Goal: Communication & Community: Connect with others

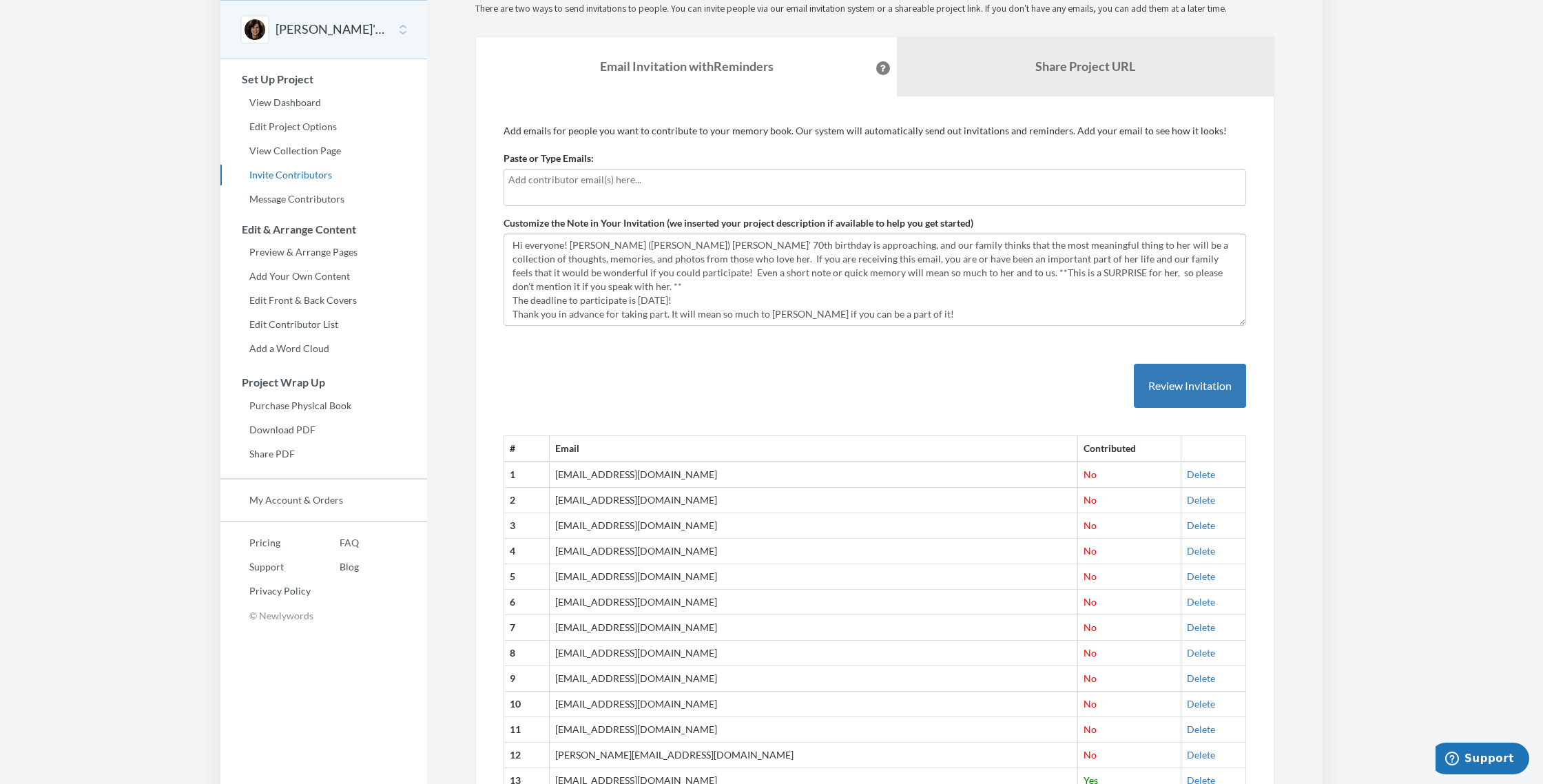
scroll to position [75, 0]
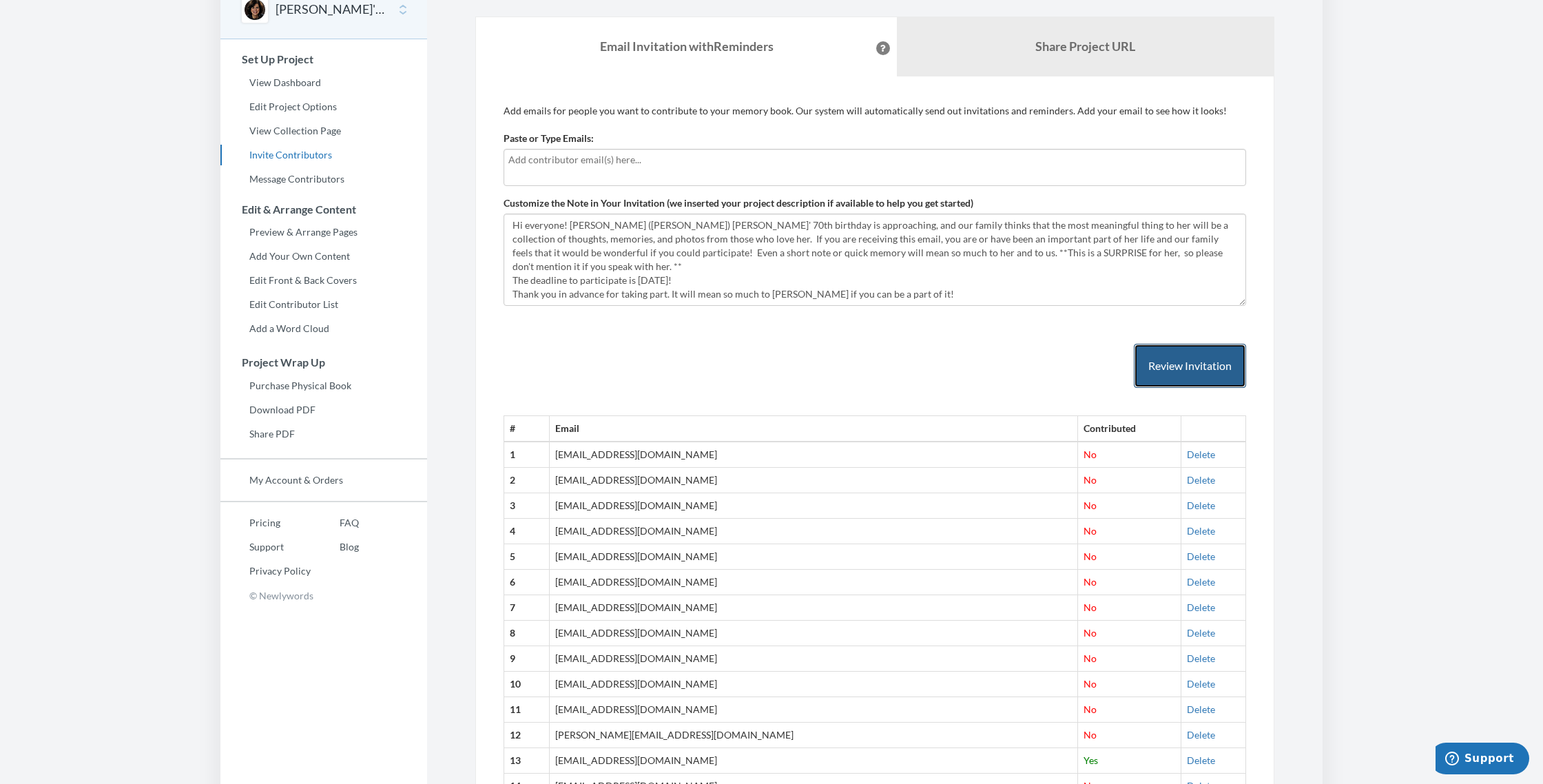
click at [588, 365] on button "Review Invitation" at bounding box center [1189, 366] width 112 height 45
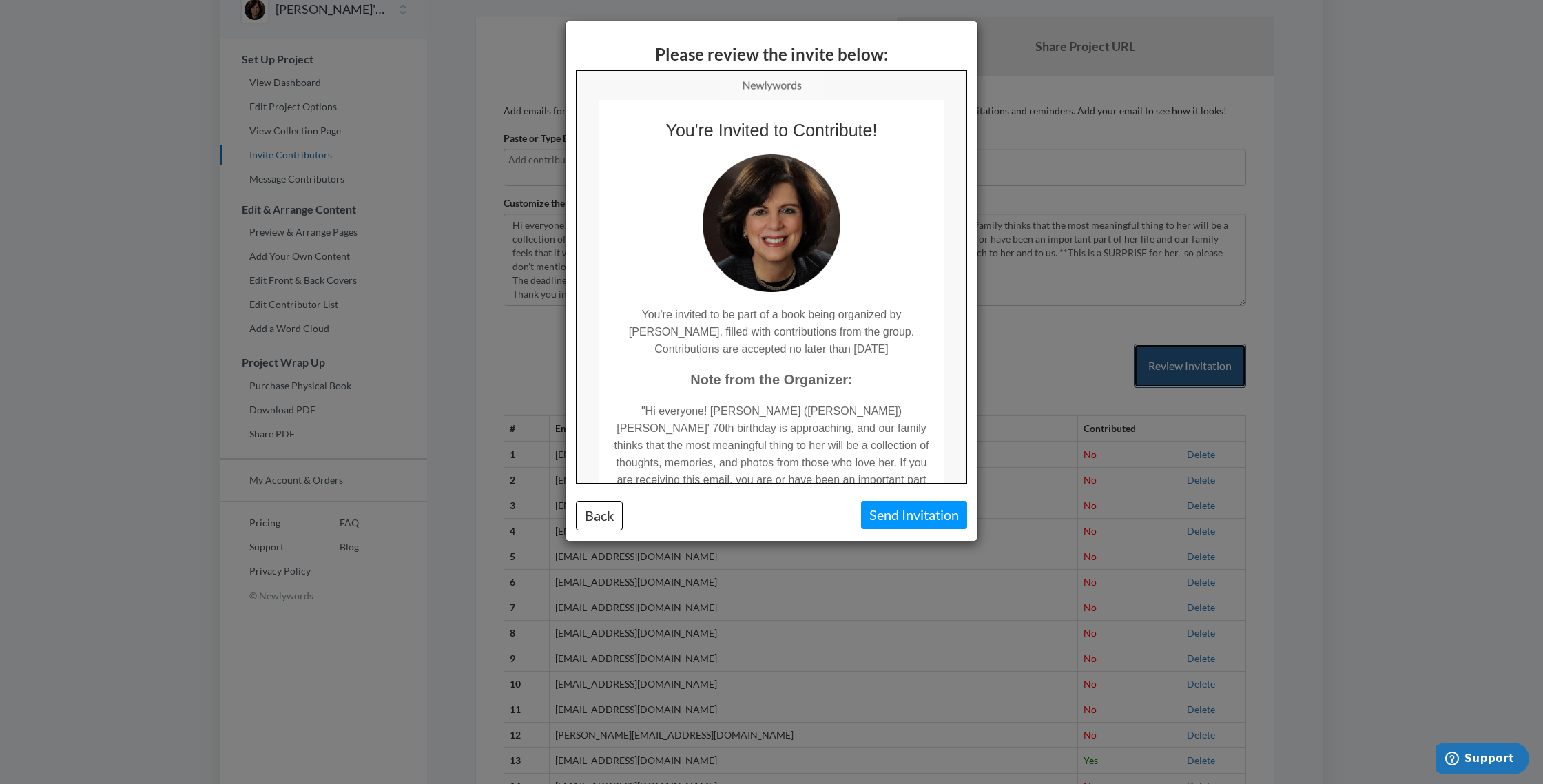
scroll to position [0, 0]
click at [588, 512] on button "Back" at bounding box center [599, 515] width 47 height 30
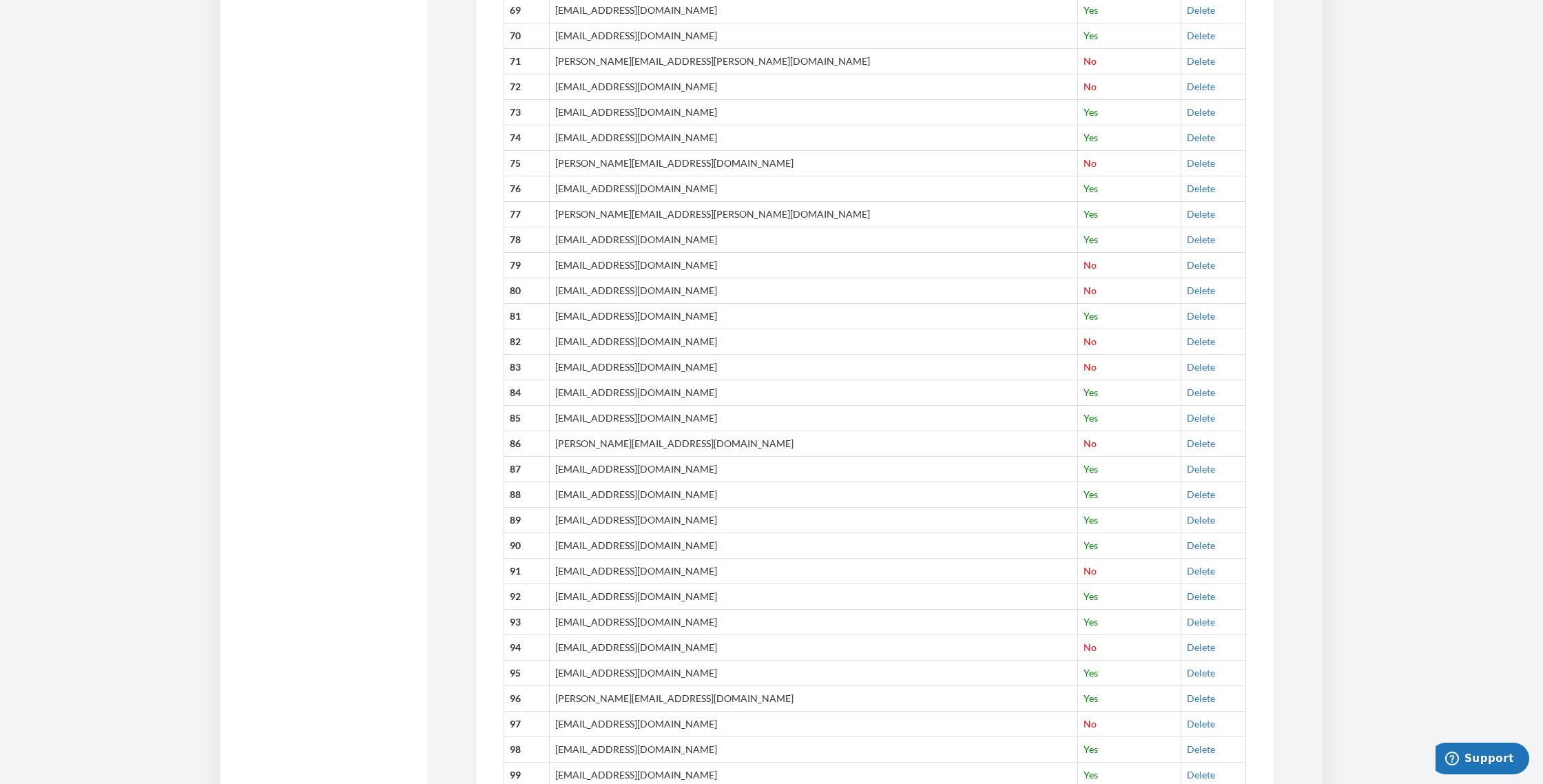
scroll to position [2390, 0]
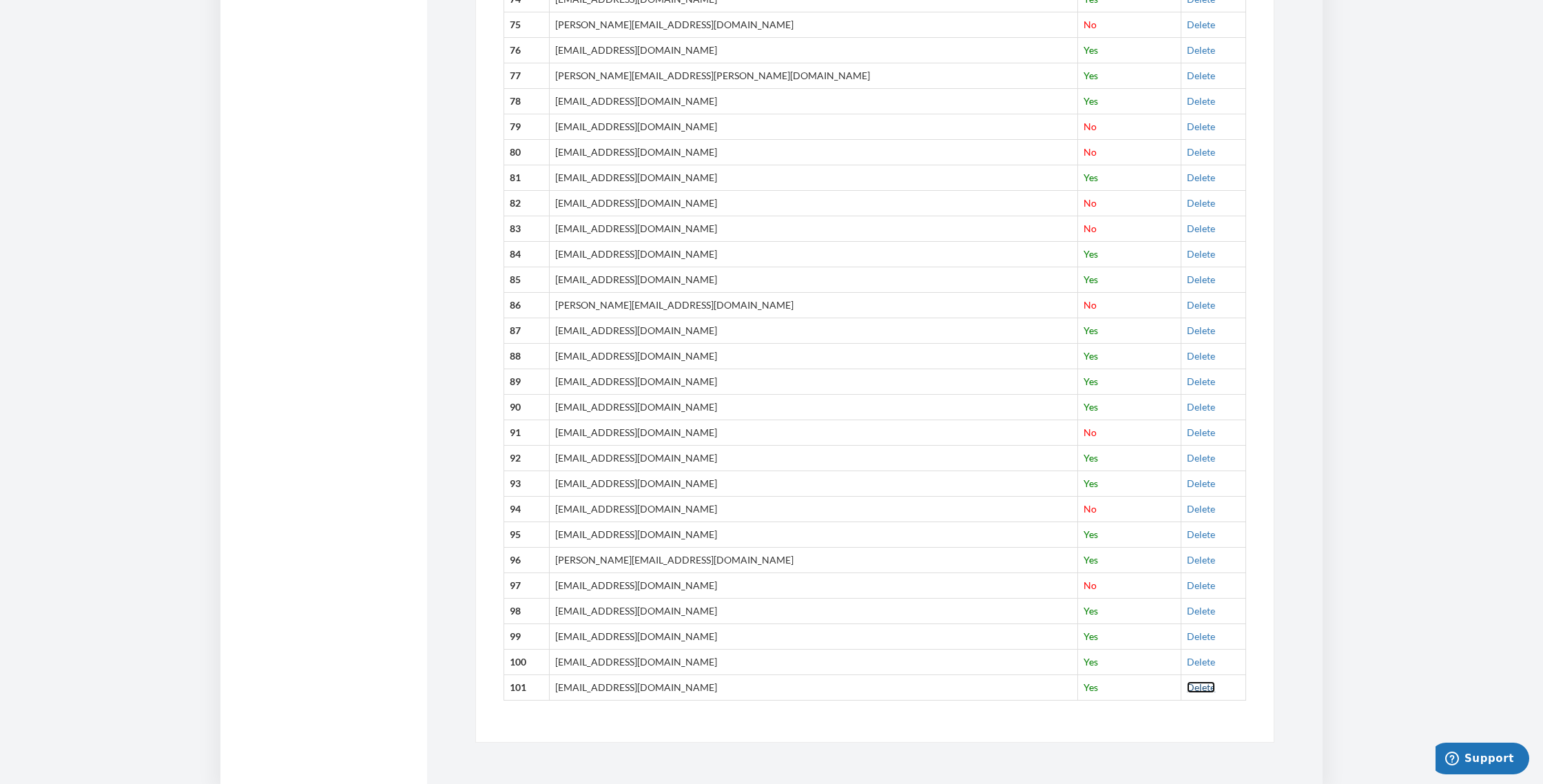
click at [588, 687] on link "Delete" at bounding box center [1200, 687] width 28 height 12
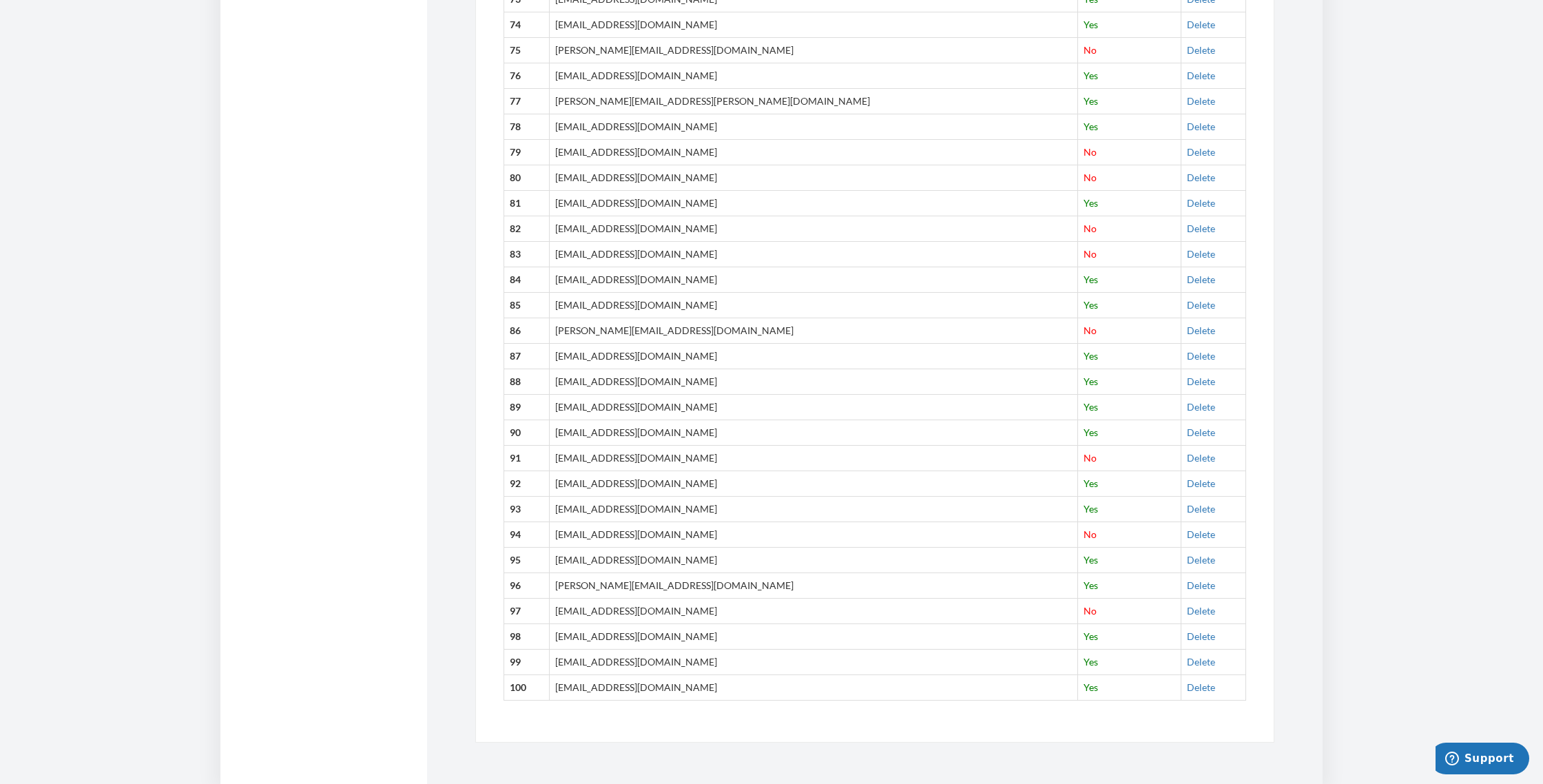
scroll to position [2365, 0]
click at [588, 683] on link "Delete" at bounding box center [1200, 687] width 28 height 12
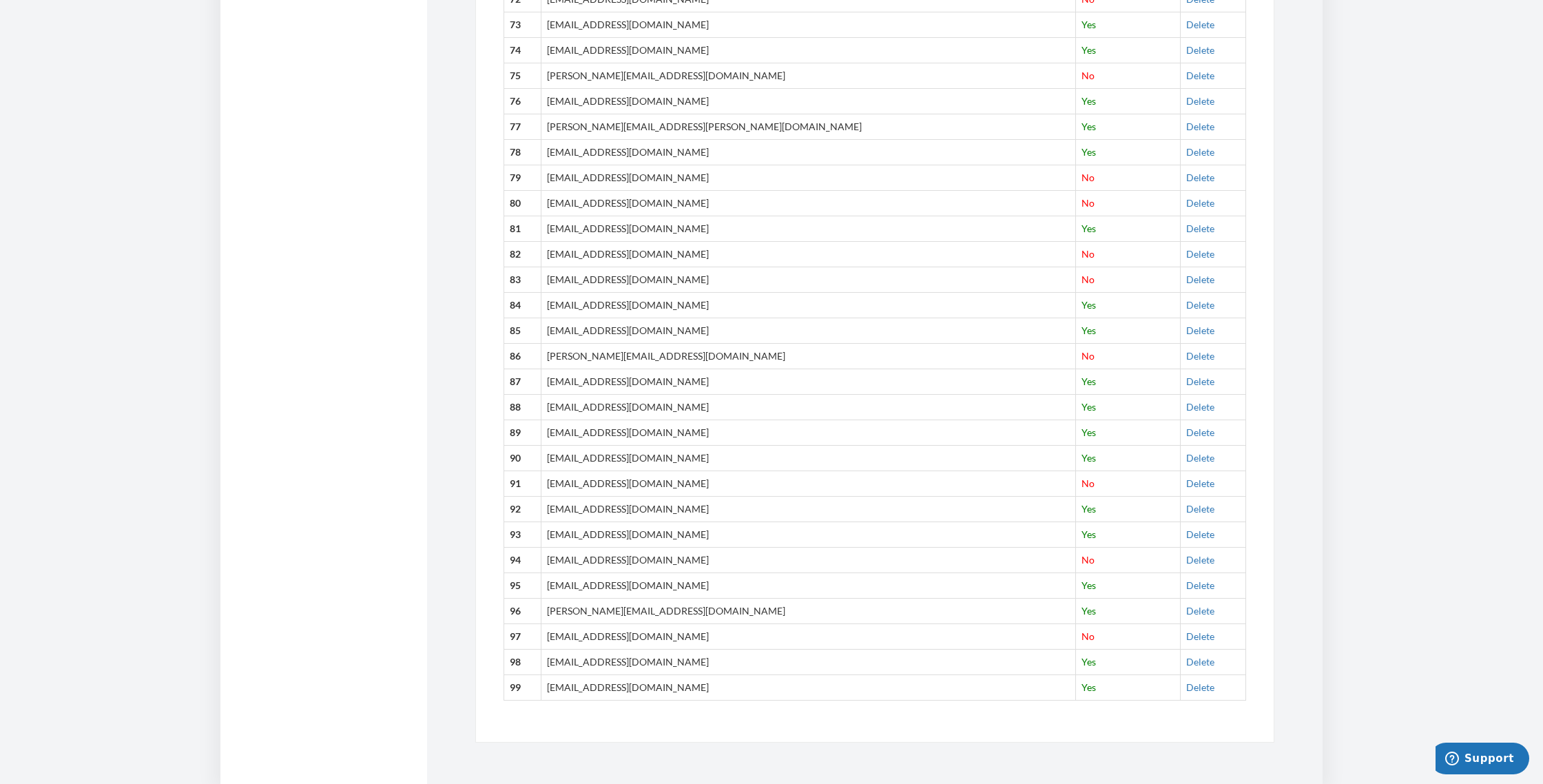
scroll to position [2339, 0]
click at [588, 686] on link "Delete" at bounding box center [1199, 687] width 28 height 12
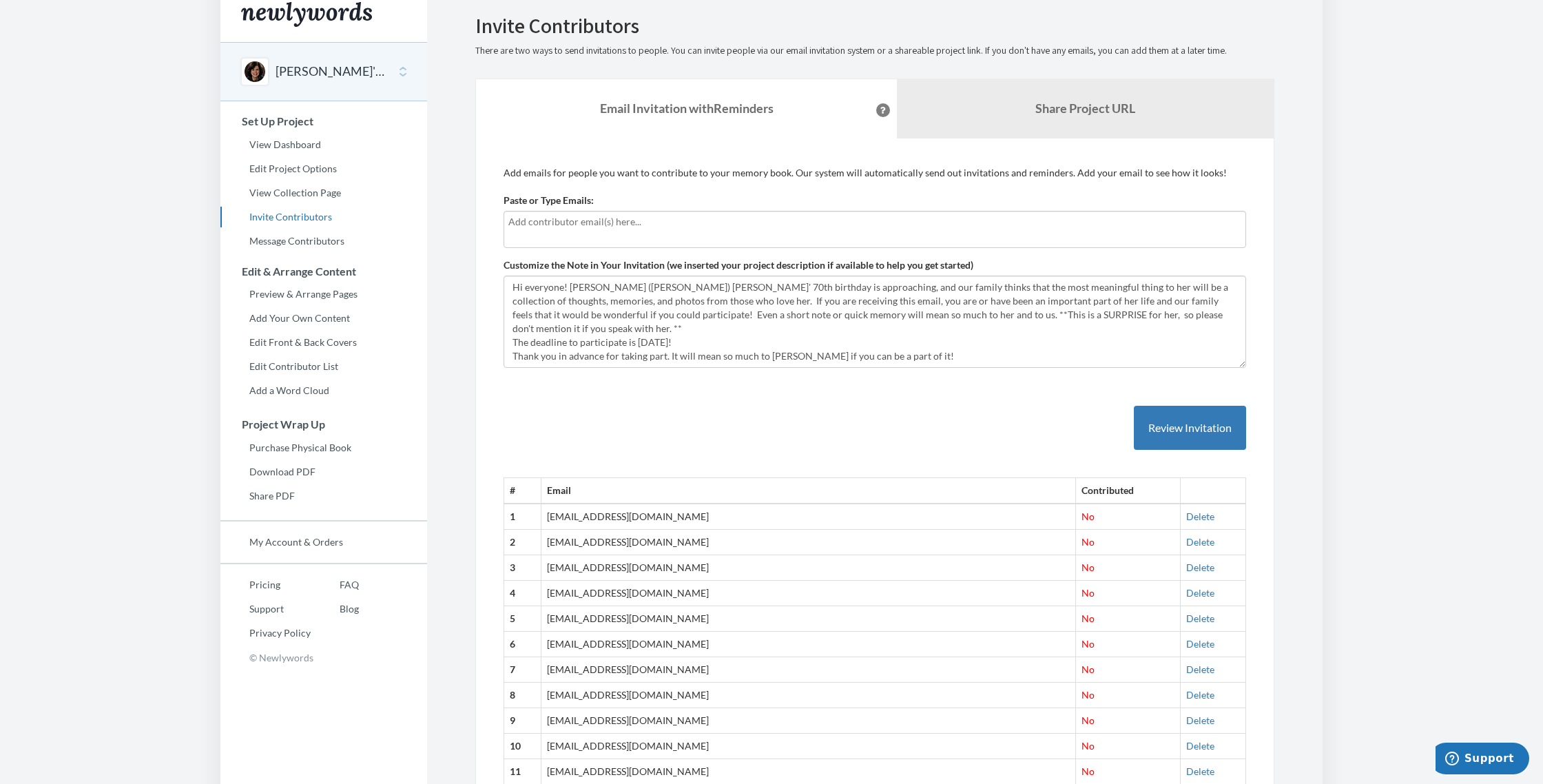
scroll to position [14, 0]
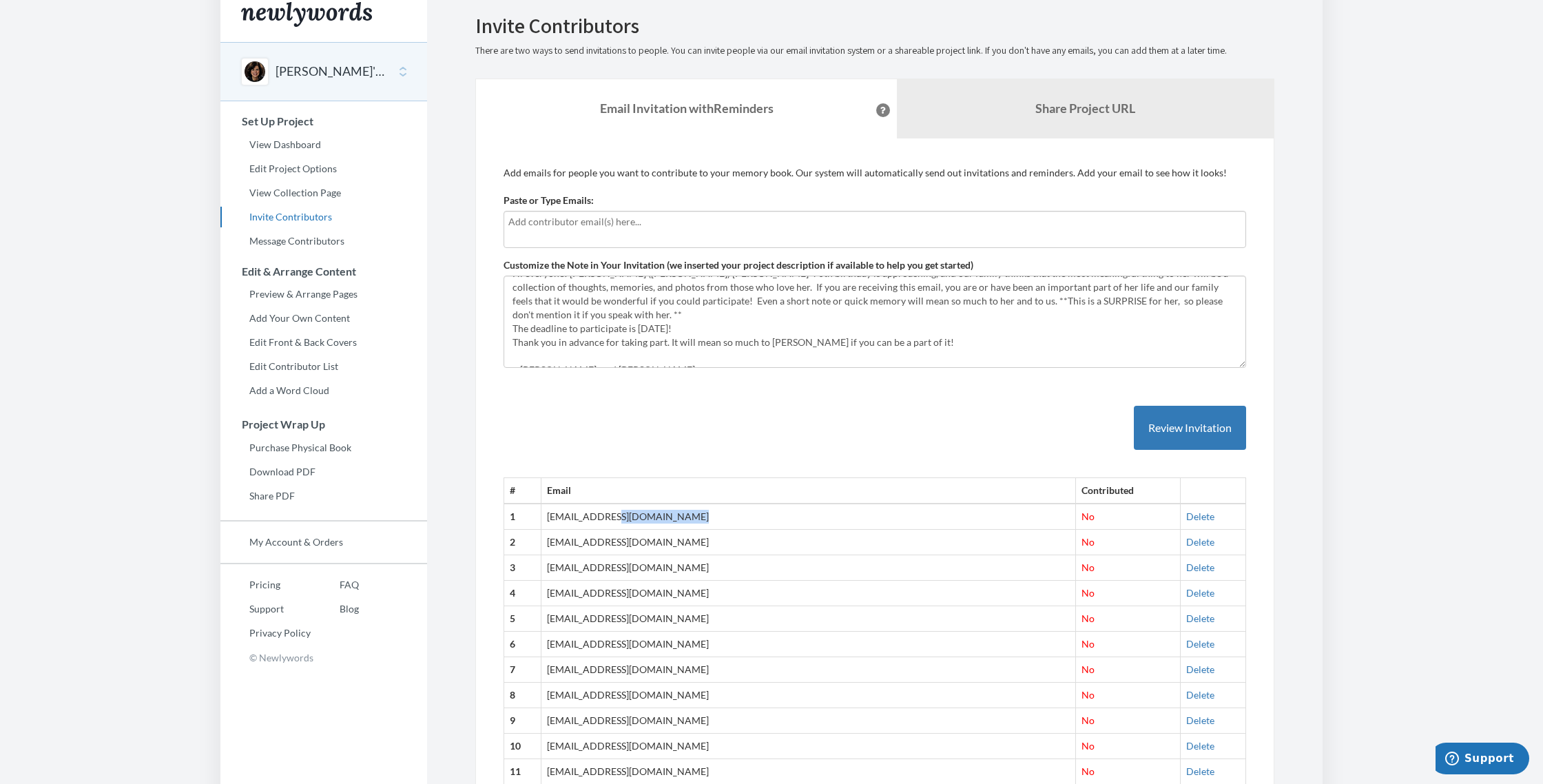
drag, startPoint x: 568, startPoint y: 517, endPoint x: 650, endPoint y: 520, distance: 82.1
click at [588, 520] on td "[EMAIL_ADDRESS][DOMAIN_NAME]" at bounding box center [808, 516] width 534 height 25
copy td "[EMAIL_ADDRESS][DOMAIN_NAME]"
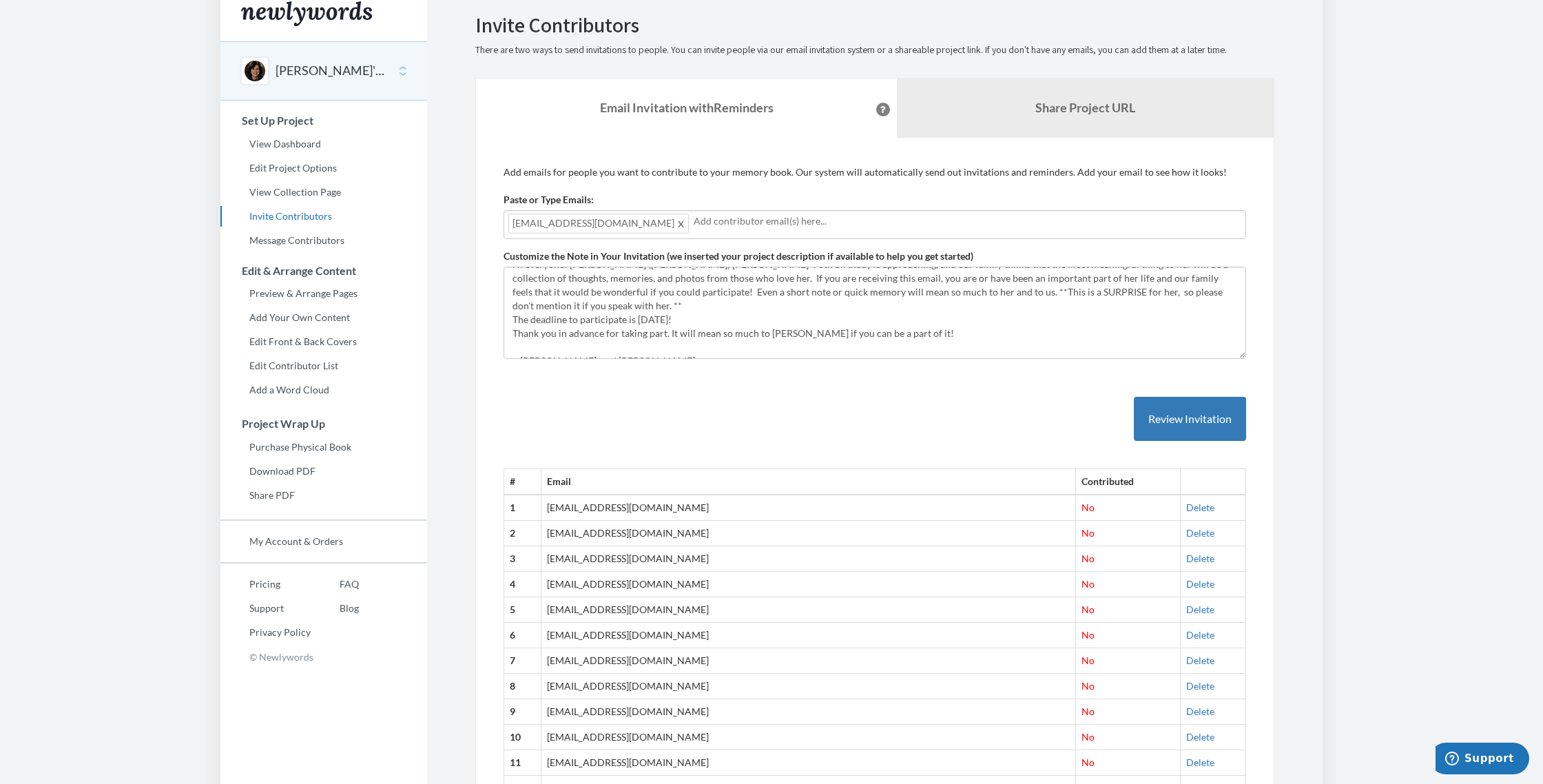
click at [573, 532] on td "[EMAIL_ADDRESS][DOMAIN_NAME]" at bounding box center [808, 533] width 534 height 25
click at [567, 530] on td "[EMAIL_ADDRESS][DOMAIN_NAME]" at bounding box center [808, 533] width 534 height 25
drag, startPoint x: 568, startPoint y: 532, endPoint x: 725, endPoint y: 537, distance: 157.1
click at [588, 537] on td "[EMAIL_ADDRESS][DOMAIN_NAME]" at bounding box center [808, 532] width 534 height 25
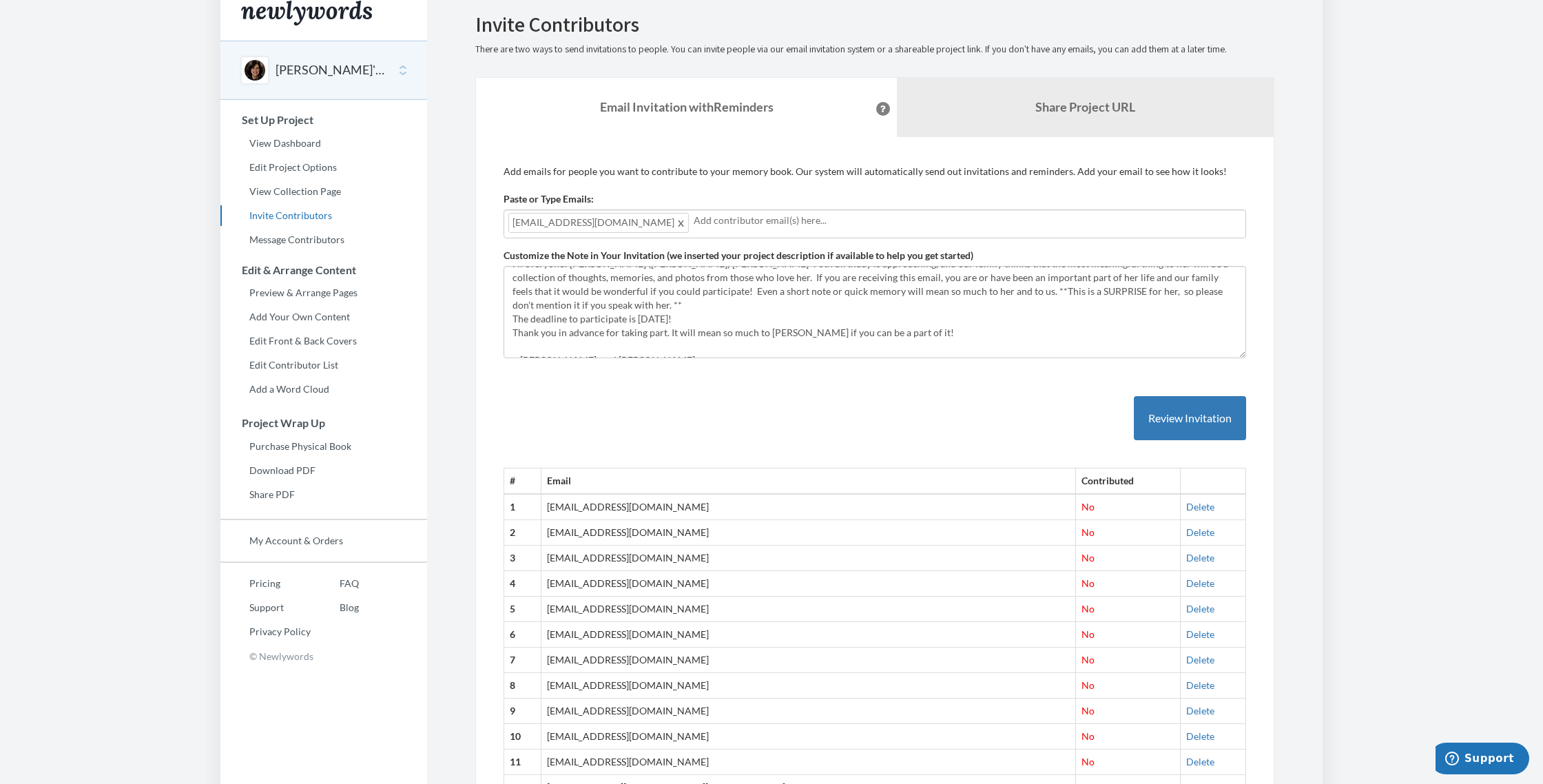
copy td "[EMAIL_ADDRESS][DOMAIN_NAME]"
drag, startPoint x: 568, startPoint y: 583, endPoint x: 662, endPoint y: 586, distance: 94.0
click at [588, 591] on td "[EMAIL_ADDRESS][DOMAIN_NAME]" at bounding box center [808, 584] width 534 height 25
copy td "[EMAIL_ADDRESS][DOMAIN_NAME]"
click at [588, 223] on input "text" at bounding box center [1059, 220] width 362 height 15
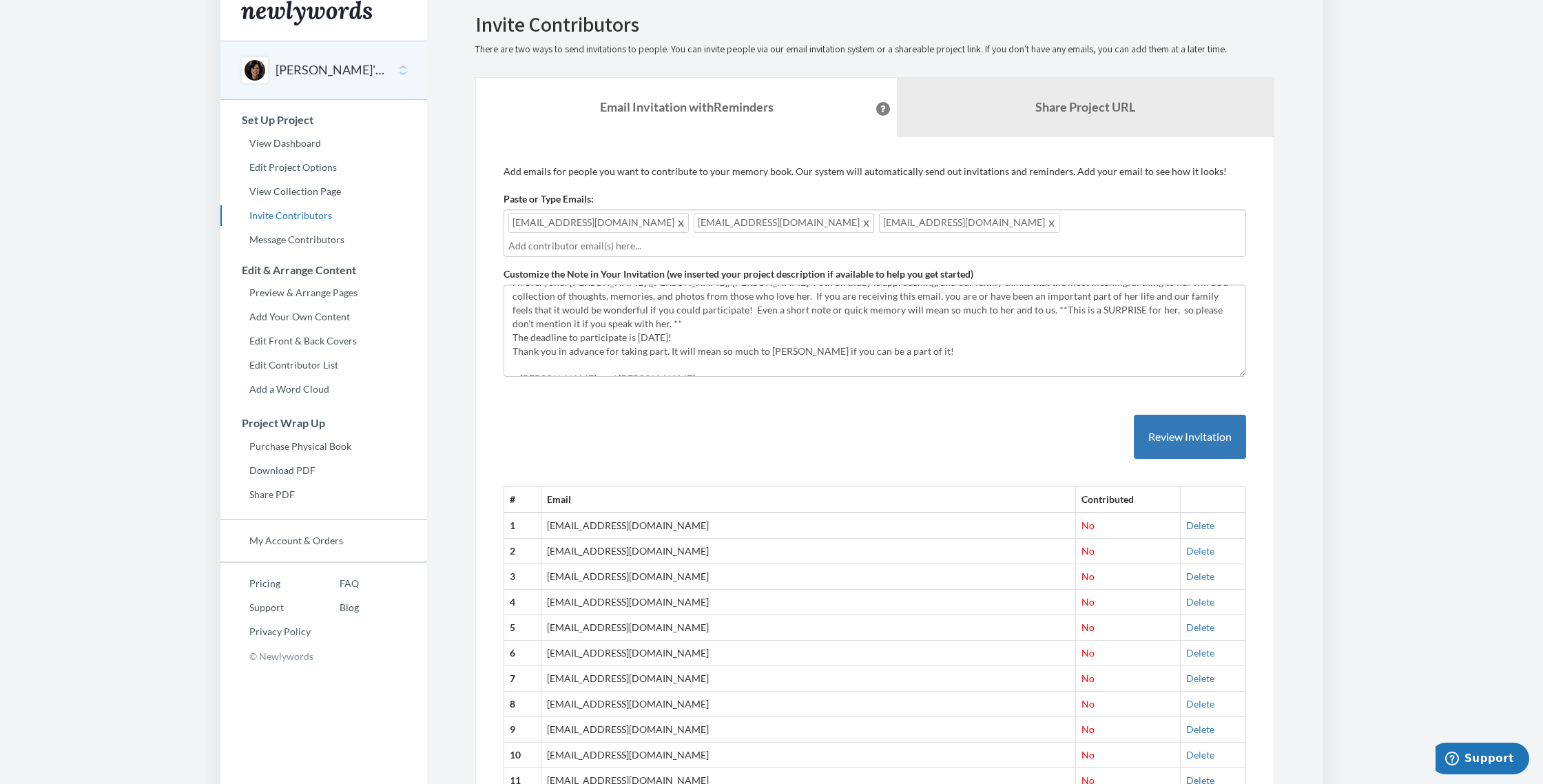
drag, startPoint x: 568, startPoint y: 610, endPoint x: 706, endPoint y: 616, distance: 138.1
click at [588, 616] on td "[EMAIL_ADDRESS][DOMAIN_NAME]" at bounding box center [808, 628] width 534 height 25
click at [588, 238] on input "text" at bounding box center [874, 245] width 733 height 15
drag, startPoint x: 569, startPoint y: 607, endPoint x: 698, endPoint y: 611, distance: 129.1
click at [588, 615] on td "[EMAIL_ADDRESS][DOMAIN_NAME]" at bounding box center [808, 628] width 534 height 25
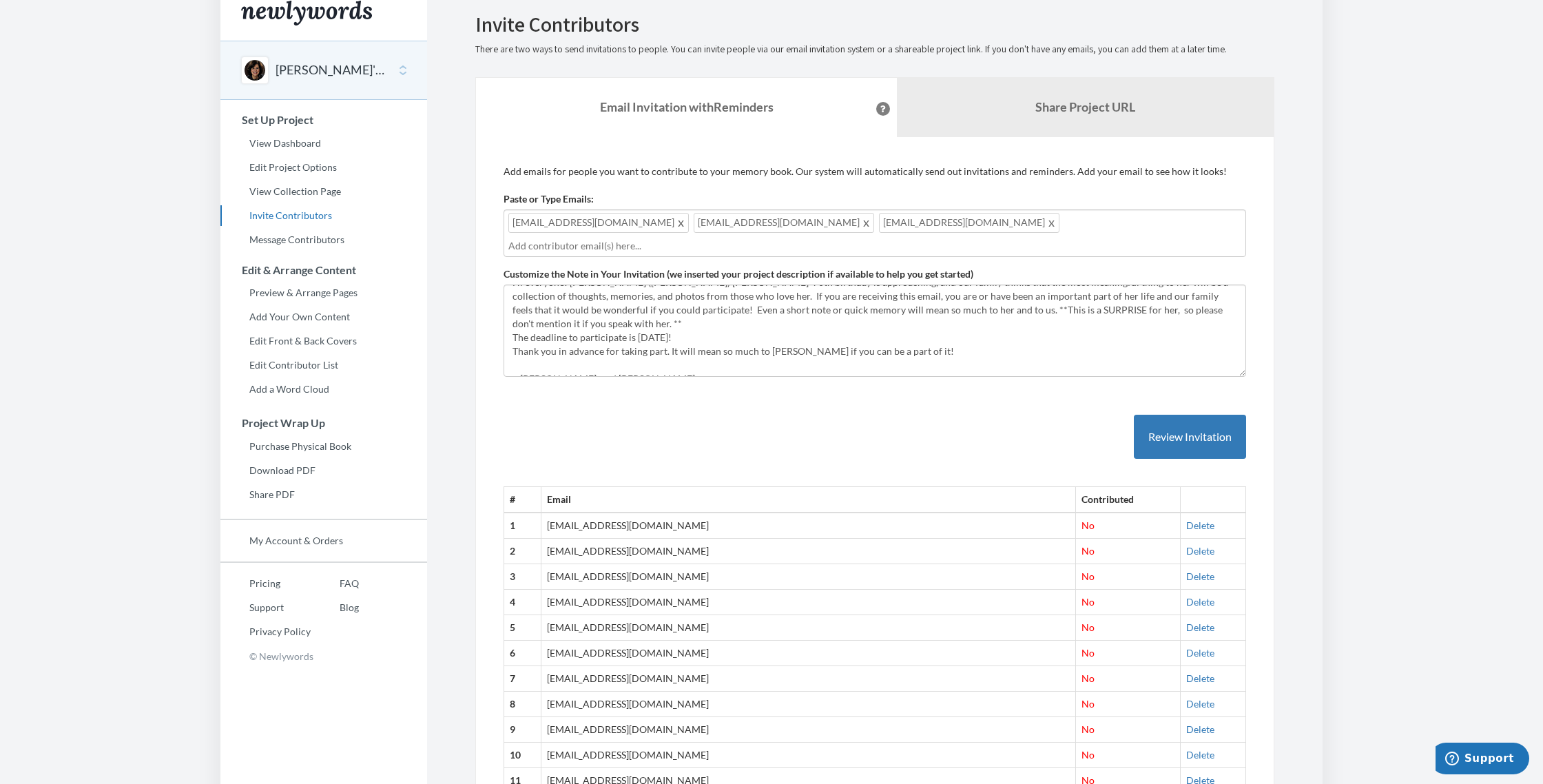
copy td "[EMAIL_ADDRESS][DOMAIN_NAME]"
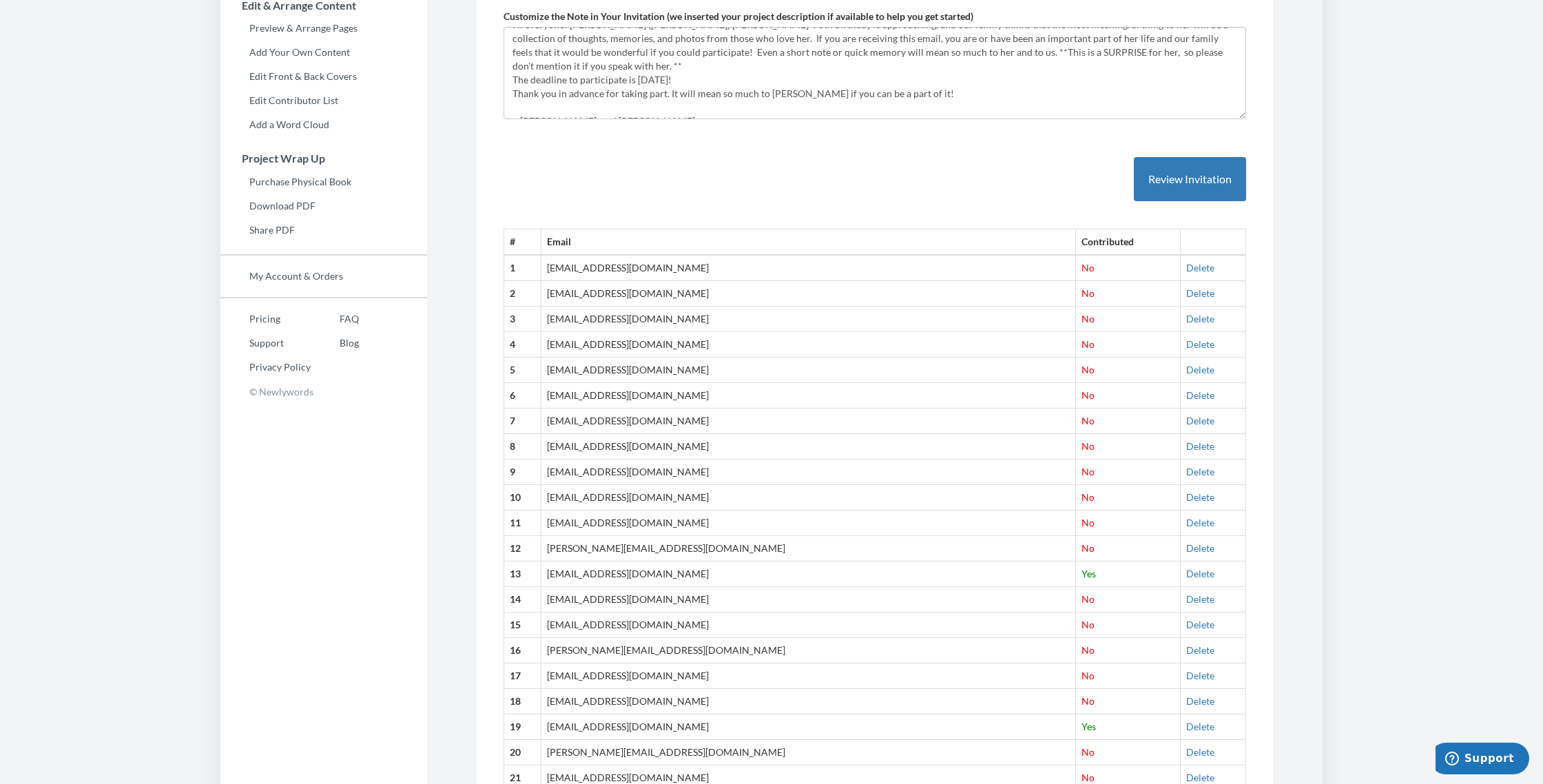
scroll to position [305, 0]
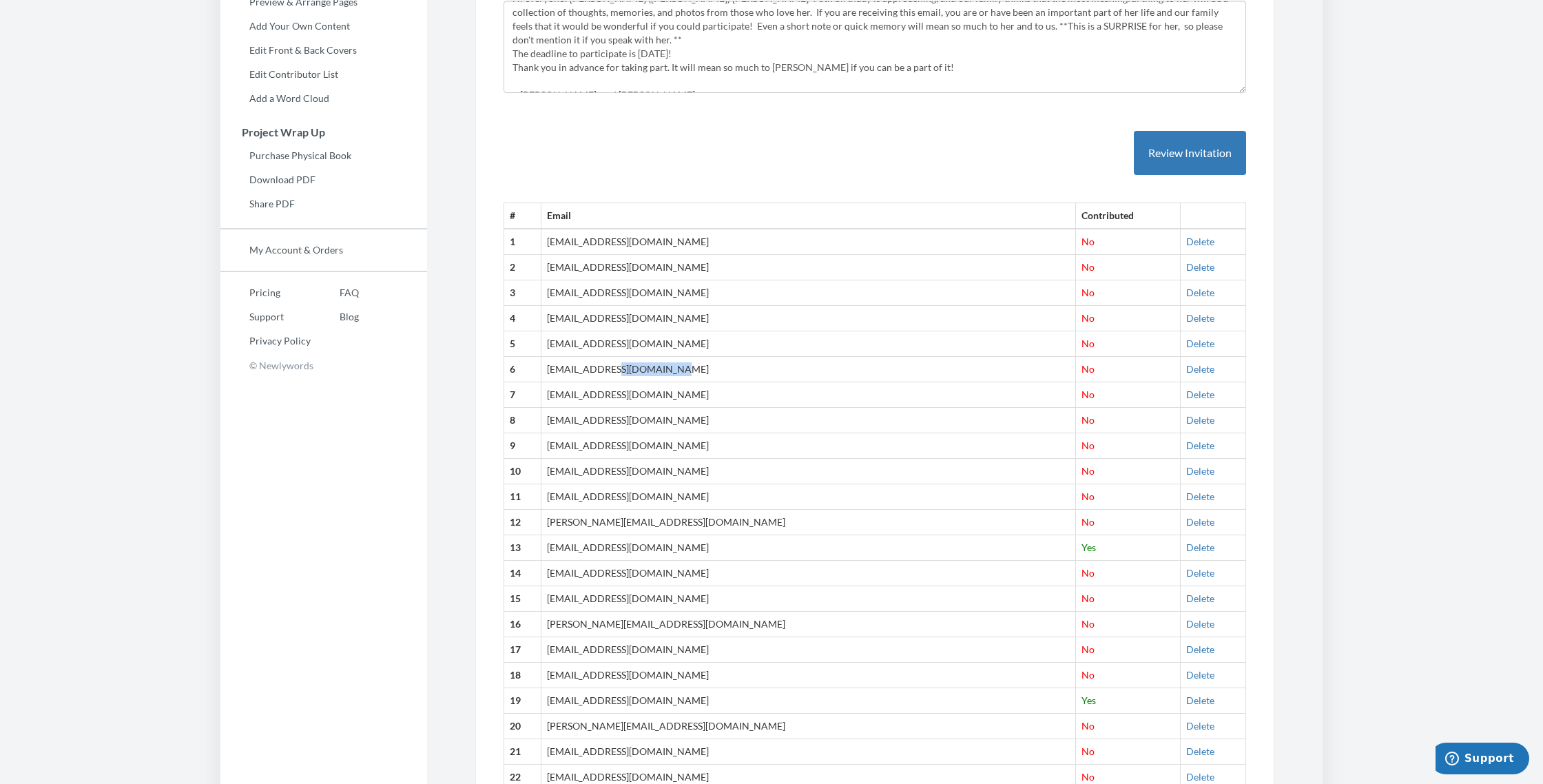
drag, startPoint x: 568, startPoint y: 361, endPoint x: 650, endPoint y: 364, distance: 82.1
click at [588, 364] on td "[EMAIL_ADDRESS][DOMAIN_NAME]" at bounding box center [808, 369] width 534 height 25
copy td "[EMAIL_ADDRESS][DOMAIN_NAME]"
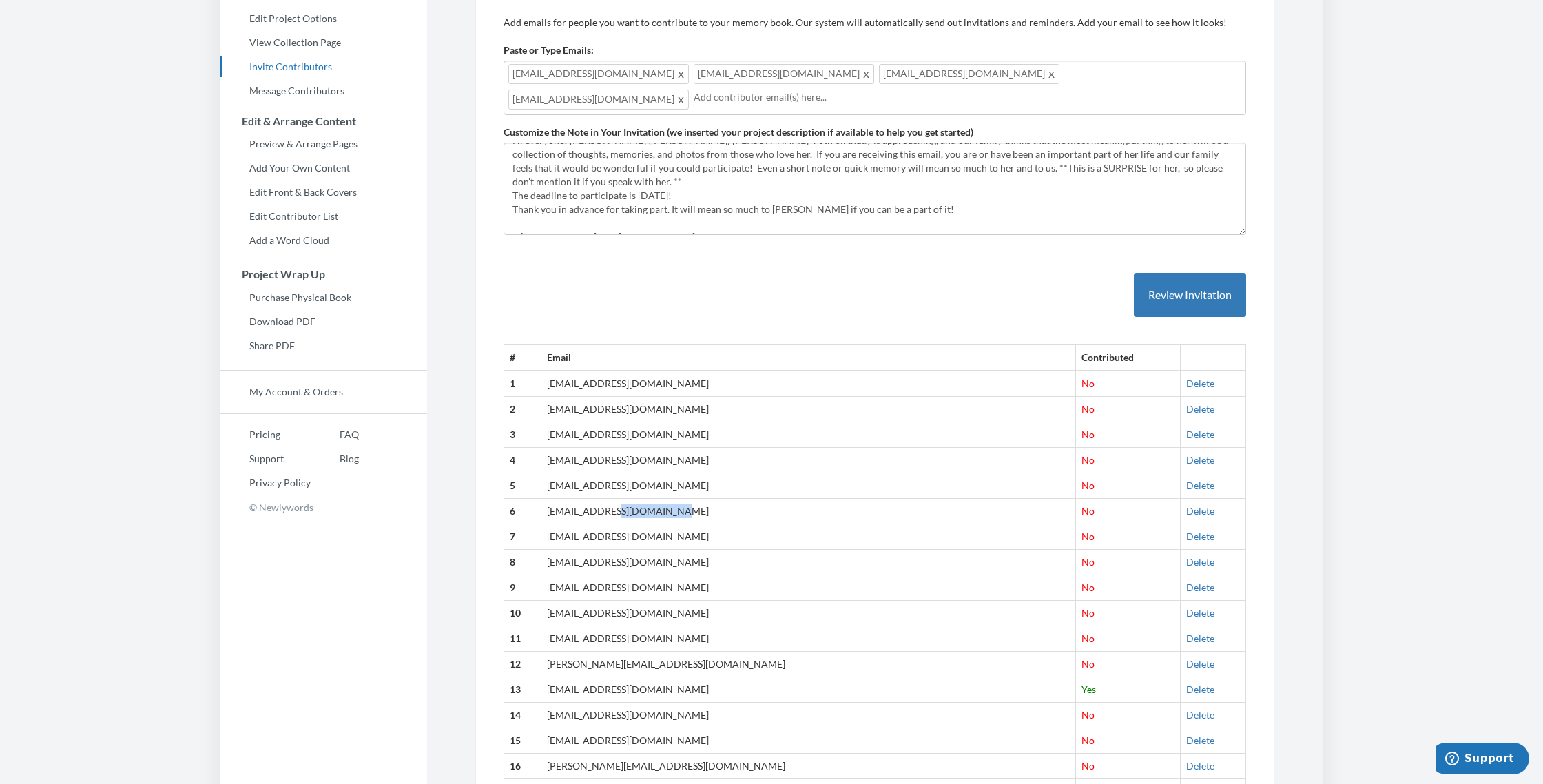
scroll to position [0, 0]
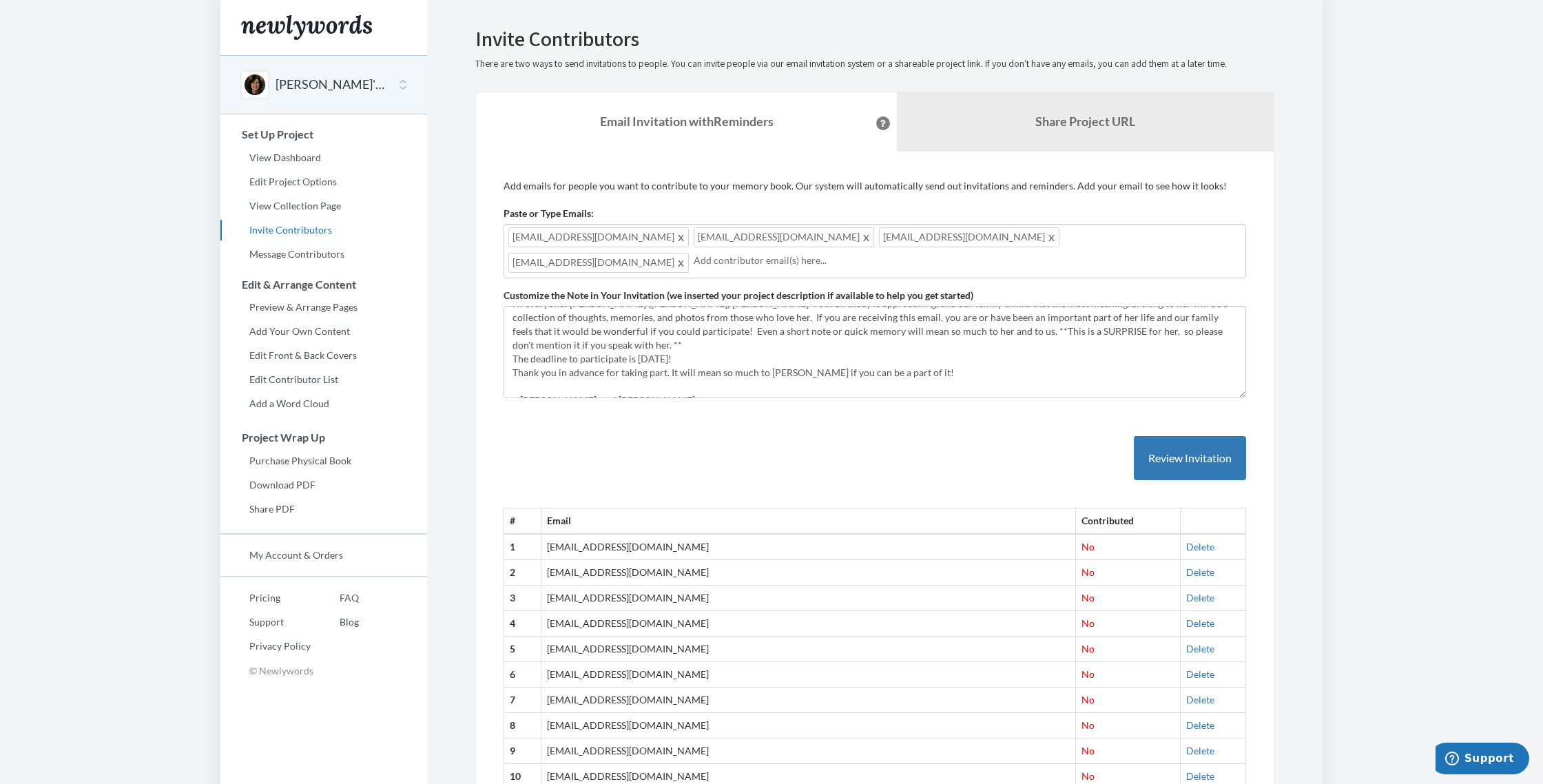
drag, startPoint x: 623, startPoint y: 665, endPoint x: 553, endPoint y: 664, distance: 70.0
click at [553, 664] on tr "6 [EMAIL_ADDRESS][DOMAIN_NAME] No [GEOGRAPHIC_DATA]" at bounding box center [875, 674] width 742 height 25
copy tr "[EMAIL_ADDRESS][DOMAIN_NAME]"
click at [588, 237] on div "[EMAIL_ADDRESS][DOMAIN_NAME] [EMAIL_ADDRESS][DOMAIN_NAME] [EMAIL_ADDRESS][DOMAI…" at bounding box center [874, 251] width 743 height 54
copy span
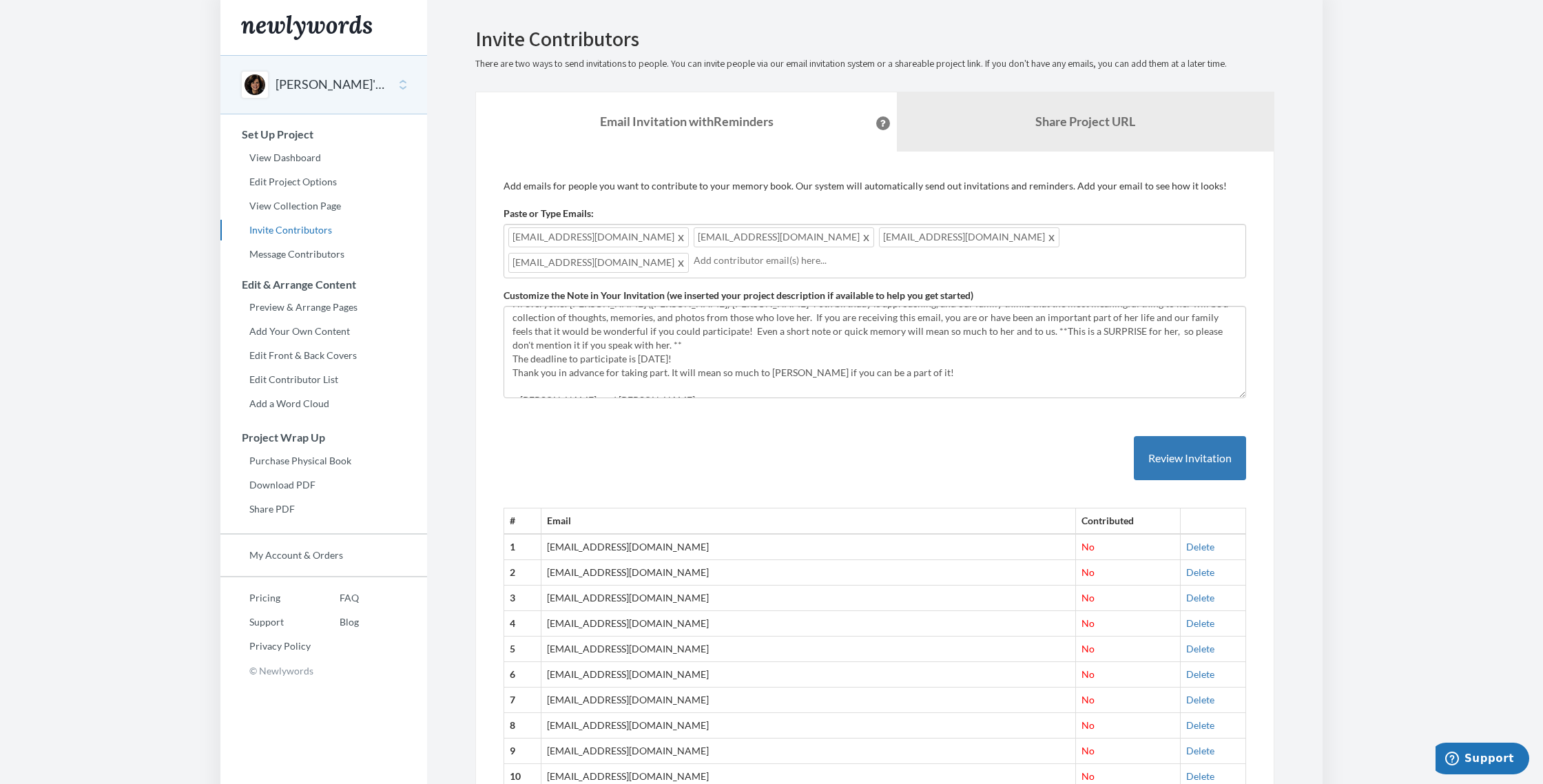
scroll to position [1, 0]
drag, startPoint x: 569, startPoint y: 666, endPoint x: 650, endPoint y: 672, distance: 81.2
click at [588, 672] on td "[EMAIL_ADDRESS][DOMAIN_NAME]" at bounding box center [808, 674] width 534 height 25
copy td "[EMAIL_ADDRESS][DOMAIN_NAME]"
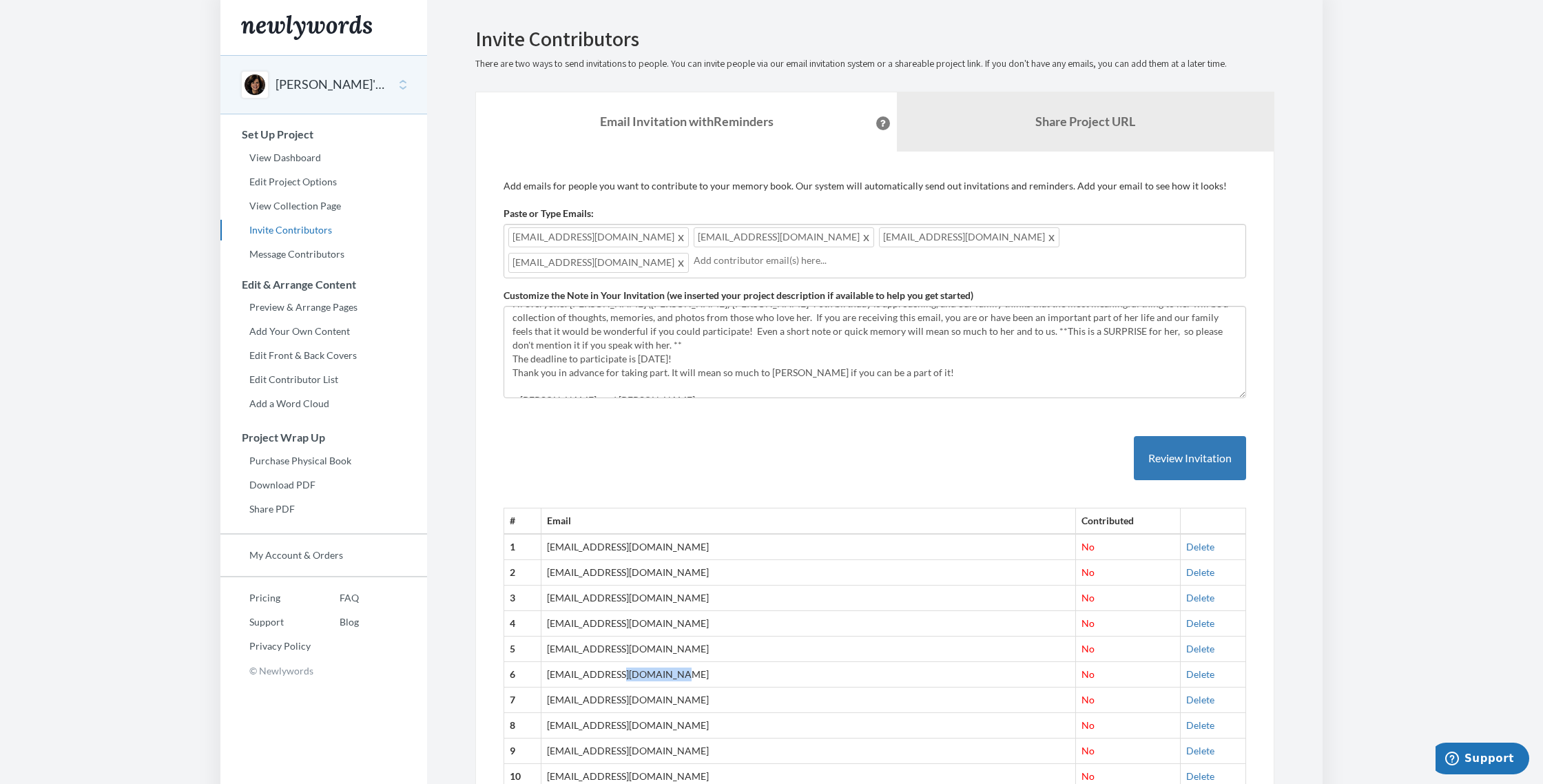
drag, startPoint x: 570, startPoint y: 668, endPoint x: 635, endPoint y: 673, distance: 65.2
click at [588, 673] on td "[EMAIL_ADDRESS][DOMAIN_NAME]" at bounding box center [808, 674] width 534 height 25
click at [567, 668] on td "[EMAIL_ADDRESS][DOMAIN_NAME]" at bounding box center [808, 674] width 534 height 25
click at [568, 667] on td "[EMAIL_ADDRESS][DOMAIN_NAME]" at bounding box center [808, 674] width 534 height 25
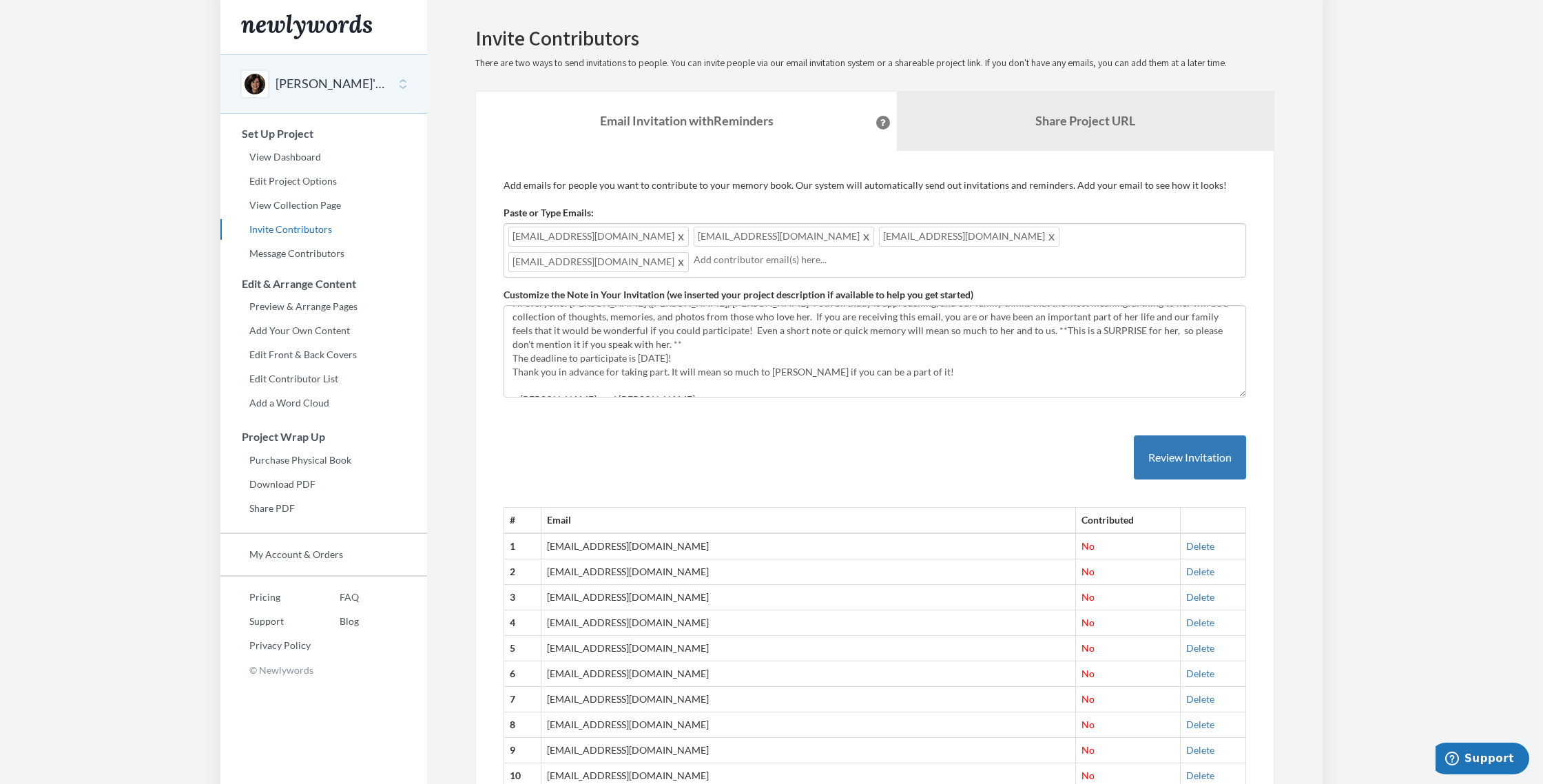
click at [588, 666] on td "[EMAIL_ADDRESS][DOMAIN_NAME]" at bounding box center [808, 674] width 534 height 25
drag, startPoint x: 626, startPoint y: 665, endPoint x: 568, endPoint y: 663, distance: 58.0
click at [557, 662] on tr "6 [EMAIL_ADDRESS][DOMAIN_NAME] No [GEOGRAPHIC_DATA]" at bounding box center [875, 674] width 742 height 25
copy tr "[EMAIL_ADDRESS][DOMAIN_NAME]"
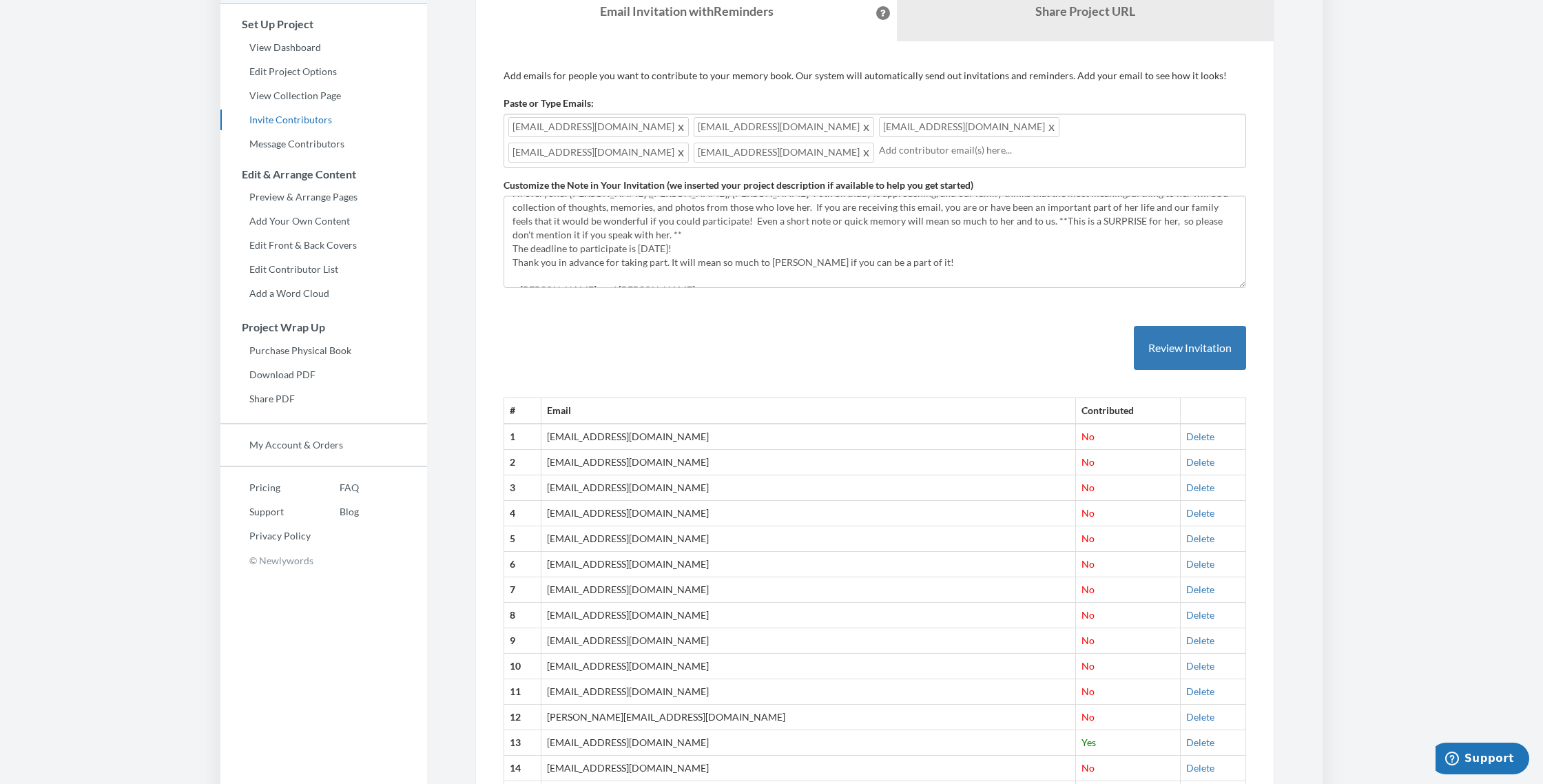
scroll to position [153, 0]
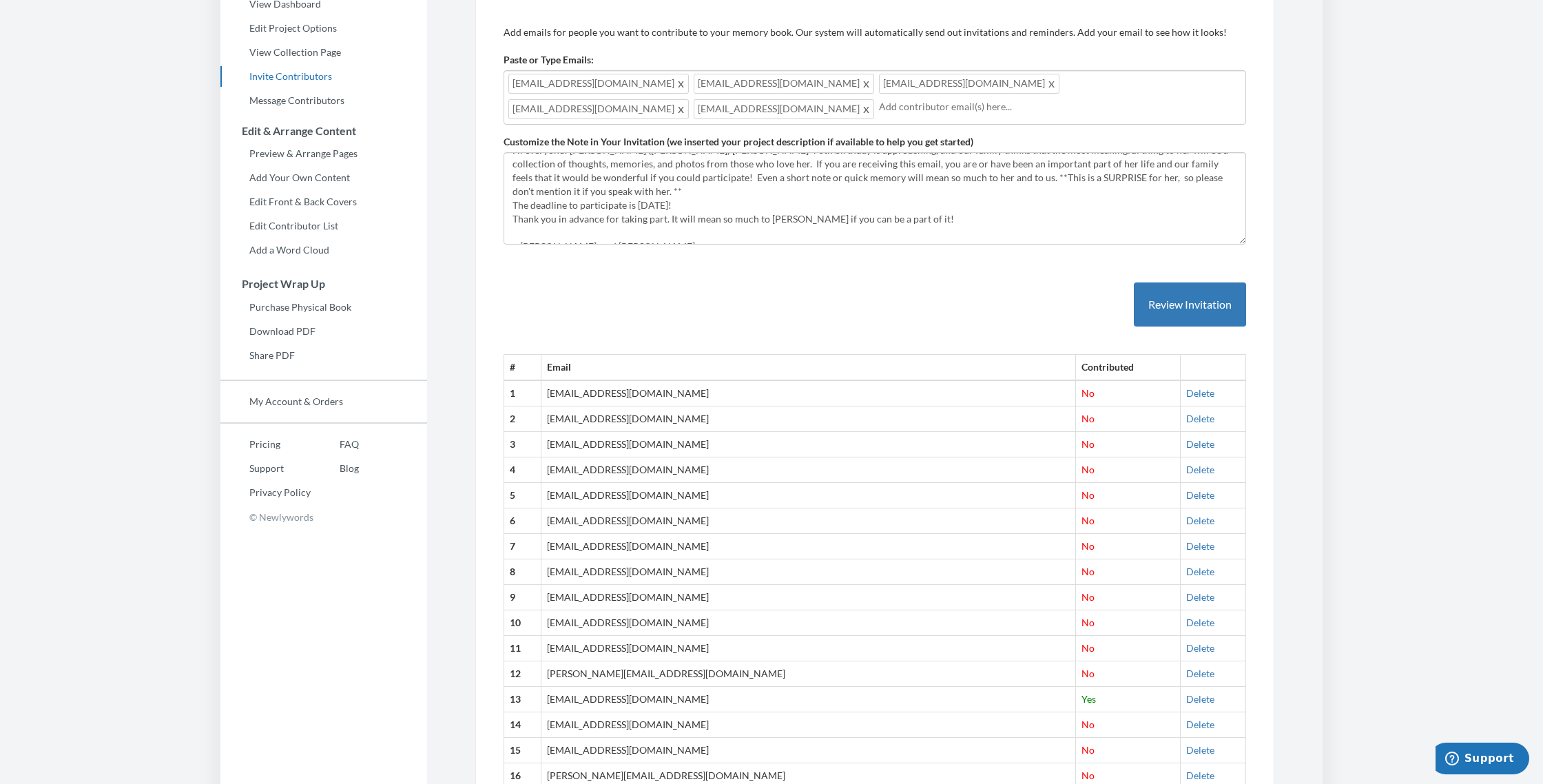
drag, startPoint x: 569, startPoint y: 540, endPoint x: 663, endPoint y: 544, distance: 94.1
click at [588, 544] on td "[EMAIL_ADDRESS][DOMAIN_NAME]" at bounding box center [808, 546] width 534 height 25
copy td "[EMAIL_ADDRESS][DOMAIN_NAME]"
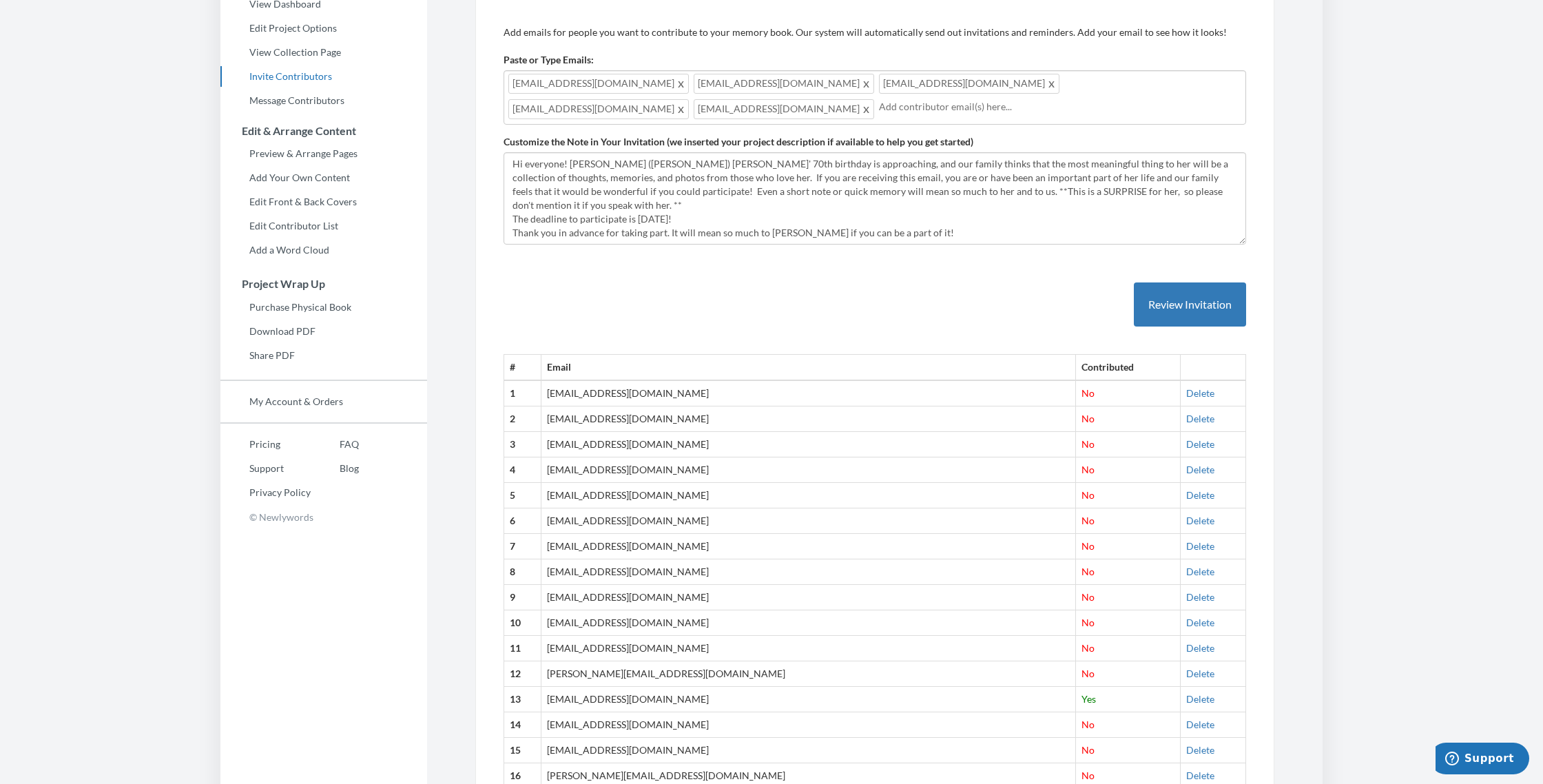
click at [588, 86] on div "[EMAIL_ADDRESS][DOMAIN_NAME] [EMAIL_ADDRESS][DOMAIN_NAME] [EMAIL_ADDRESS][DOMAI…" at bounding box center [874, 97] width 743 height 54
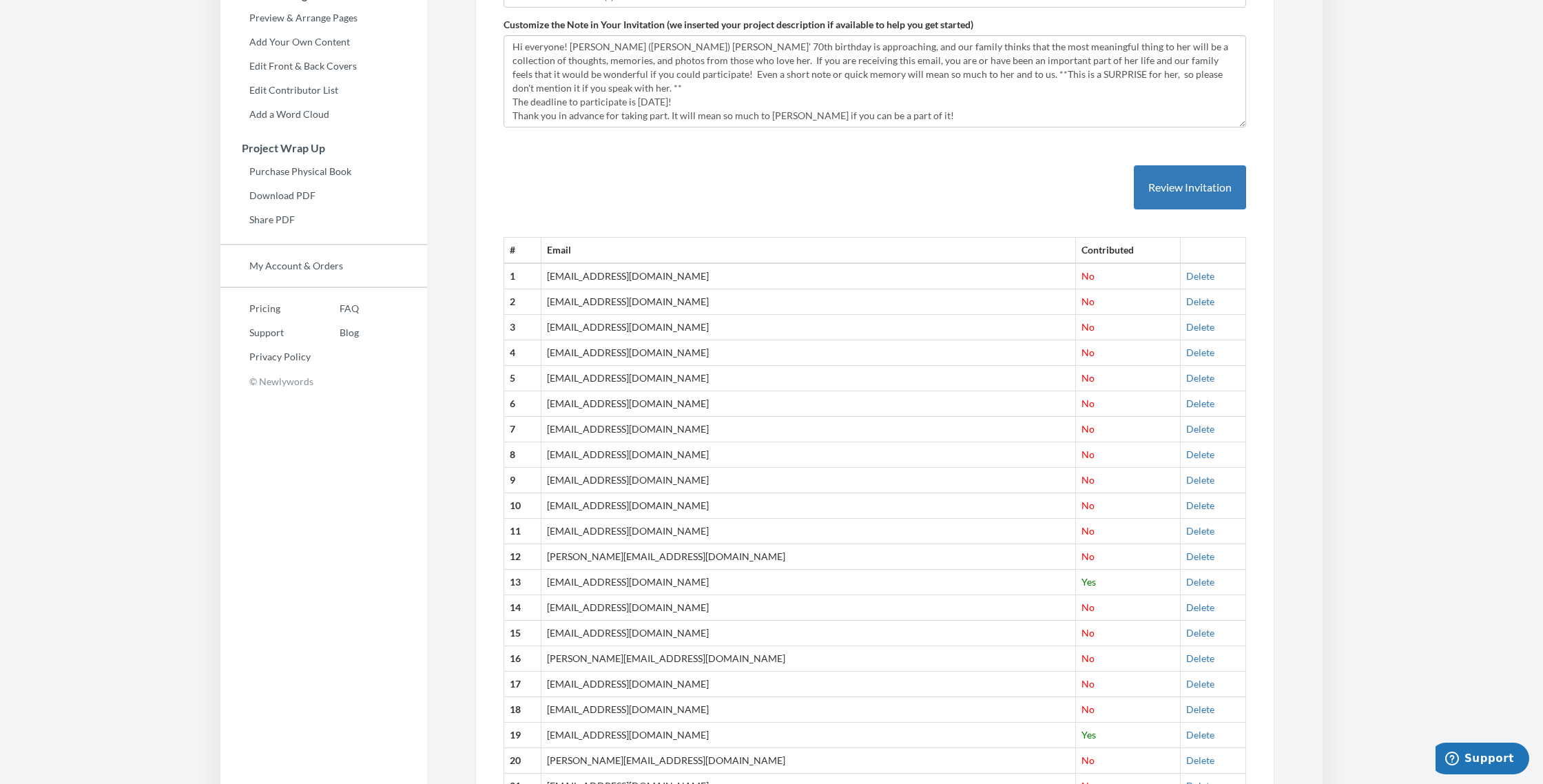
scroll to position [285, 0]
drag, startPoint x: 679, startPoint y: 431, endPoint x: 547, endPoint y: 426, distance: 132.1
click at [547, 447] on tr "8 [EMAIL_ADDRESS][DOMAIN_NAME] No [GEOGRAPHIC_DATA]" at bounding box center [875, 459] width 742 height 25
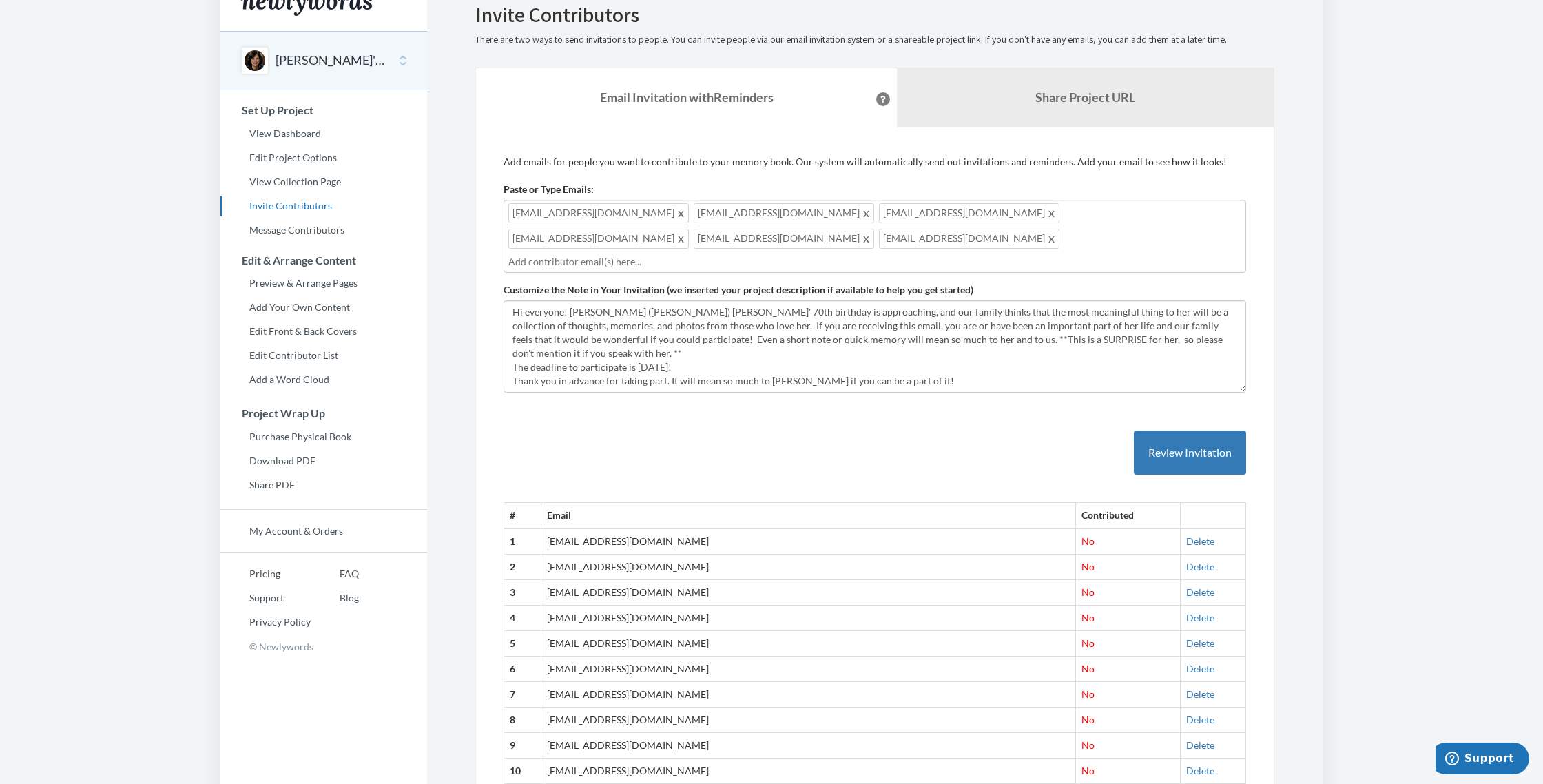
scroll to position [0, 0]
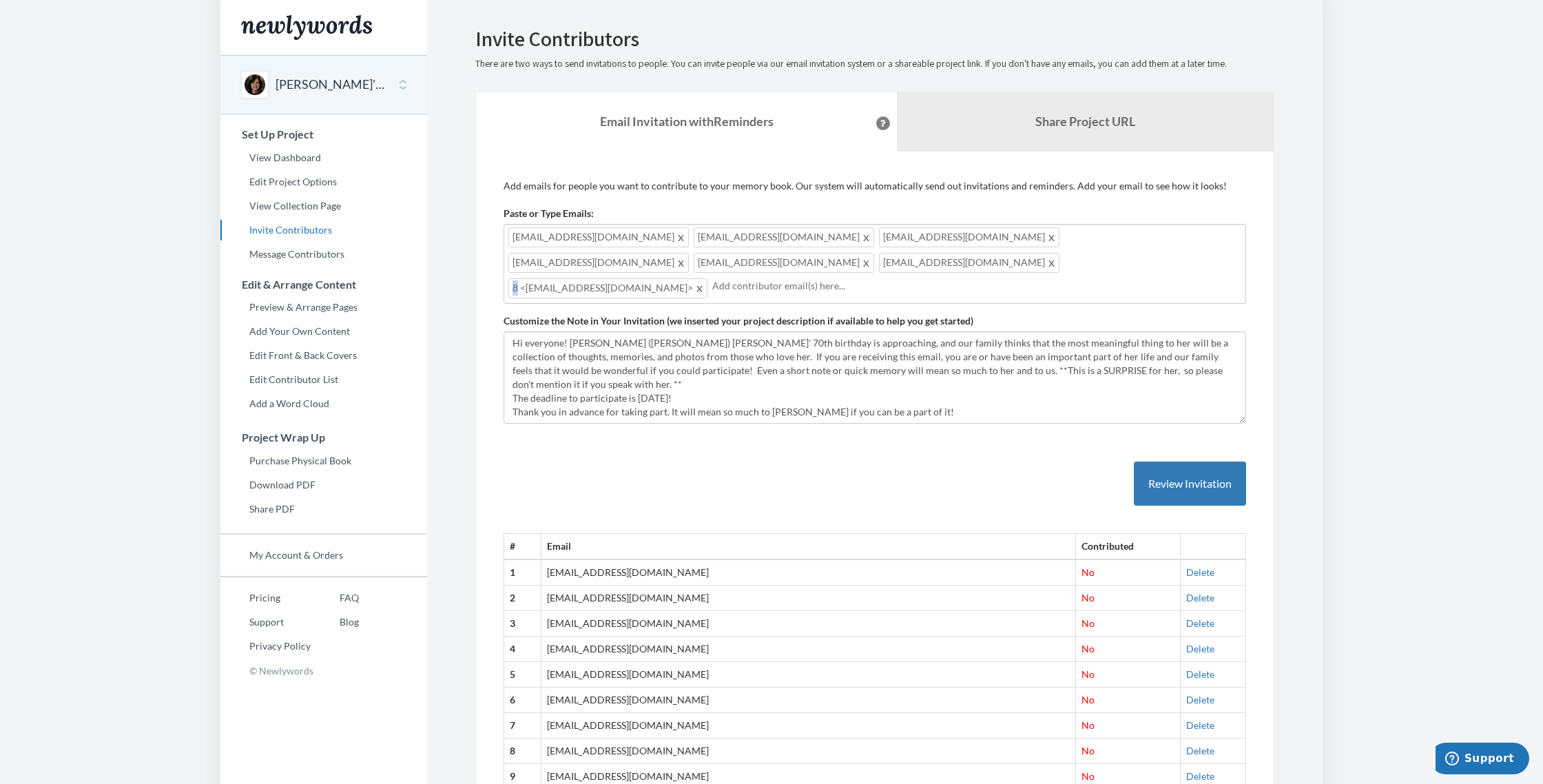
drag, startPoint x: 518, startPoint y: 259, endPoint x: 504, endPoint y: 259, distance: 14.0
click at [504, 259] on div "[EMAIL_ADDRESS][DOMAIN_NAME] [EMAIL_ADDRESS][DOMAIN_NAME] [EMAIL_ADDRESS][DOMAI…" at bounding box center [874, 263] width 743 height 80
click at [588, 280] on span at bounding box center [699, 288] width 10 height 16
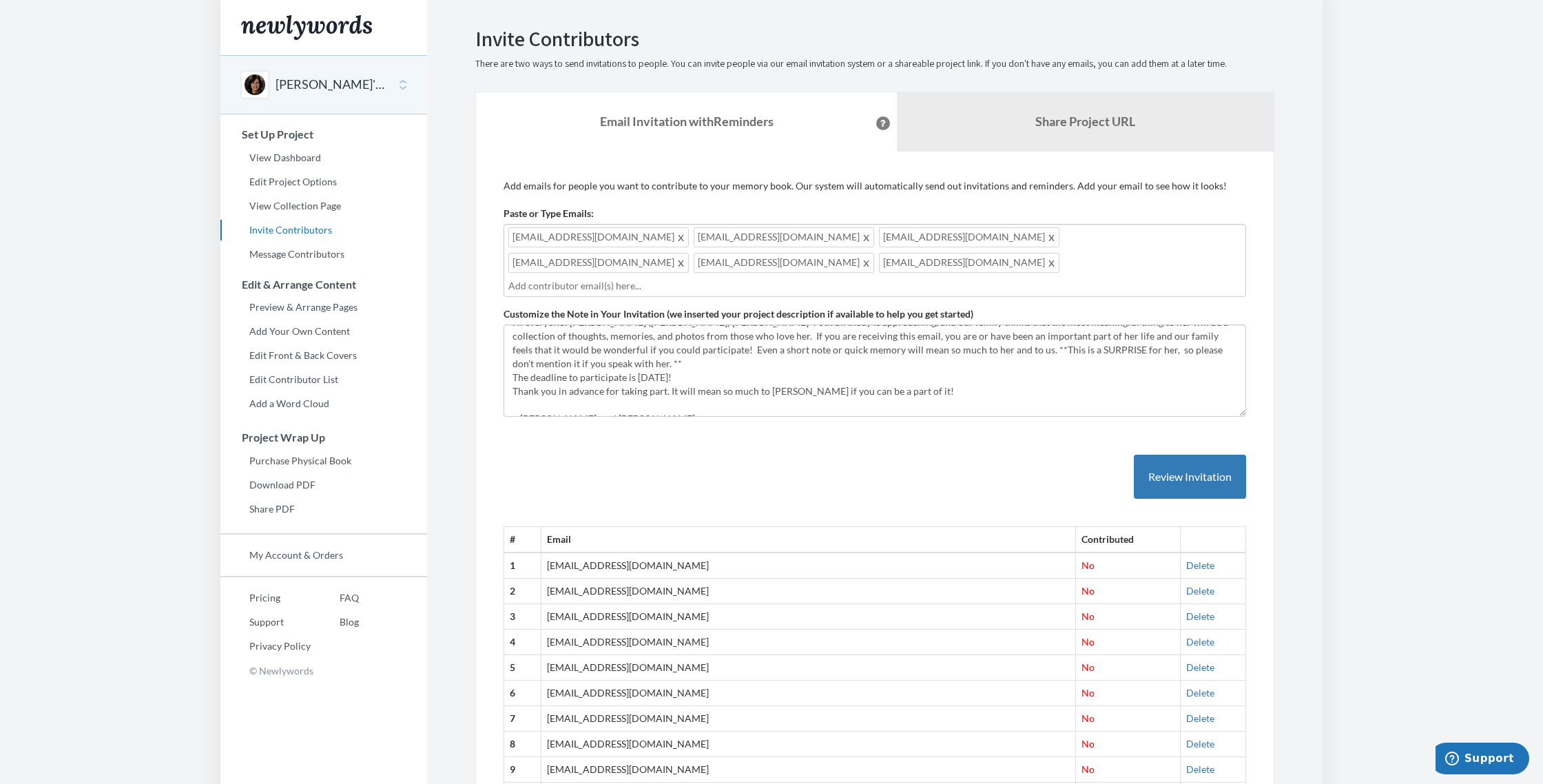
scroll to position [1, 0]
drag, startPoint x: 570, startPoint y: 719, endPoint x: 679, endPoint y: 727, distance: 109.3
click at [588, 693] on td "[EMAIL_ADDRESS][DOMAIN_NAME]" at bounding box center [808, 743] width 534 height 25
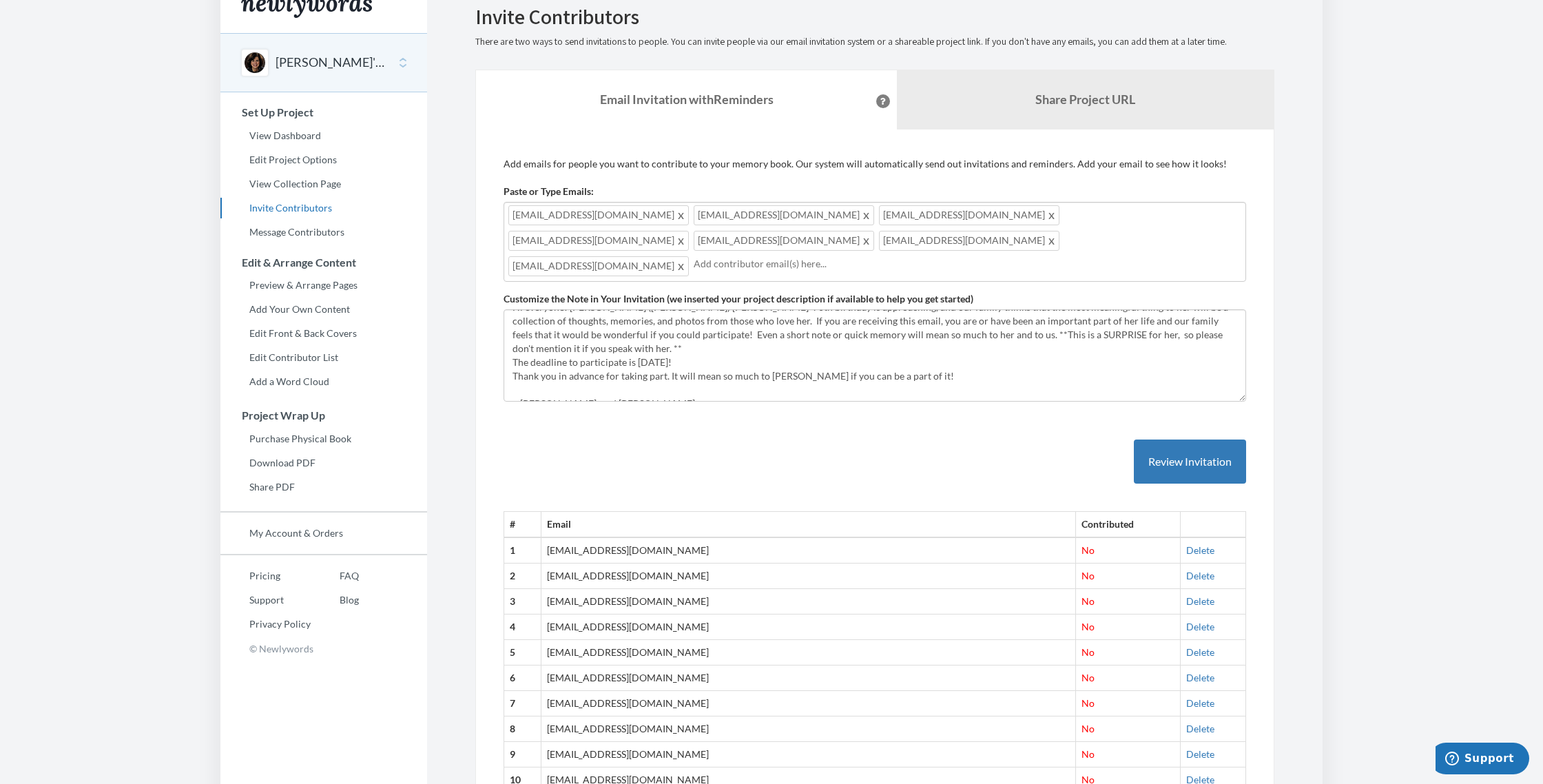
scroll to position [0, 0]
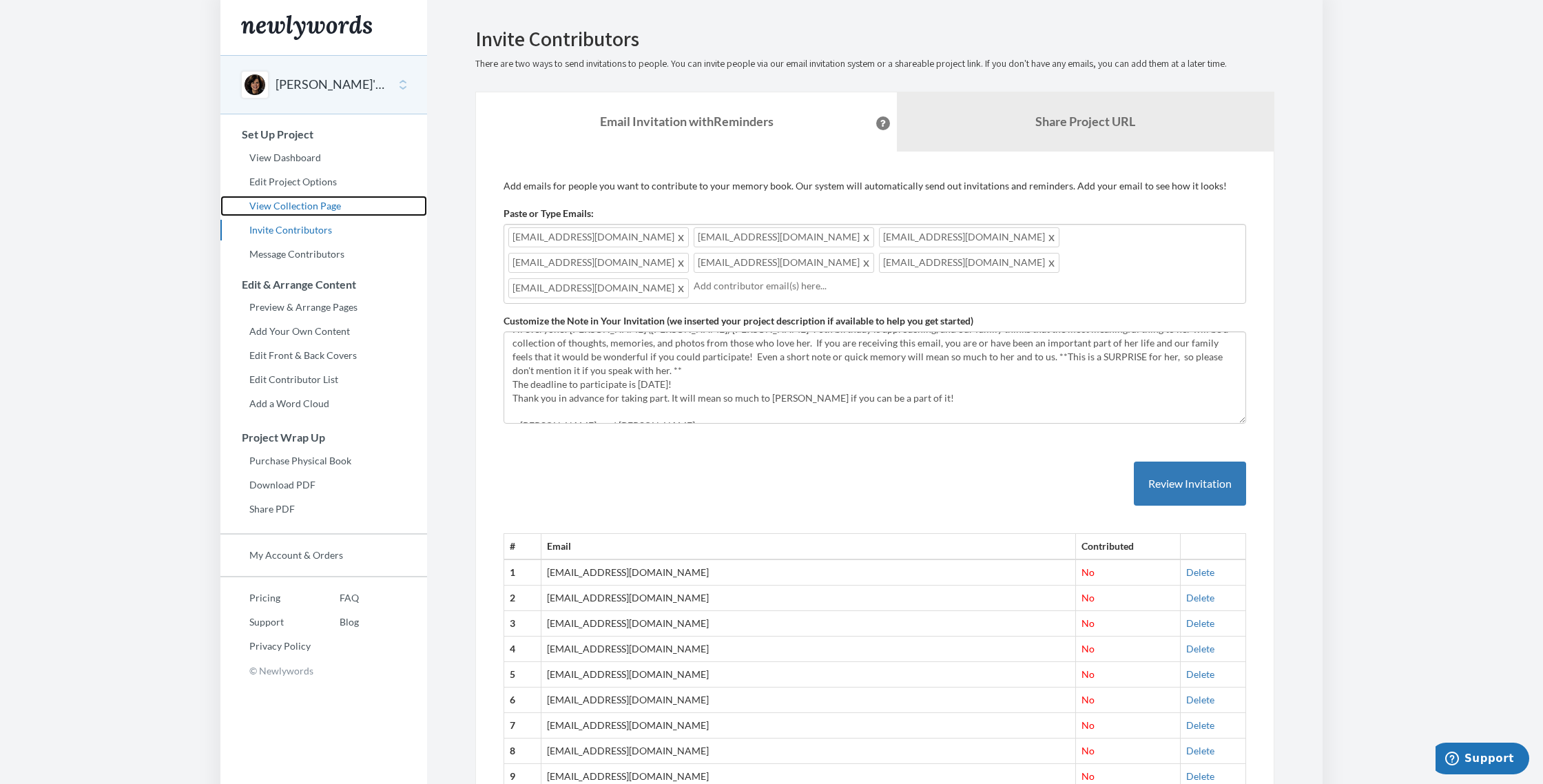
click at [282, 205] on link "View Collection Page" at bounding box center [323, 206] width 207 height 21
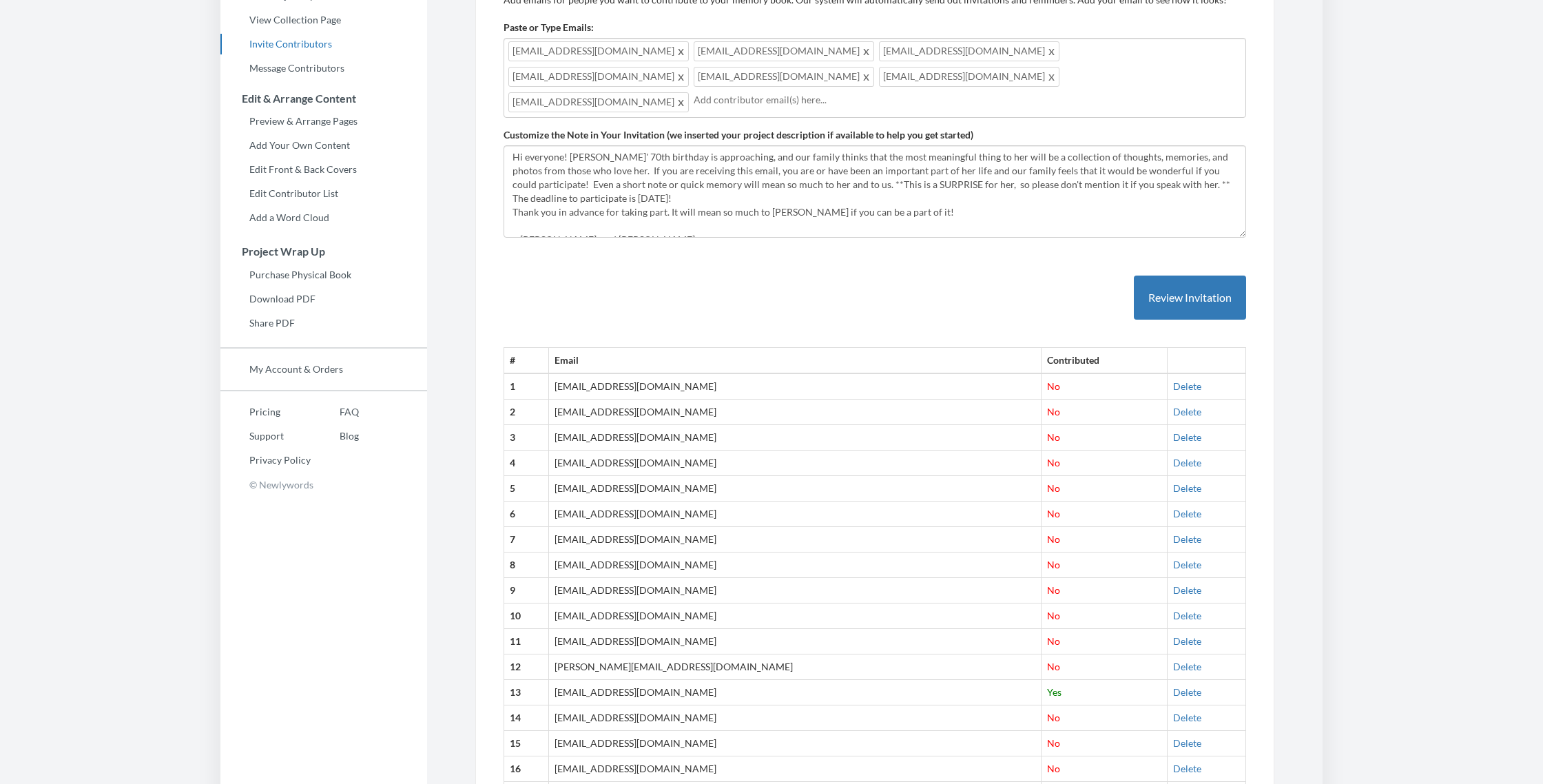
scroll to position [192, 0]
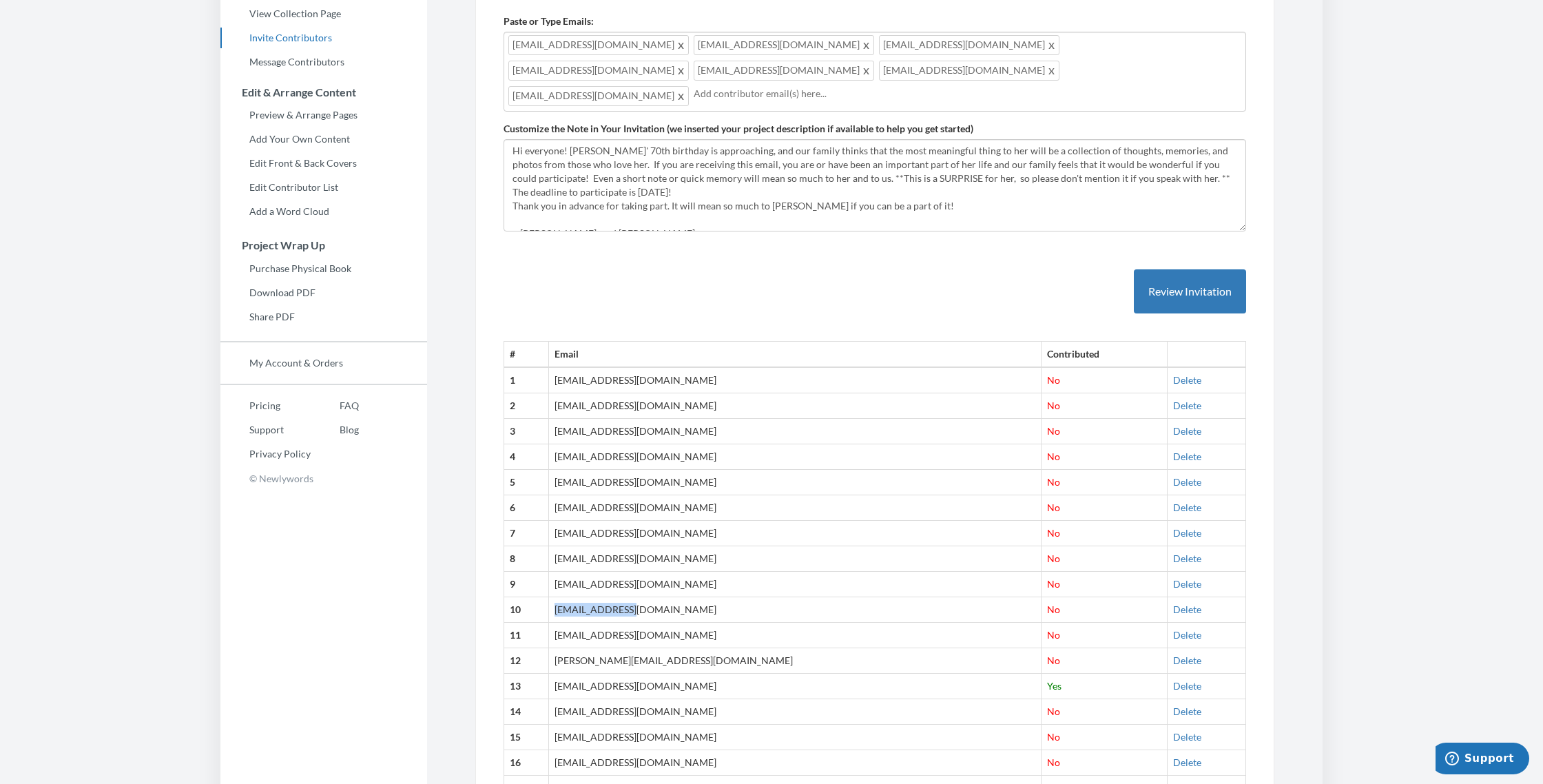
drag, startPoint x: 569, startPoint y: 584, endPoint x: 661, endPoint y: 588, distance: 92.1
click at [661, 597] on td "[EMAIL_ADDRESS][DOMAIN_NAME]" at bounding box center [794, 610] width 493 height 25
copy td "[EMAIL_ADDRESS][DOMAIN_NAME]"
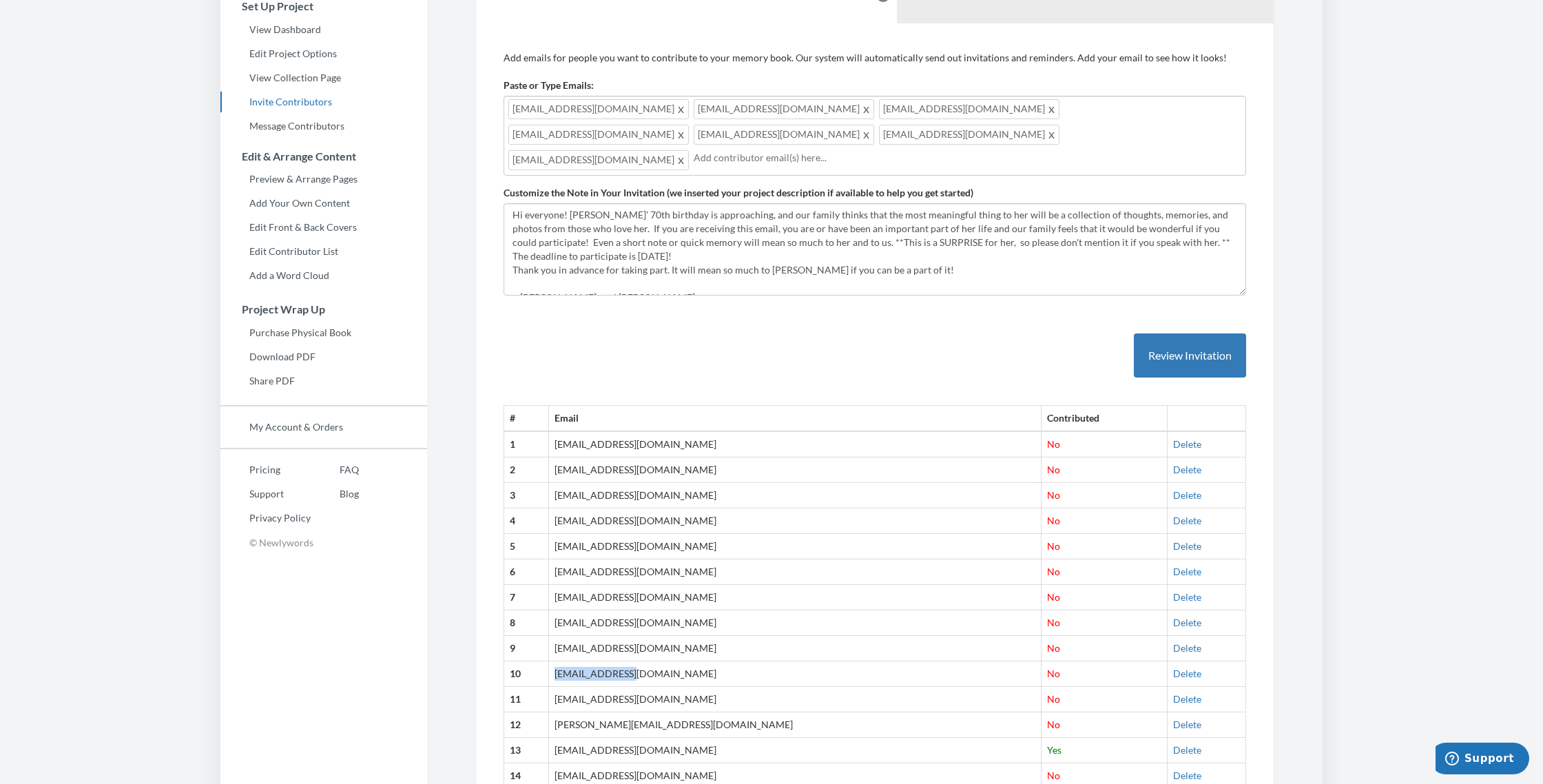
scroll to position [130, 0]
click at [694, 148] on input "text" at bounding box center [967, 155] width 548 height 15
drag, startPoint x: 568, startPoint y: 670, endPoint x: 657, endPoint y: 670, distance: 89.0
click at [657, 682] on td "[EMAIL_ADDRESS][DOMAIN_NAME]" at bounding box center [794, 695] width 493 height 25
copy td "[EMAIL_ADDRESS][DOMAIN_NAME]"
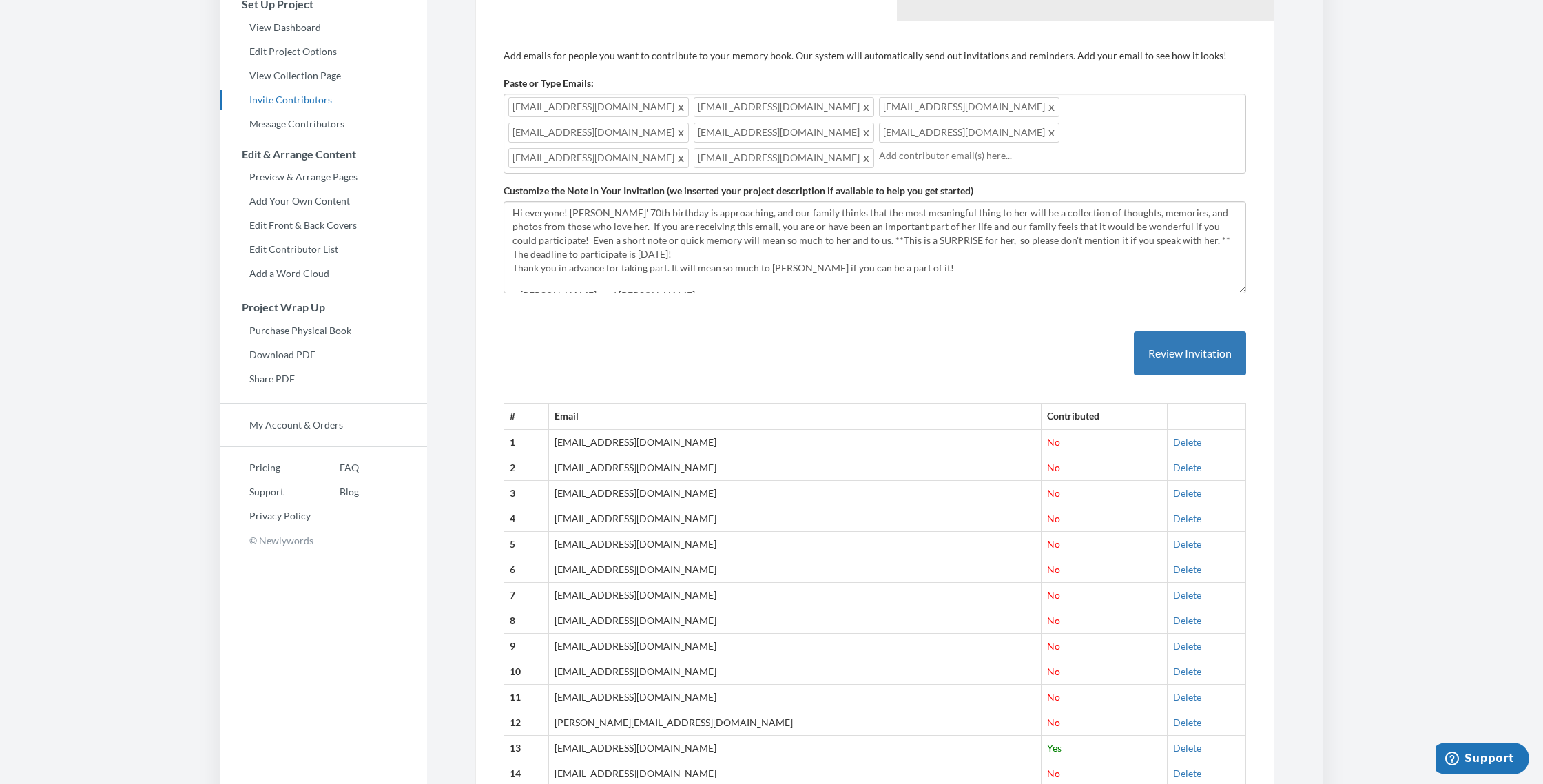
click at [879, 148] on input "text" at bounding box center [1059, 155] width 362 height 15
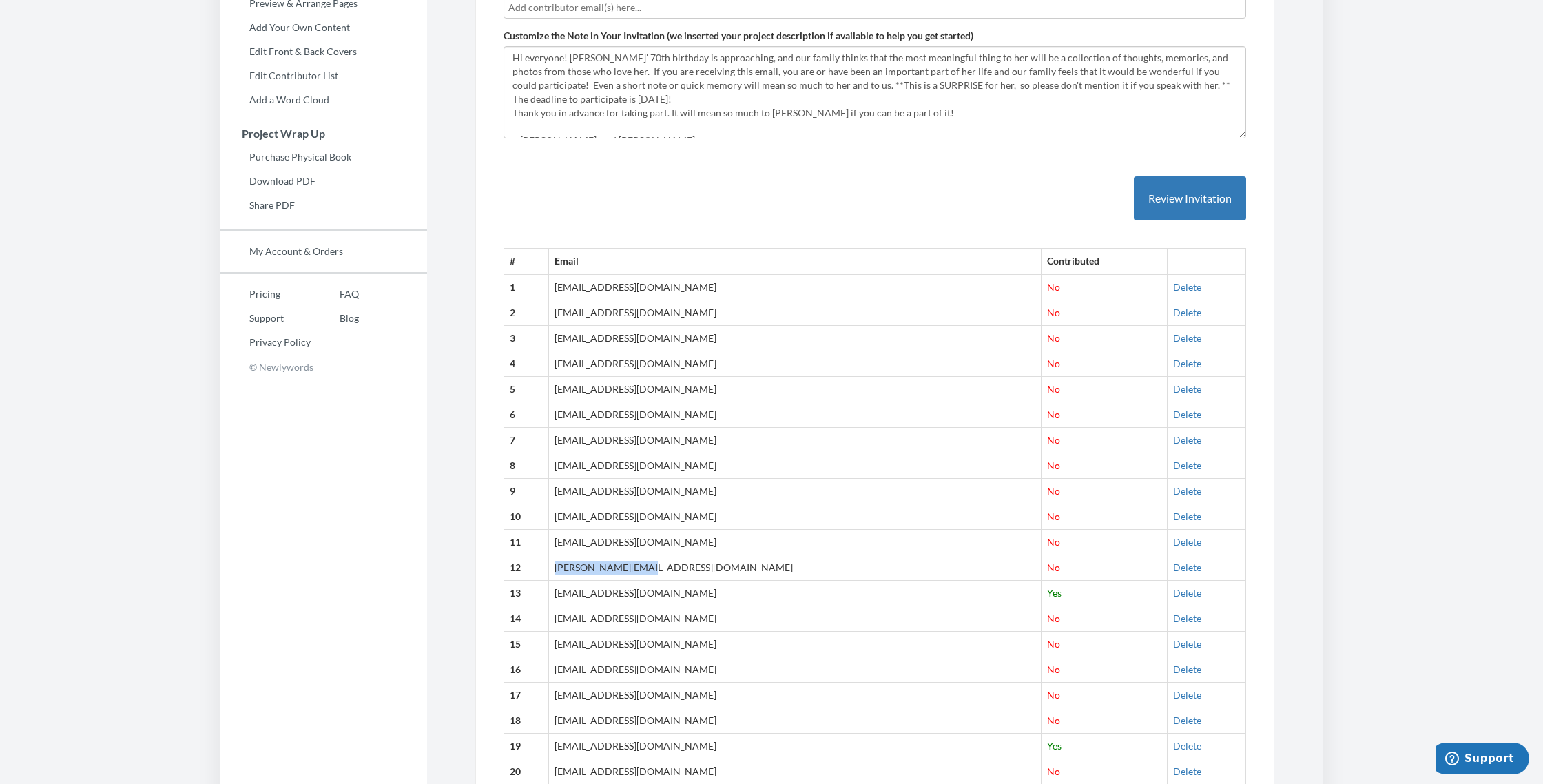
scroll to position [299, 0]
drag, startPoint x: 568, startPoint y: 521, endPoint x: 665, endPoint y: 521, distance: 97.0
click at [665, 558] on td "[PERSON_NAME][EMAIL_ADDRESS][DOMAIN_NAME]" at bounding box center [794, 571] width 493 height 25
copy td "[PERSON_NAME][EMAIL_ADDRESS][DOMAIN_NAME]"
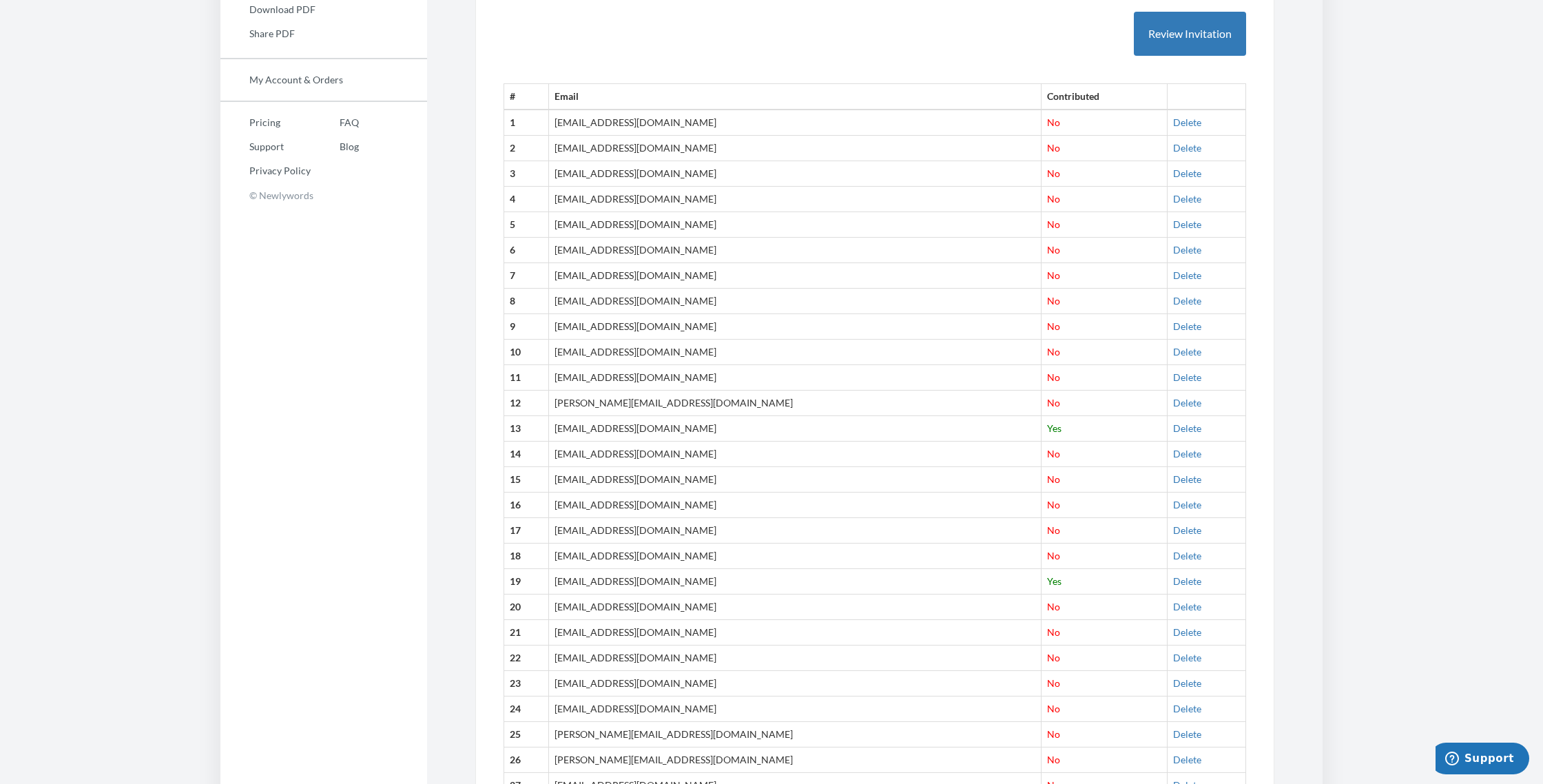
scroll to position [476, 0]
drag, startPoint x: 568, startPoint y: 419, endPoint x: 682, endPoint y: 422, distance: 114.0
click at [682, 440] on td "[EMAIL_ADDRESS][DOMAIN_NAME]" at bounding box center [794, 453] width 493 height 25
copy td "[EMAIL_ADDRESS][DOMAIN_NAME]"
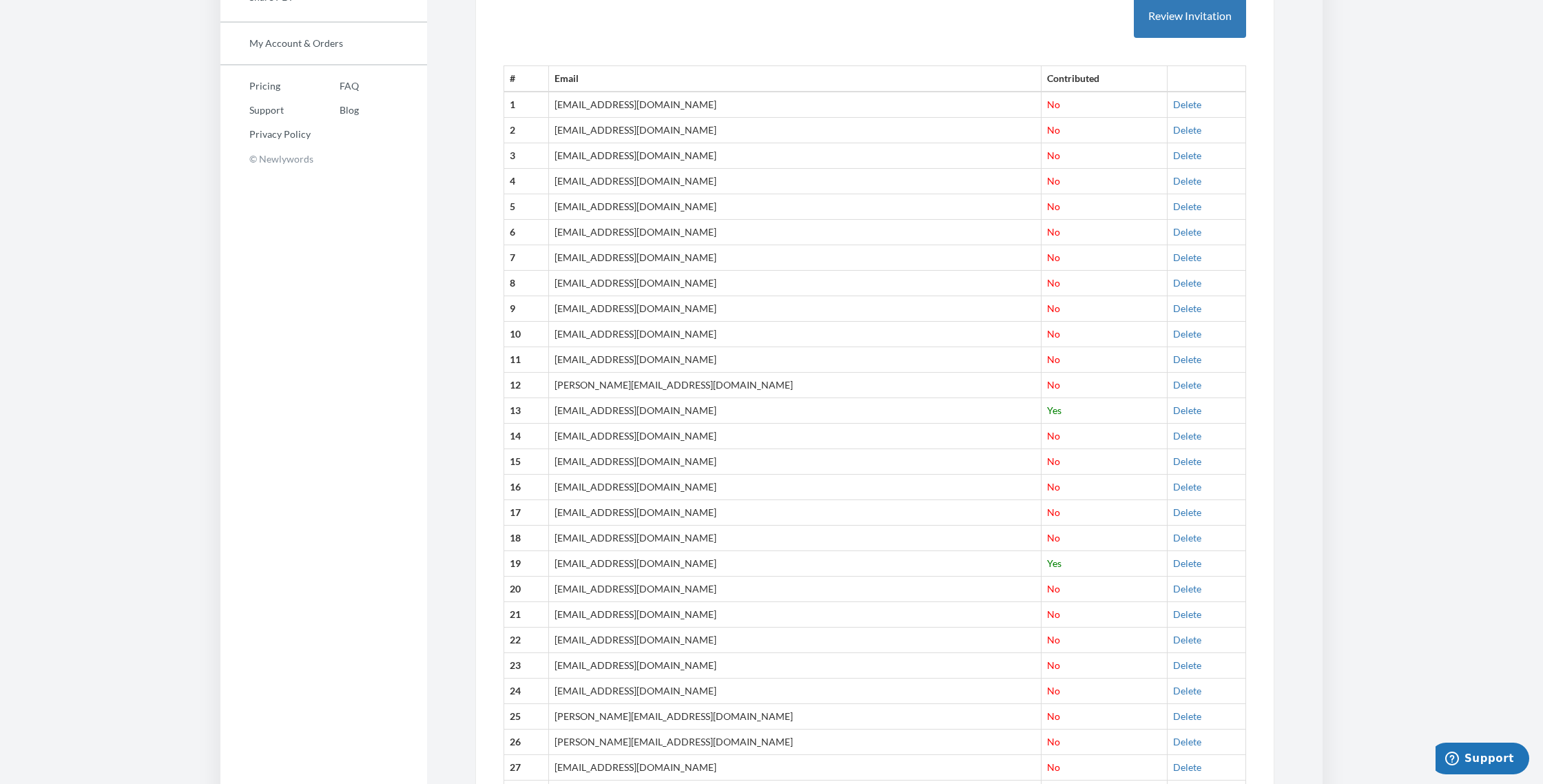
scroll to position [516, 0]
drag, startPoint x: 569, startPoint y: 409, endPoint x: 637, endPoint y: 407, distance: 68.0
click at [637, 444] on td "[EMAIL_ADDRESS][DOMAIN_NAME]" at bounding box center [794, 457] width 493 height 25
drag, startPoint x: 661, startPoint y: 404, endPoint x: 580, endPoint y: 409, distance: 81.2
click at [534, 444] on tr "15 lzisfein@optonline.net No Delete" at bounding box center [875, 457] width 742 height 25
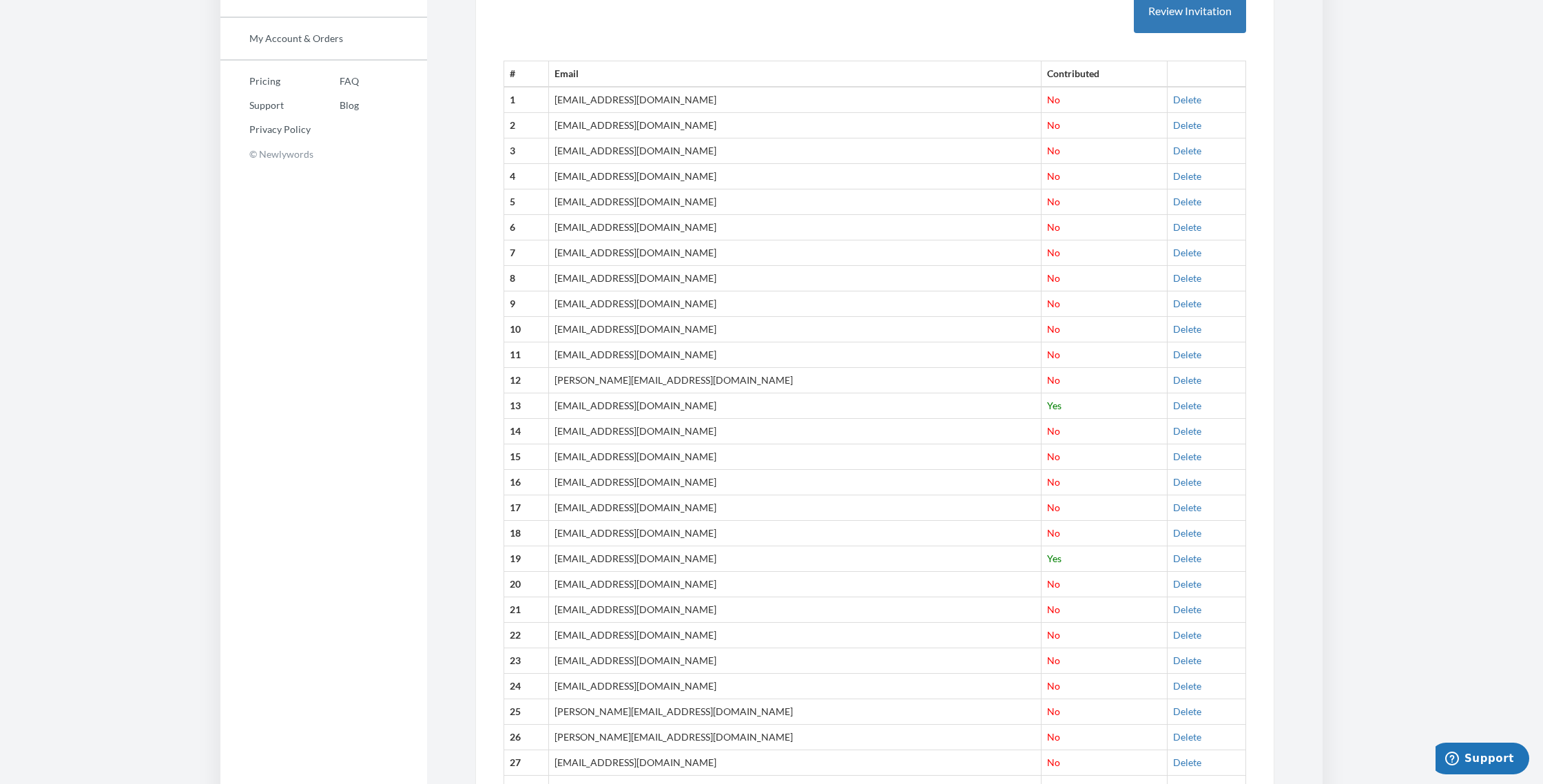
click at [669, 444] on td "[EMAIL_ADDRESS][DOMAIN_NAME]" at bounding box center [794, 457] width 493 height 25
click at [666, 444] on td "[EMAIL_ADDRESS][DOMAIN_NAME]" at bounding box center [794, 457] width 493 height 25
drag, startPoint x: 661, startPoint y: 405, endPoint x: 551, endPoint y: 400, distance: 110.1
click at [551, 444] on tr "15 lzisfein@optonline.net No Delete" at bounding box center [875, 457] width 742 height 25
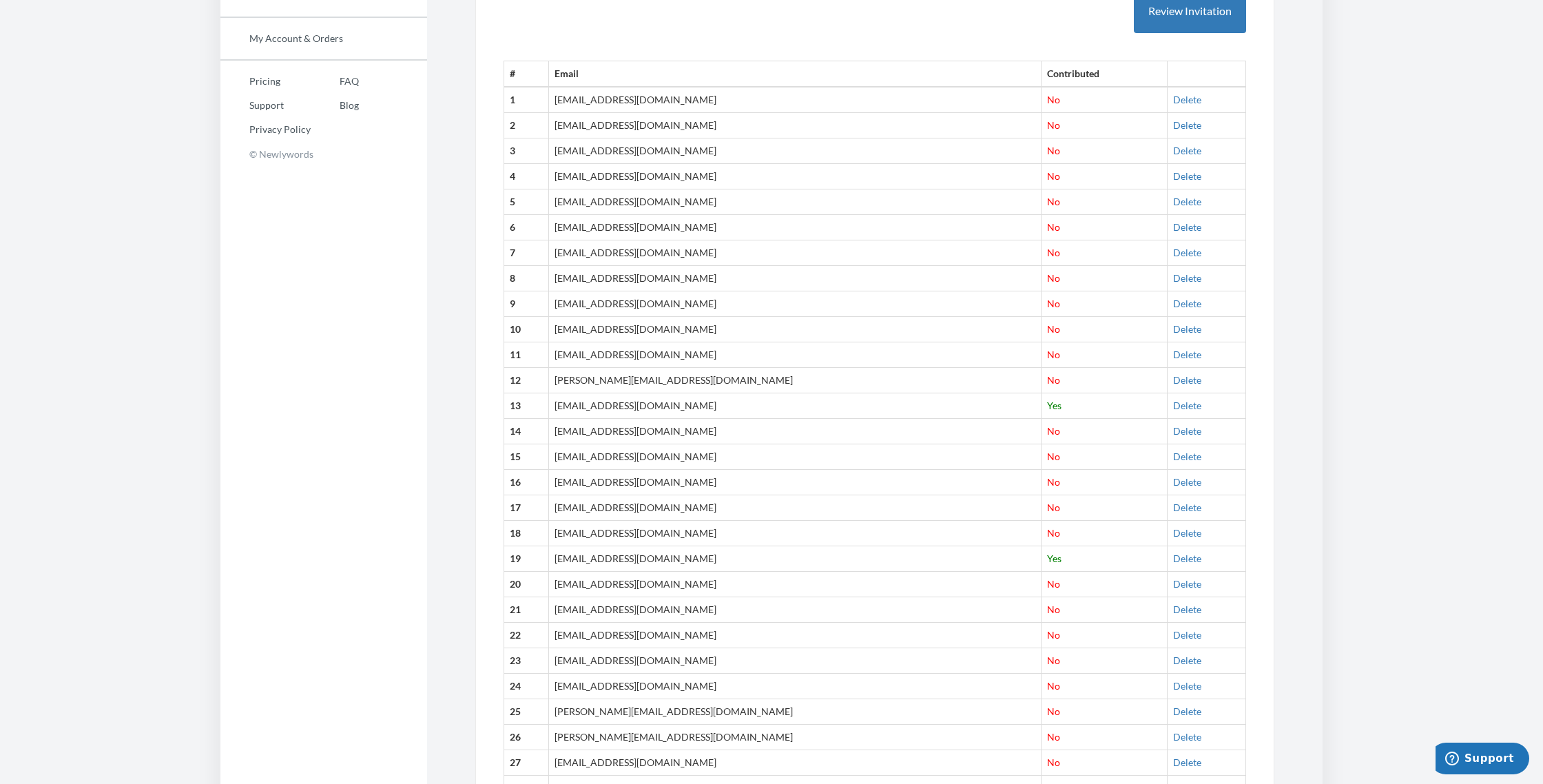
copy tr "[EMAIL_ADDRESS][DOMAIN_NAME]"
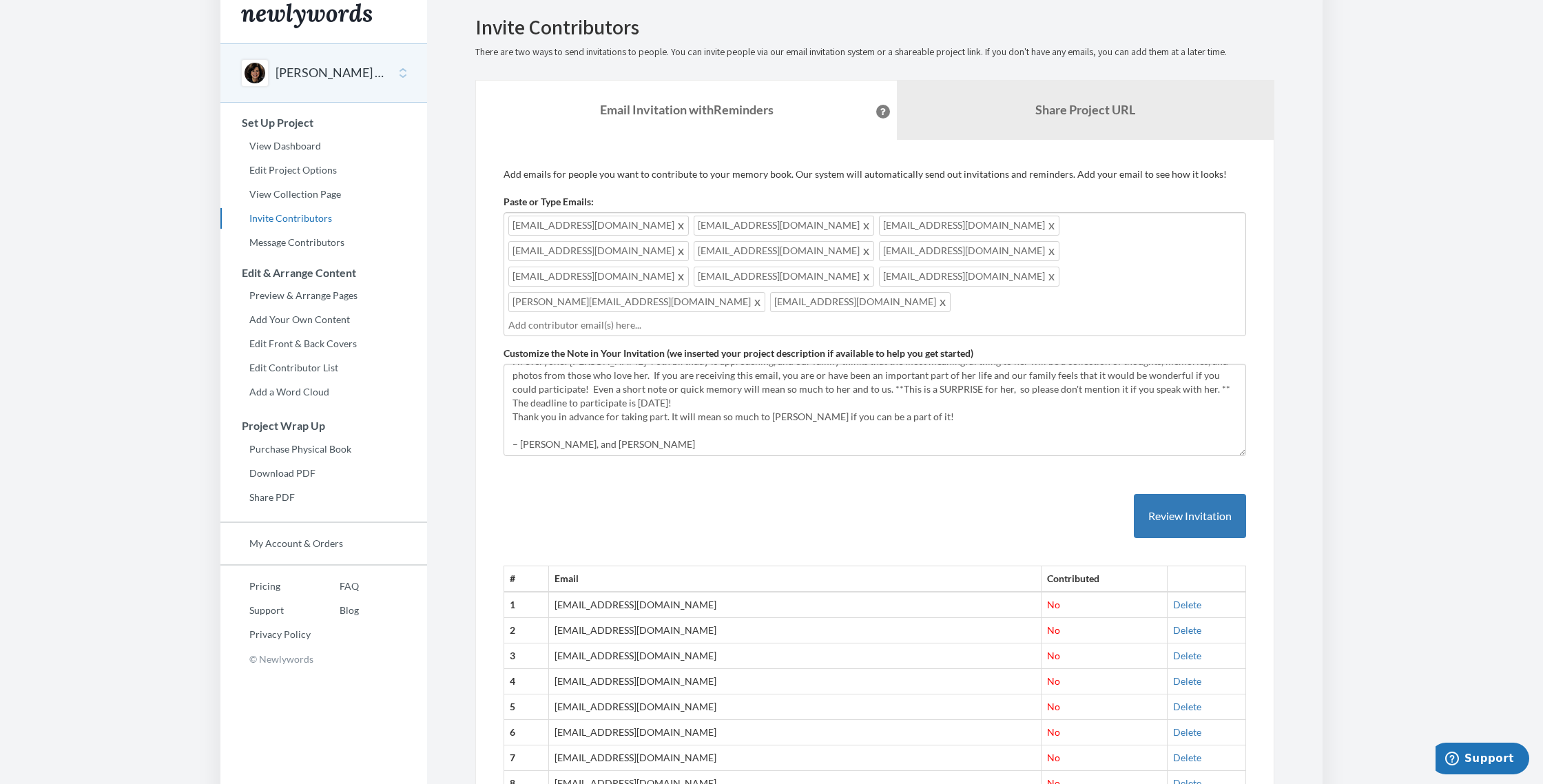
scroll to position [0, 0]
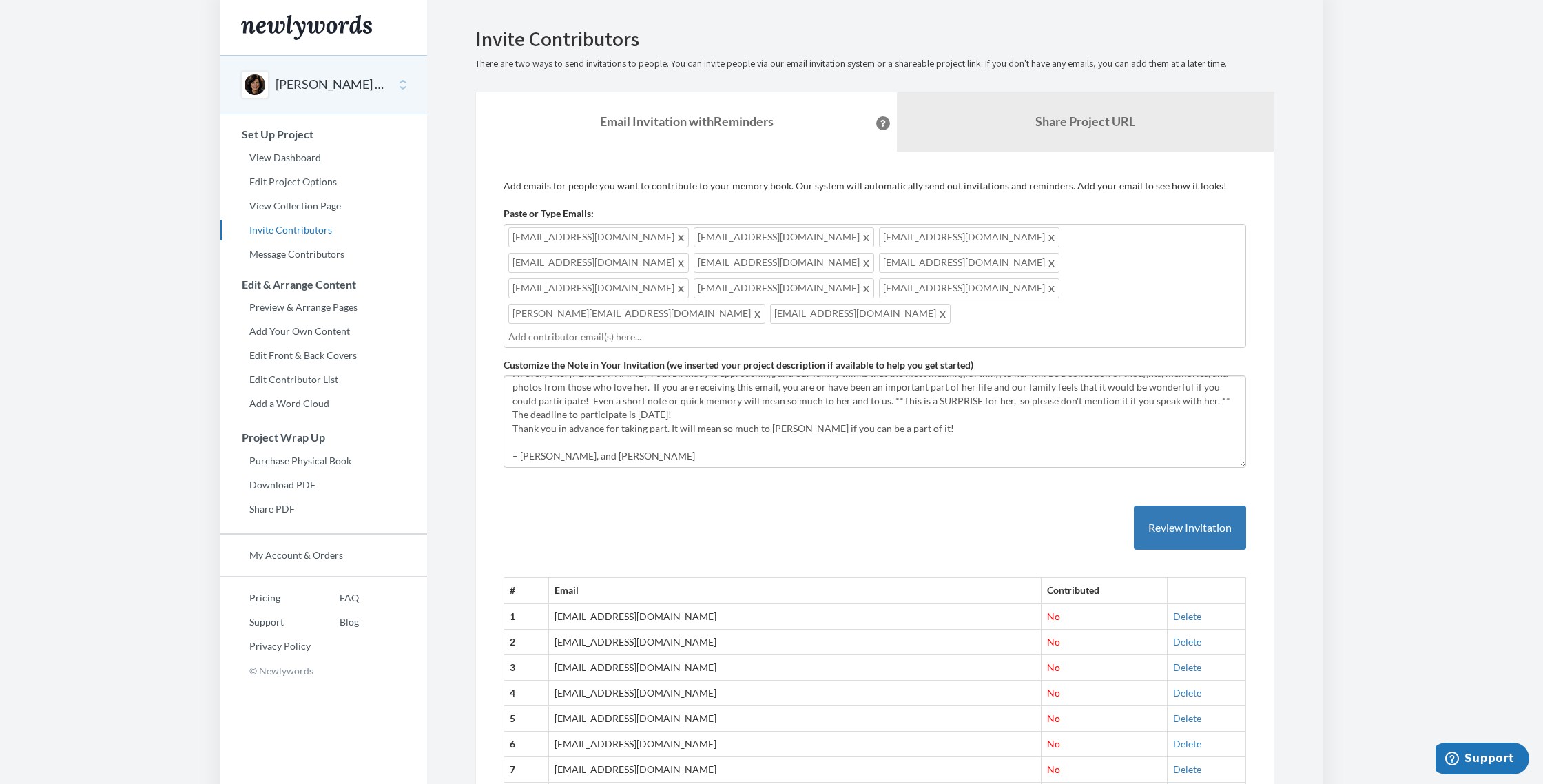
click at [544, 329] on input "text" at bounding box center [874, 337] width 733 height 15
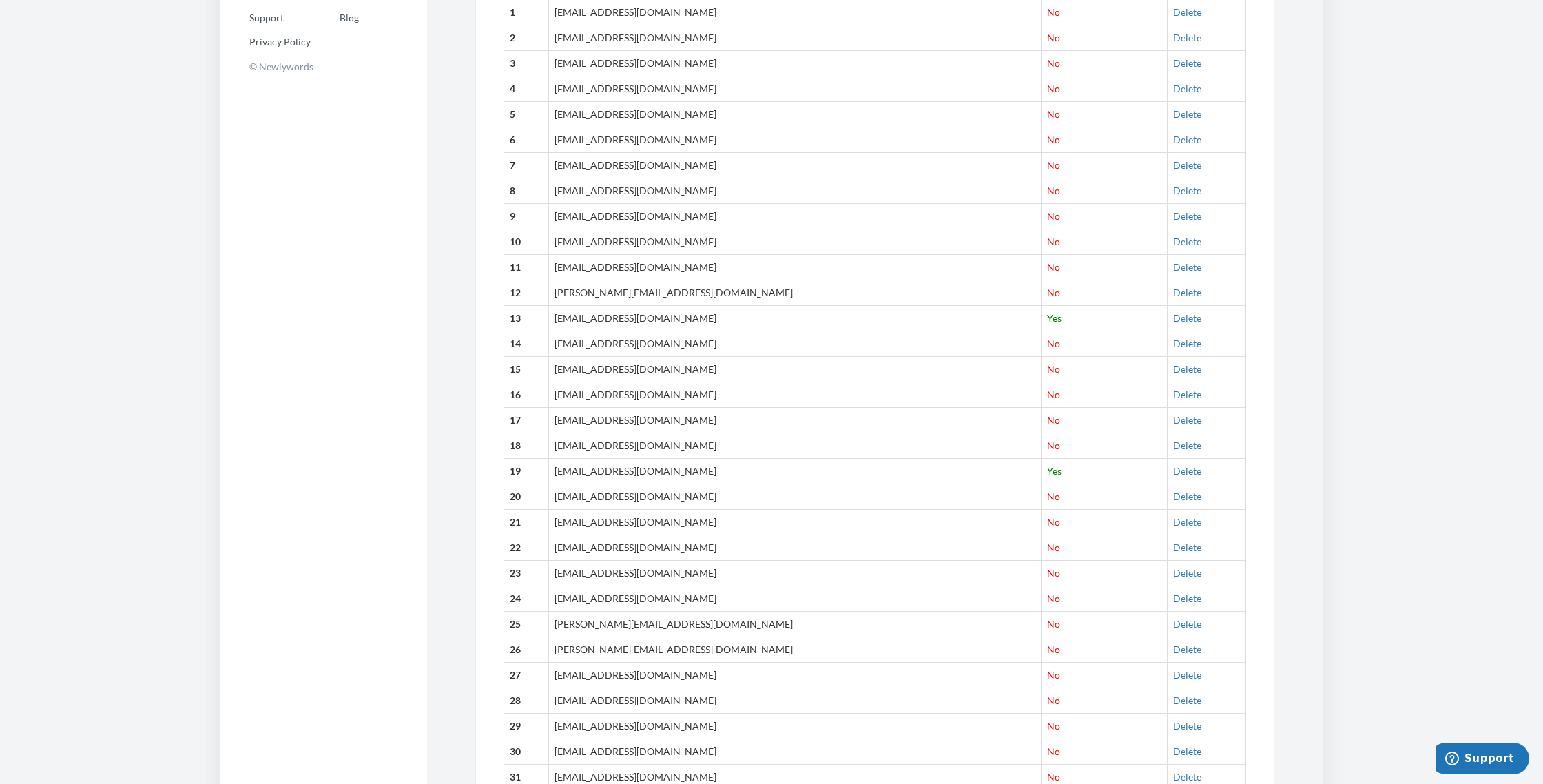
scroll to position [604, 0]
click at [701, 382] on td "[PERSON_NAME][EMAIL_ADDRESS][DOMAIN_NAME]" at bounding box center [794, 394] width 493 height 25
drag, startPoint x: 702, startPoint y: 340, endPoint x: 581, endPoint y: 337, distance: 121.0
click at [576, 382] on td "[PERSON_NAME][EMAIL_ADDRESS][DOMAIN_NAME]" at bounding box center [794, 394] width 493 height 25
copy td "encer.bernstein1@gmail.com"
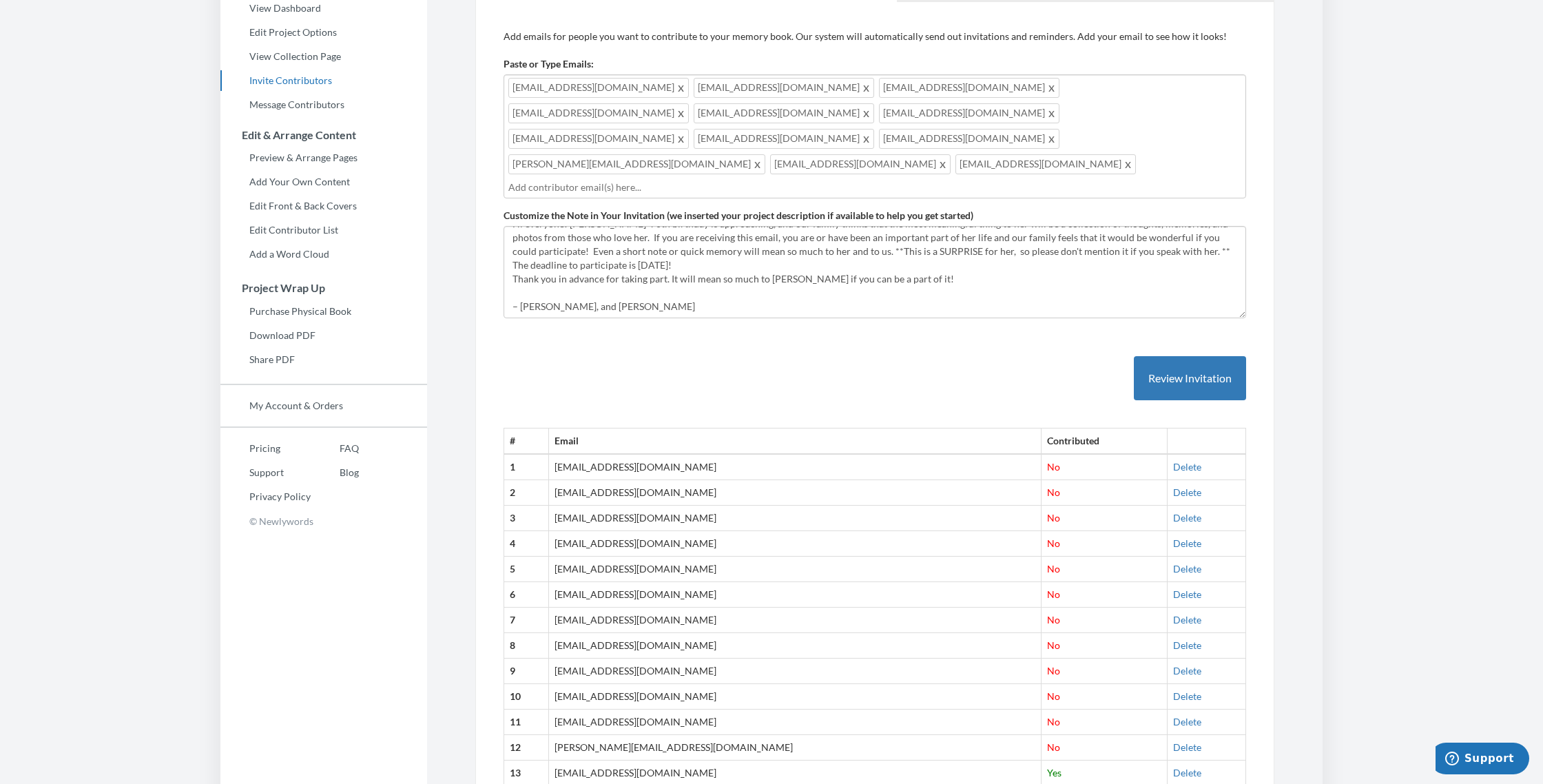
scroll to position [112, 0]
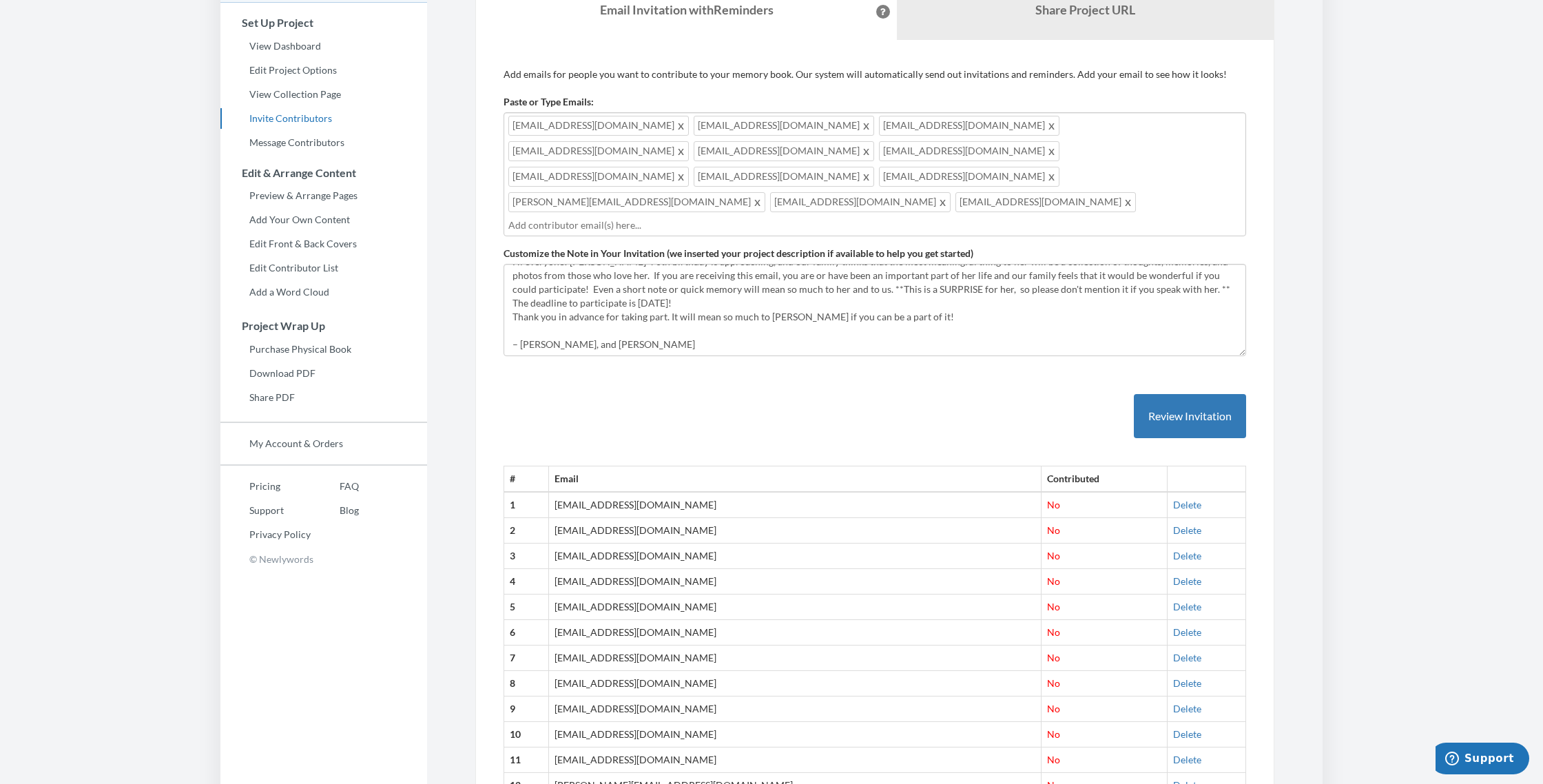
click at [551, 217] on input "text" at bounding box center [874, 225] width 733 height 15
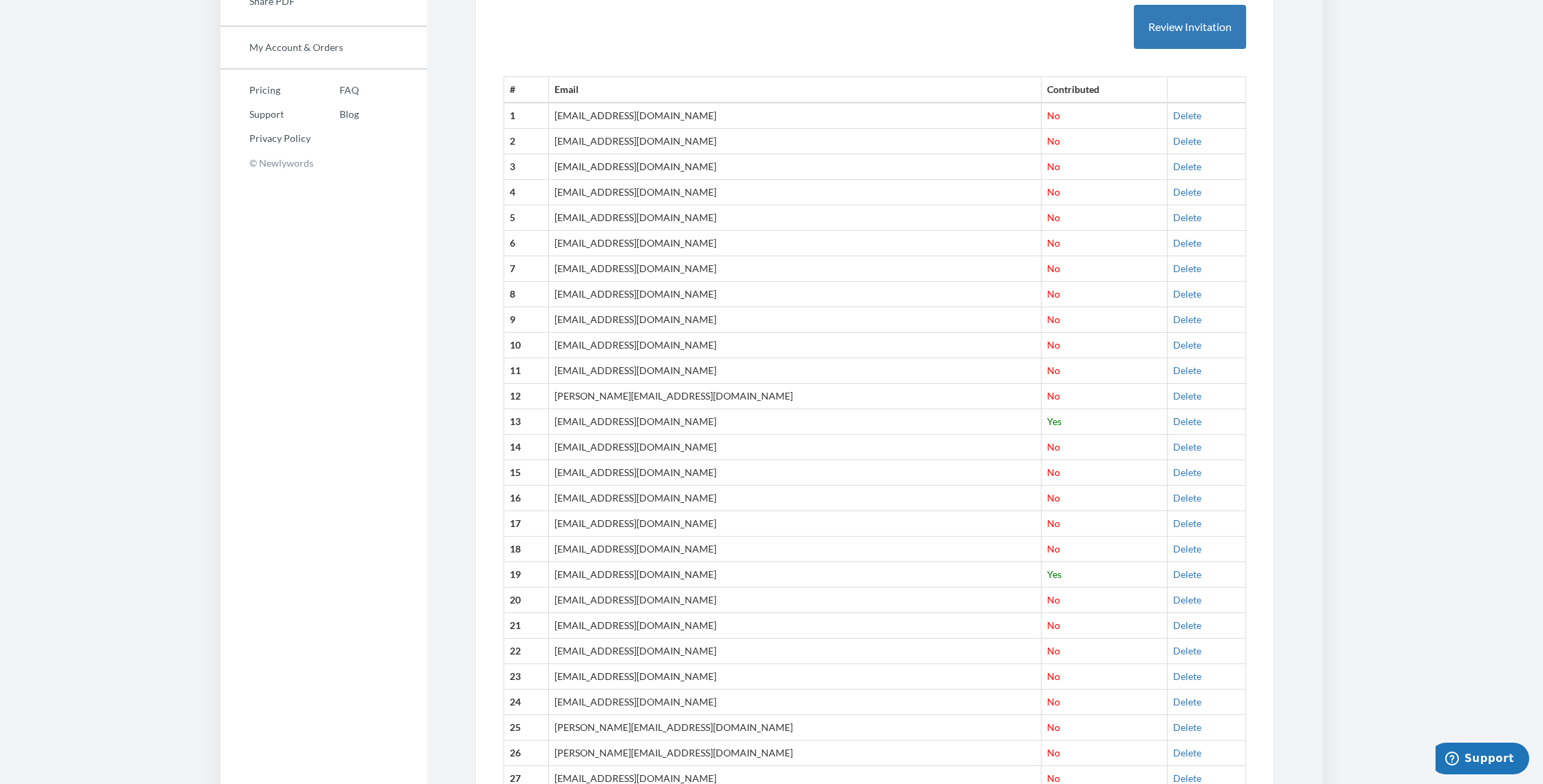
scroll to position [509, 0]
drag, startPoint x: 568, startPoint y: 471, endPoint x: 662, endPoint y: 472, distance: 94.0
click at [662, 510] on td "[EMAIL_ADDRESS][DOMAIN_NAME]" at bounding box center [794, 522] width 493 height 25
copy td "[EMAIL_ADDRESS][DOMAIN_NAME]"
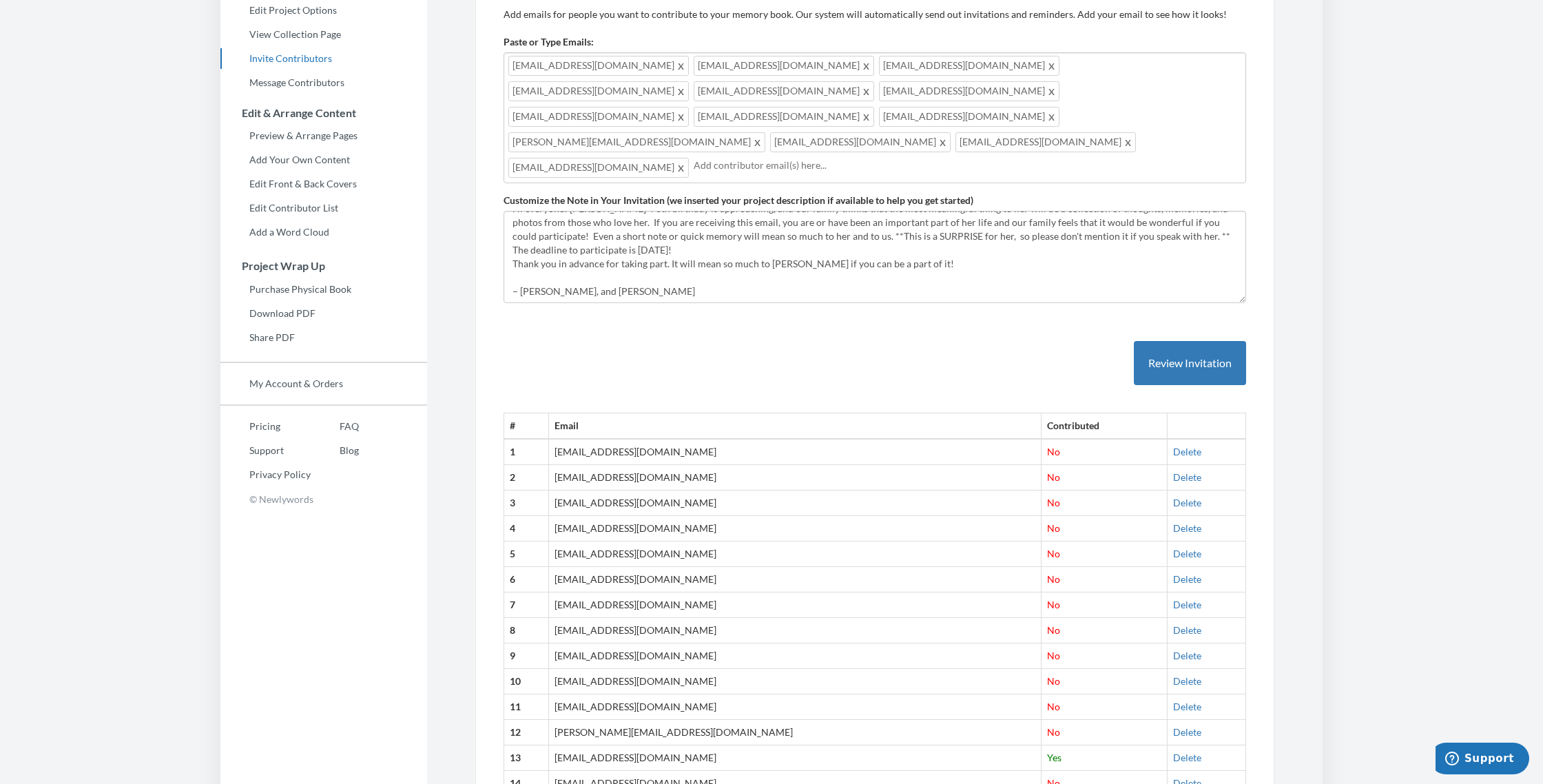
scroll to position [166, 0]
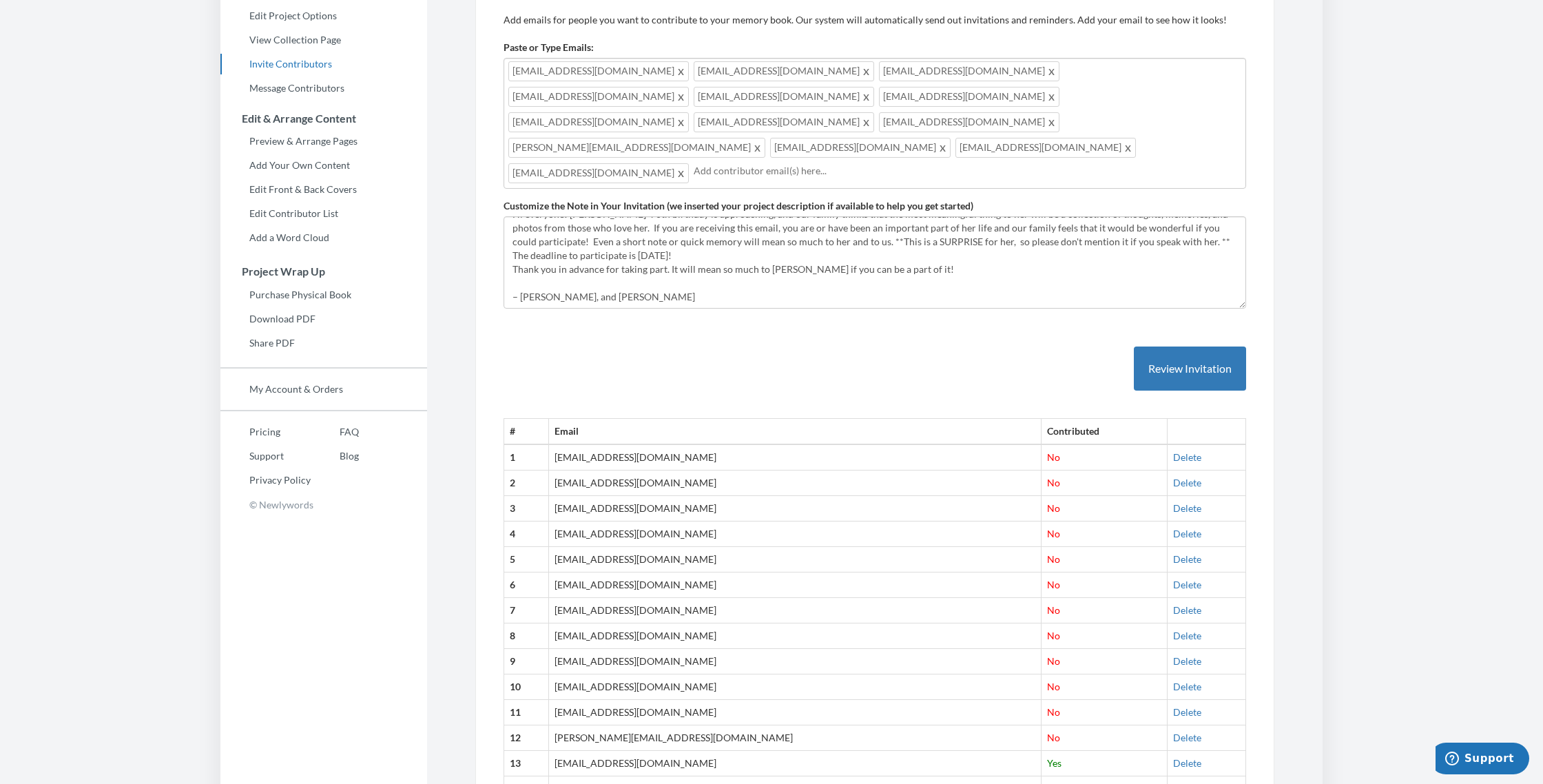
click at [694, 163] on input "text" at bounding box center [967, 171] width 548 height 15
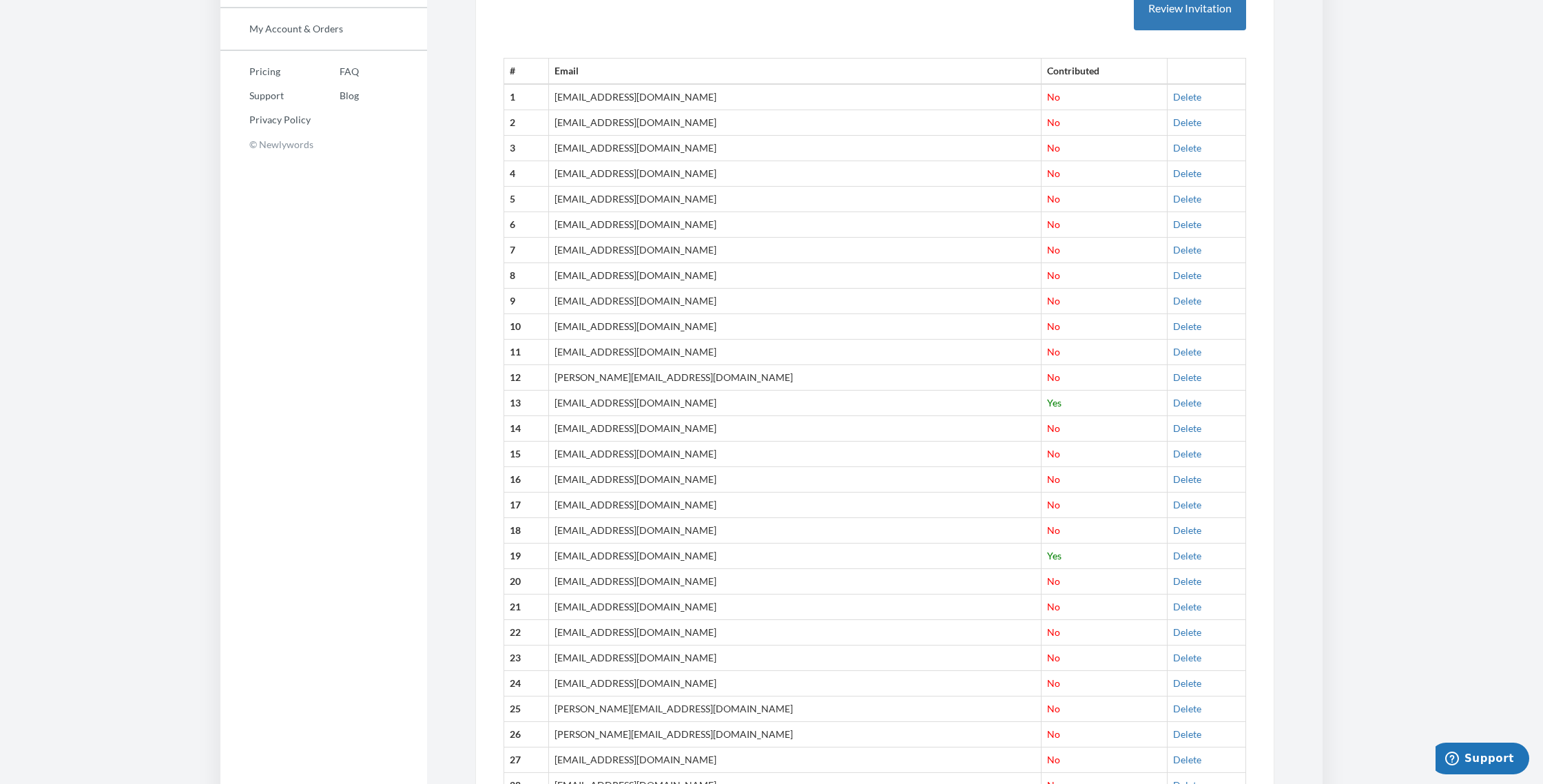
scroll to position [543, 0]
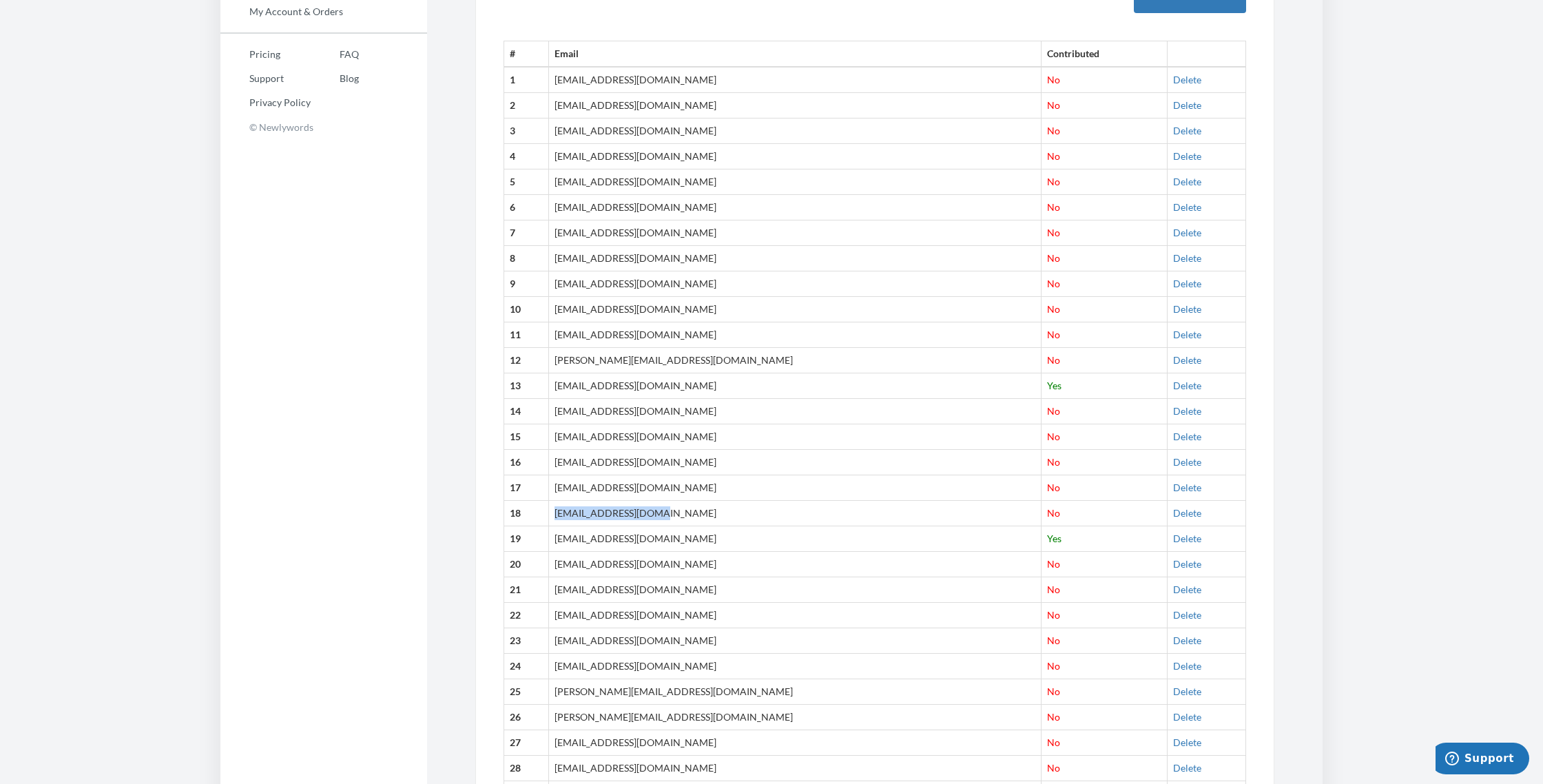
drag, startPoint x: 570, startPoint y: 461, endPoint x: 682, endPoint y: 464, distance: 112.0
click at [682, 501] on td "[EMAIL_ADDRESS][DOMAIN_NAME]" at bounding box center [794, 513] width 493 height 25
copy td "[EMAIL_ADDRESS][DOMAIN_NAME]"
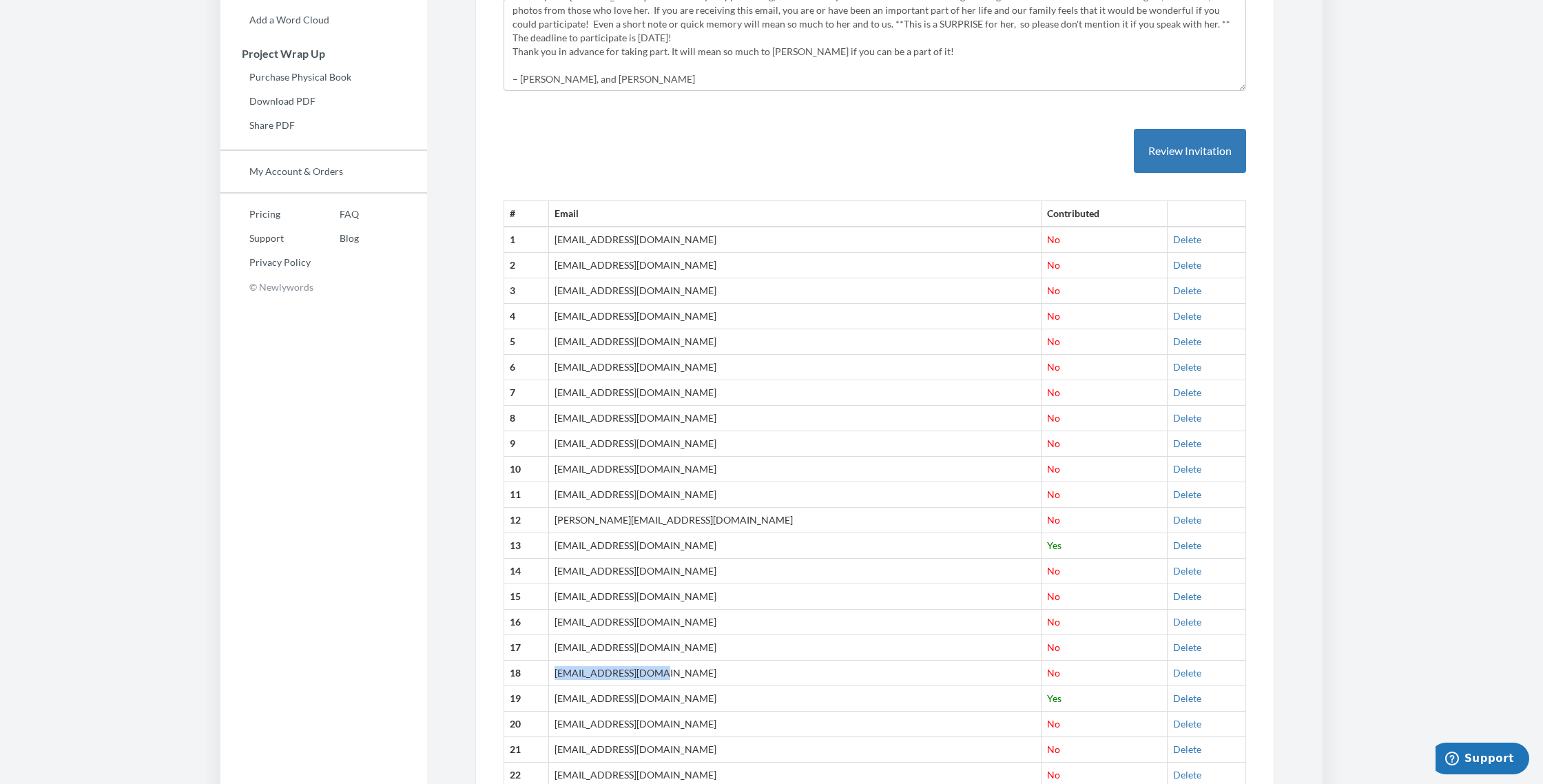
scroll to position [0, 0]
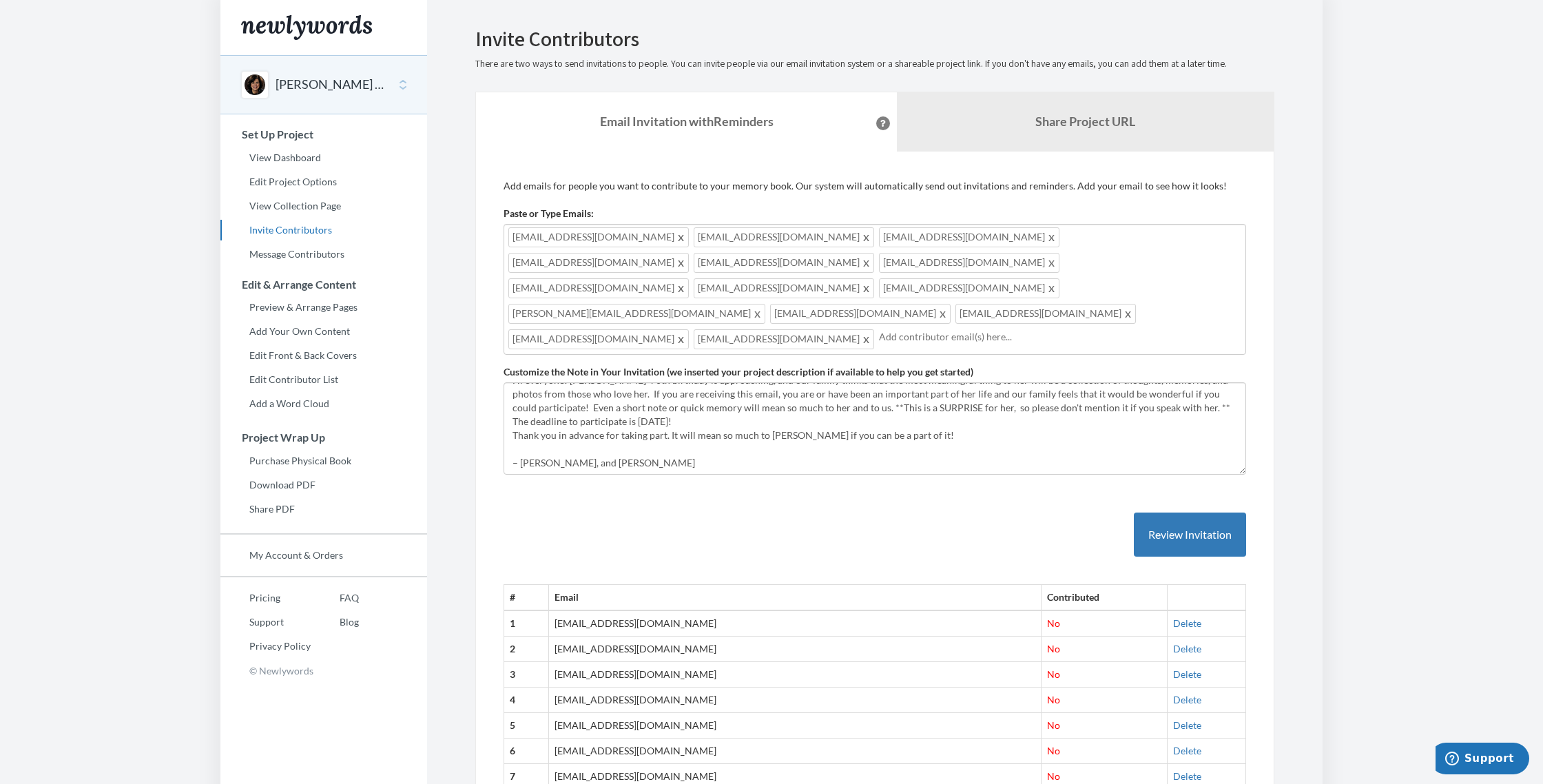
click at [879, 329] on input "text" at bounding box center [1059, 337] width 362 height 15
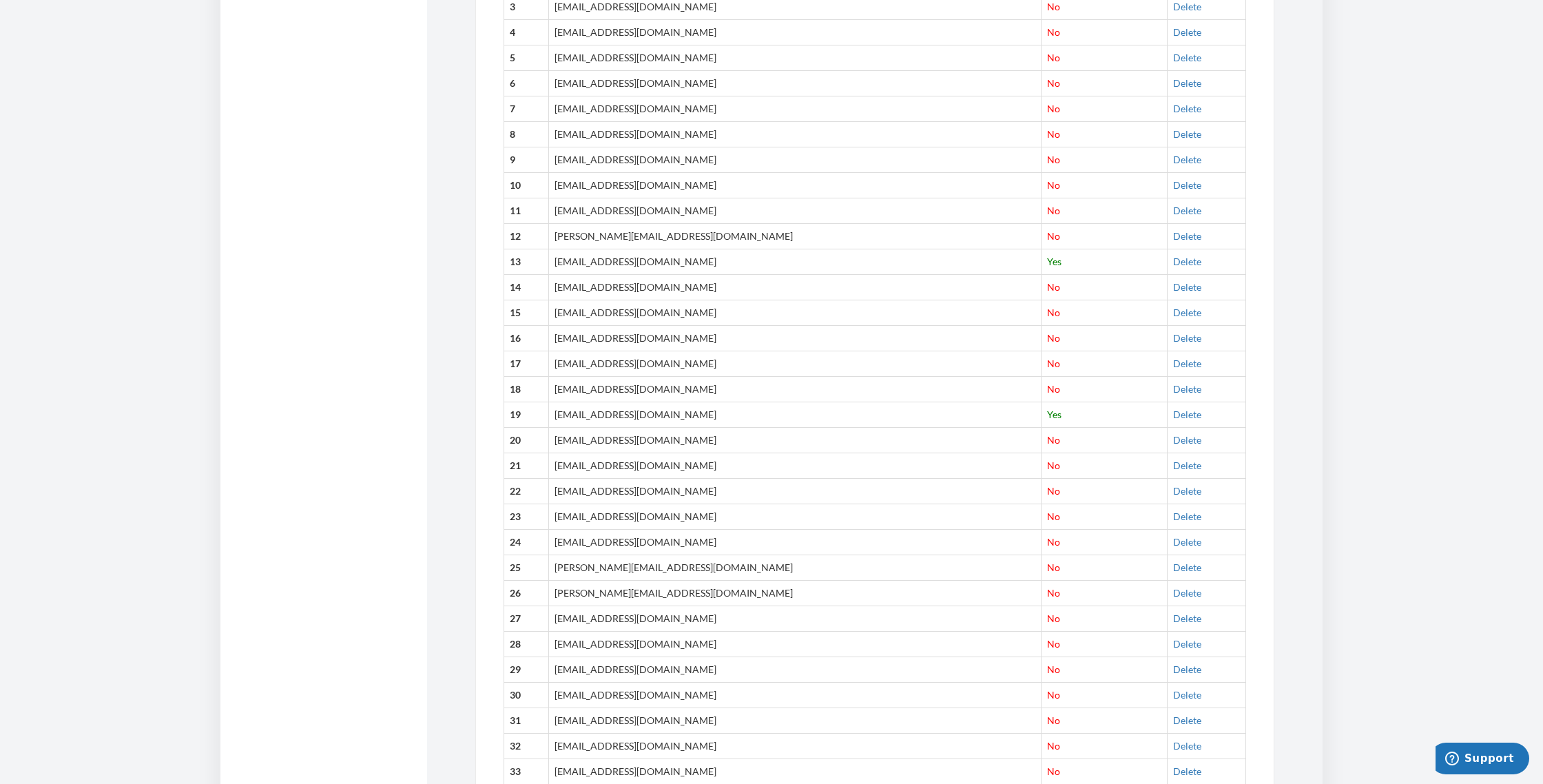
scroll to position [685, 0]
drag, startPoint x: 668, startPoint y: 368, endPoint x: 559, endPoint y: 369, distance: 109.0
click at [559, 429] on tr "20 sam.akabas@gmail.com No Delete" at bounding box center [875, 441] width 742 height 25
copy tr "[PERSON_NAME][EMAIL_ADDRESS][DOMAIN_NAME]"
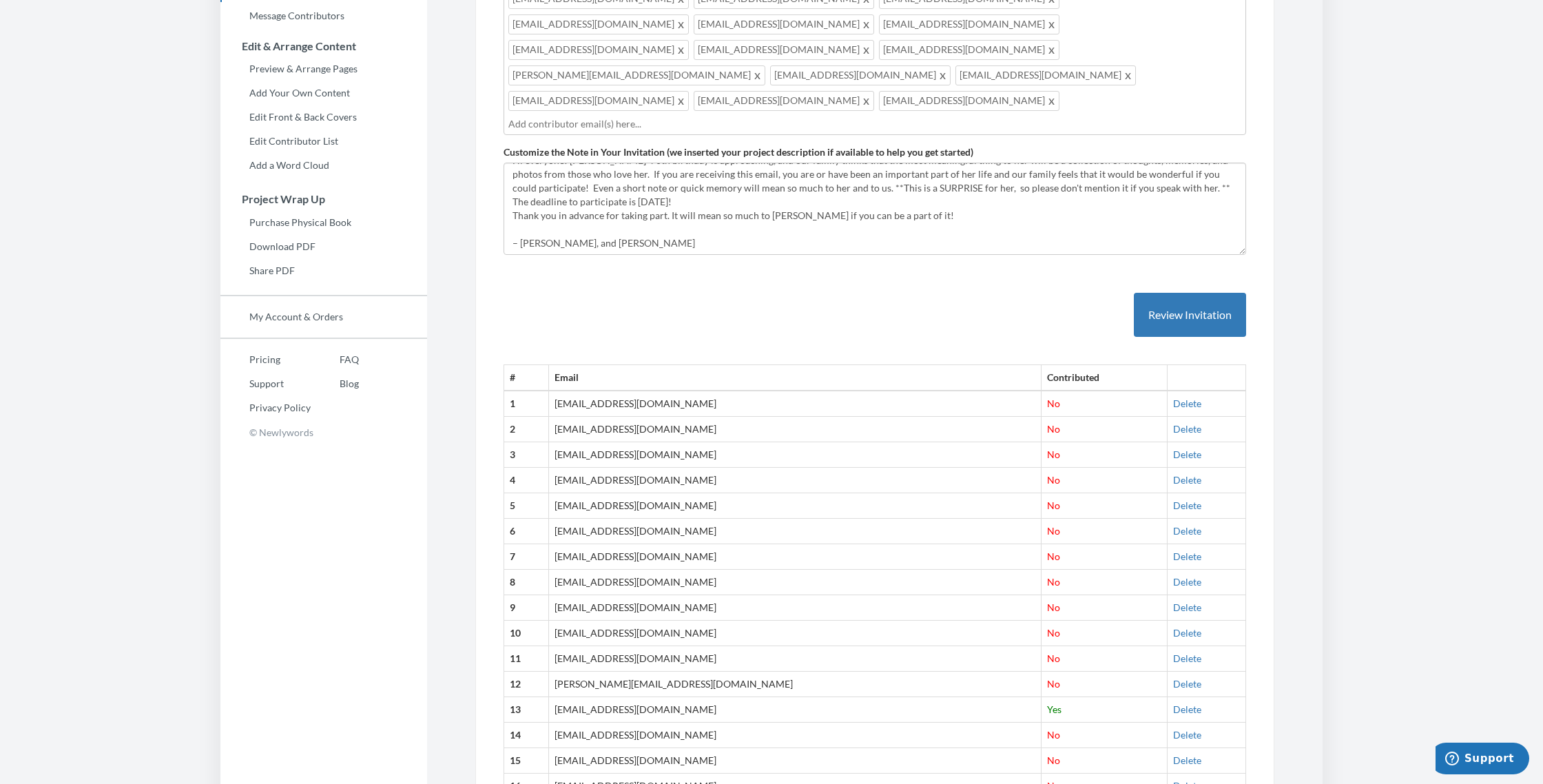
scroll to position [181, 0]
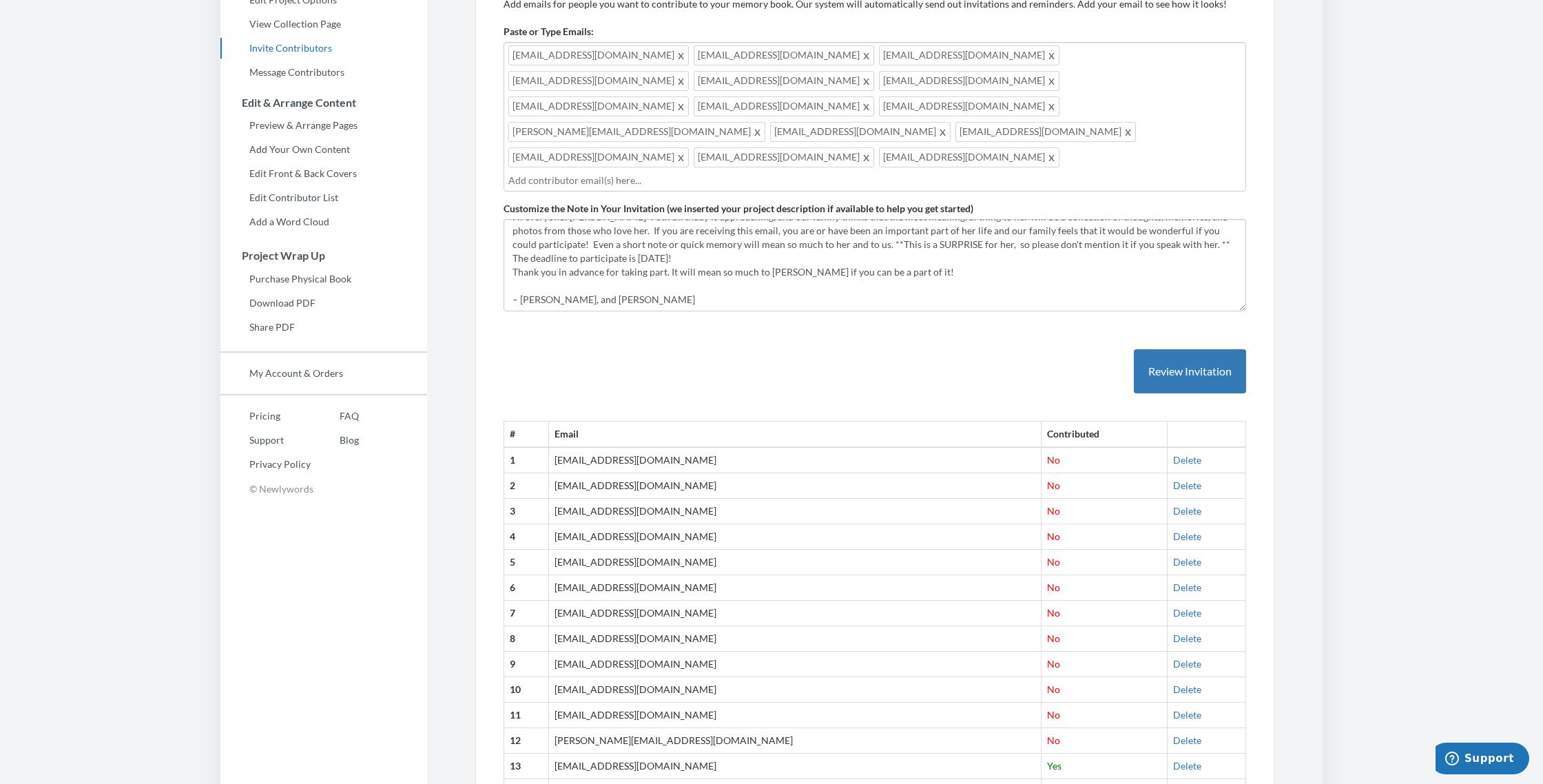
click at [901, 173] on input "text" at bounding box center [874, 180] width 733 height 15
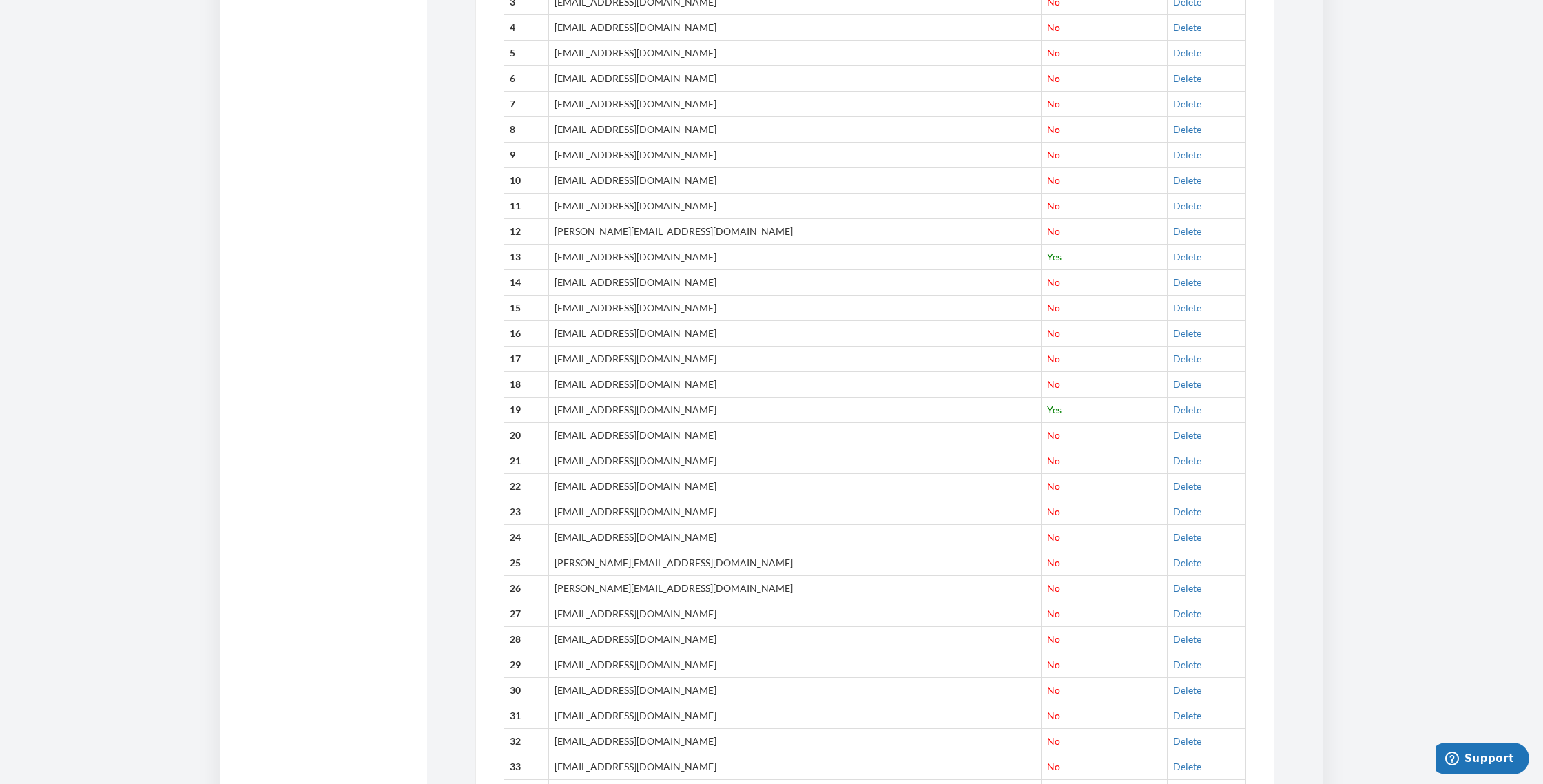
scroll to position [720, 0]
drag, startPoint x: 674, startPoint y: 380, endPoint x: 558, endPoint y: 382, distance: 116.0
click at [558, 426] on tr "21 mhmarcus19@gmail.com No Delete" at bounding box center [875, 438] width 742 height 25
copy tr "[EMAIL_ADDRESS][DOMAIN_NAME]"
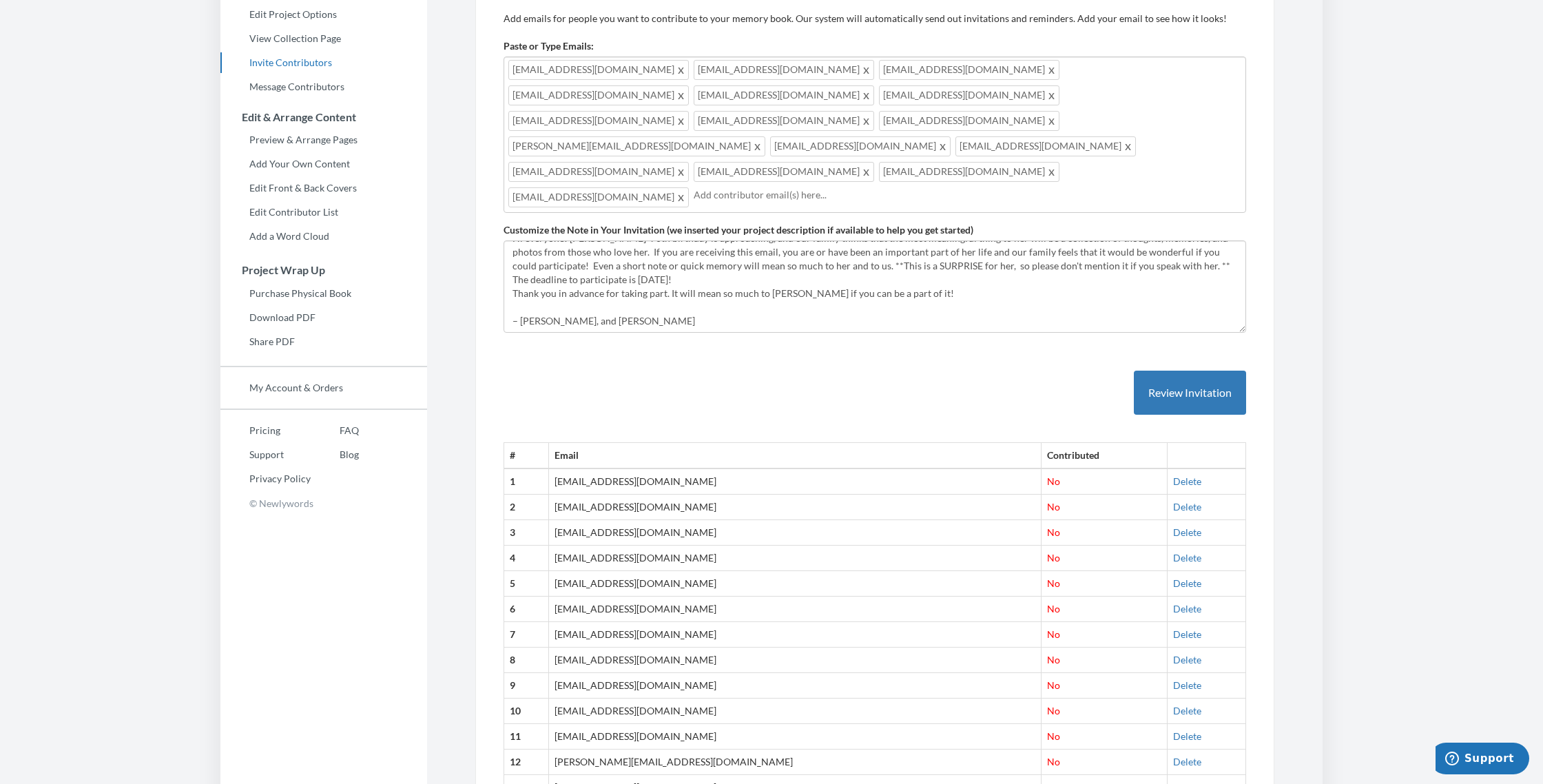
scroll to position [0, 0]
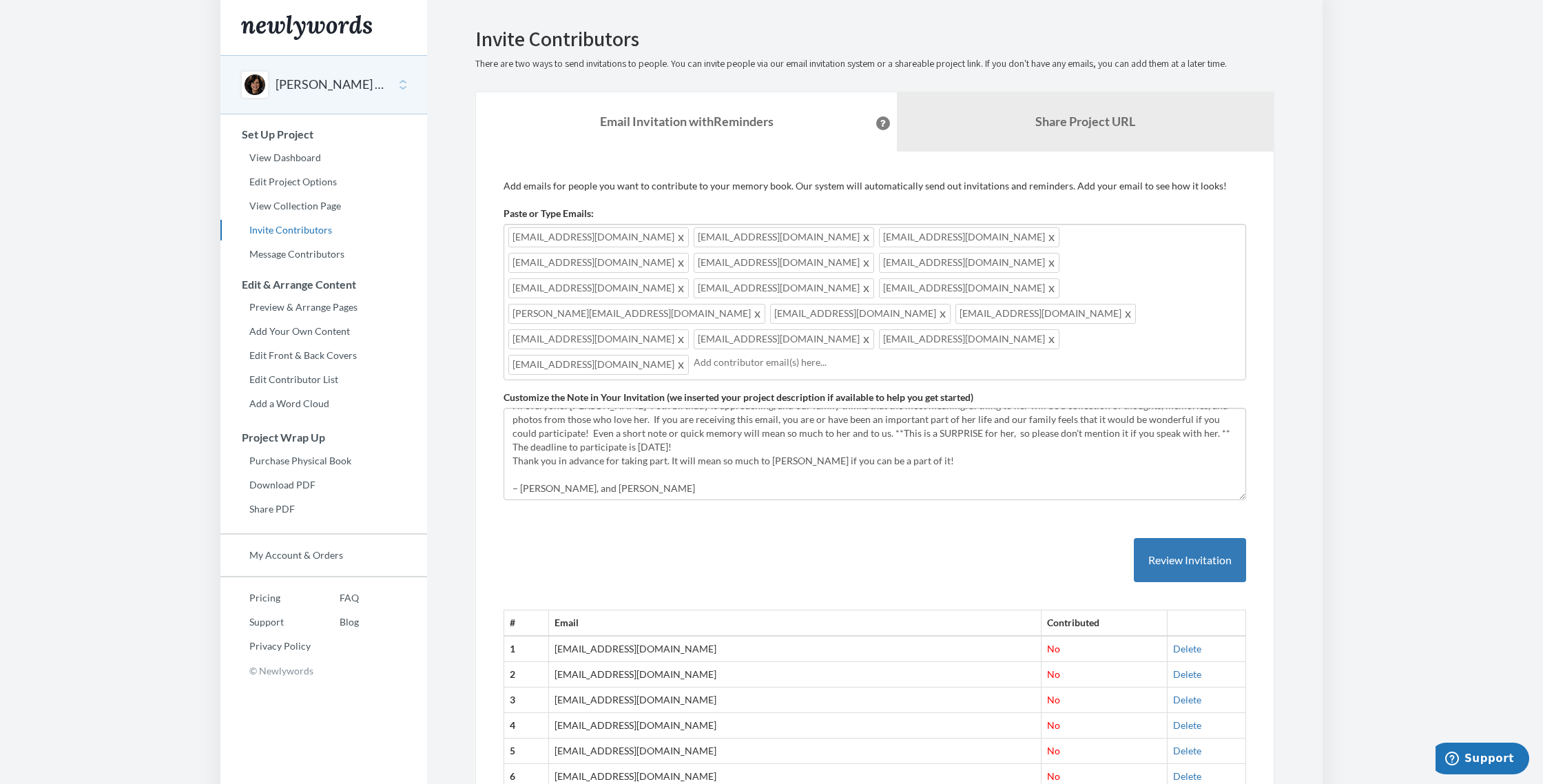
click at [694, 355] on input "text" at bounding box center [967, 362] width 548 height 15
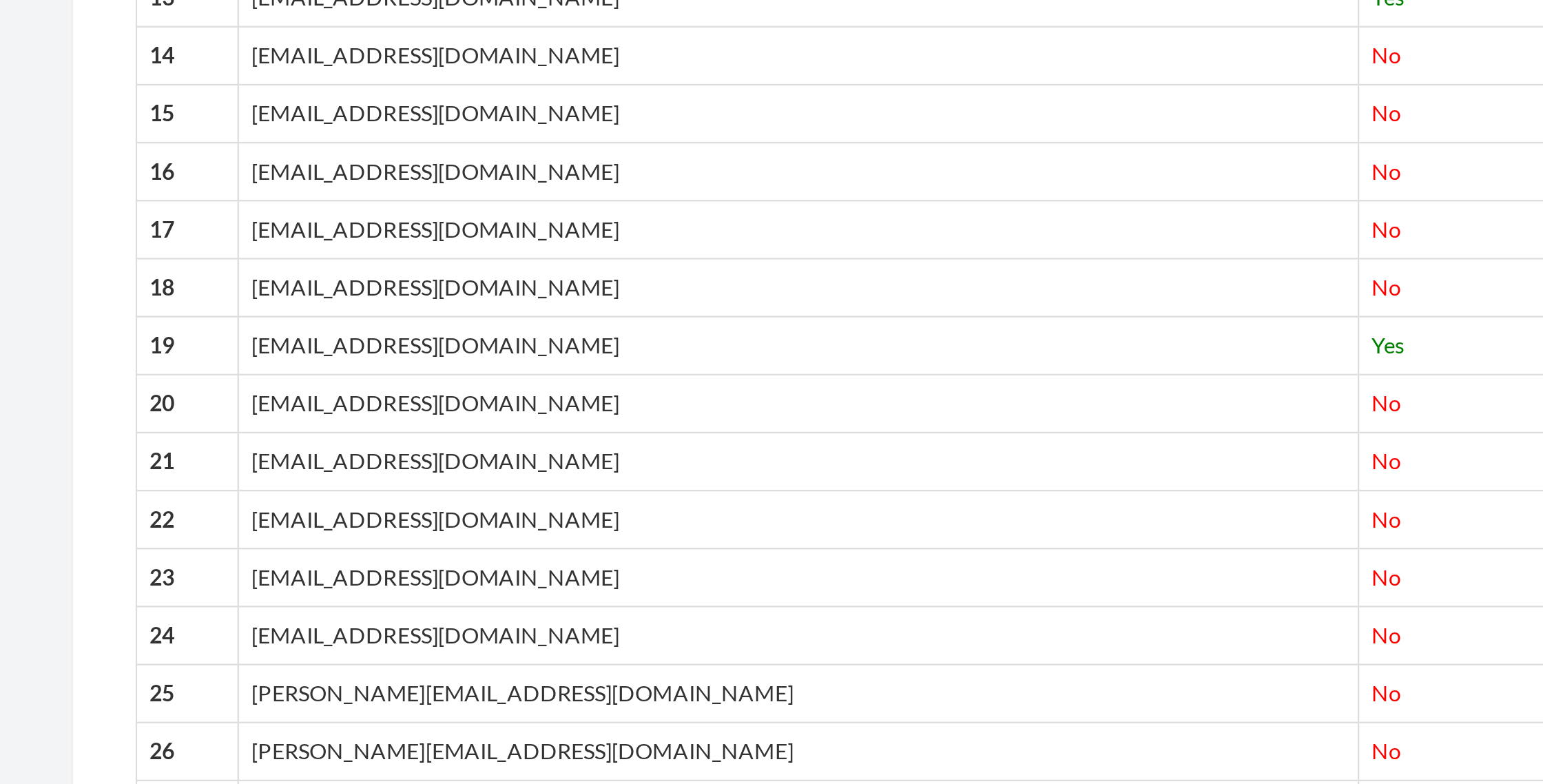
scroll to position [747, 0]
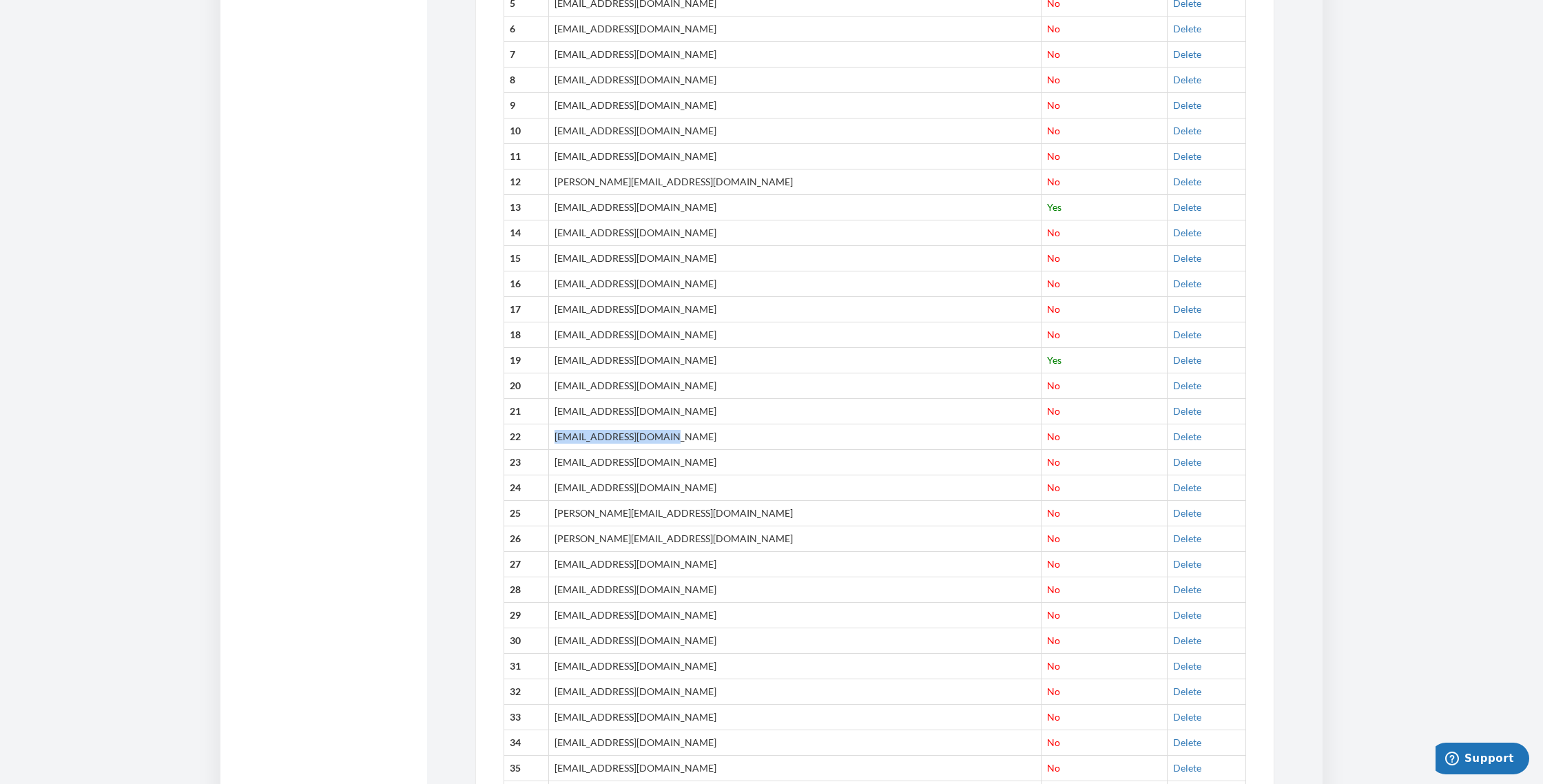
drag, startPoint x: 568, startPoint y: 377, endPoint x: 701, endPoint y: 380, distance: 133.0
click at [701, 424] on td "[EMAIL_ADDRESS][DOMAIN_NAME]" at bounding box center [794, 437] width 493 height 25
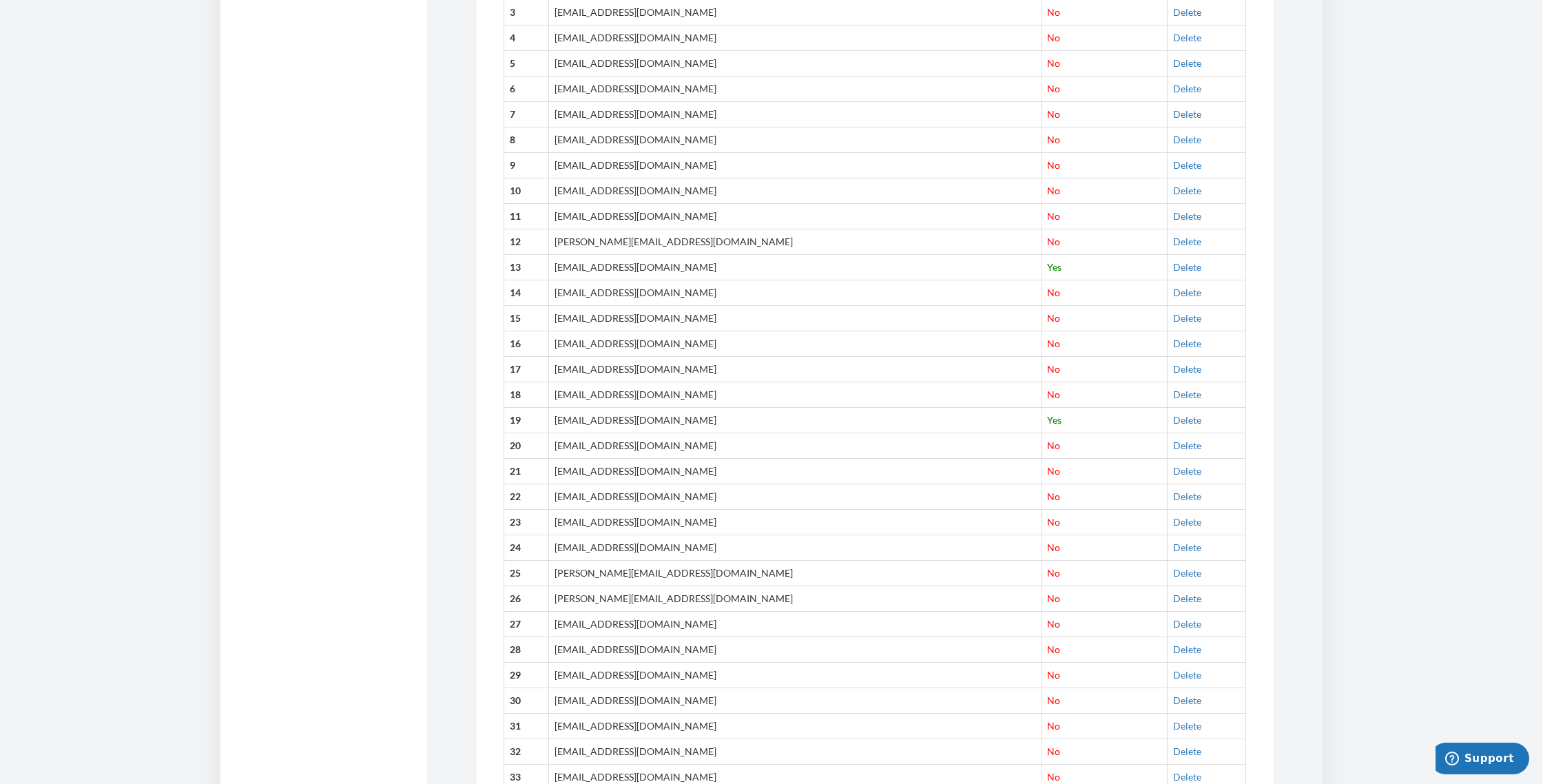
scroll to position [733, 0]
drag, startPoint x: 647, startPoint y: 424, endPoint x: 547, endPoint y: 423, distance: 100.0
click at [547, 483] on tr "23 marrazza@aol.com No Delete" at bounding box center [875, 495] width 742 height 25
drag, startPoint x: 569, startPoint y: 417, endPoint x: 669, endPoint y: 417, distance: 100.0
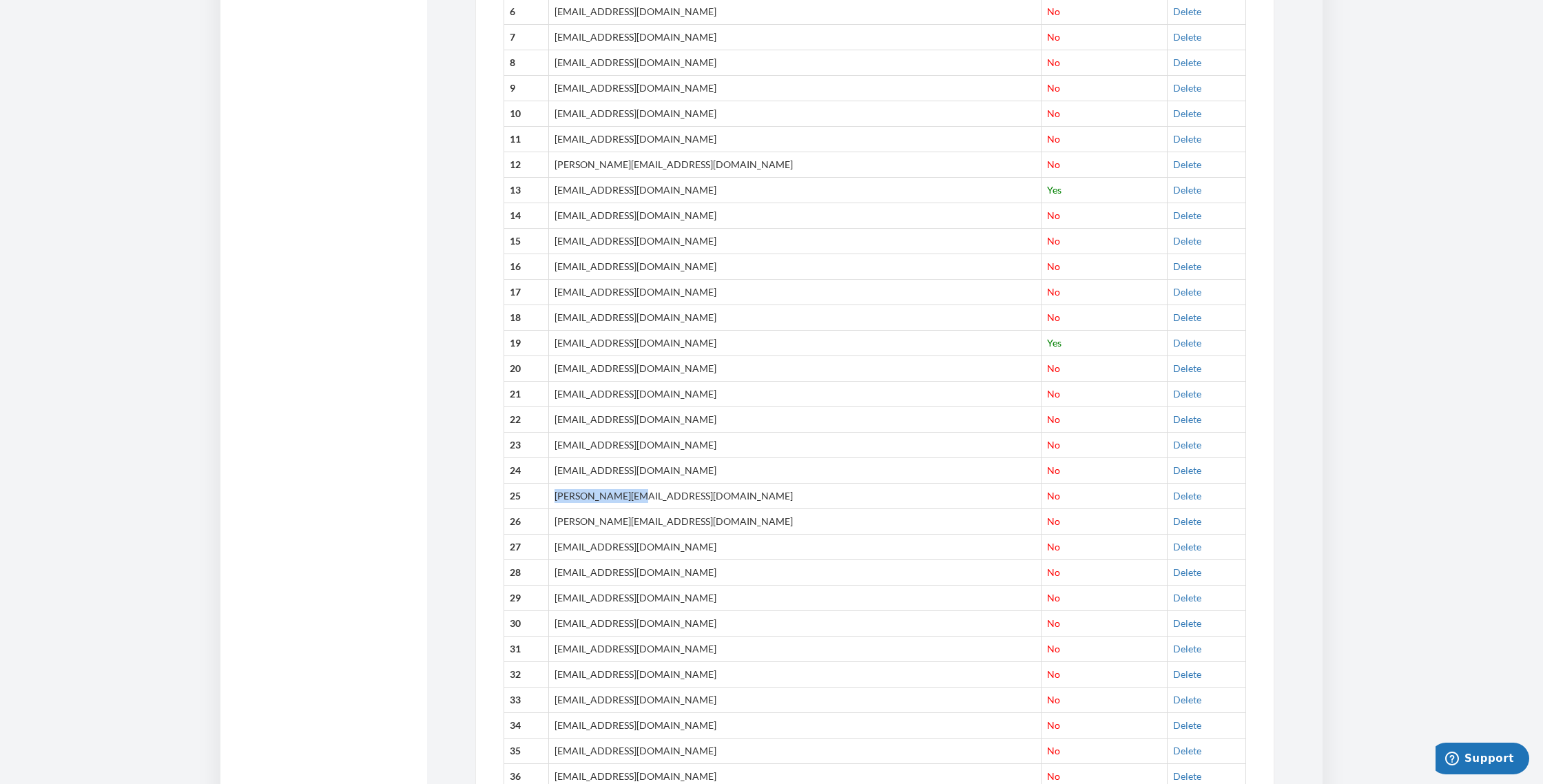
click at [669, 484] on td "[PERSON_NAME][EMAIL_ADDRESS][PERSON_NAME][DOMAIN_NAME]" at bounding box center [794, 496] width 493 height 25
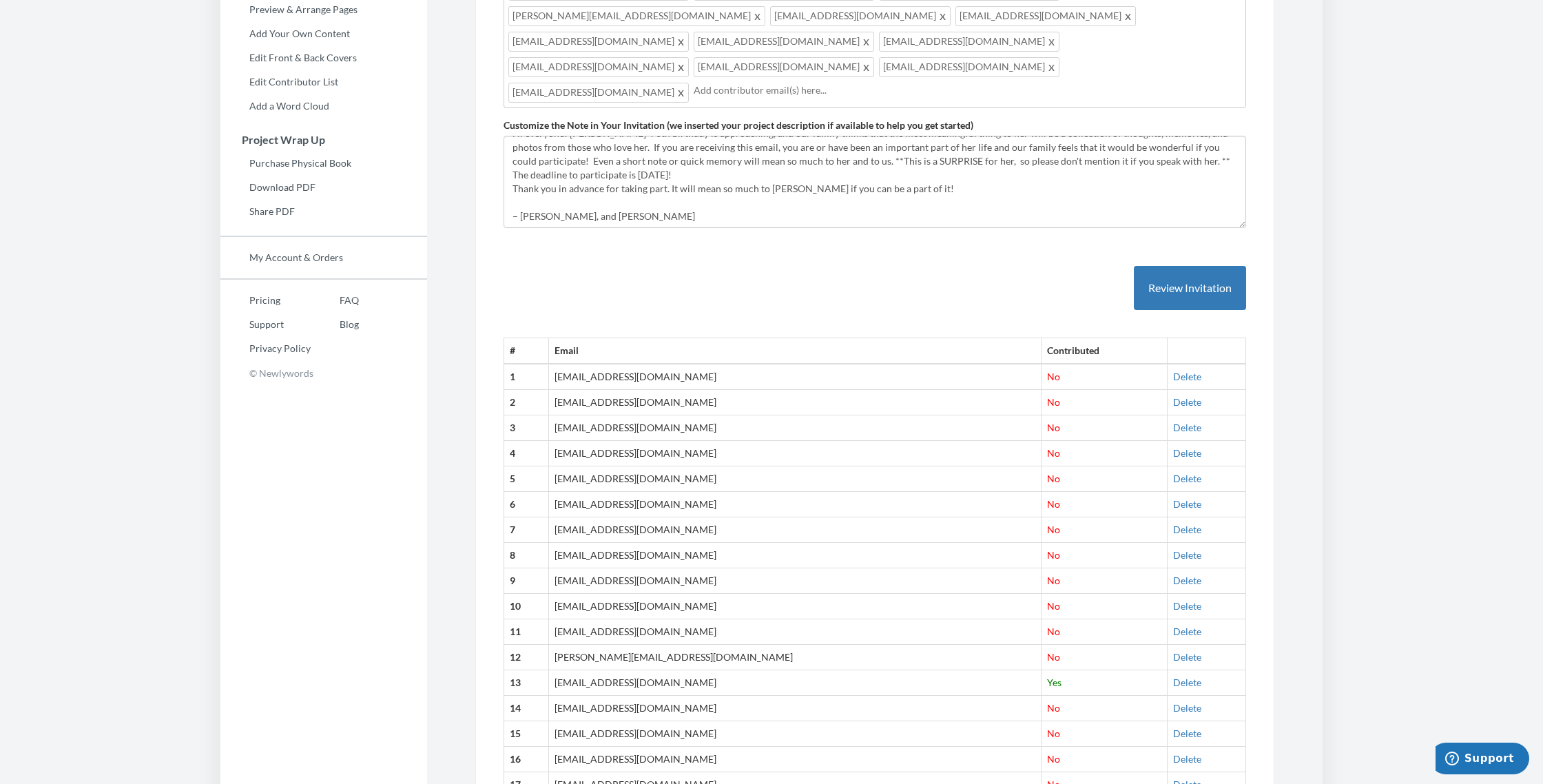
scroll to position [0, 0]
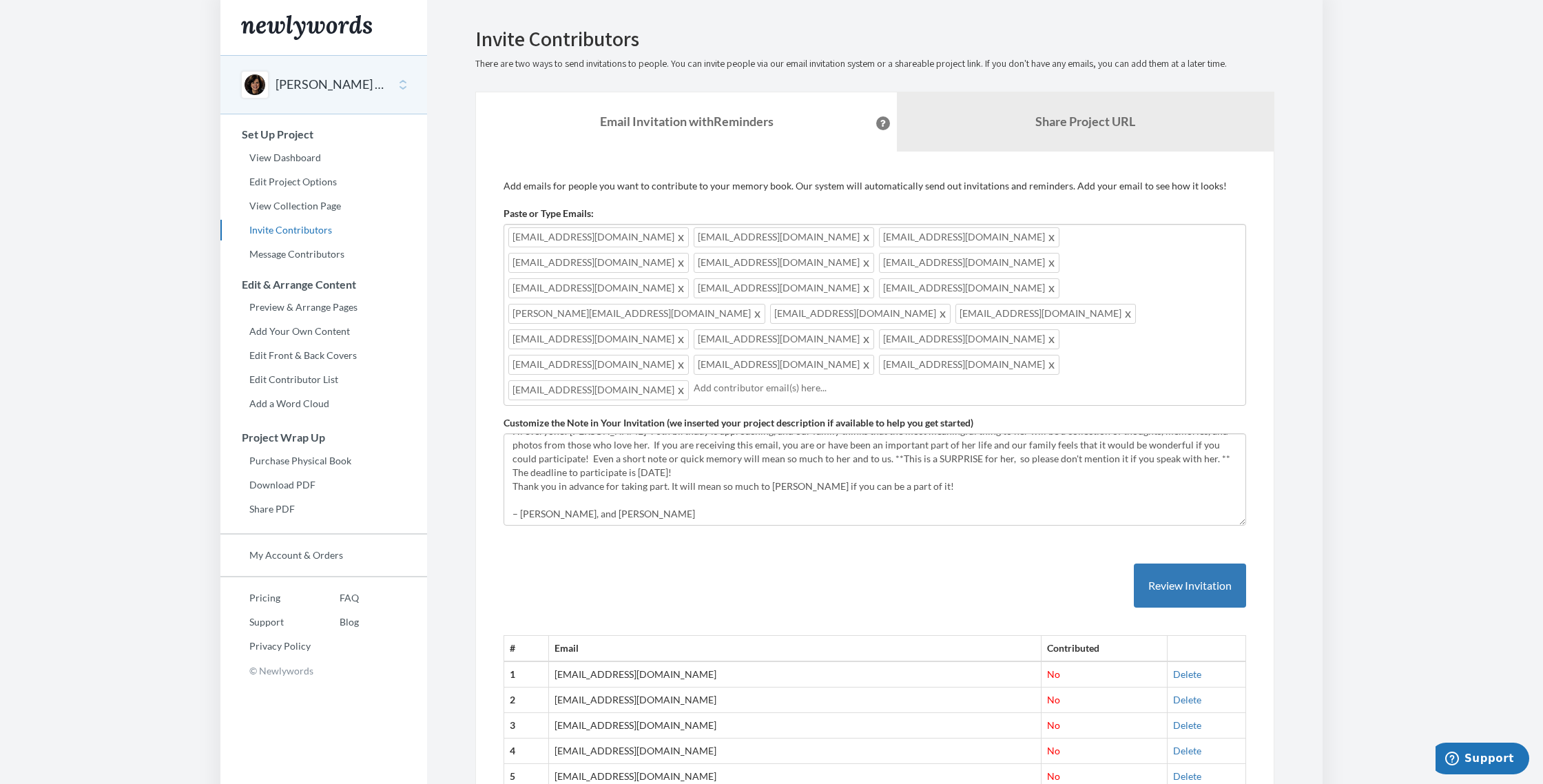
click at [775, 380] on input "text" at bounding box center [967, 387] width 548 height 15
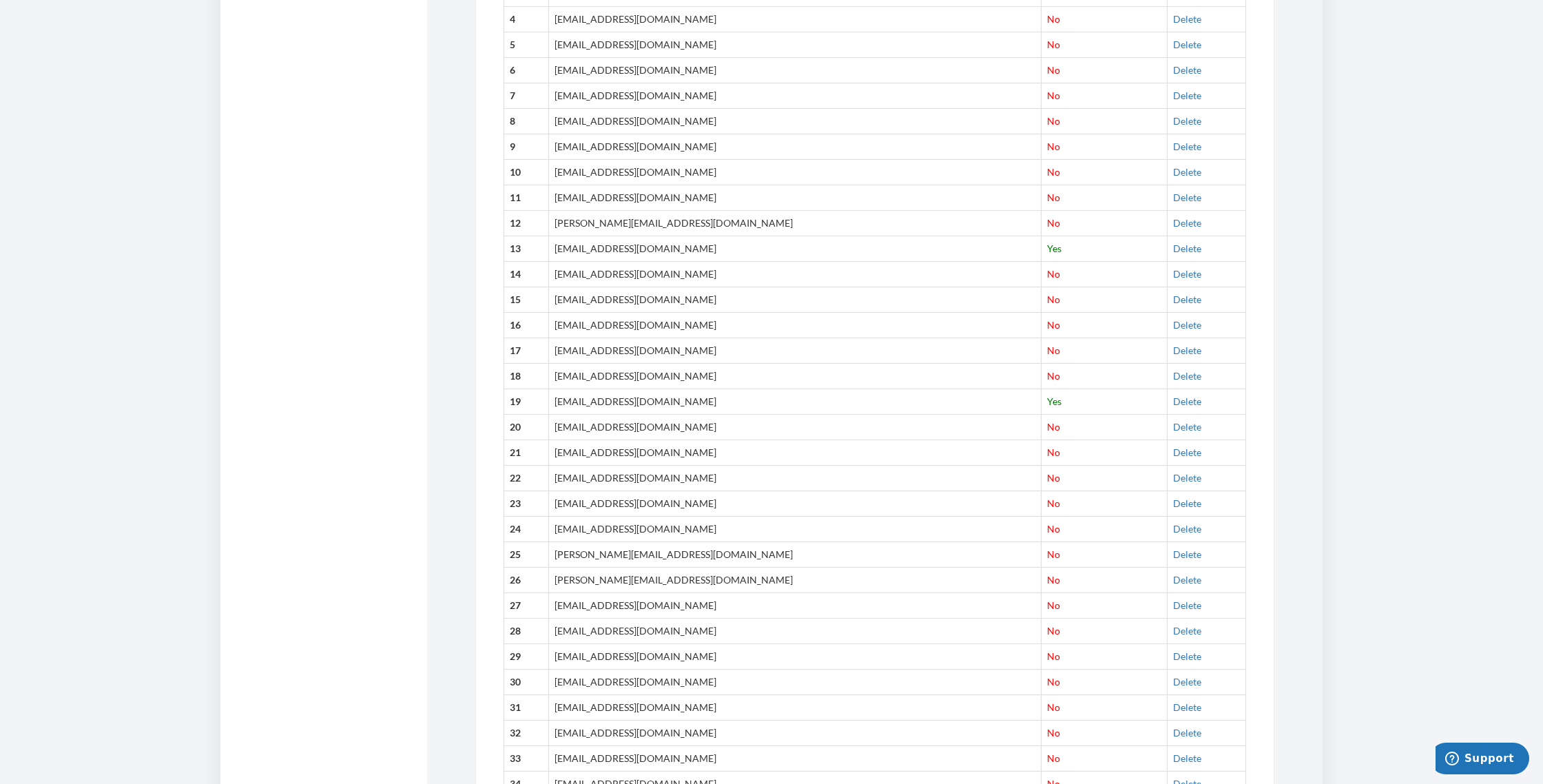
scroll to position [753, 0]
drag, startPoint x: 568, startPoint y: 480, endPoint x: 692, endPoint y: 478, distance: 124.0
click at [692, 563] on td "[PERSON_NAME][EMAIL_ADDRESS][PERSON_NAME][DOMAIN_NAME]" at bounding box center [794, 576] width 493 height 25
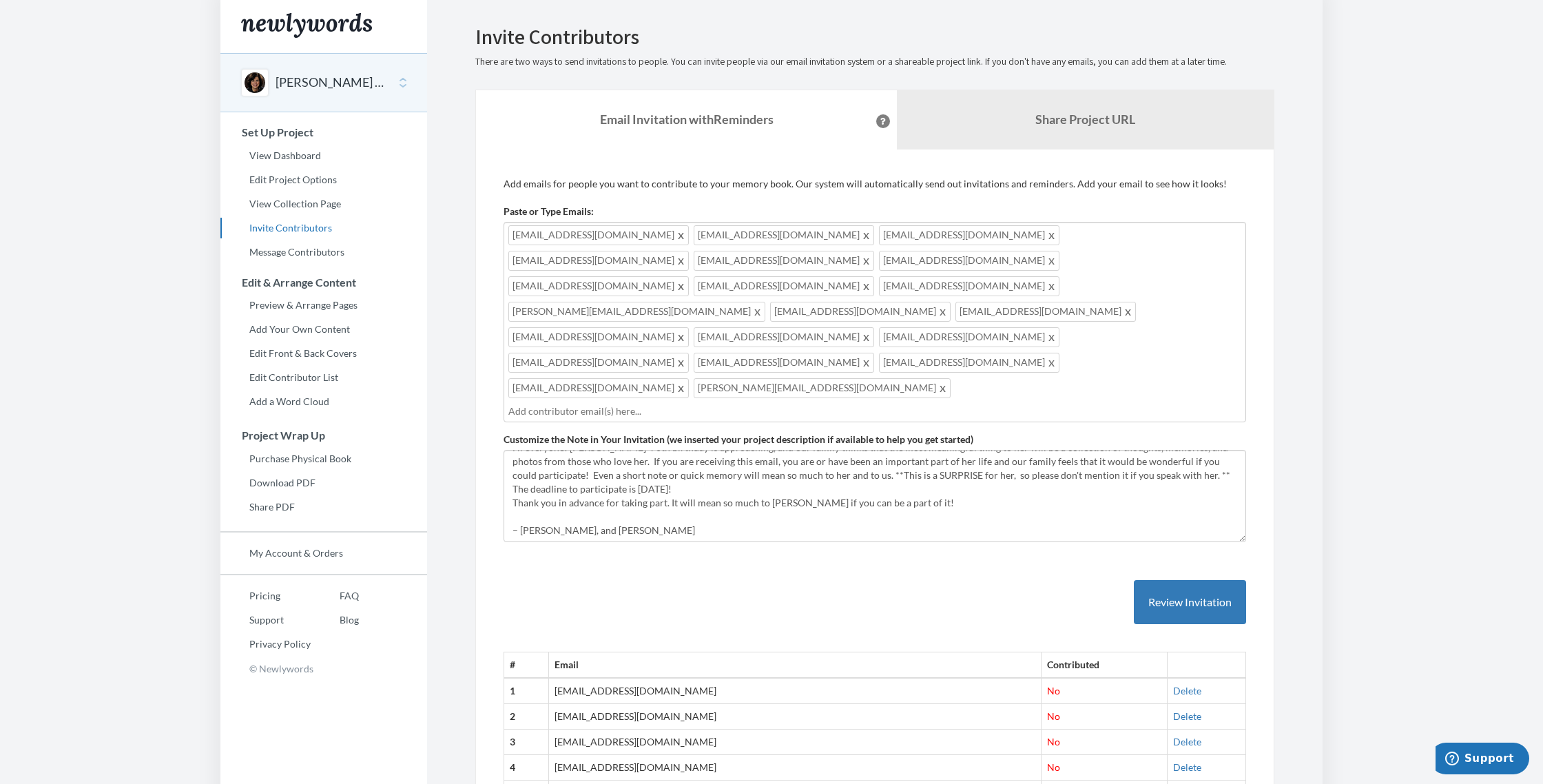
scroll to position [0, 0]
click at [860, 406] on input "text" at bounding box center [874, 413] width 733 height 15
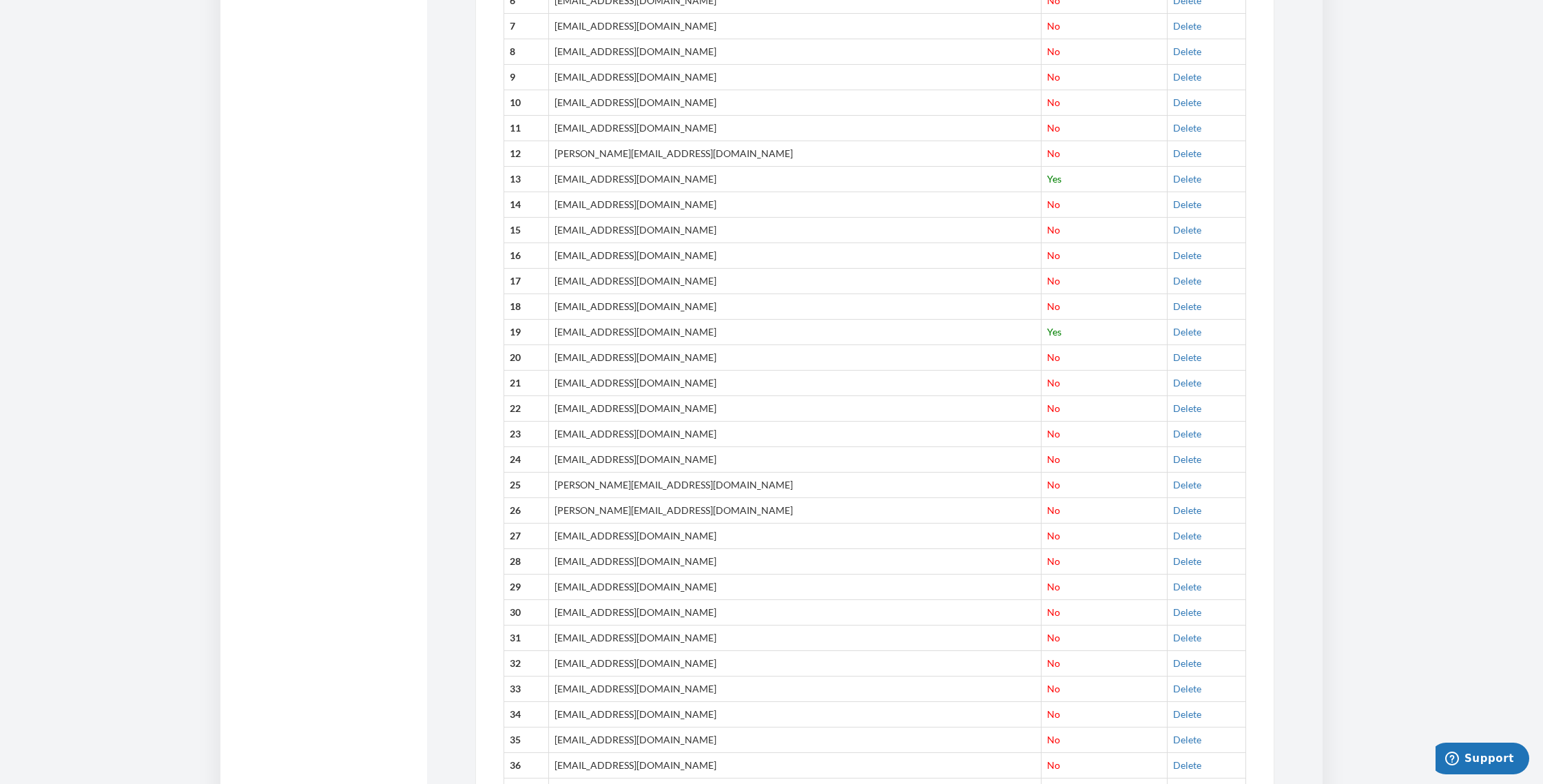
scroll to position [821, 0]
drag, startPoint x: 569, startPoint y: 454, endPoint x: 663, endPoint y: 454, distance: 94.0
click at [680, 521] on td "[EMAIL_ADDRESS][DOMAIN_NAME]" at bounding box center [794, 534] width 493 height 25
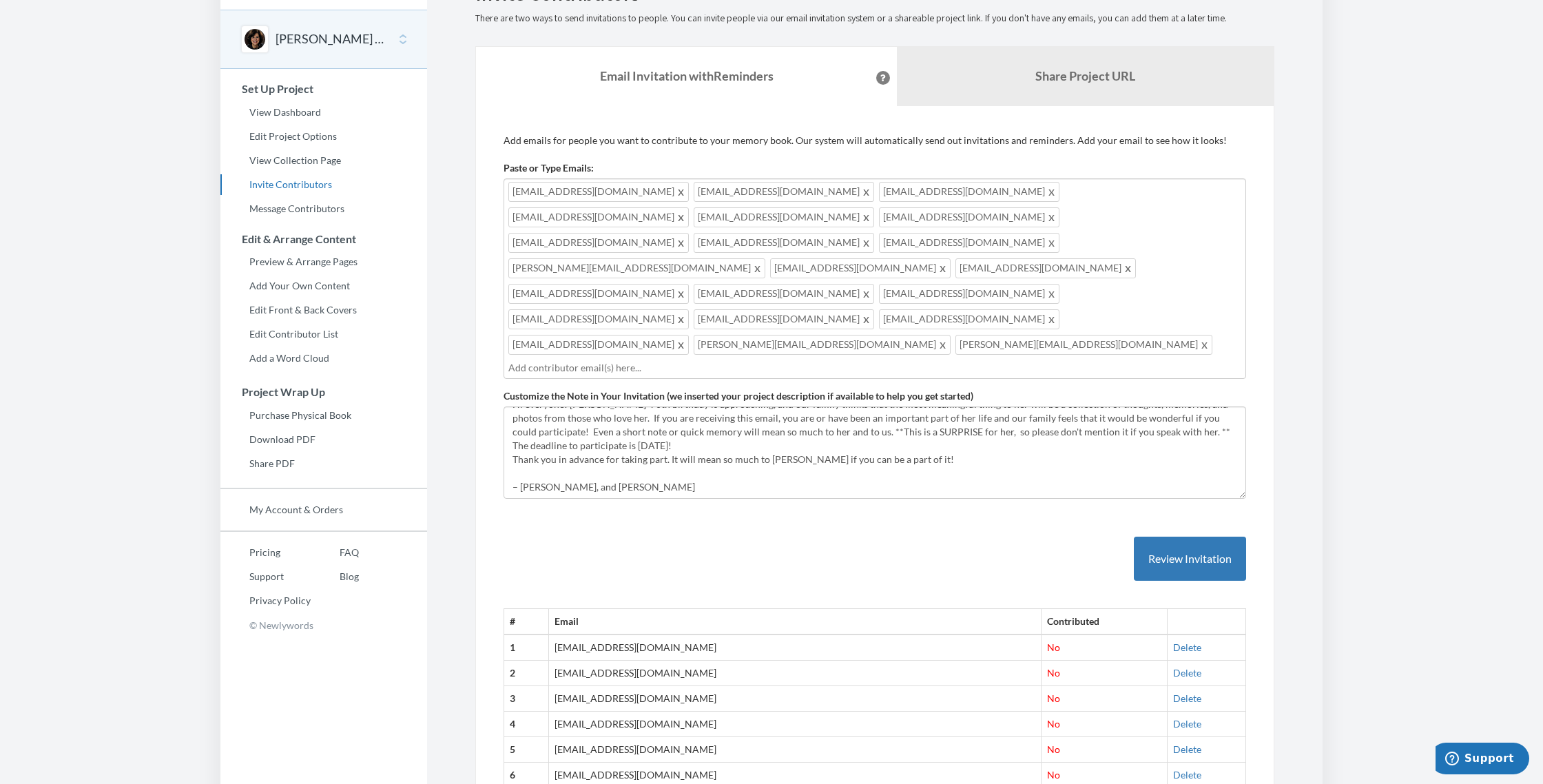
scroll to position [0, 0]
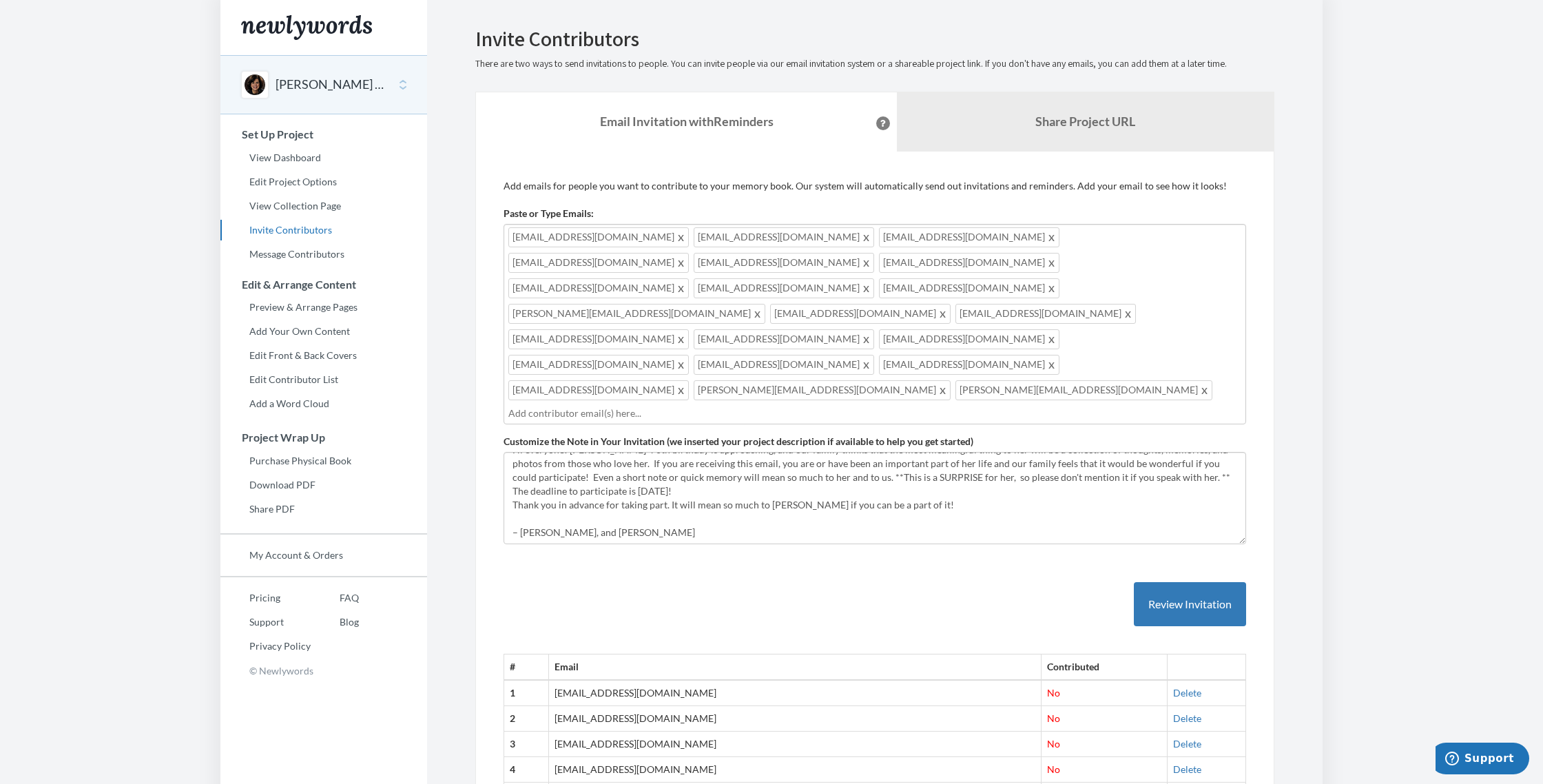
click at [531, 406] on input "text" at bounding box center [874, 413] width 733 height 15
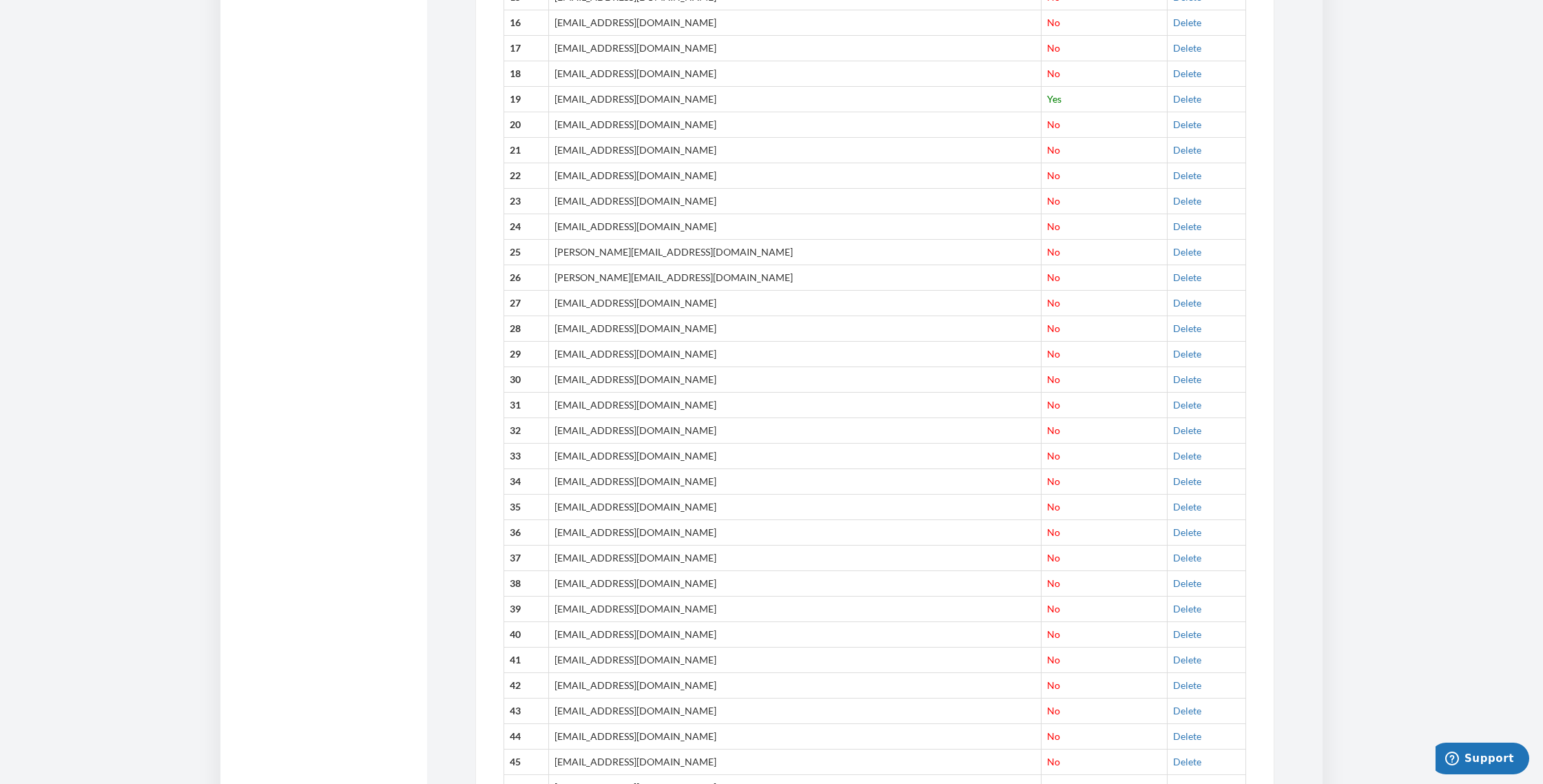
scroll to position [1042, 0]
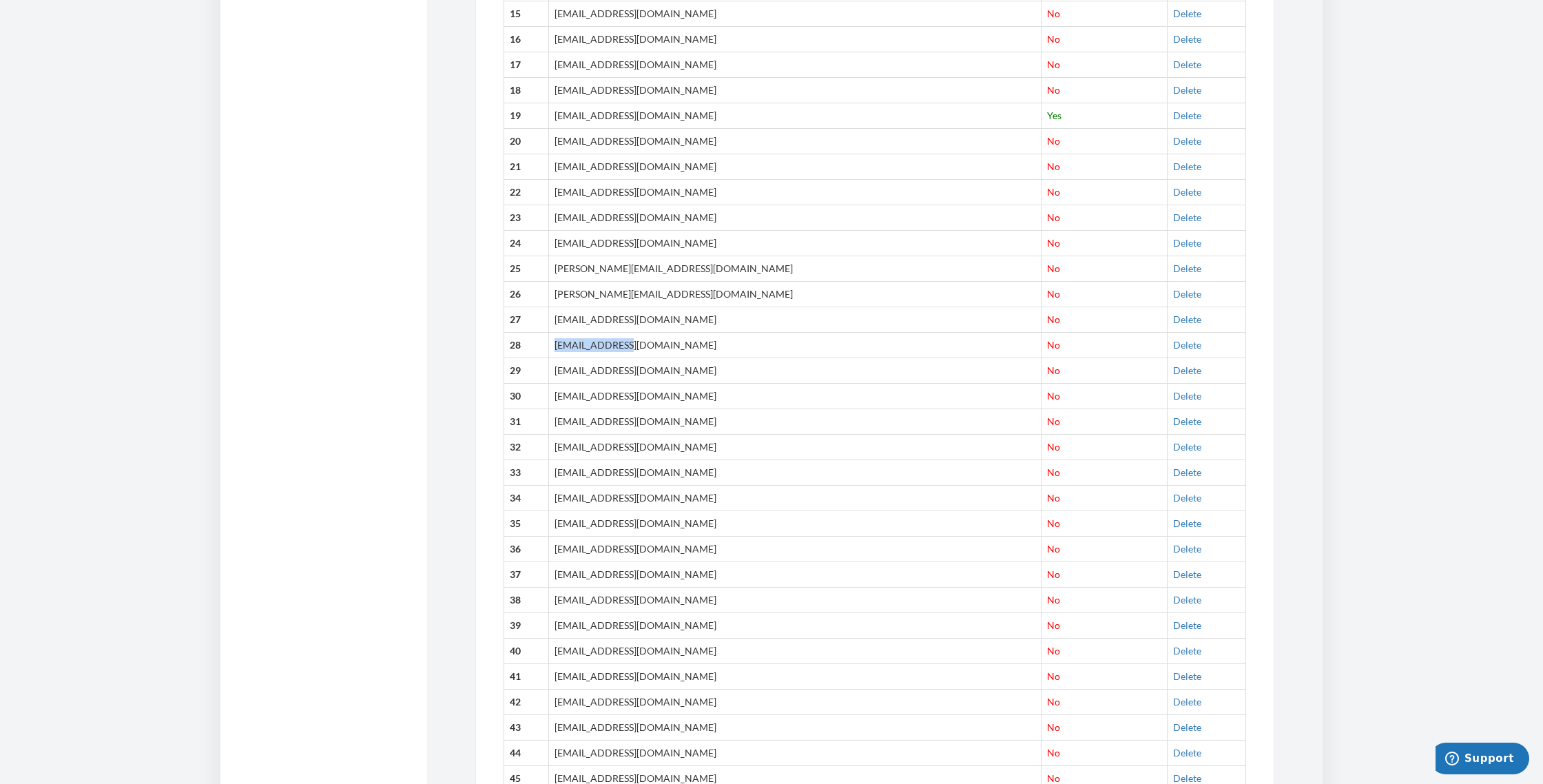
drag, startPoint x: 568, startPoint y: 262, endPoint x: 650, endPoint y: 269, distance: 82.3
click at [650, 332] on td "[EMAIL_ADDRESS][DOMAIN_NAME]" at bounding box center [794, 345] width 493 height 25
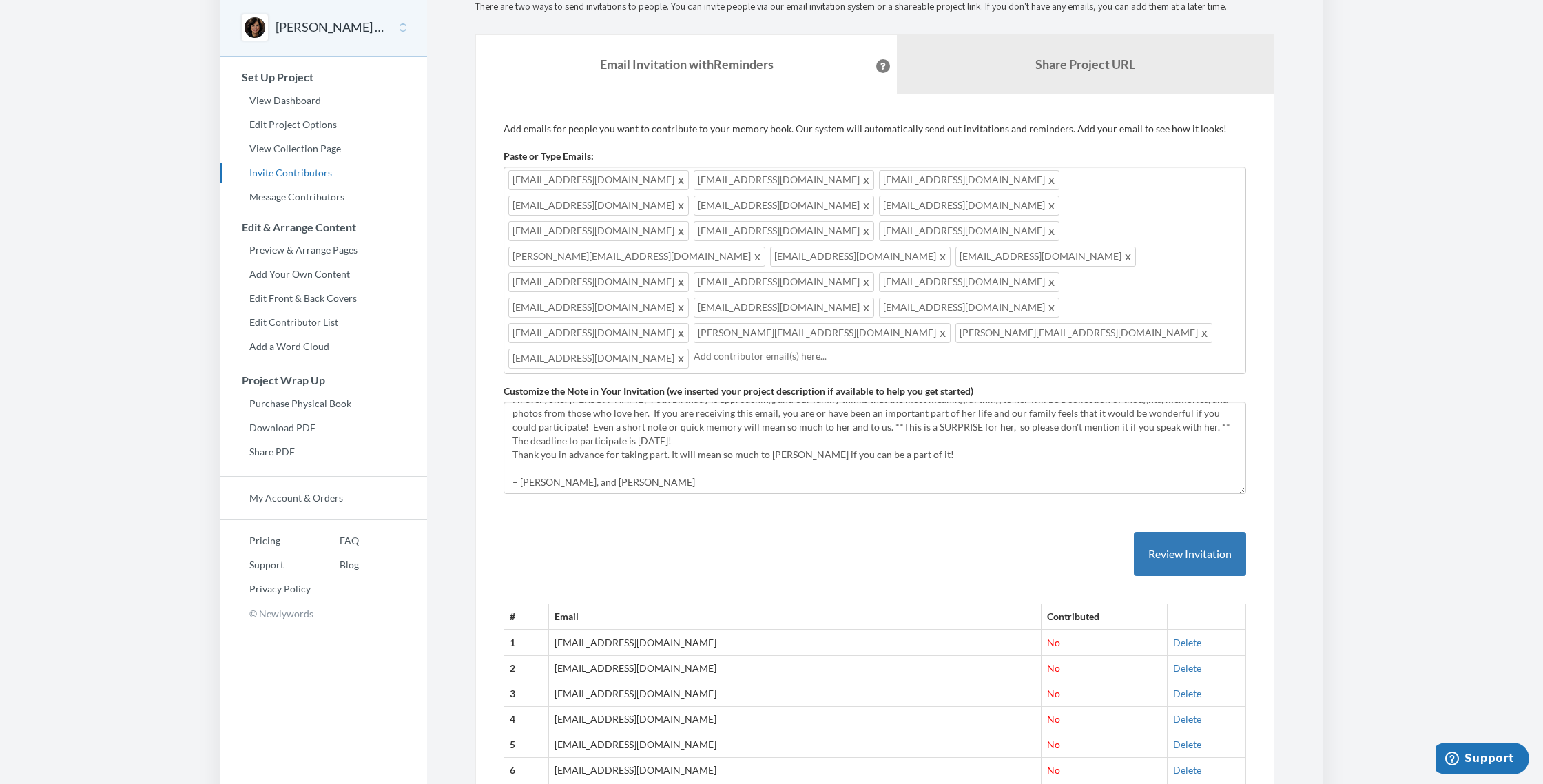
scroll to position [0, 0]
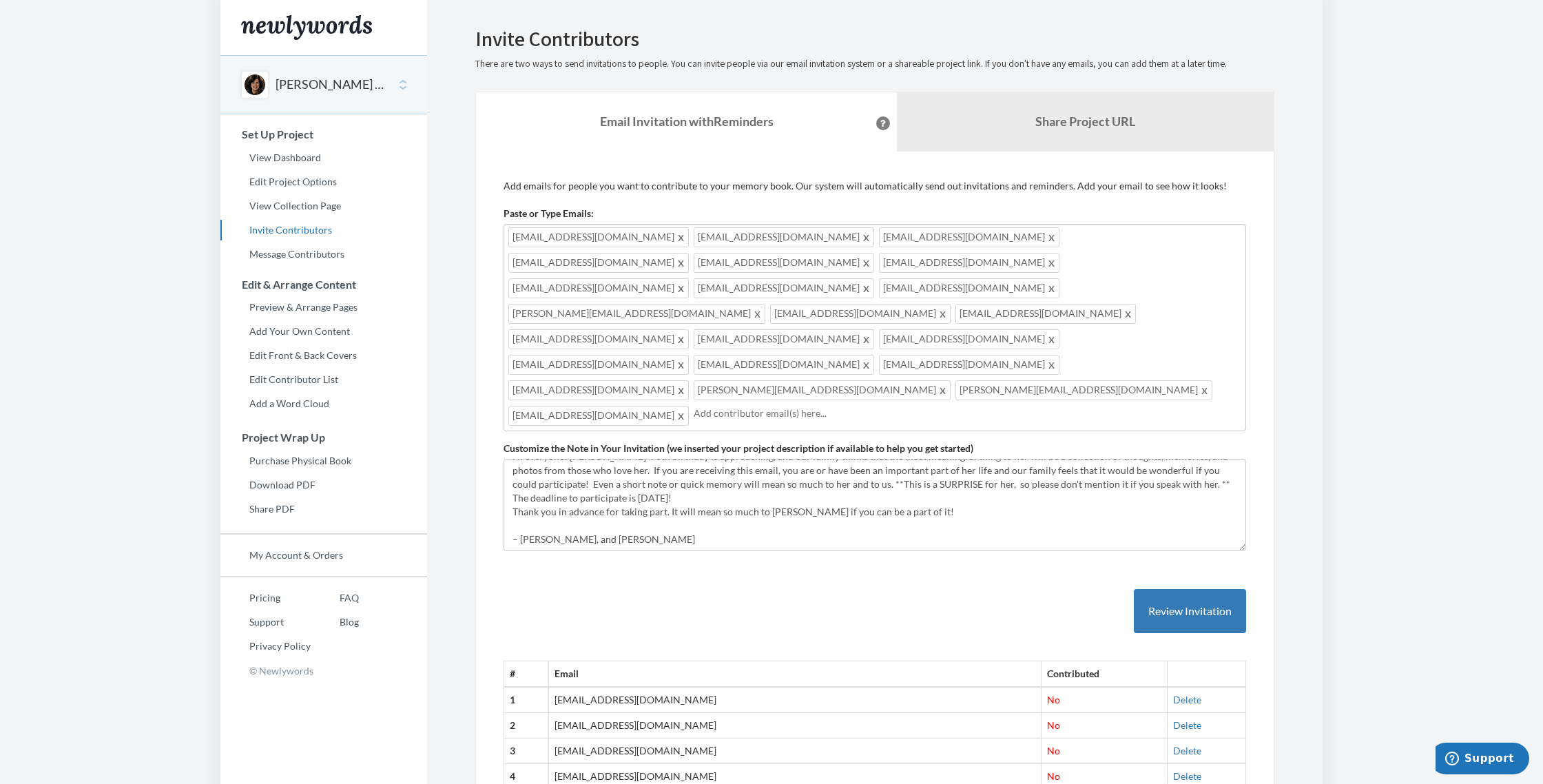
click at [694, 406] on input "text" at bounding box center [967, 413] width 548 height 15
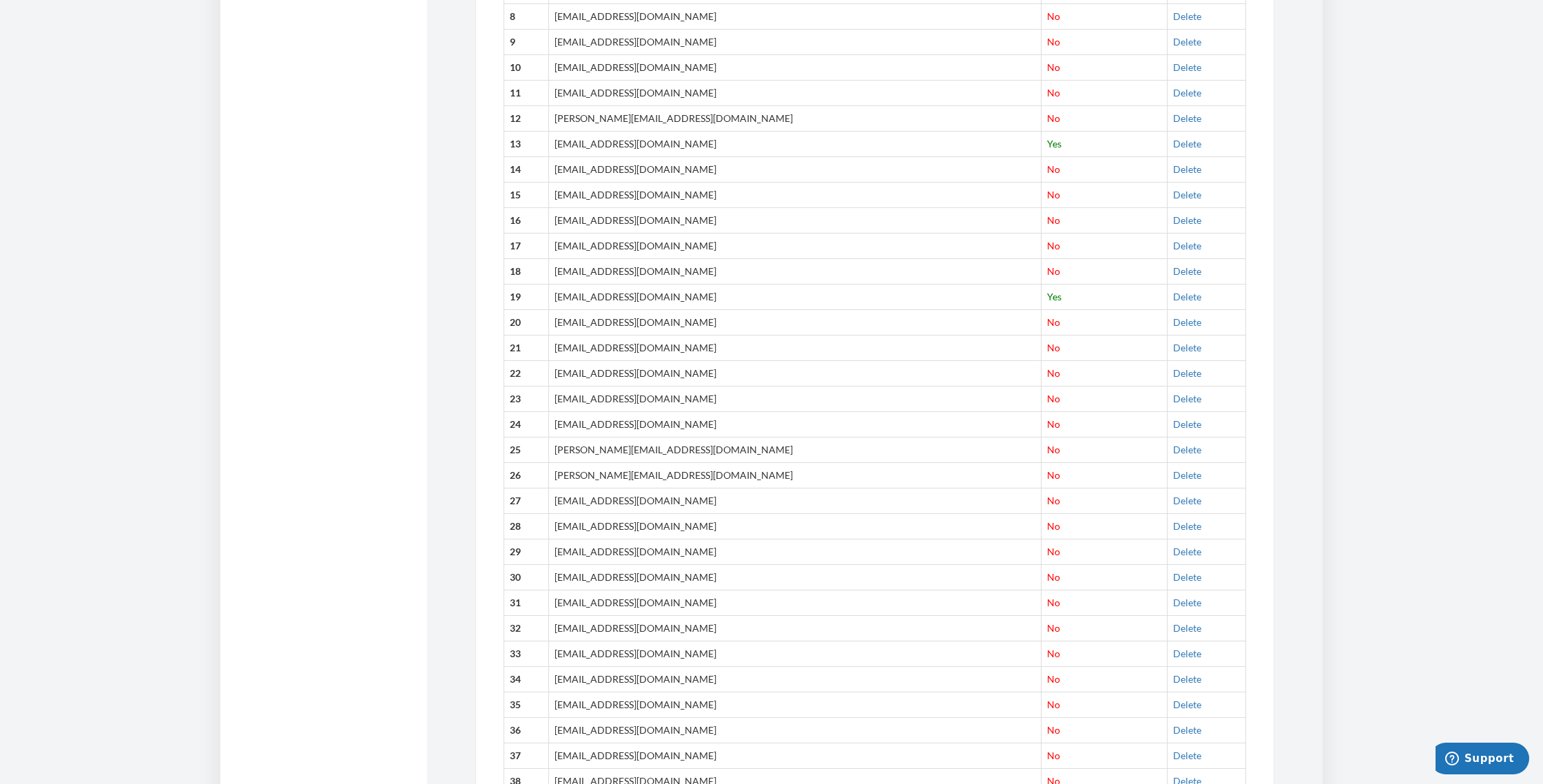
scroll to position [863, 0]
drag, startPoint x: 568, startPoint y: 464, endPoint x: 661, endPoint y: 469, distance: 93.1
click at [661, 537] on td "[EMAIL_ADDRESS][DOMAIN_NAME]" at bounding box center [794, 549] width 493 height 25
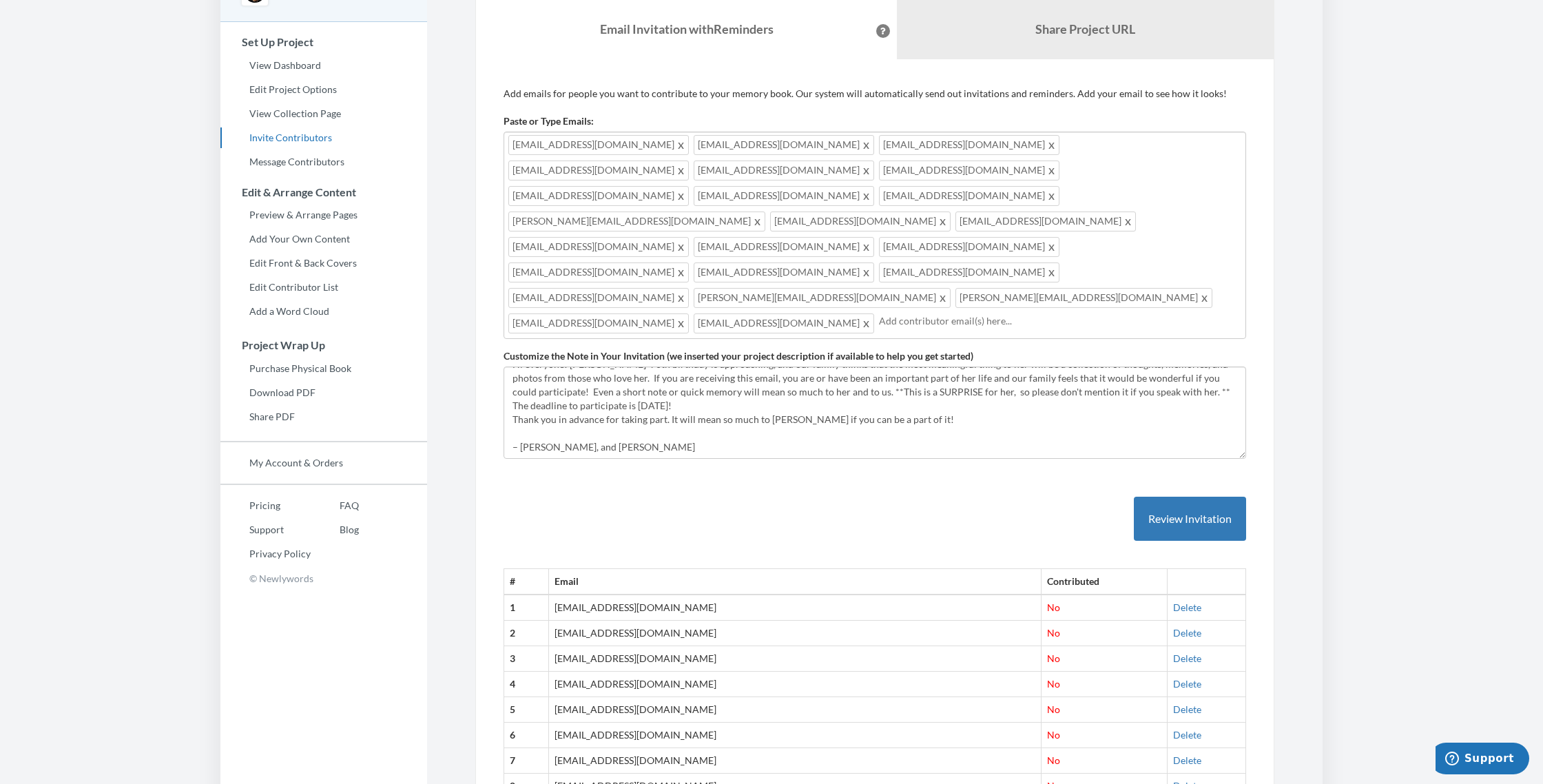
scroll to position [0, 0]
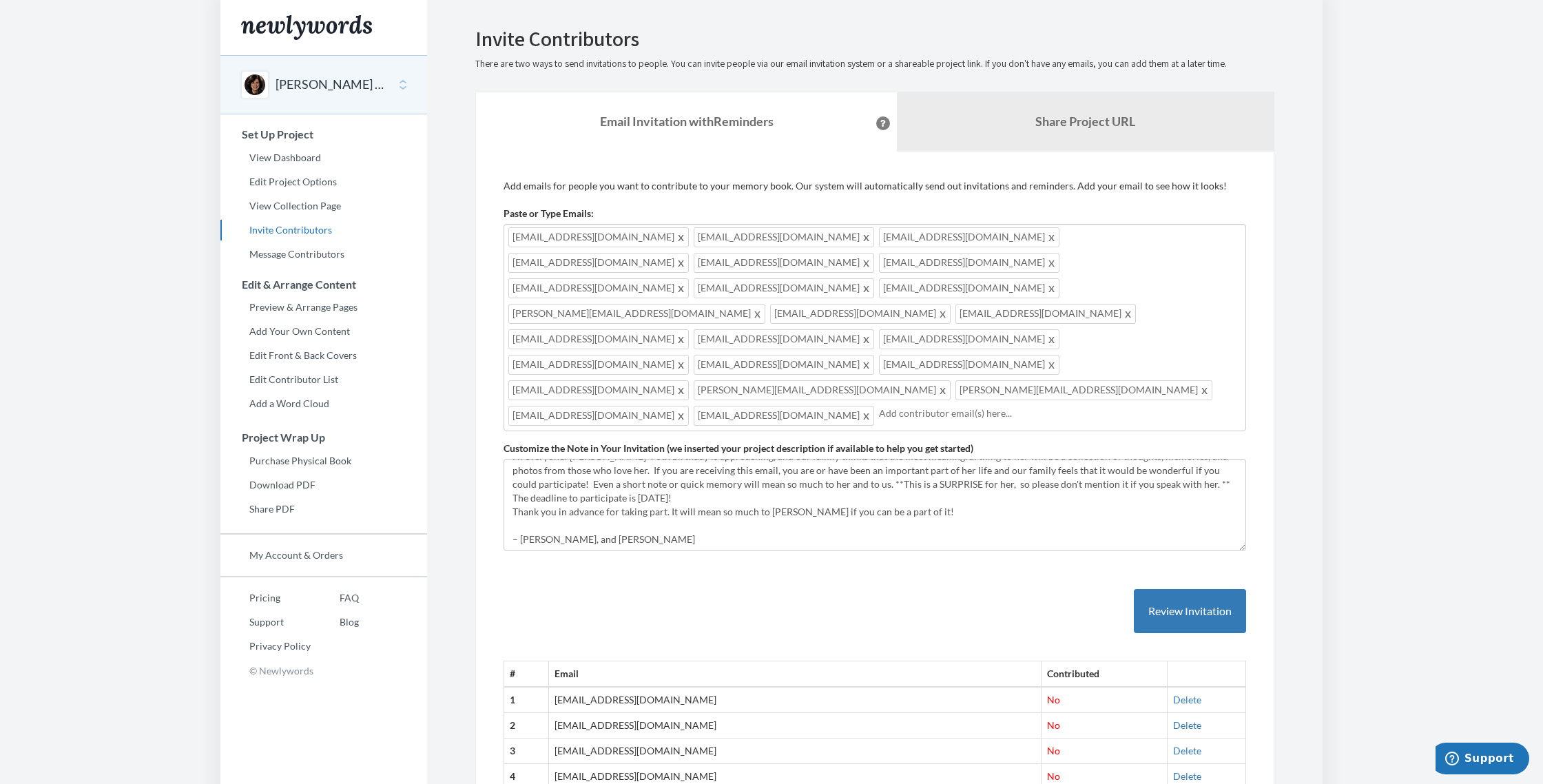
click at [879, 406] on input "text" at bounding box center [1059, 413] width 362 height 15
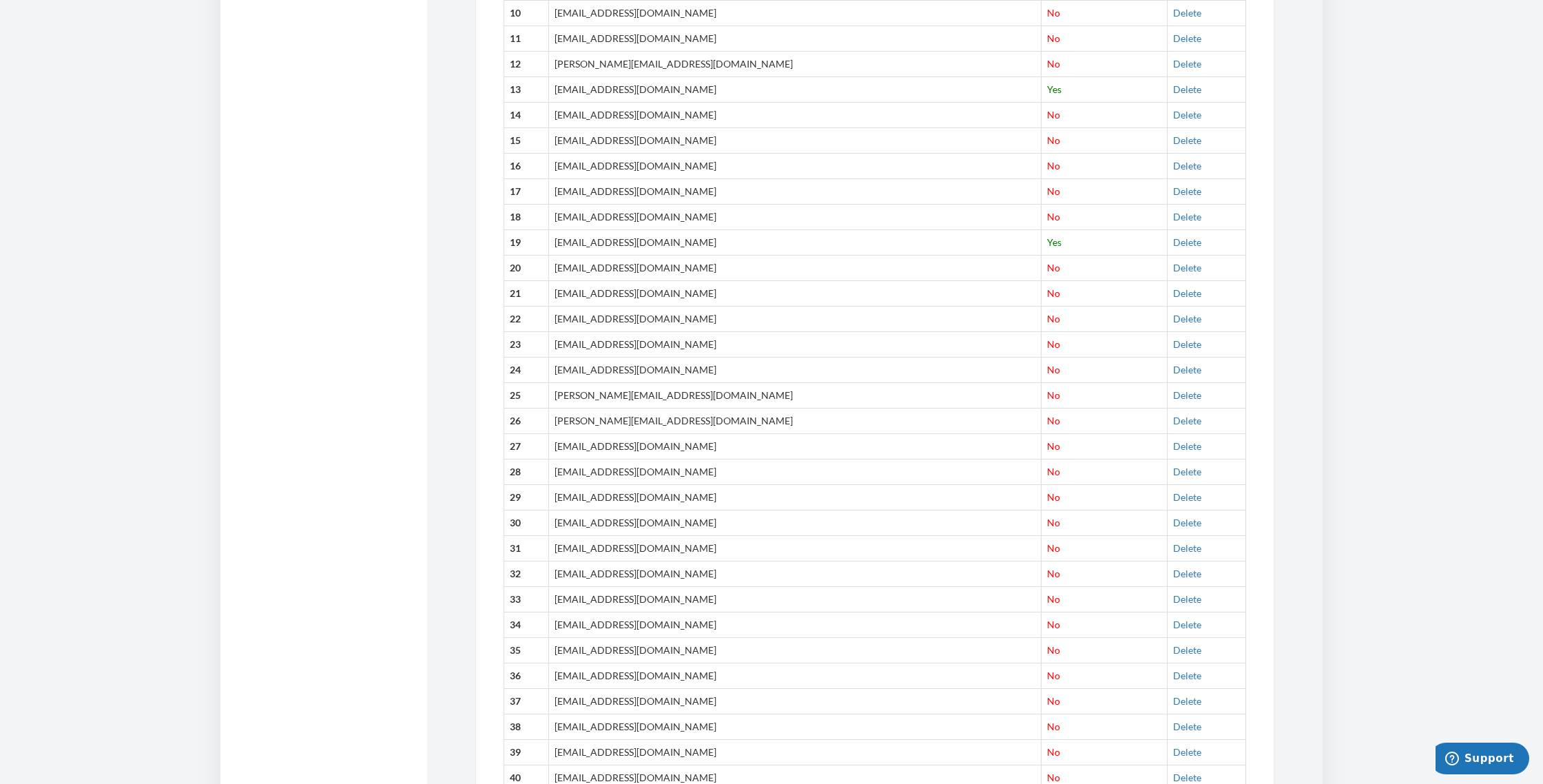
scroll to position [987, 0]
drag, startPoint x: 568, startPoint y: 372, endPoint x: 687, endPoint y: 374, distance: 119.0
click at [687, 457] on td "[EMAIL_ADDRESS][DOMAIN_NAME]" at bounding box center [794, 469] width 493 height 25
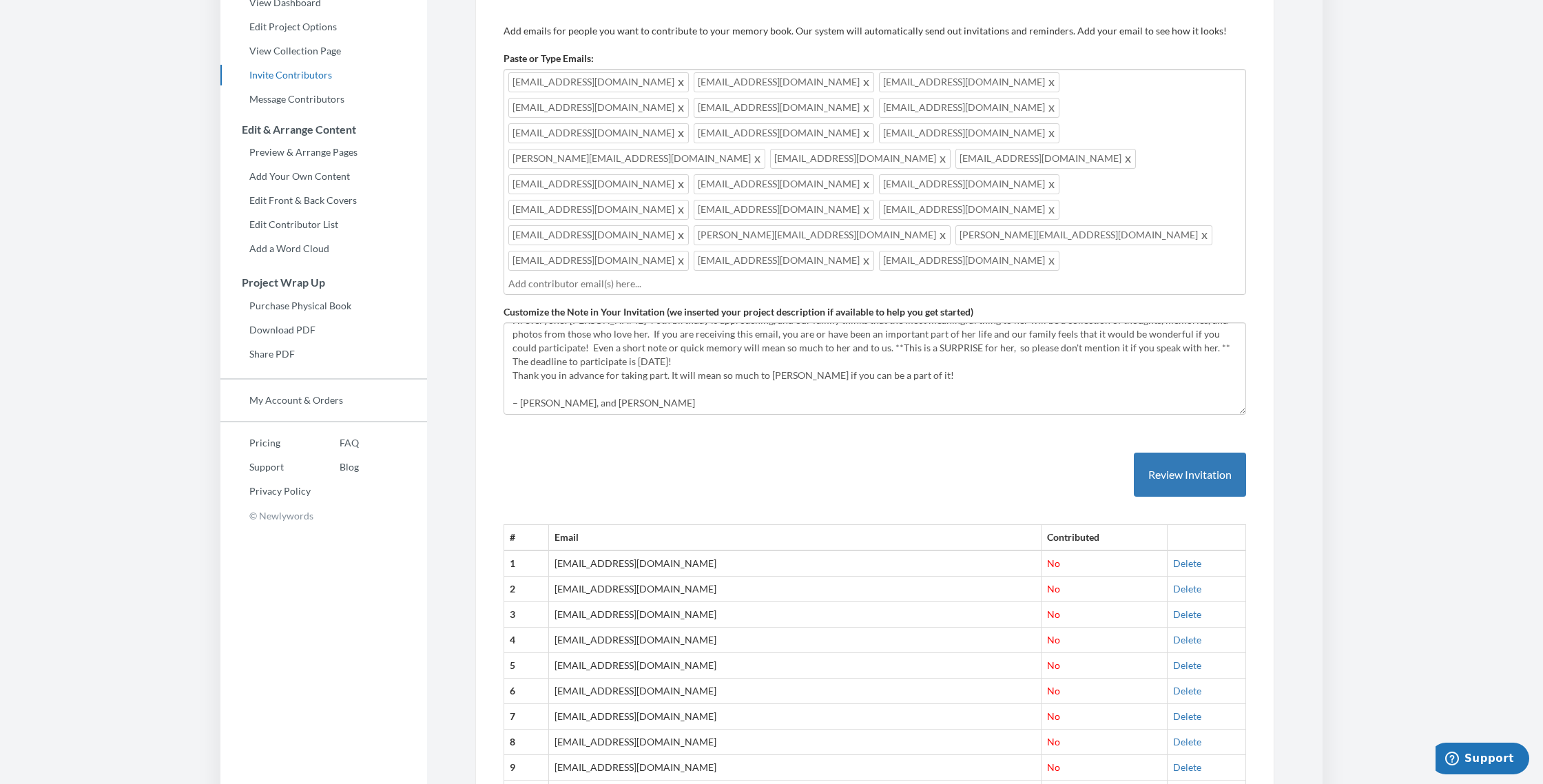
scroll to position [126, 0]
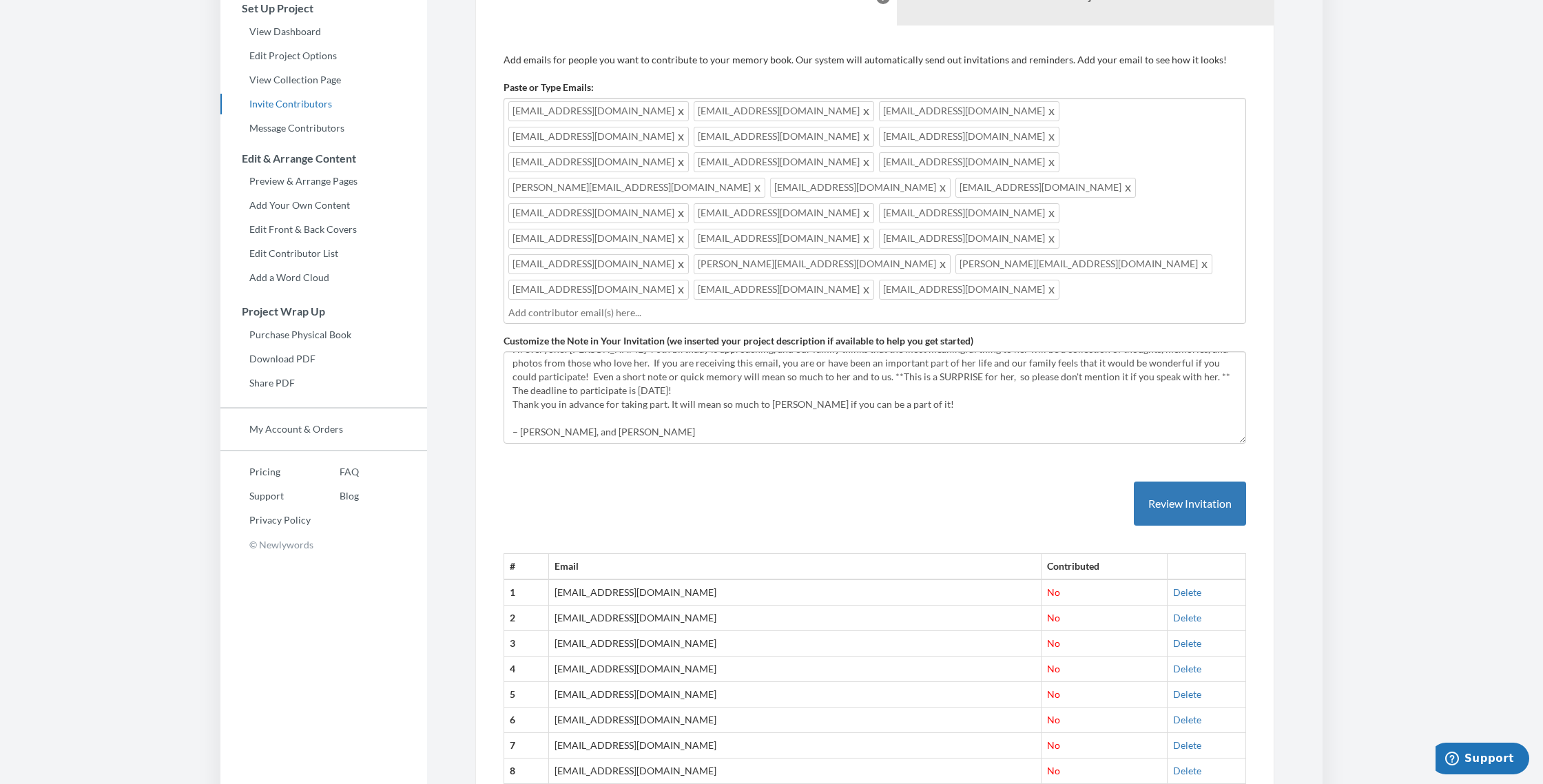
click at [609, 305] on input "text" at bounding box center [874, 312] width 733 height 15
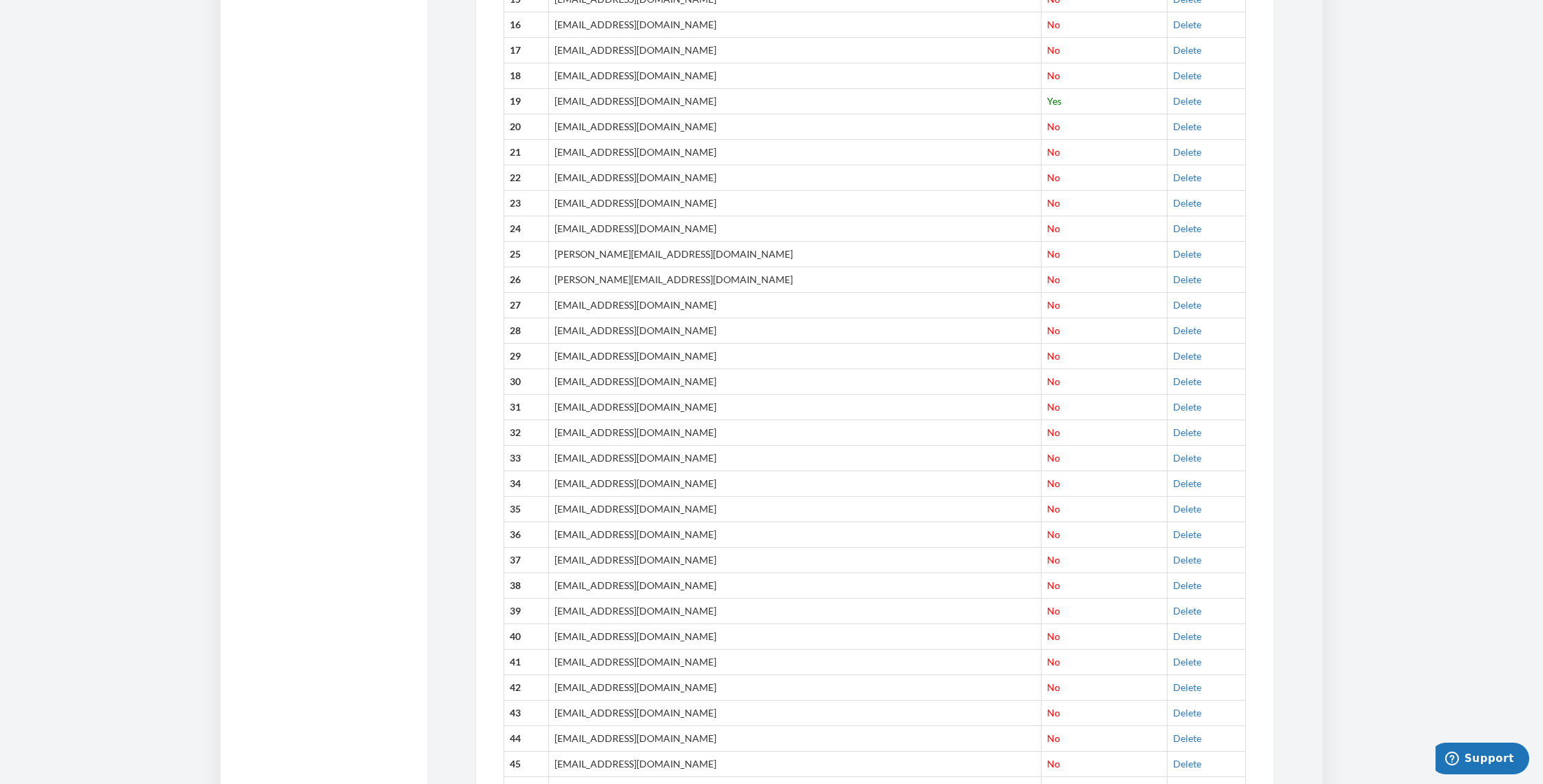
scroll to position [1083, 0]
drag, startPoint x: 568, startPoint y: 404, endPoint x: 719, endPoint y: 406, distance: 151.0
click at [719, 495] on td "[EMAIL_ADDRESS][DOMAIN_NAME]" at bounding box center [794, 508] width 493 height 25
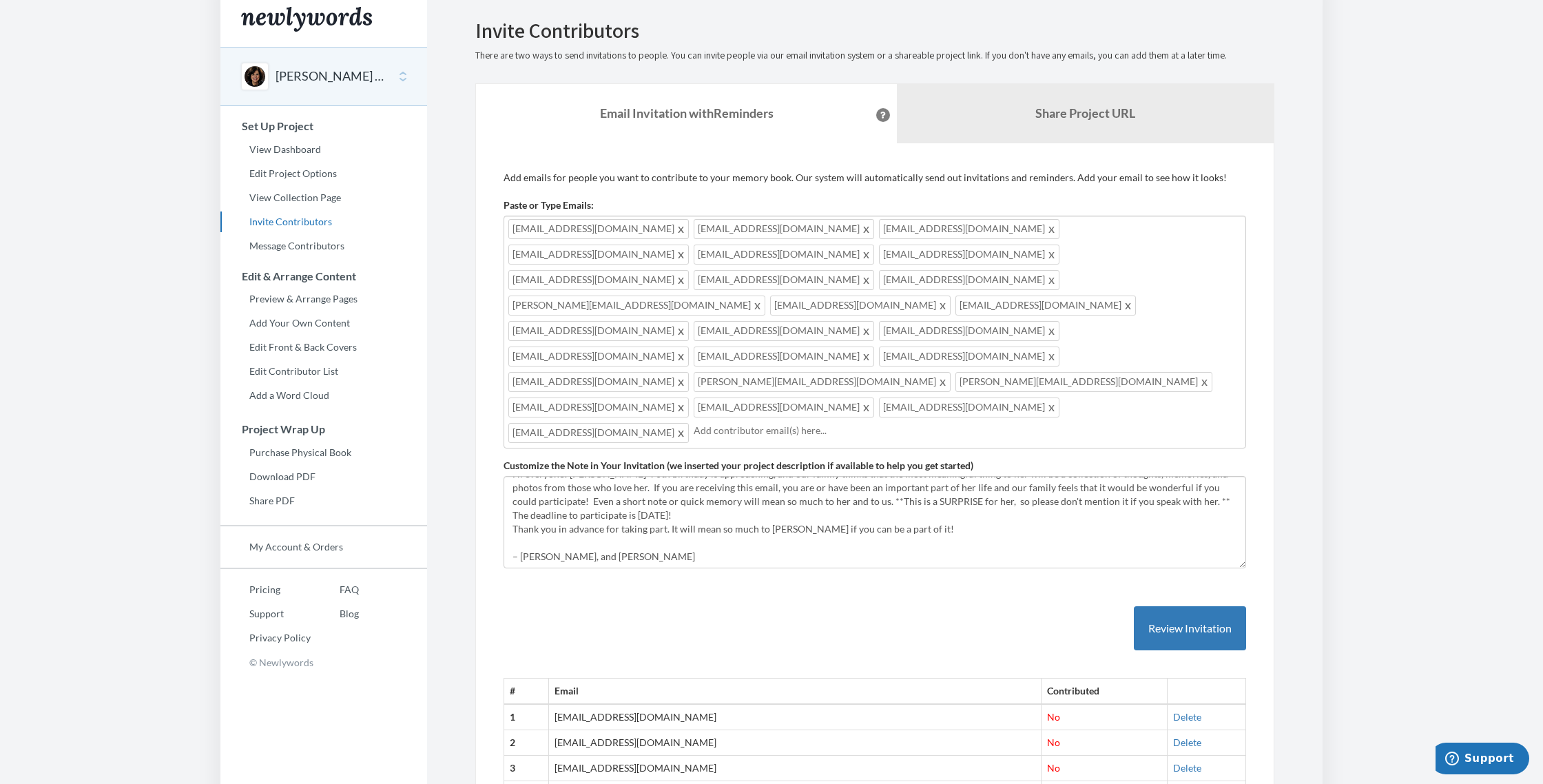
scroll to position [10, 0]
click at [740, 420] on input "text" at bounding box center [967, 428] width 548 height 15
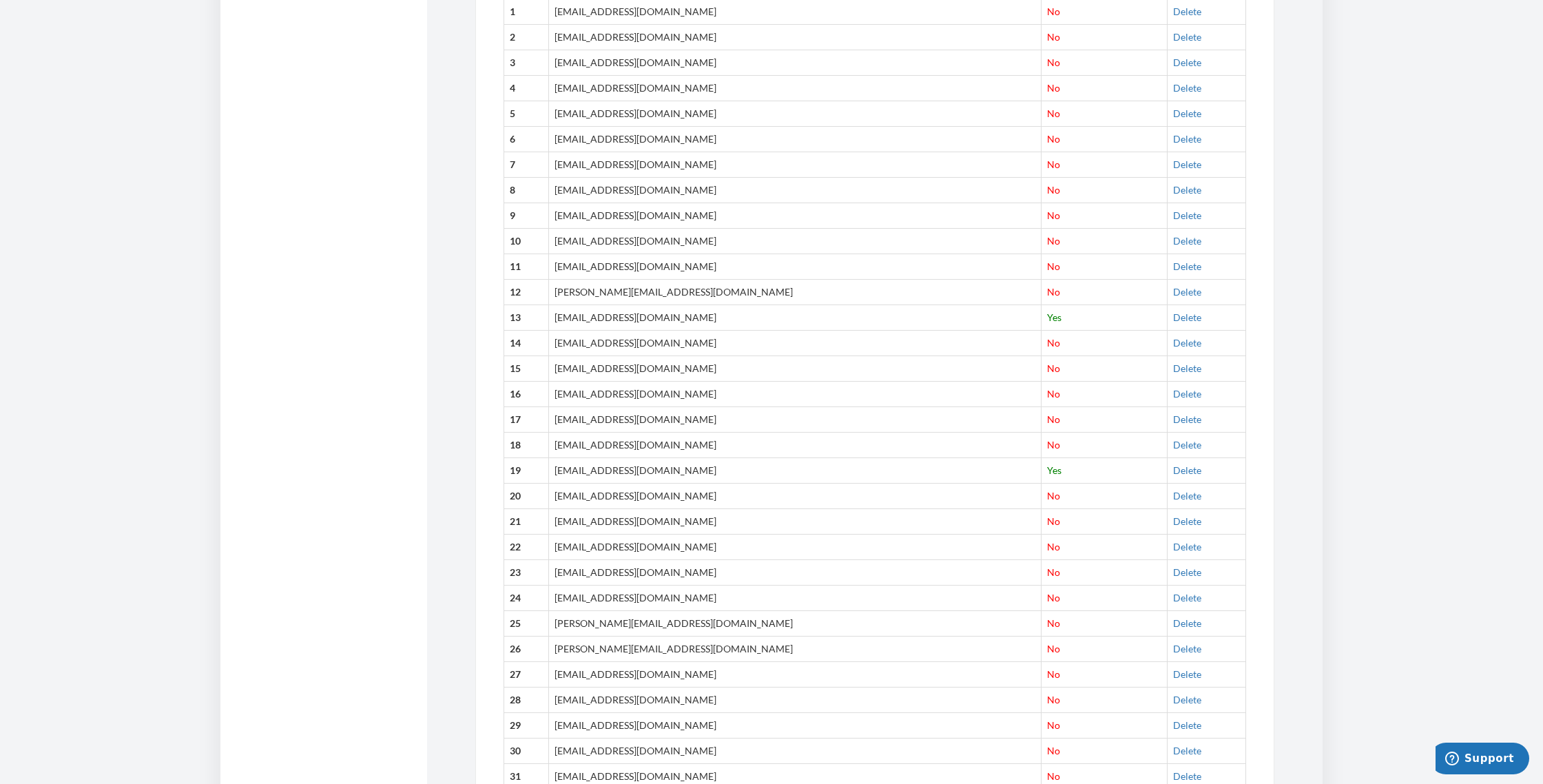
scroll to position [749, 0]
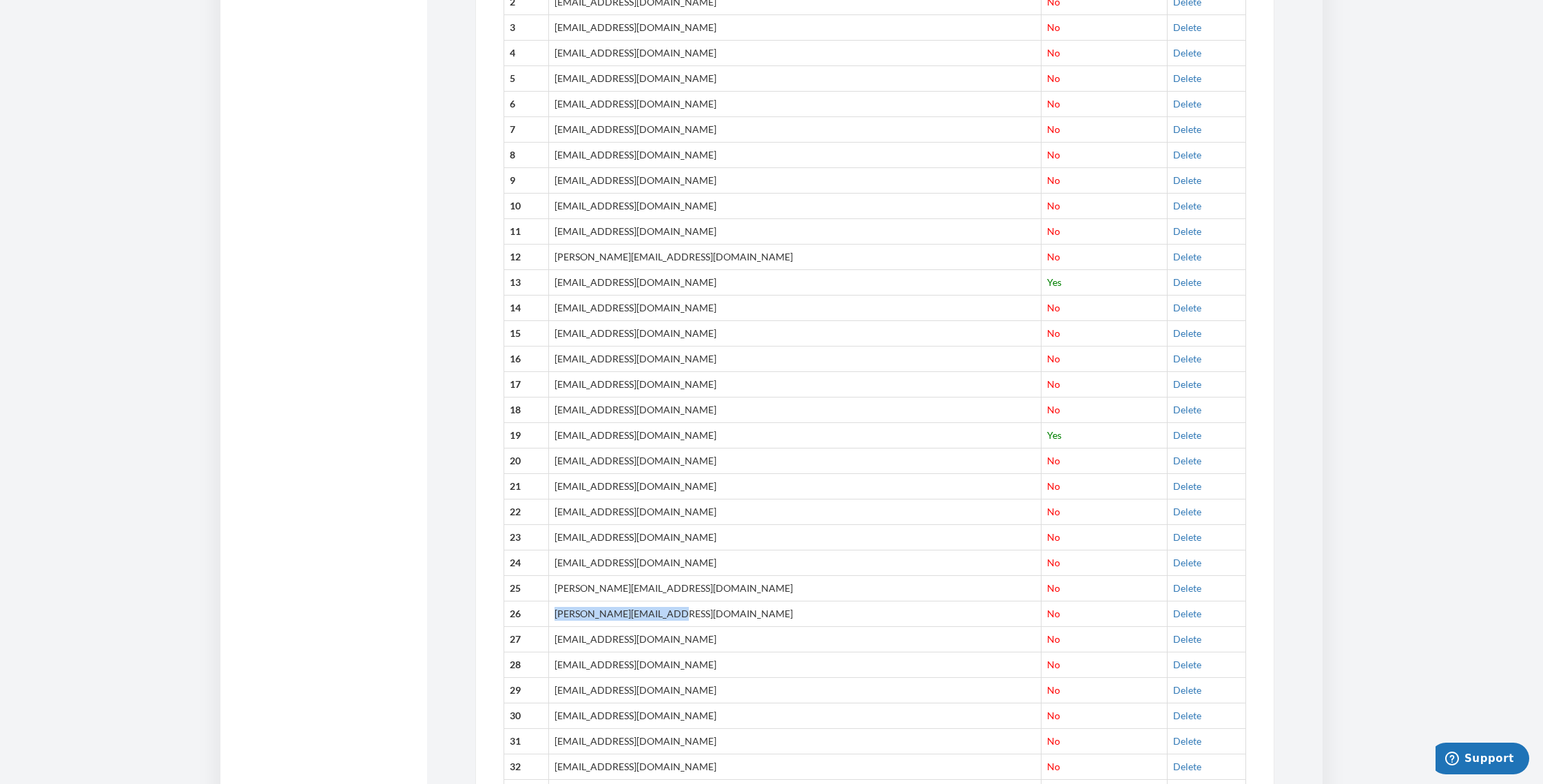
drag, startPoint x: 569, startPoint y: 510, endPoint x: 691, endPoint y: 507, distance: 122.0
click at [691, 601] on td "[PERSON_NAME][EMAIL_ADDRESS][PERSON_NAME][DOMAIN_NAME]" at bounding box center [794, 613] width 493 height 25
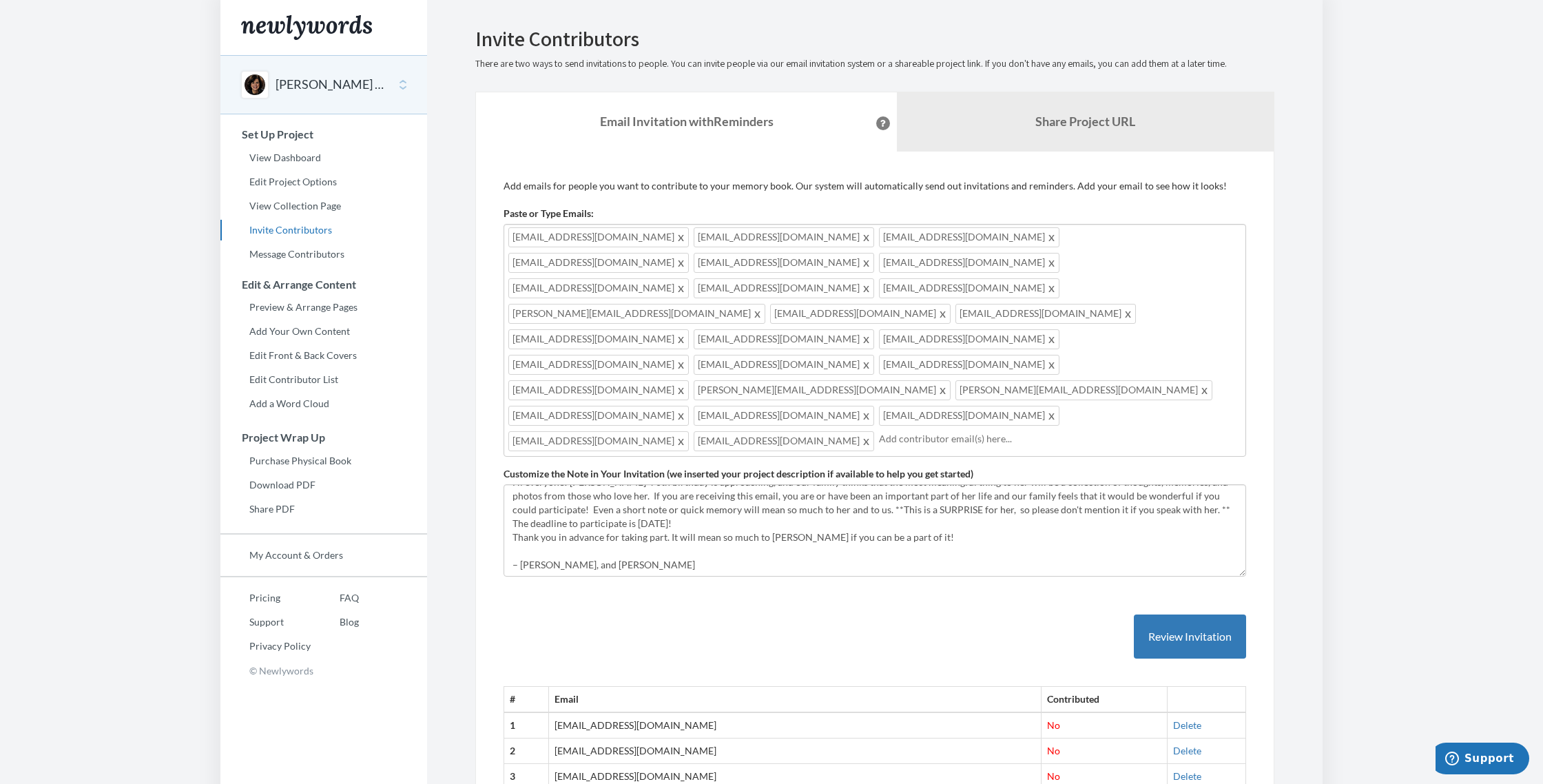
click at [879, 431] on input "text" at bounding box center [1059, 438] width 362 height 15
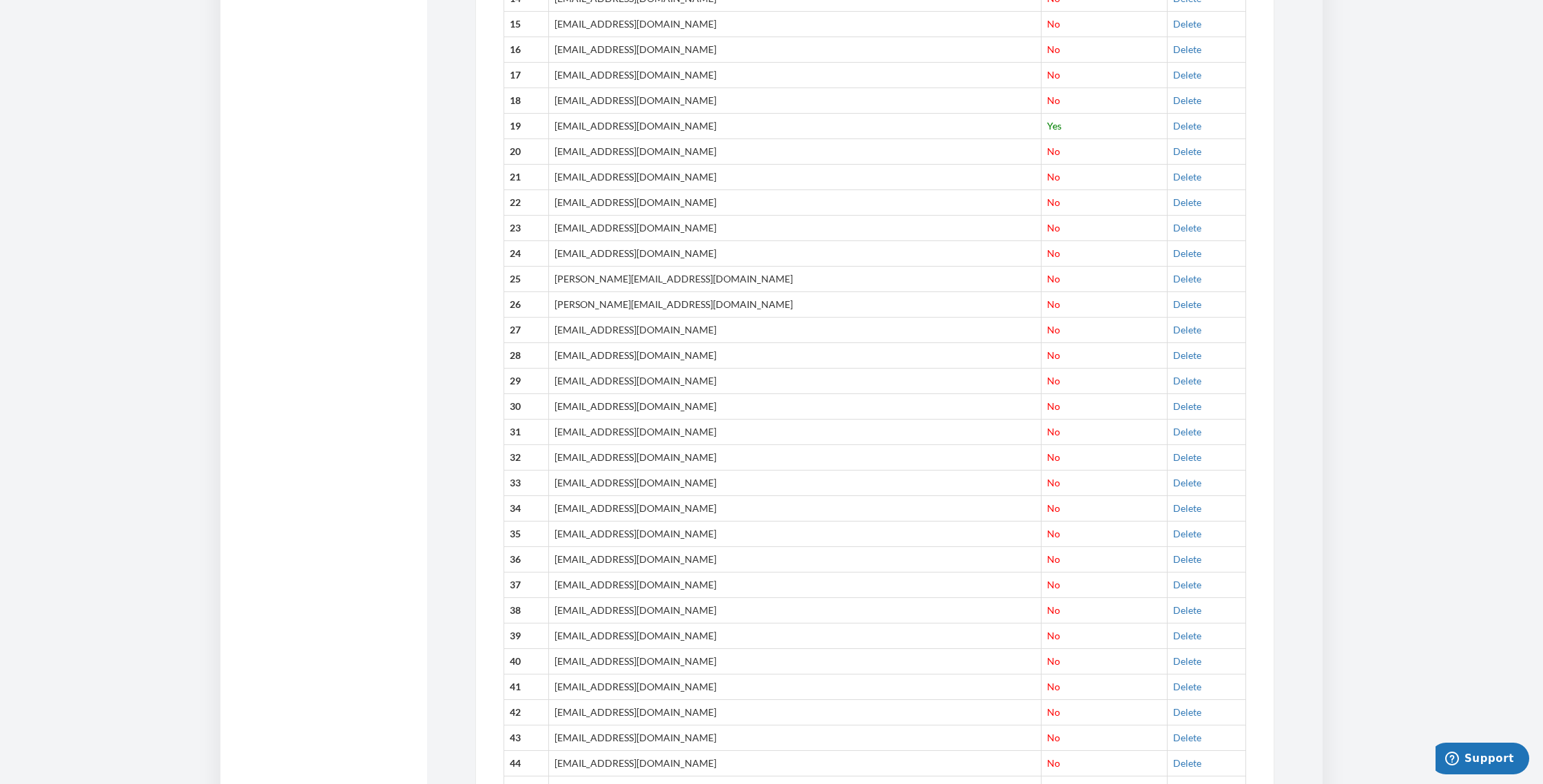
scroll to position [1058, 0]
drag, startPoint x: 570, startPoint y: 456, endPoint x: 673, endPoint y: 455, distance: 103.0
click at [673, 545] on td "[EMAIL_ADDRESS][DOMAIN_NAME]" at bounding box center [794, 558] width 493 height 25
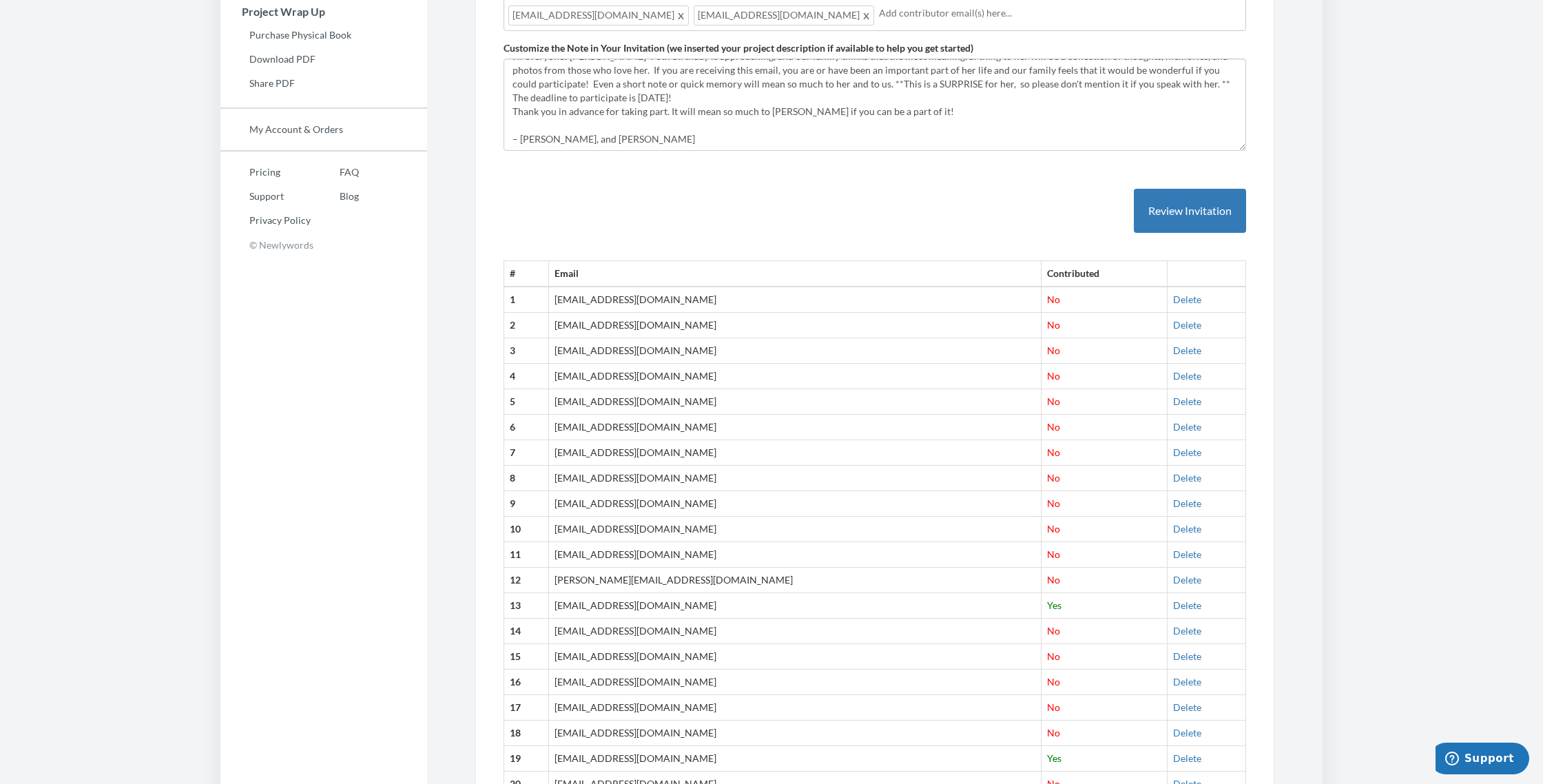
scroll to position [0, 0]
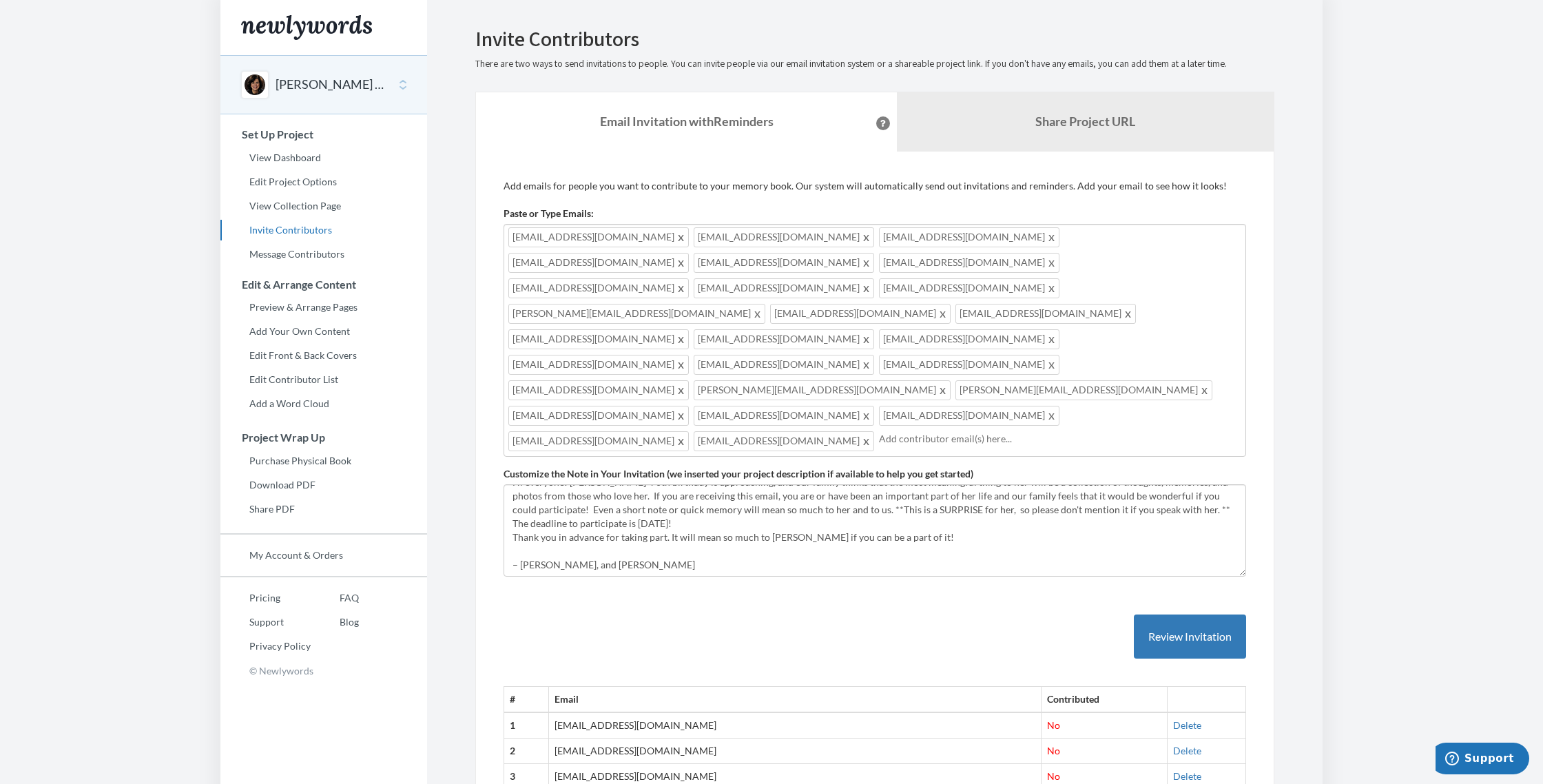
click at [879, 431] on input "text" at bounding box center [1059, 438] width 362 height 15
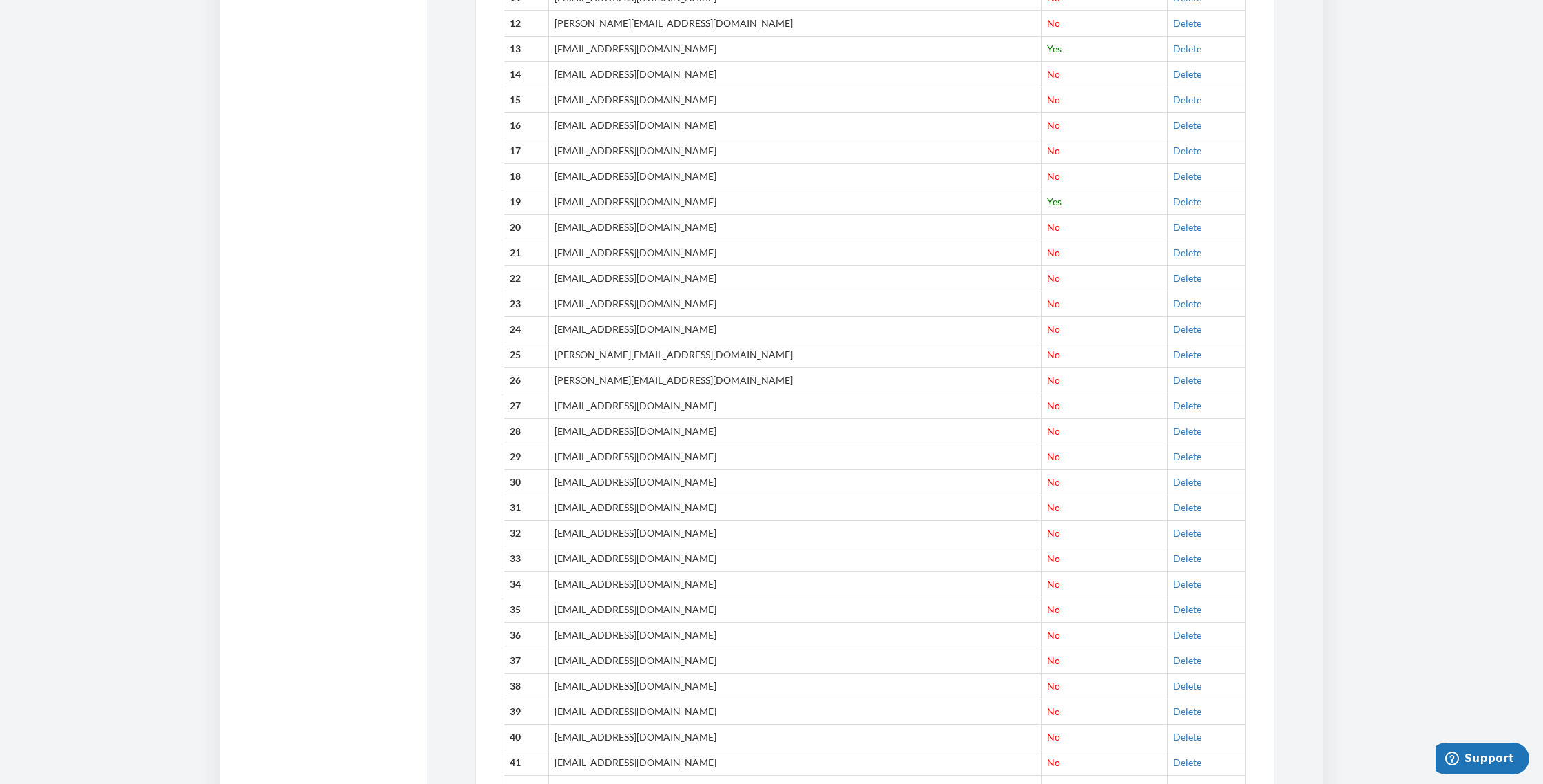
scroll to position [1190, 0]
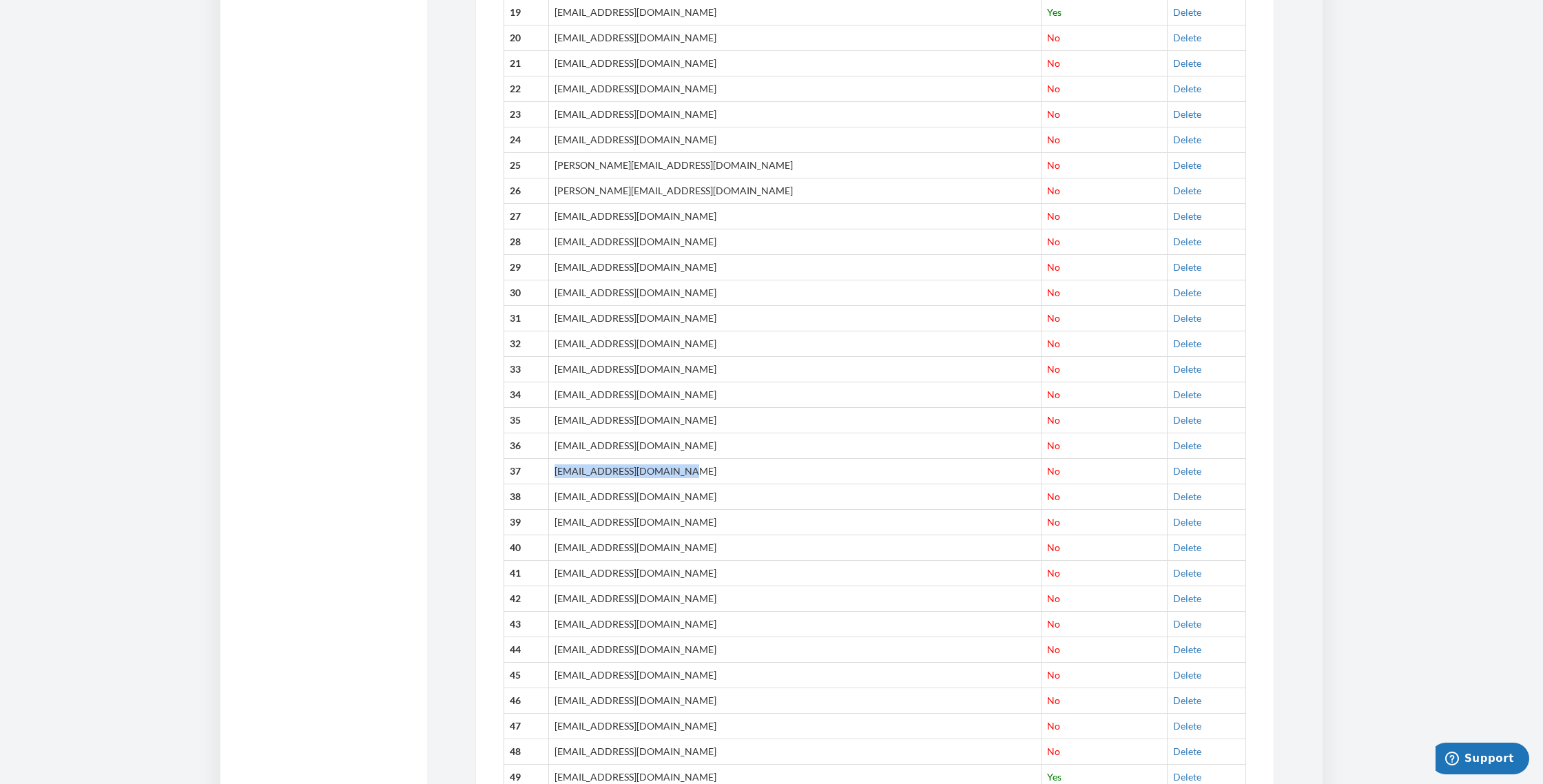
drag, startPoint x: 571, startPoint y: 366, endPoint x: 698, endPoint y: 370, distance: 127.1
click at [698, 458] on td "[EMAIL_ADDRESS][DOMAIN_NAME]" at bounding box center [794, 471] width 493 height 25
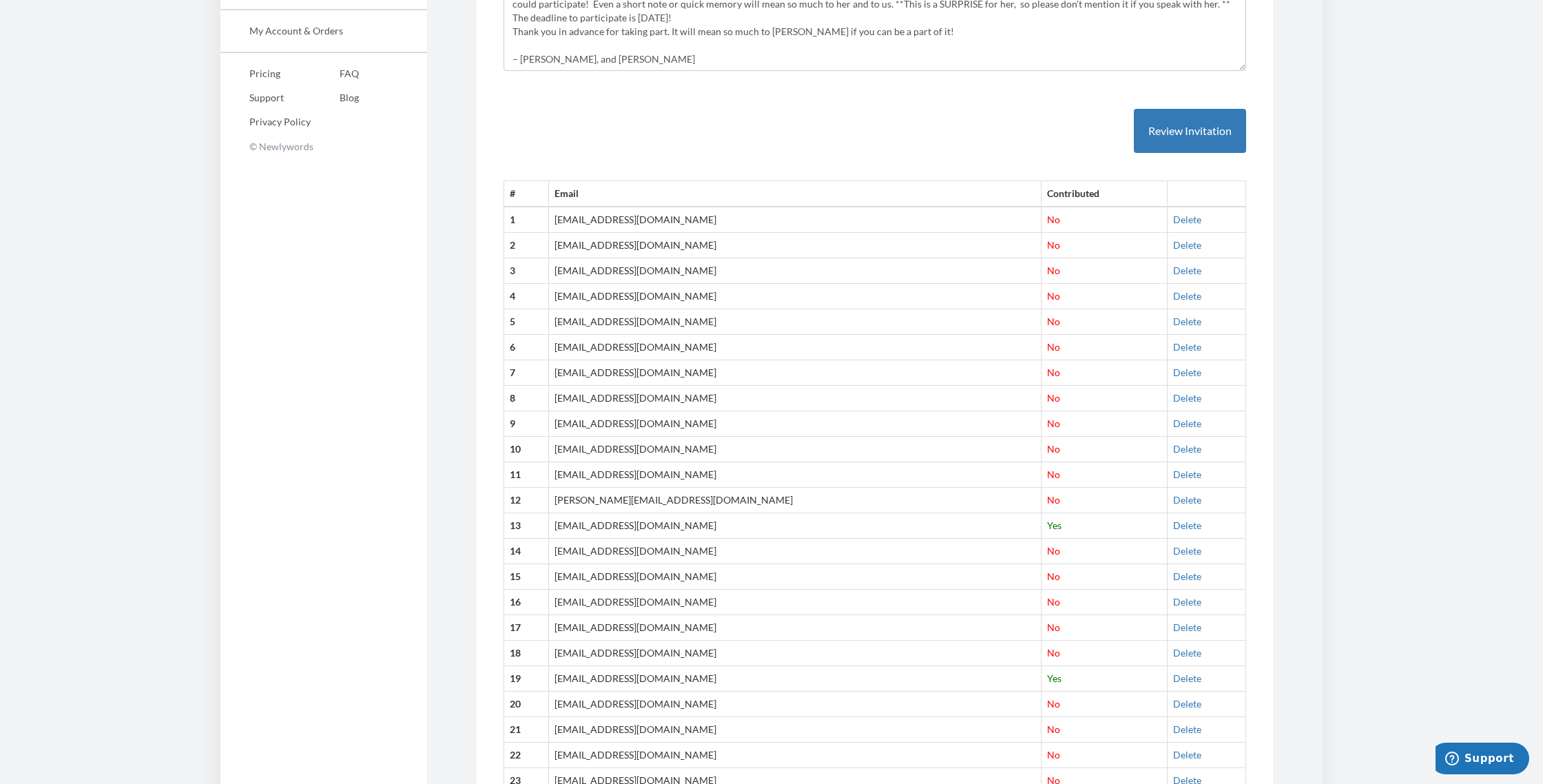
scroll to position [0, 0]
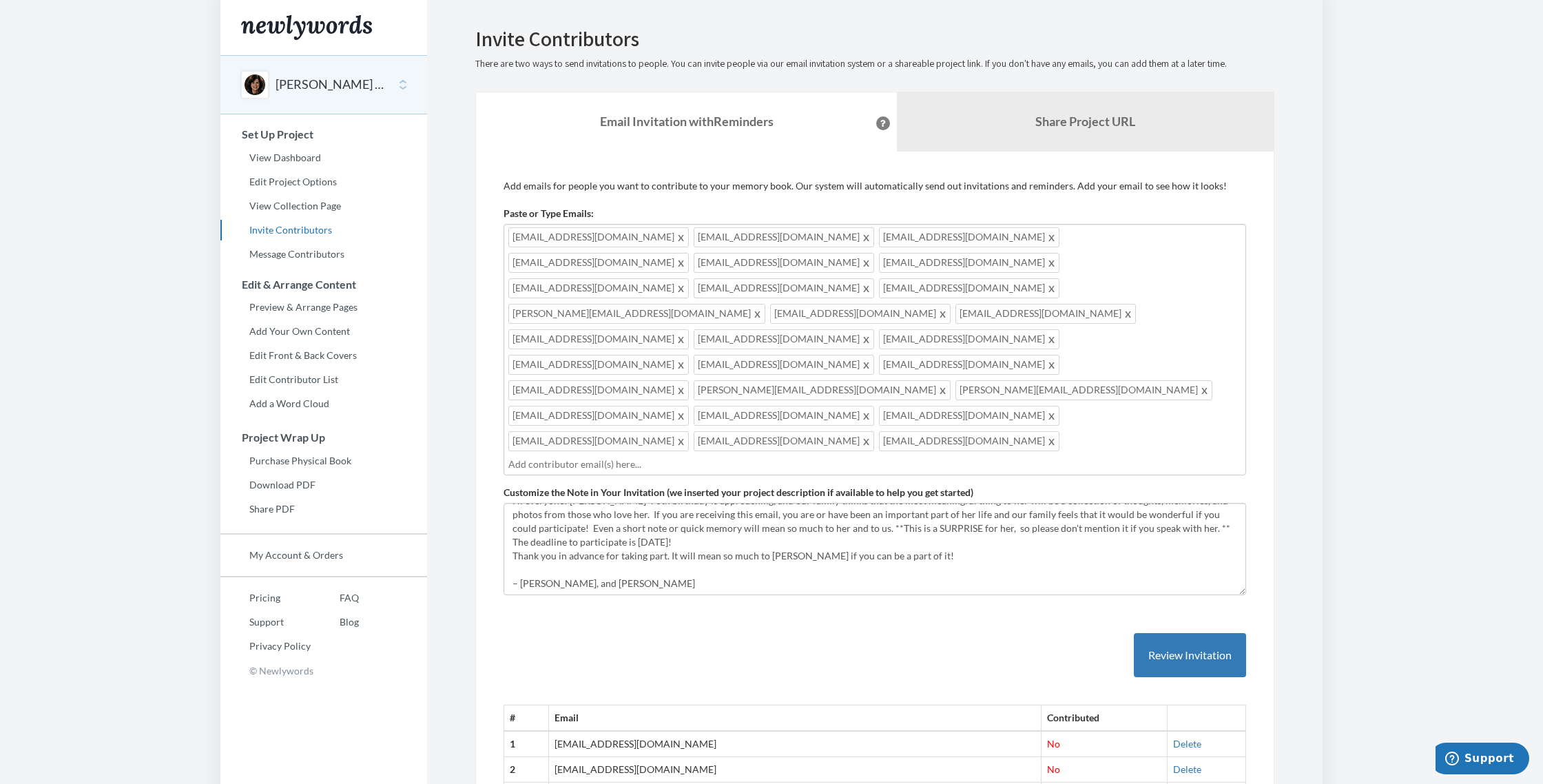
click at [568, 457] on input "text" at bounding box center [874, 464] width 733 height 15
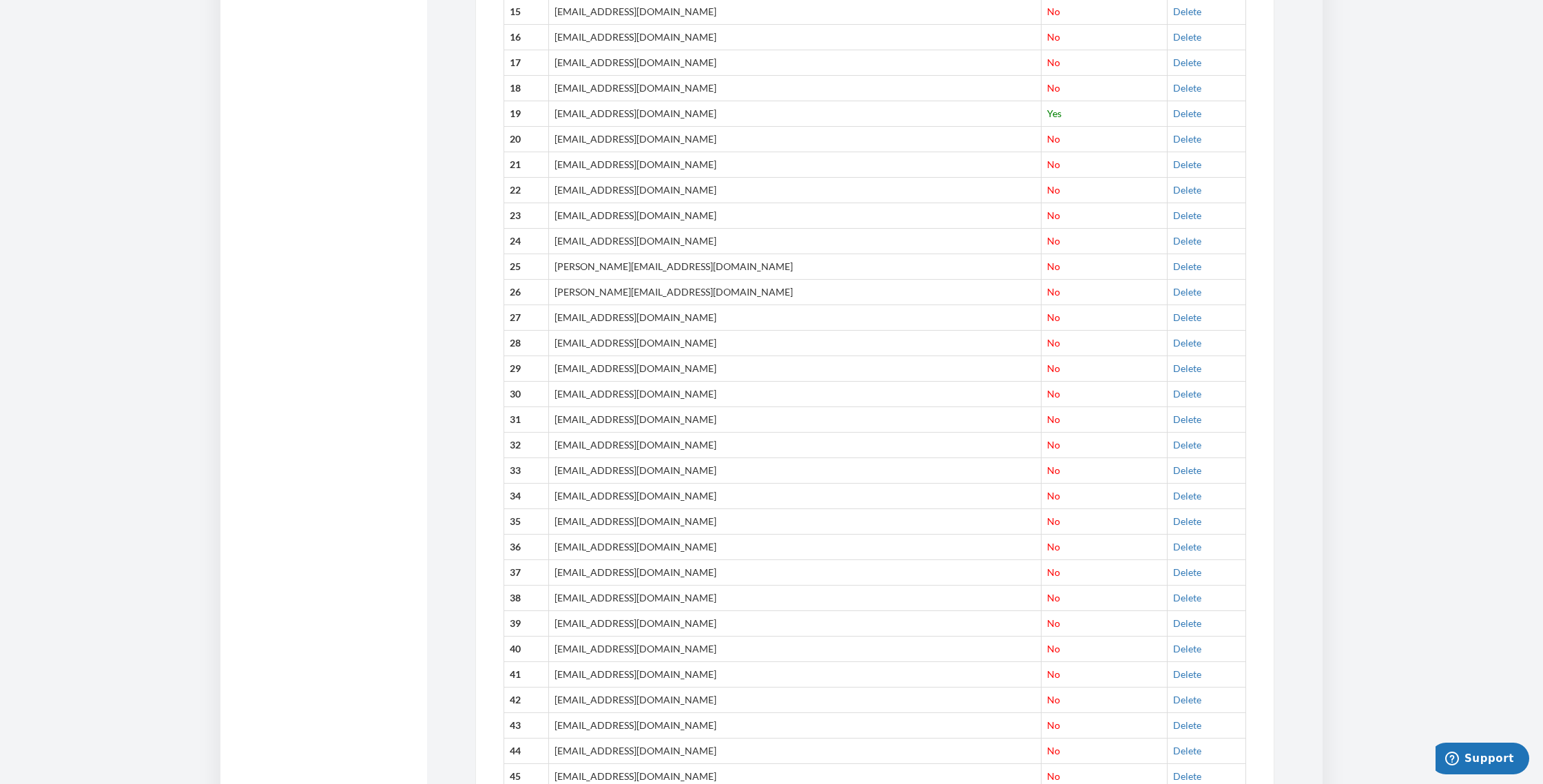
scroll to position [1098, 0]
drag, startPoint x: 568, startPoint y: 484, endPoint x: 679, endPoint y: 490, distance: 111.2
click at [679, 583] on td "[EMAIL_ADDRESS][DOMAIN_NAME]" at bounding box center [794, 595] width 493 height 25
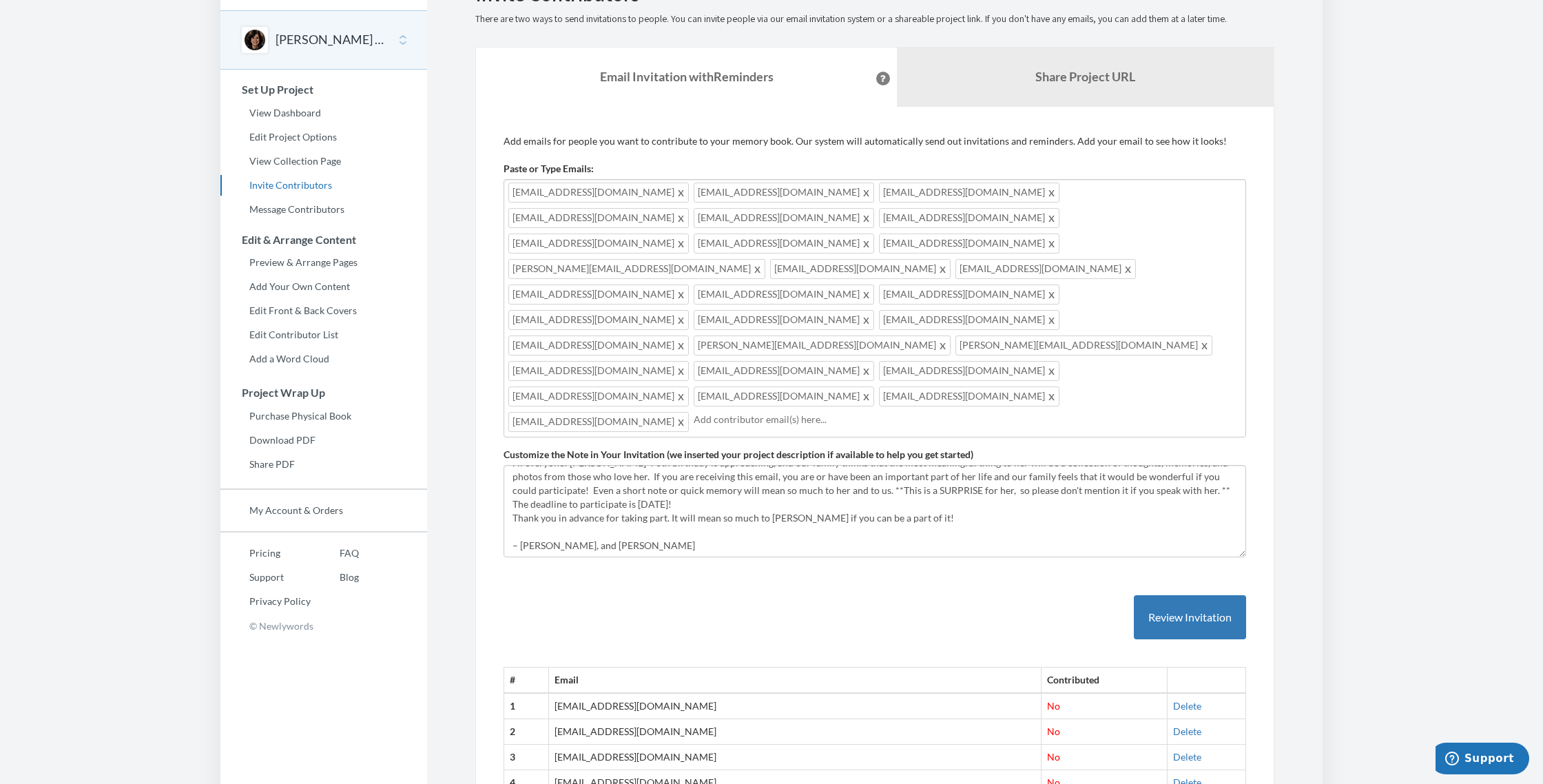
scroll to position [0, 0]
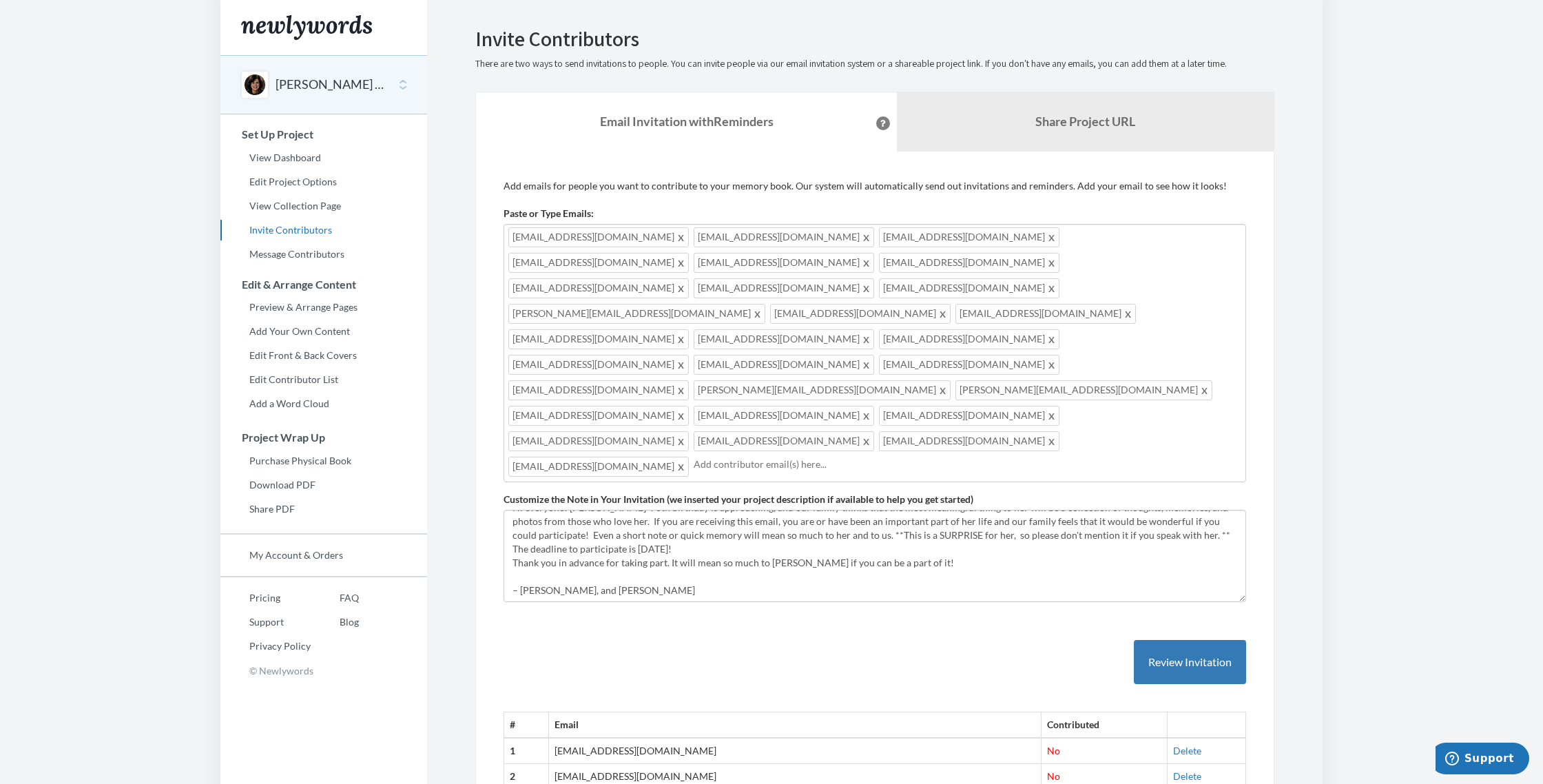
click at [694, 457] on input "text" at bounding box center [967, 464] width 548 height 15
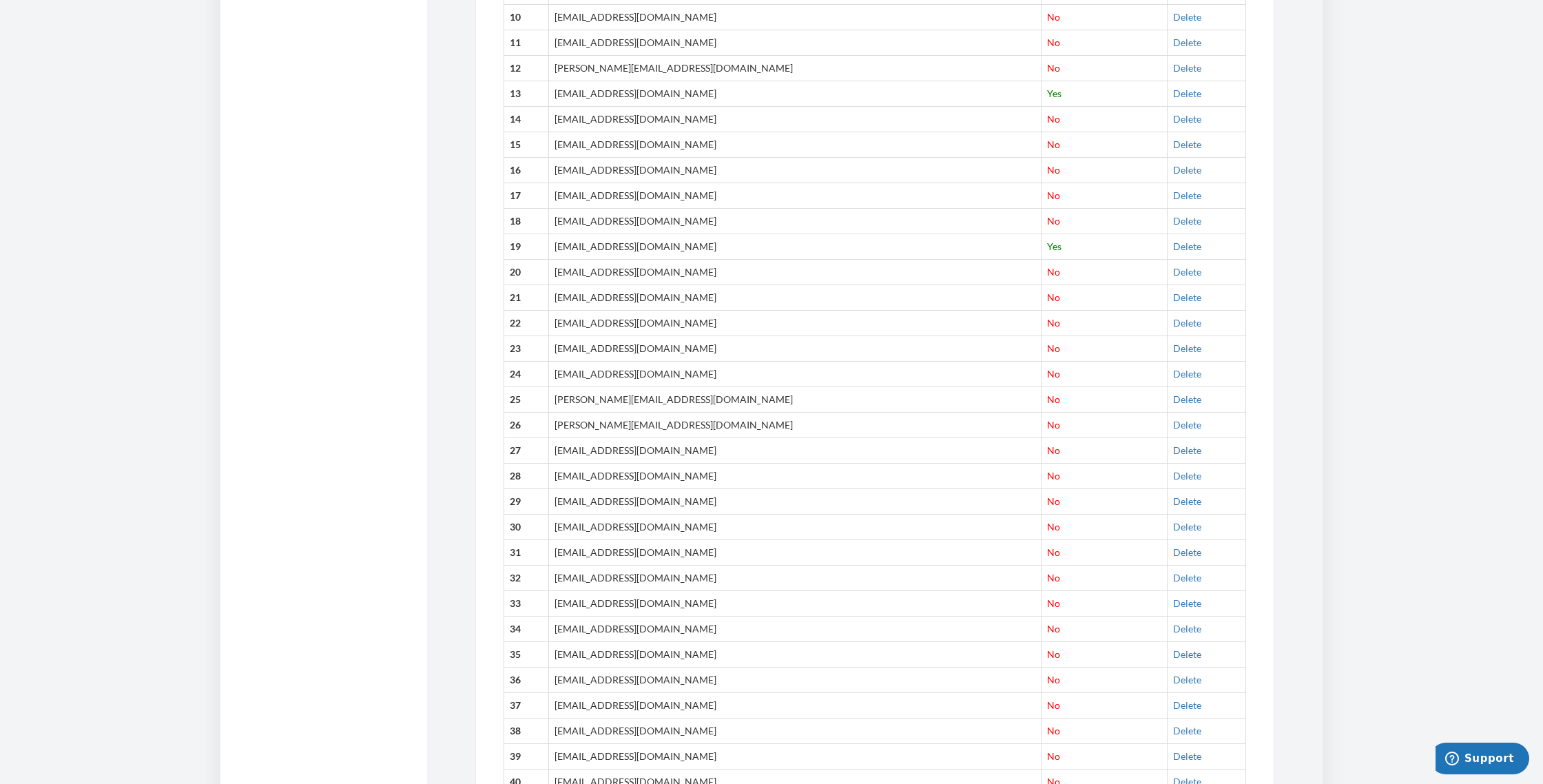
scroll to position [964, 0]
drag, startPoint x: 568, startPoint y: 464, endPoint x: 676, endPoint y: 469, distance: 108.1
click at [676, 563] on td "[EMAIL_ADDRESS][DOMAIN_NAME]" at bounding box center [794, 576] width 493 height 25
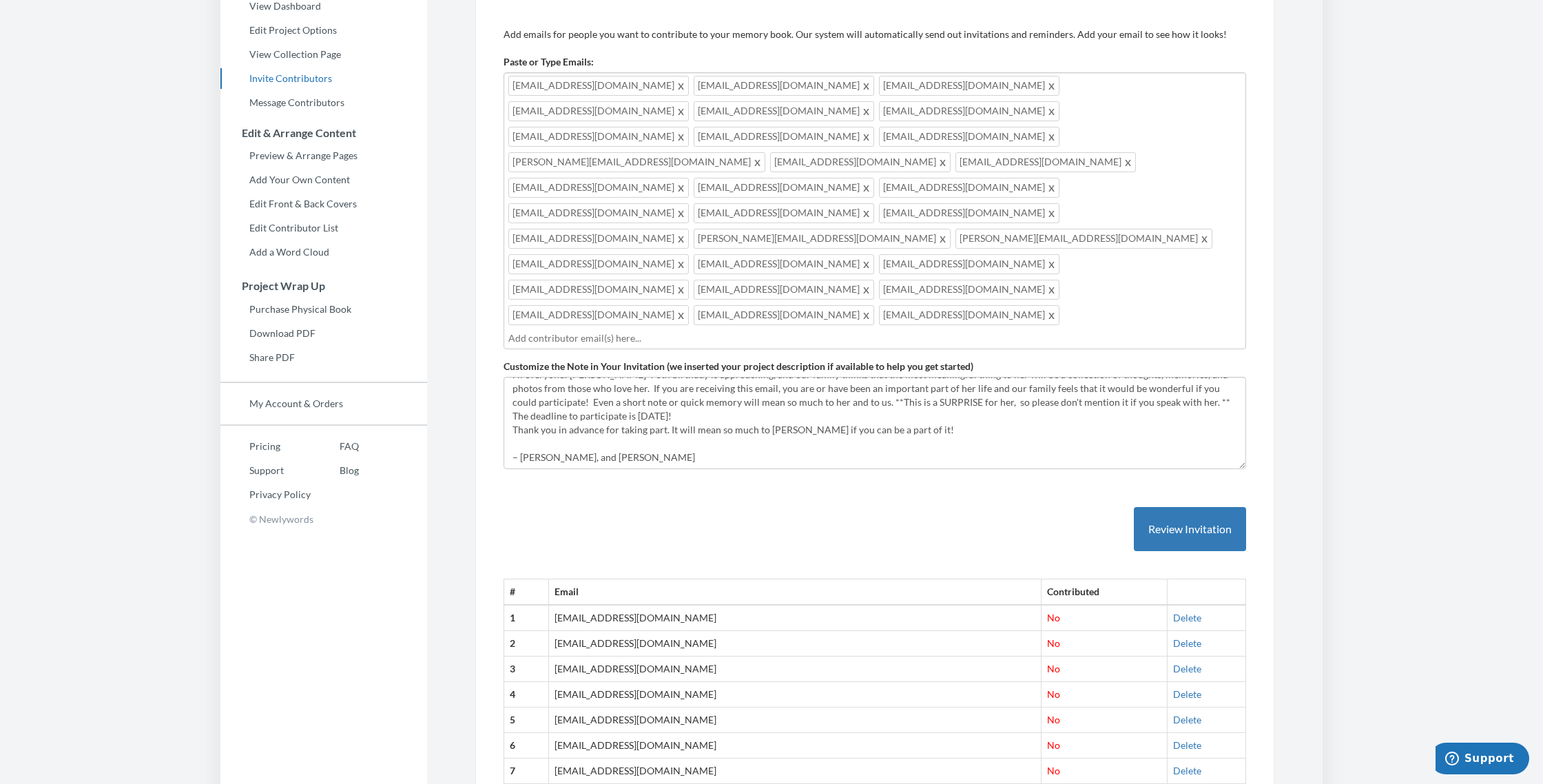
scroll to position [0, 0]
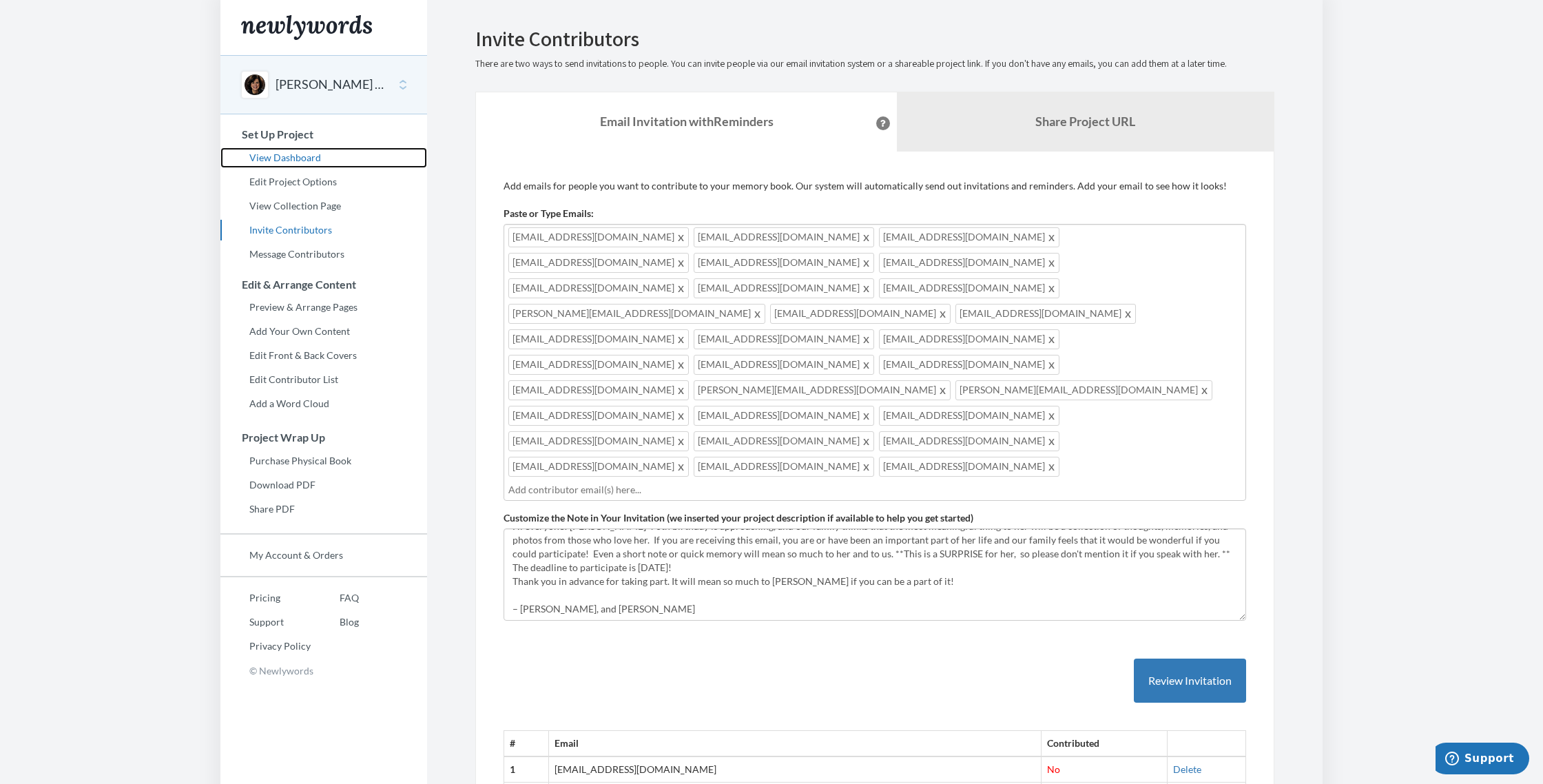
click at [284, 158] on link "View Dashboard" at bounding box center [323, 157] width 207 height 21
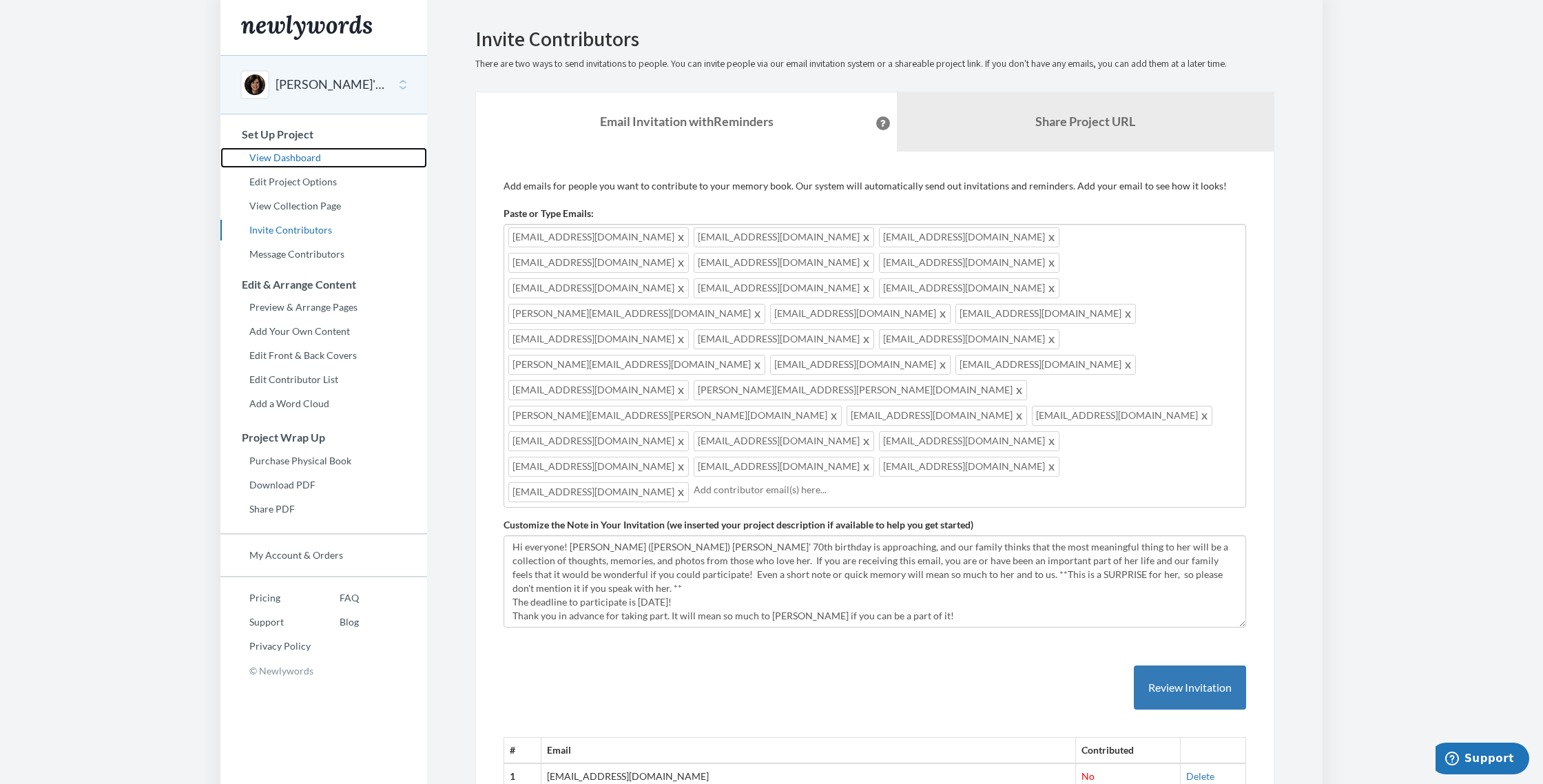
click at [282, 159] on link "View Dashboard" at bounding box center [323, 157] width 207 height 21
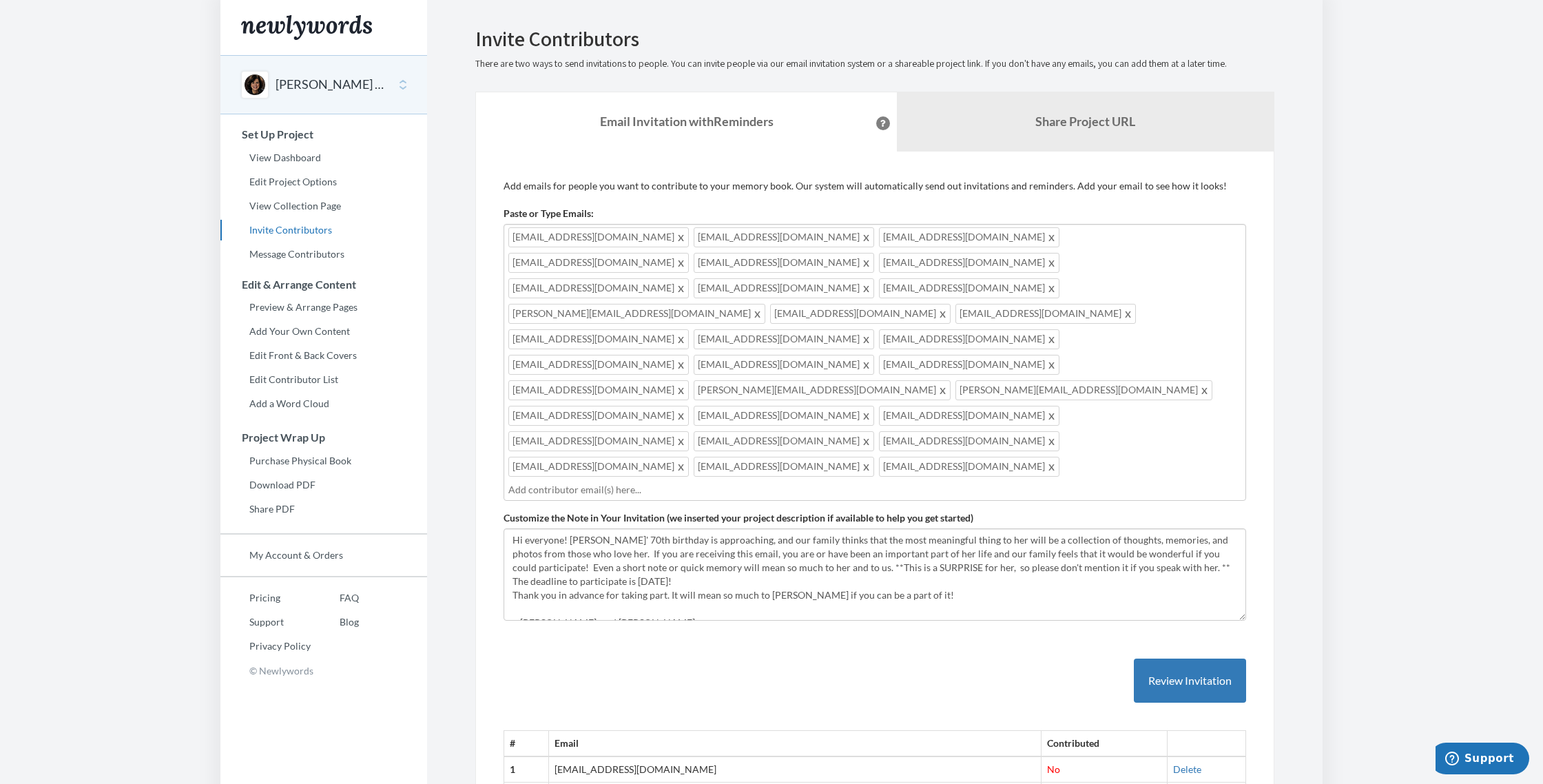
click at [676, 330] on span at bounding box center [680, 338] width 10 height 16
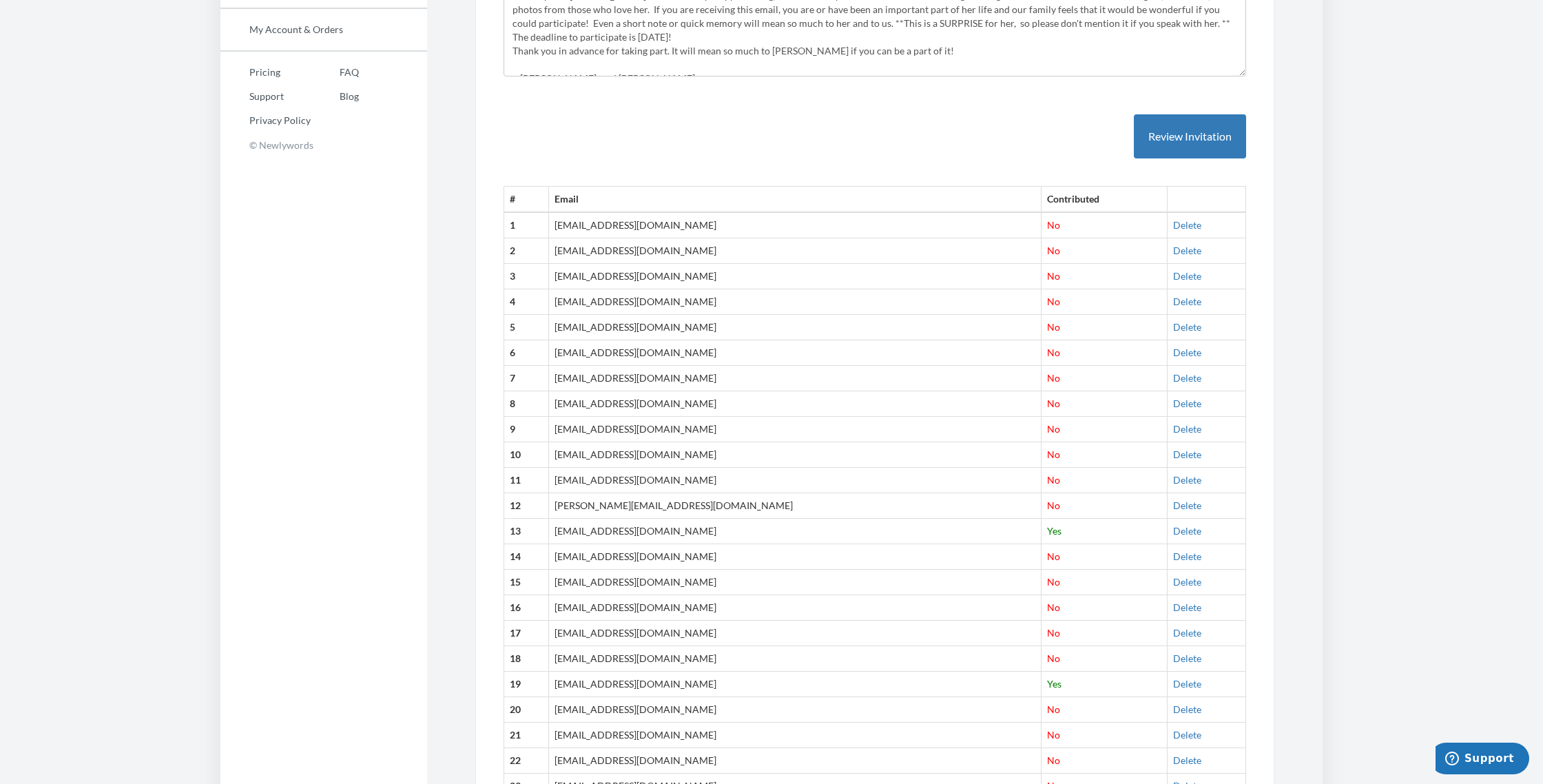
scroll to position [540, 0]
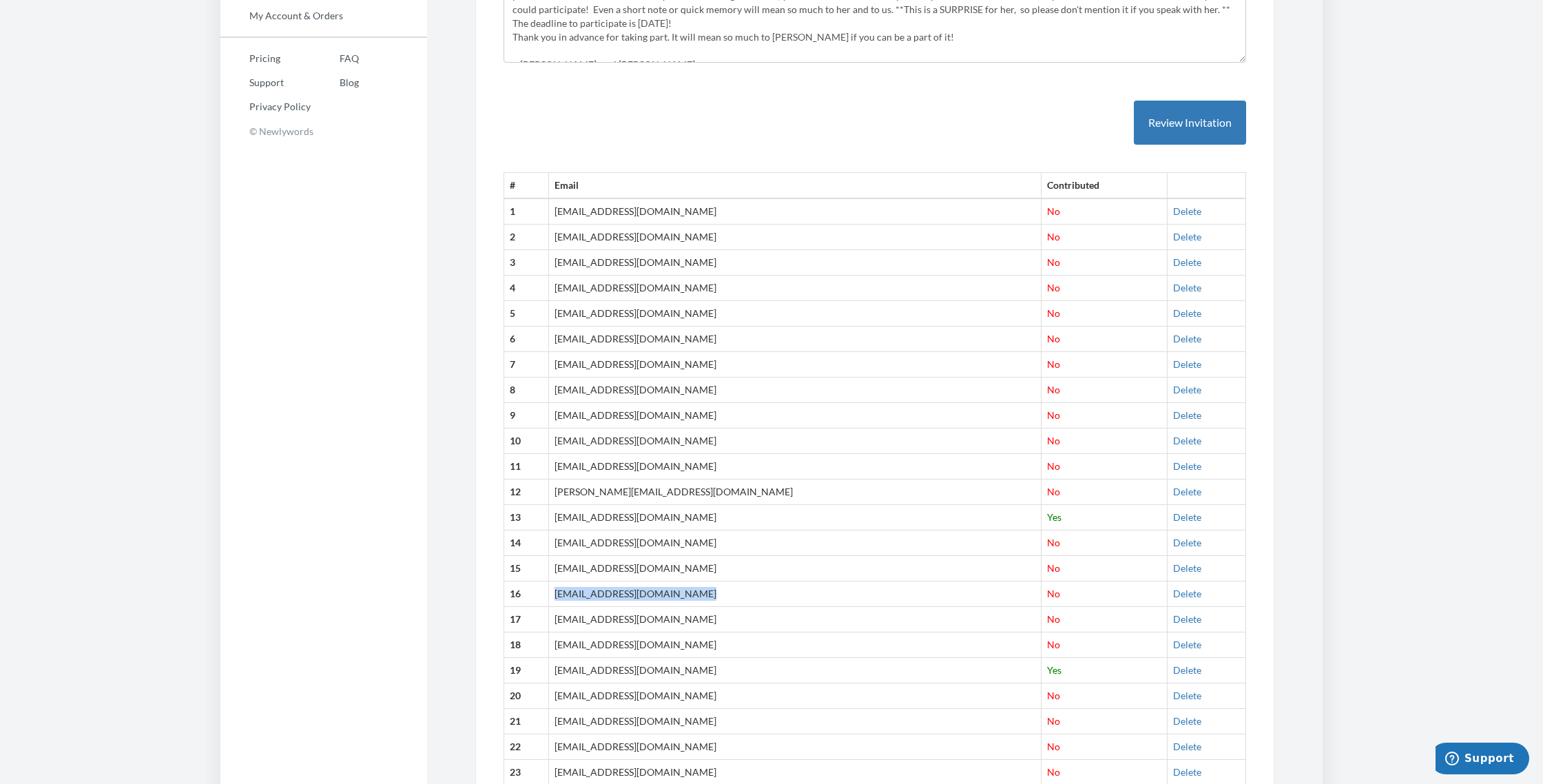
drag, startPoint x: 569, startPoint y: 484, endPoint x: 707, endPoint y: 485, distance: 138.0
click at [707, 581] on td "[PERSON_NAME][EMAIL_ADDRESS][DOMAIN_NAME]" at bounding box center [794, 594] width 493 height 25
copy td "[PERSON_NAME][EMAIL_ADDRESS][DOMAIN_NAME]"
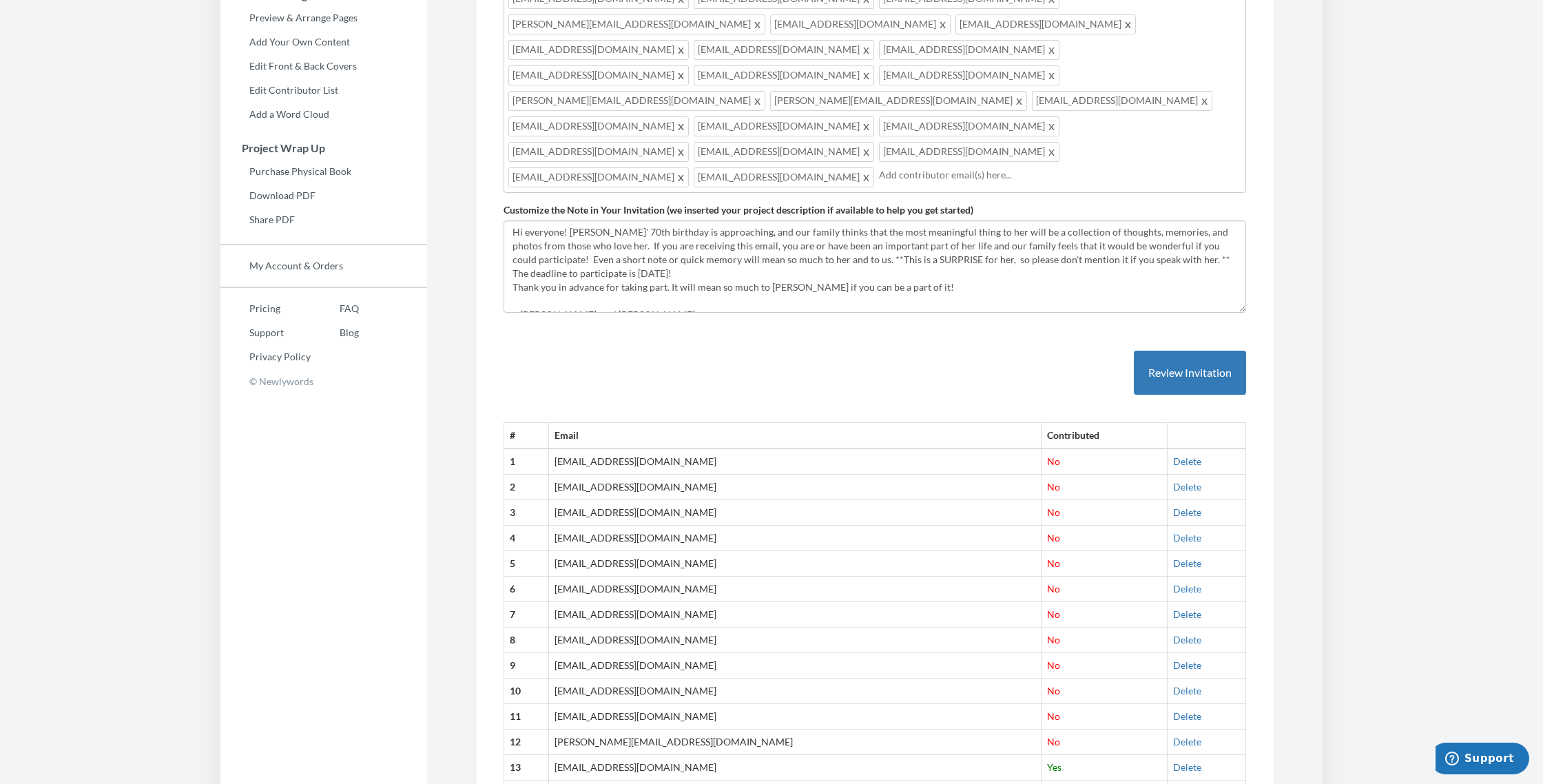
scroll to position [0, 0]
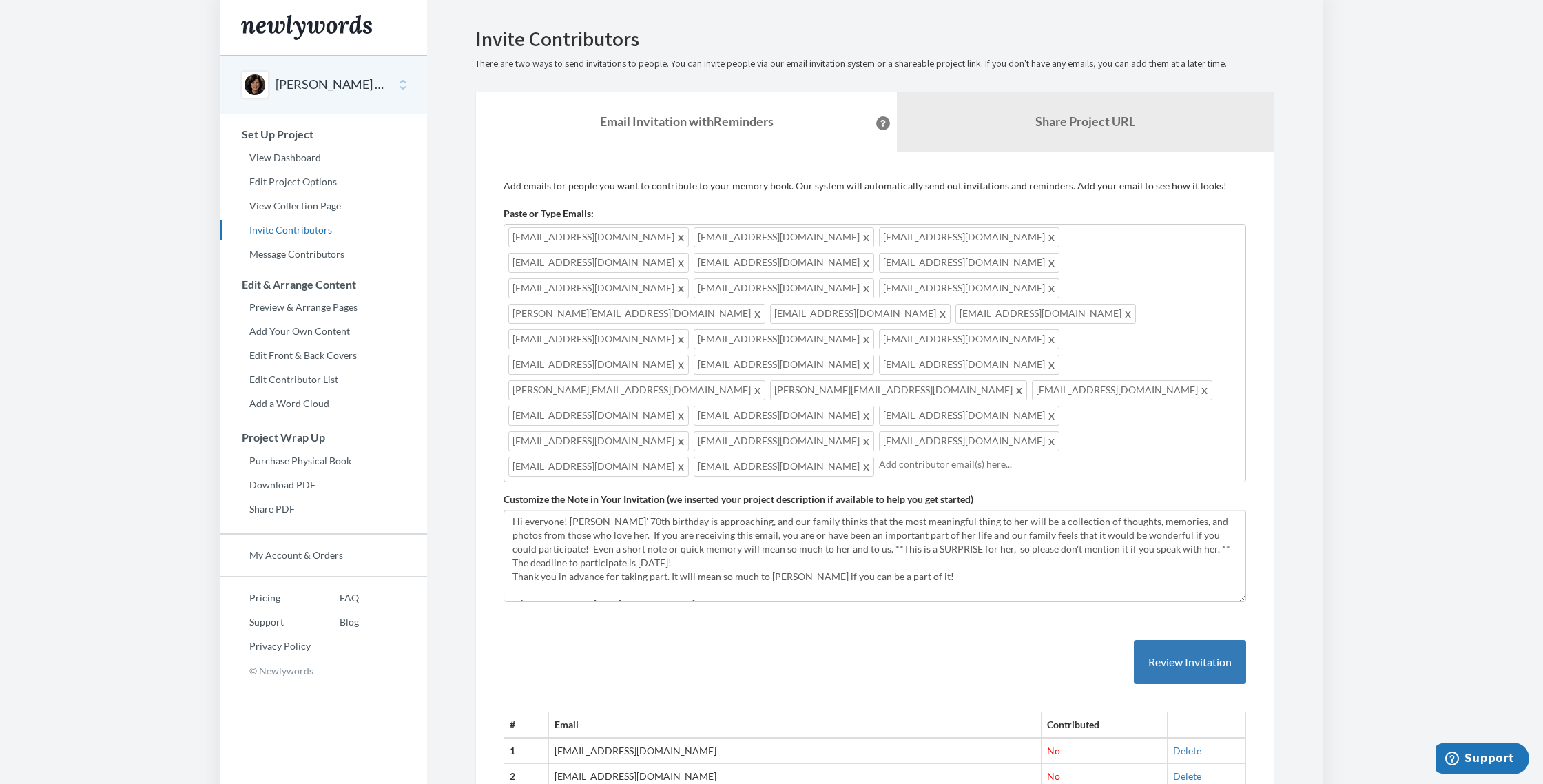
click at [879, 457] on input "text" at bounding box center [1059, 464] width 362 height 15
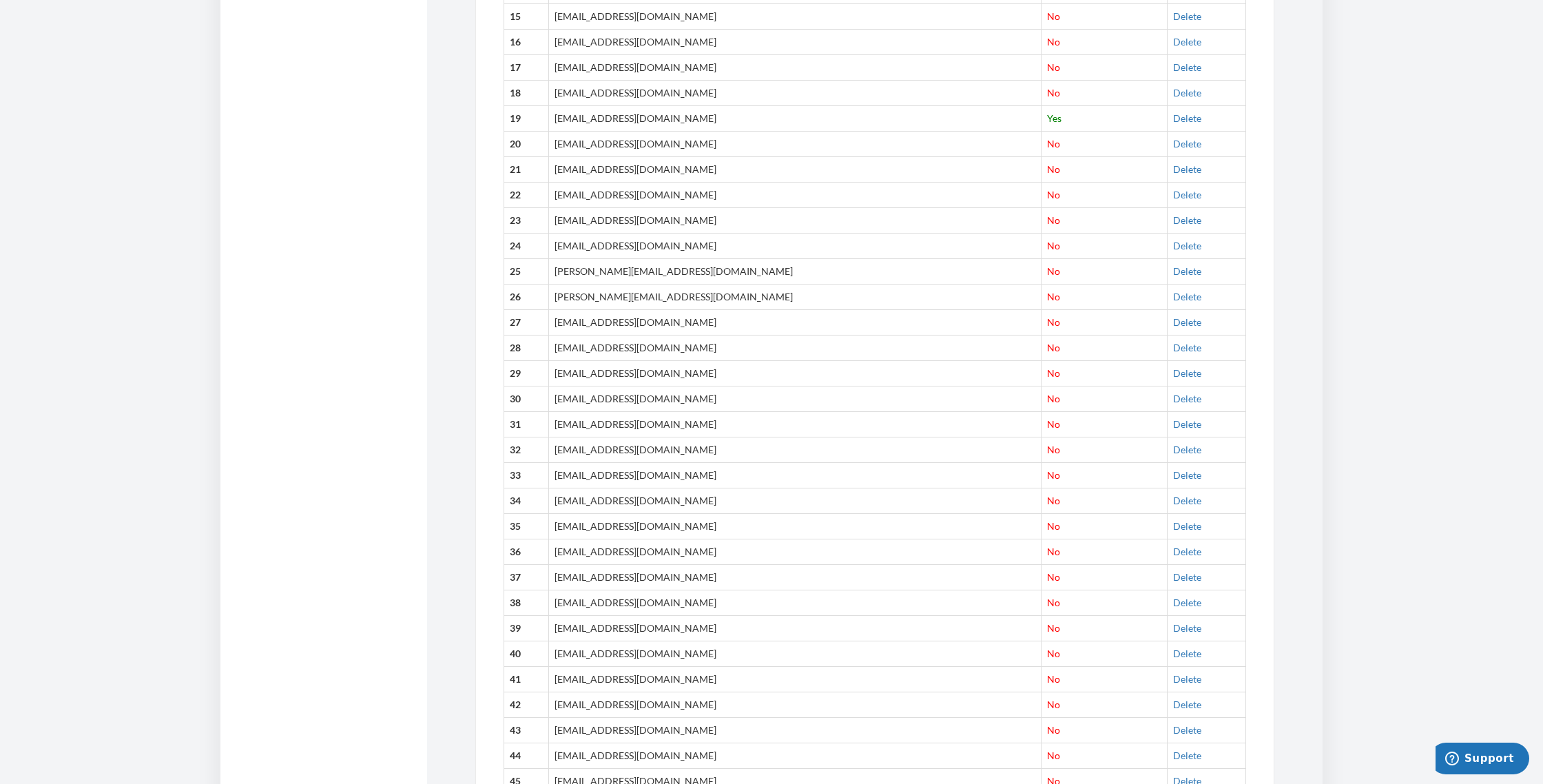
scroll to position [1106, 0]
drag, startPoint x: 568, startPoint y: 404, endPoint x: 691, endPoint y: 414, distance: 123.4
click at [691, 516] on td "[EMAIL_ADDRESS][DOMAIN_NAME]" at bounding box center [794, 529] width 493 height 25
copy td "[EMAIL_ADDRESS][DOMAIN_NAME]"
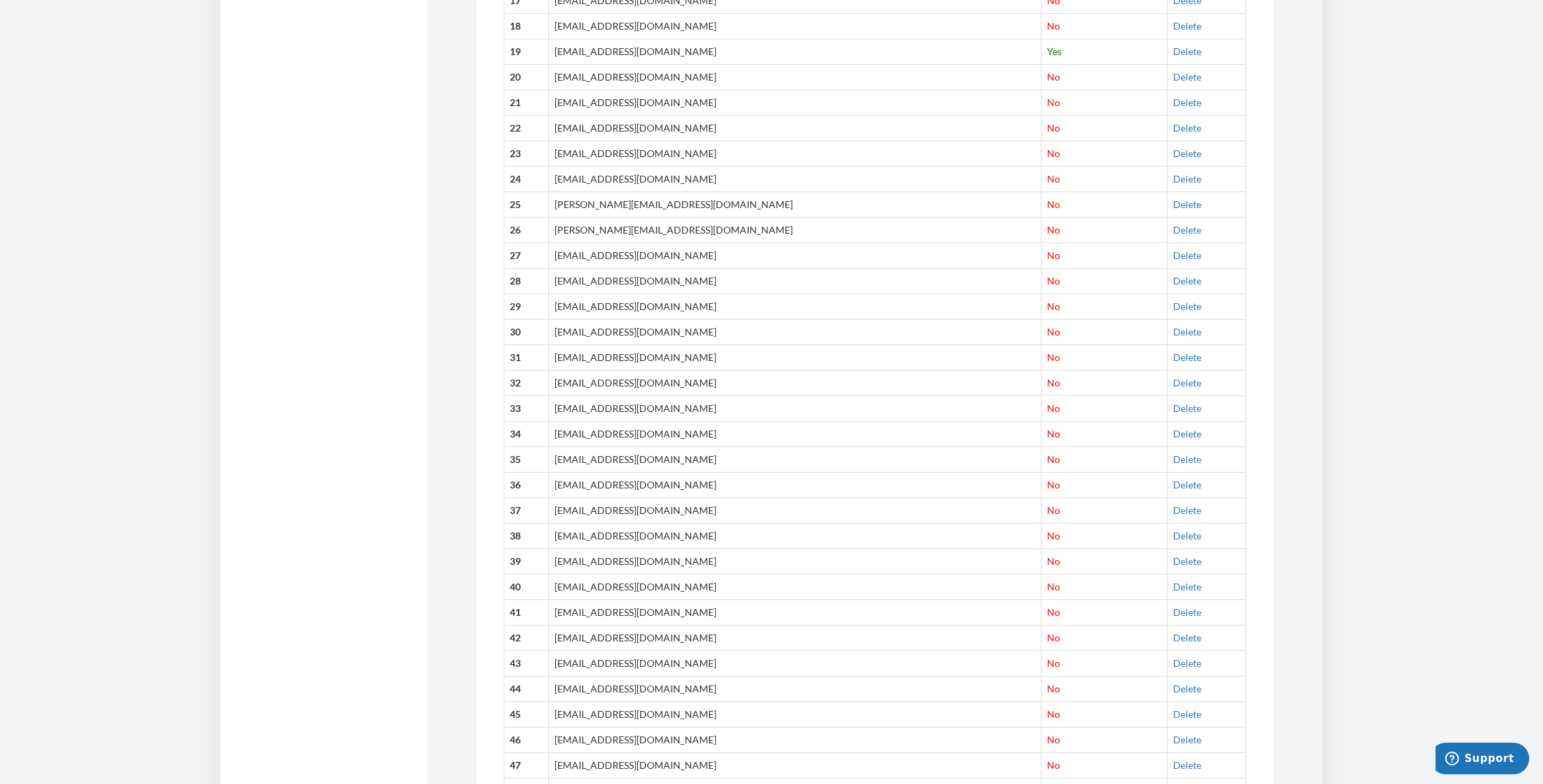
scroll to position [1176, 0]
drag, startPoint x: 568, startPoint y: 438, endPoint x: 689, endPoint y: 442, distance: 121.1
click at [689, 548] on td "[EMAIL_ADDRESS][DOMAIN_NAME]" at bounding box center [794, 560] width 493 height 25
copy td "[EMAIL_ADDRESS][DOMAIN_NAME]"
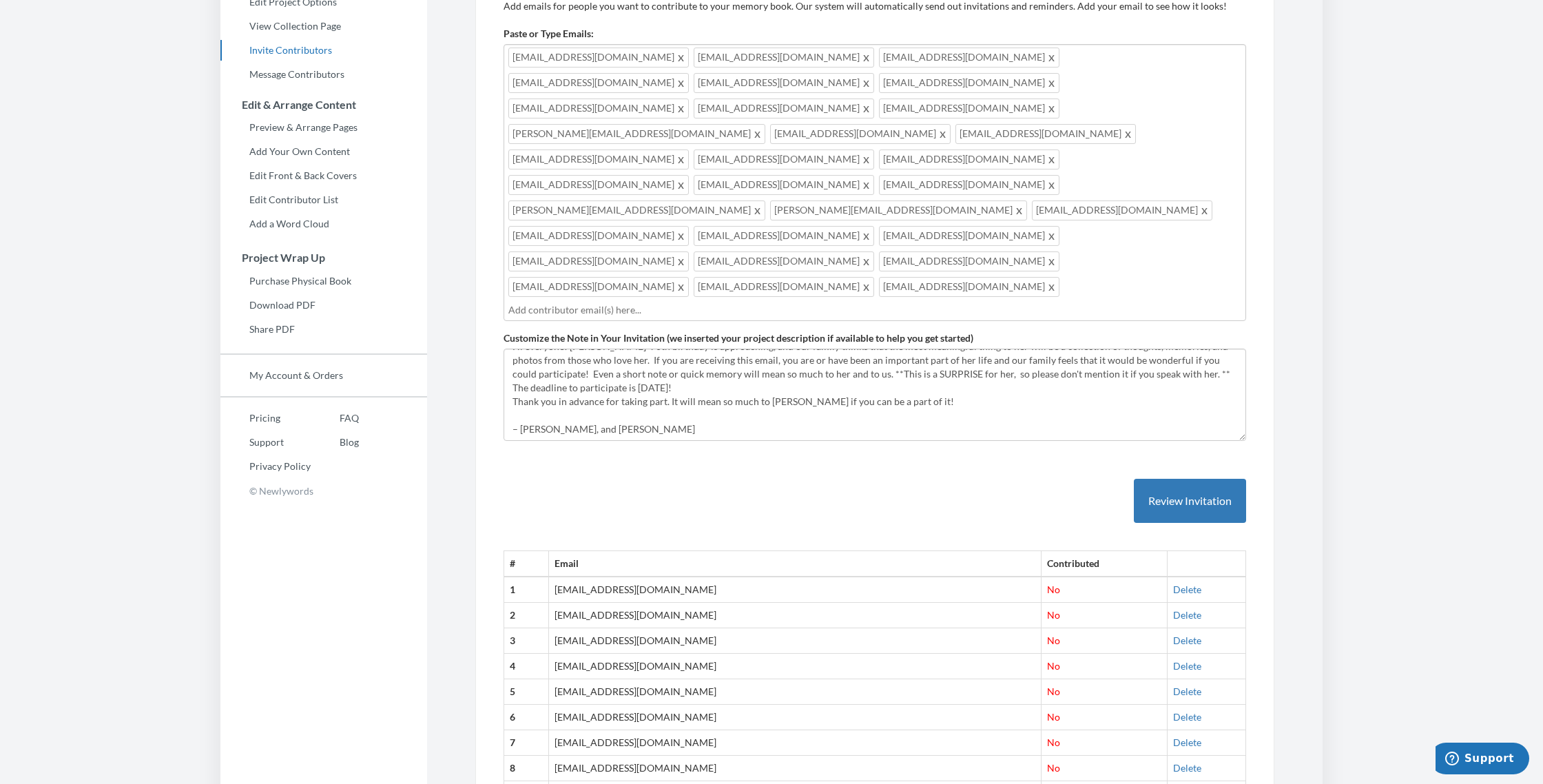
scroll to position [0, 0]
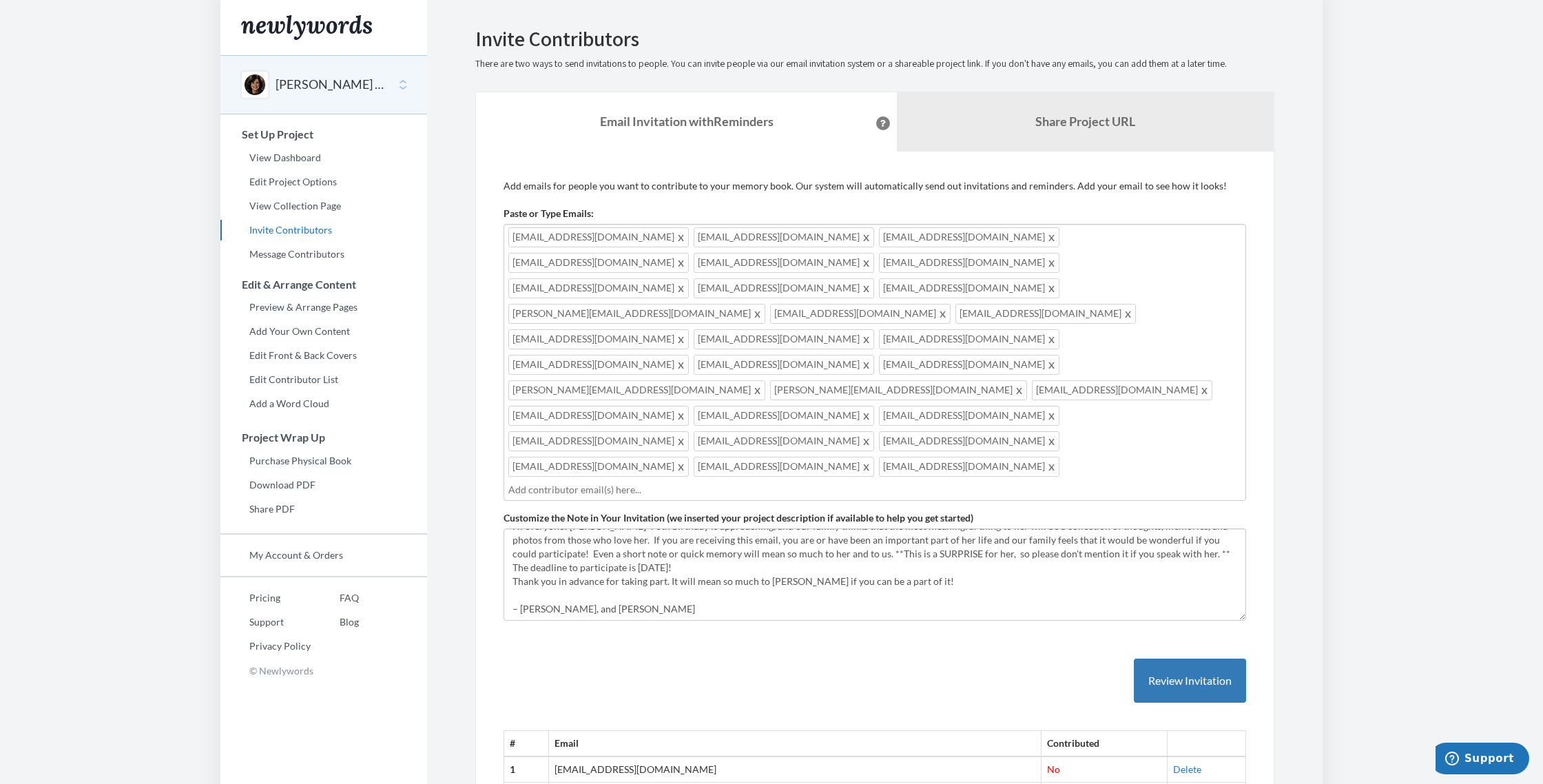
click at [680, 482] on input "text" at bounding box center [874, 489] width 733 height 15
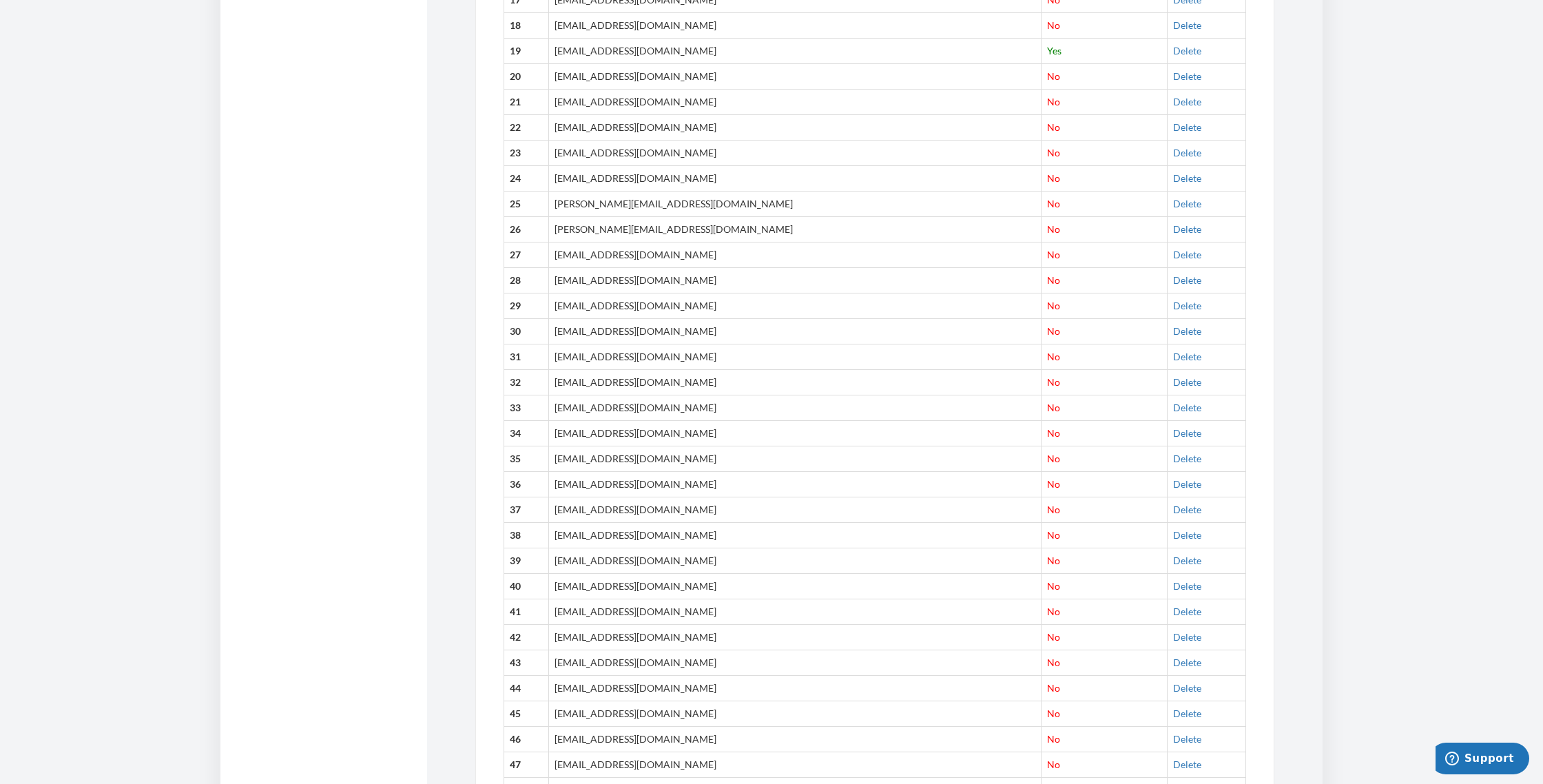
scroll to position [1185, 0]
drag, startPoint x: 568, startPoint y: 457, endPoint x: 658, endPoint y: 462, distance: 90.1
click at [658, 572] on td "[PERSON_NAME][EMAIL_ADDRESS][DOMAIN_NAME]" at bounding box center [794, 585] width 493 height 25
copy td "[PERSON_NAME][EMAIL_ADDRESS][DOMAIN_NAME]"
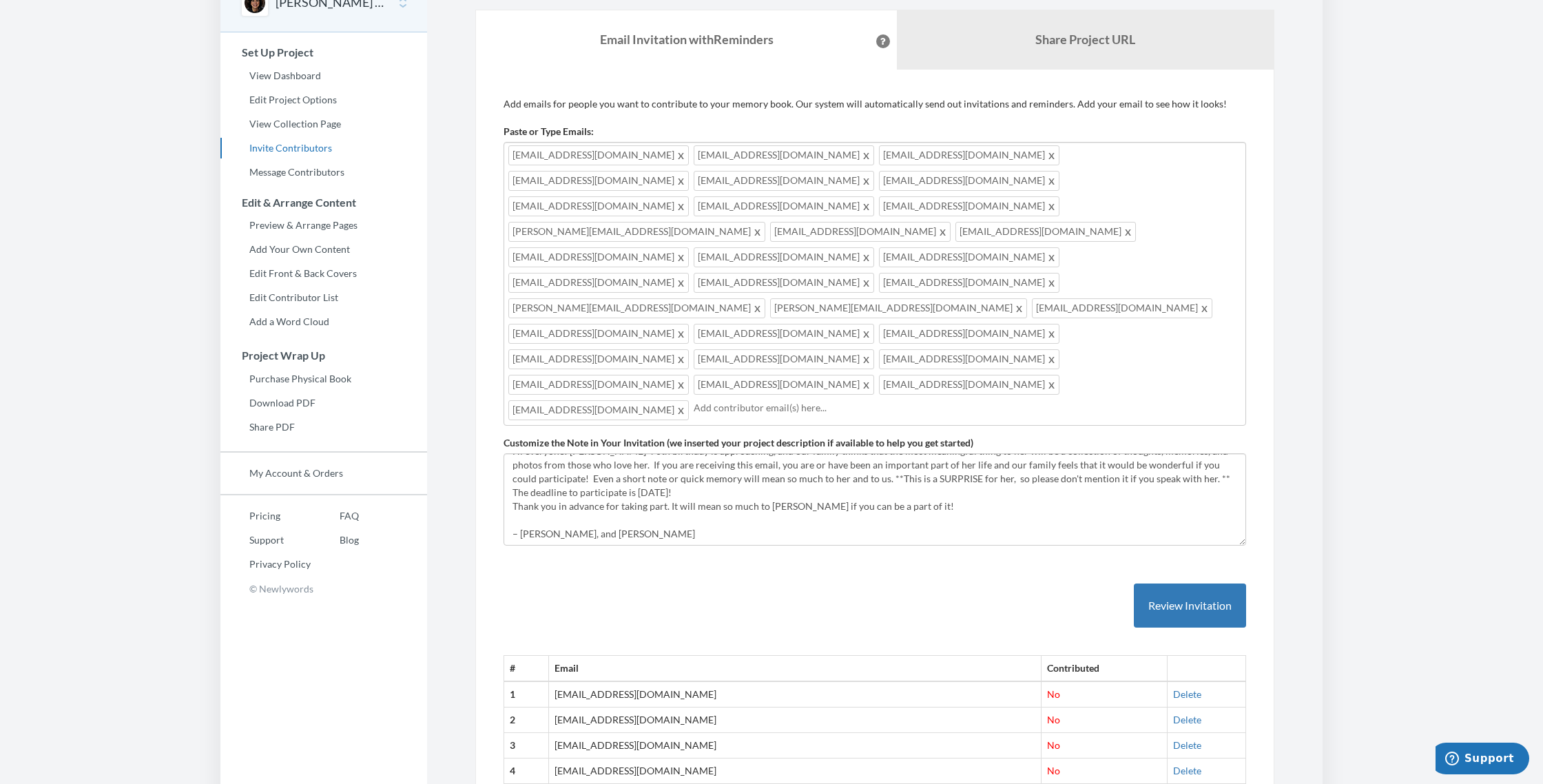
scroll to position [0, 0]
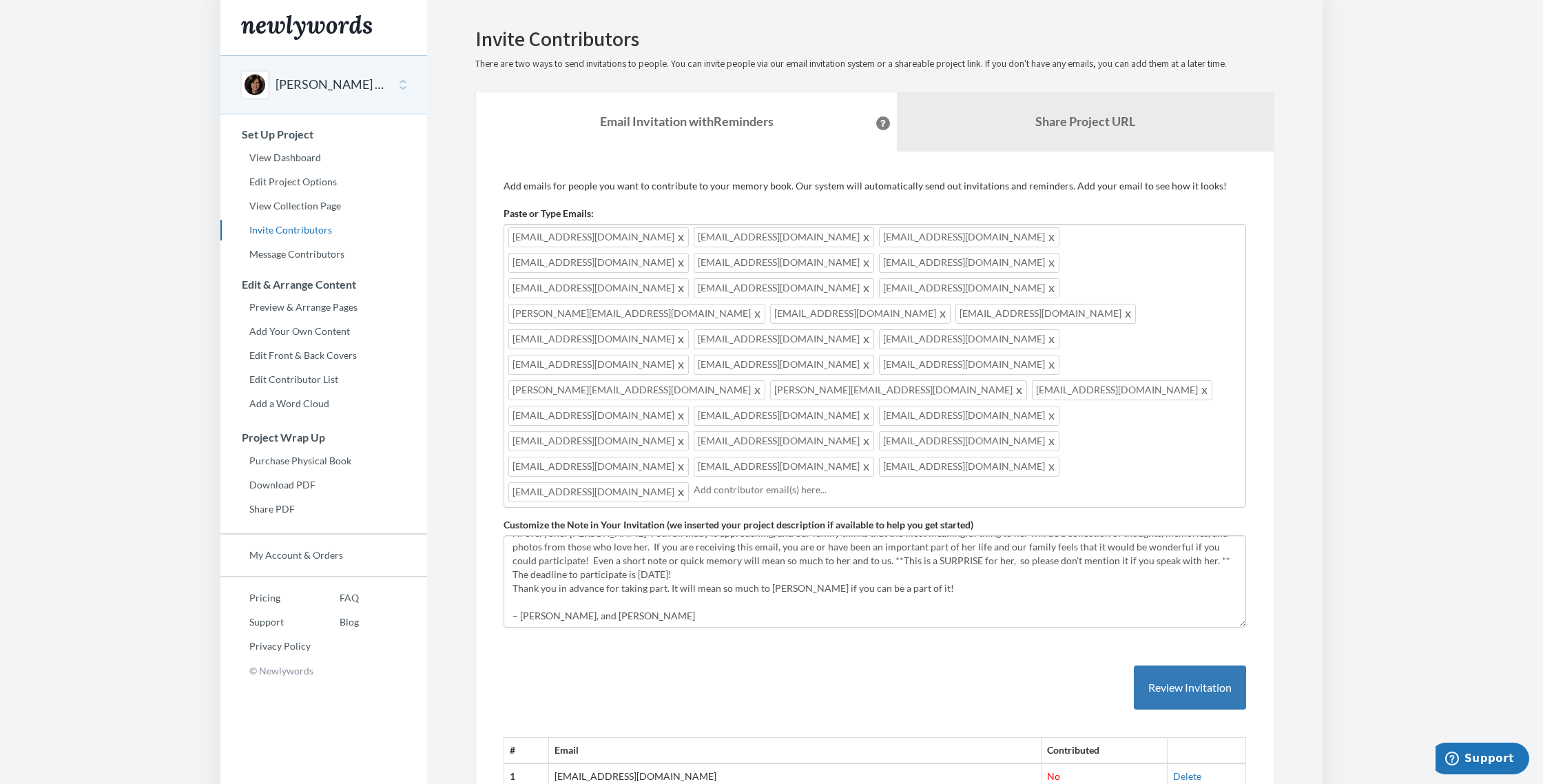
click at [801, 482] on input "text" at bounding box center [967, 489] width 548 height 15
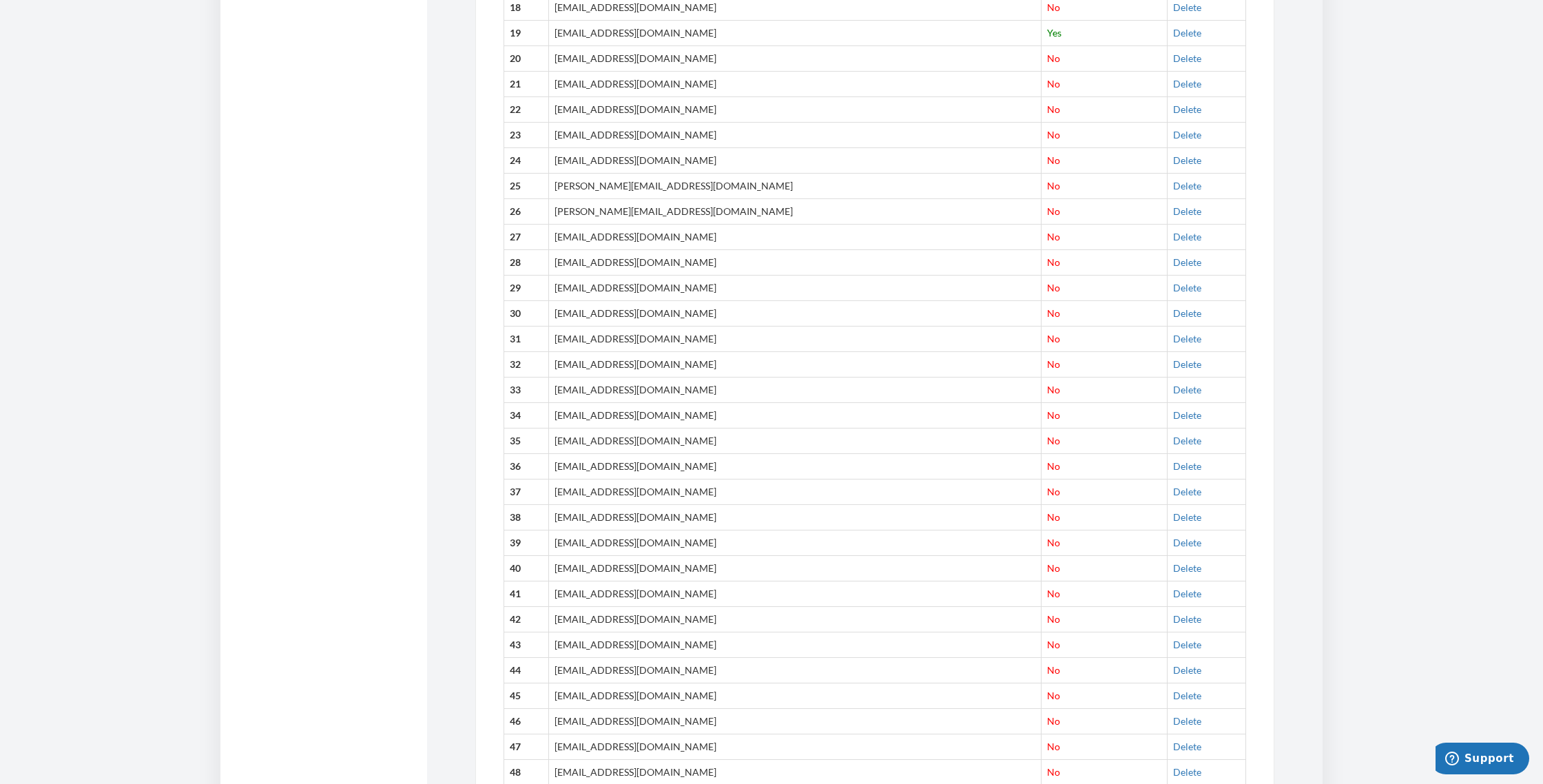
scroll to position [1204, 0]
drag, startPoint x: 569, startPoint y: 461, endPoint x: 676, endPoint y: 463, distance: 107.0
click at [676, 578] on td "[EMAIL_ADDRESS][DOMAIN_NAME]" at bounding box center [794, 591] width 493 height 25
copy td "[EMAIL_ADDRESS][DOMAIN_NAME]"
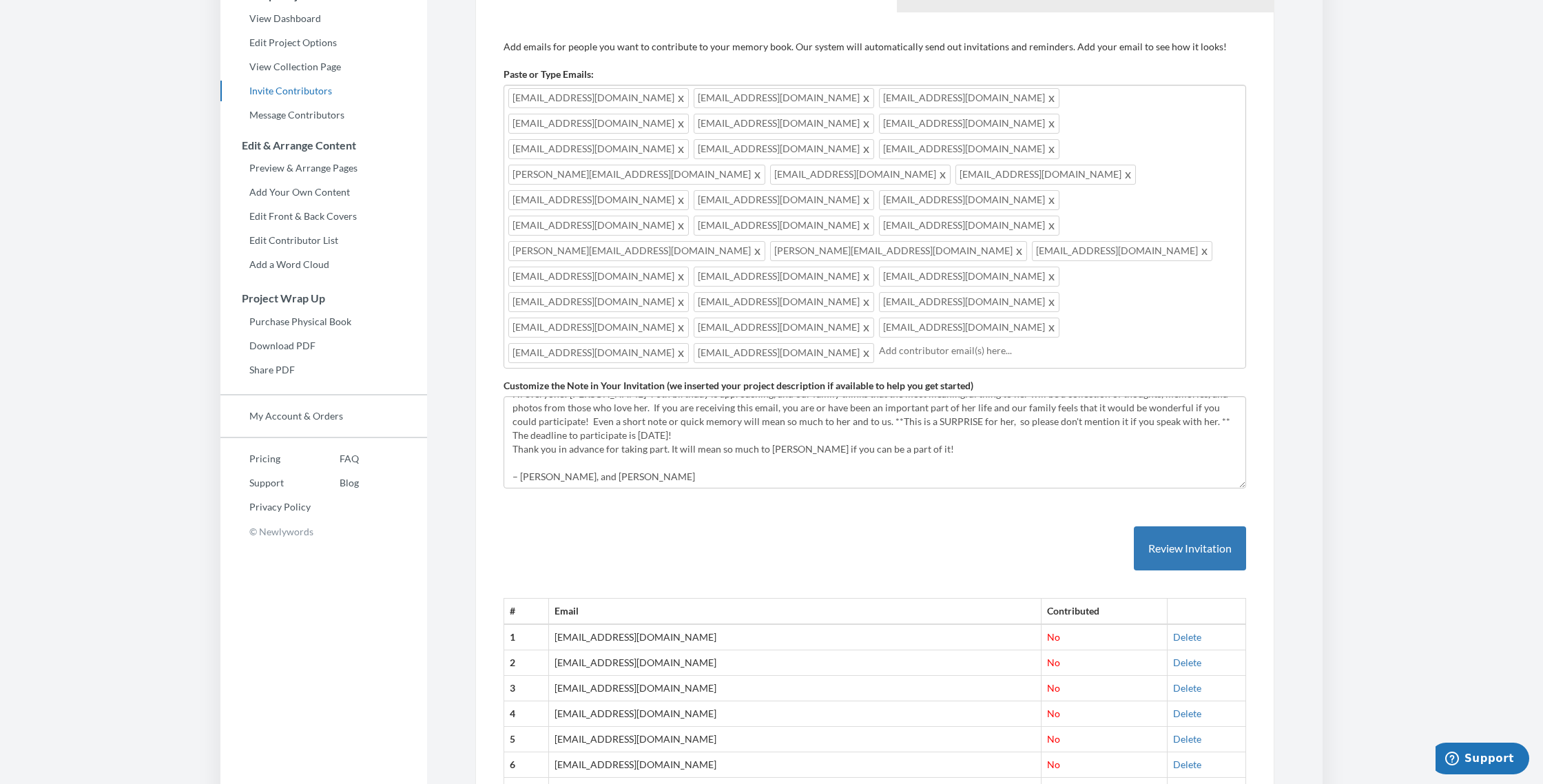
scroll to position [136, 0]
click at [902, 346] on input "text" at bounding box center [1059, 353] width 362 height 15
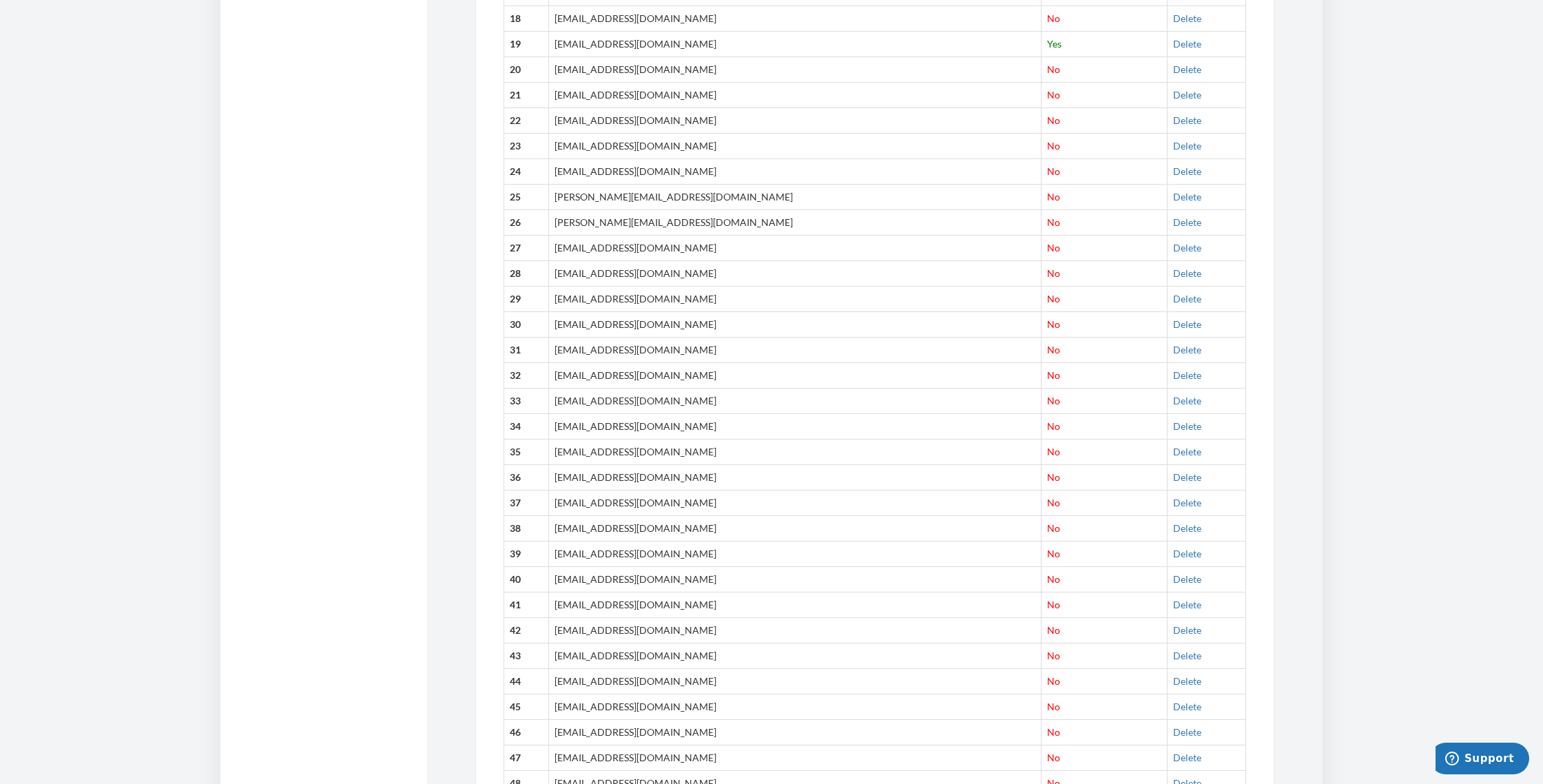
scroll to position [1211, 0]
drag, startPoint x: 568, startPoint y: 501, endPoint x: 702, endPoint y: 501, distance: 134.0
click at [702, 615] on td "[EMAIL_ADDRESS][DOMAIN_NAME]" at bounding box center [794, 628] width 493 height 25
copy td "[EMAIL_ADDRESS][DOMAIN_NAME]"
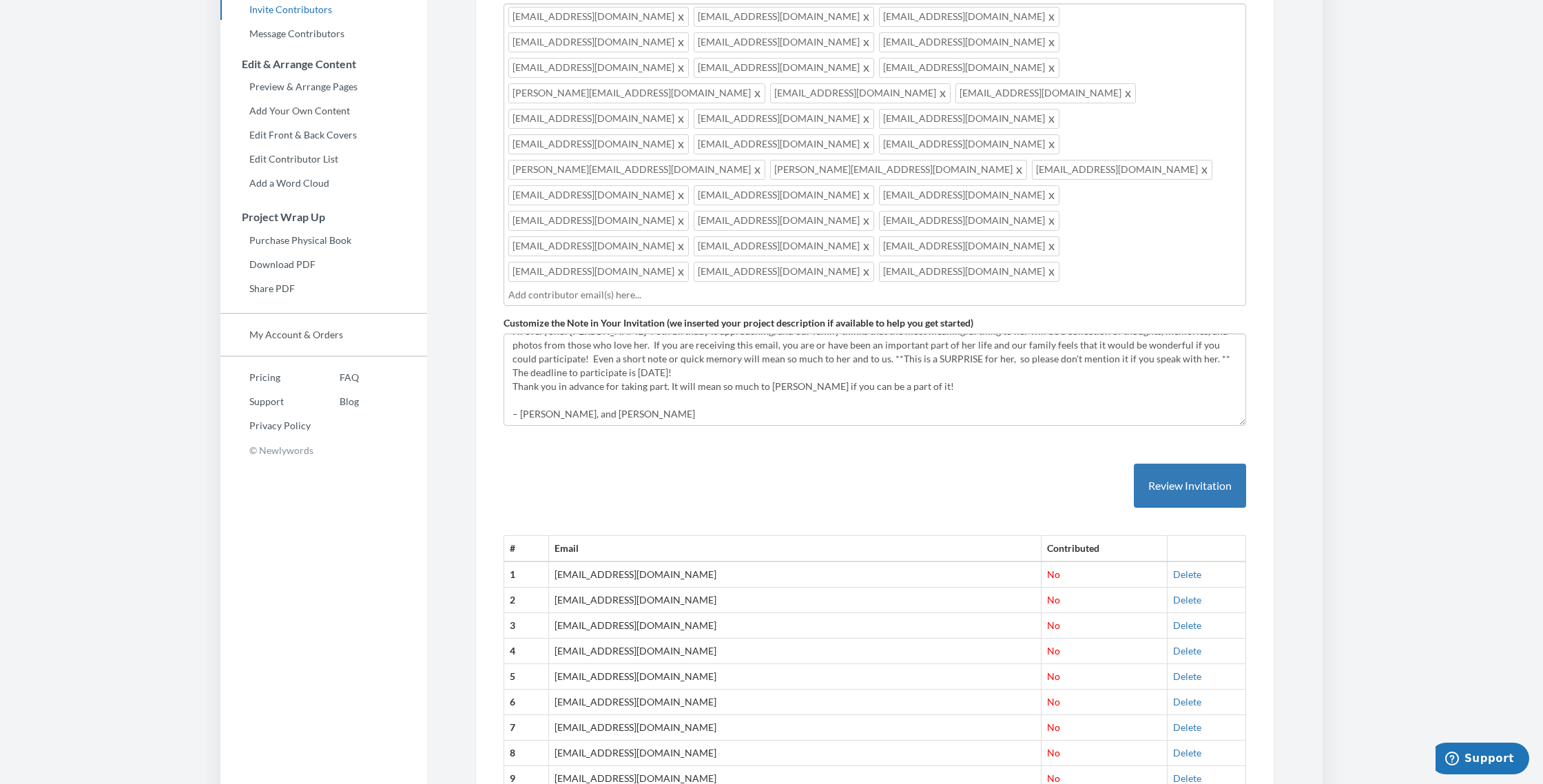
scroll to position [0, 0]
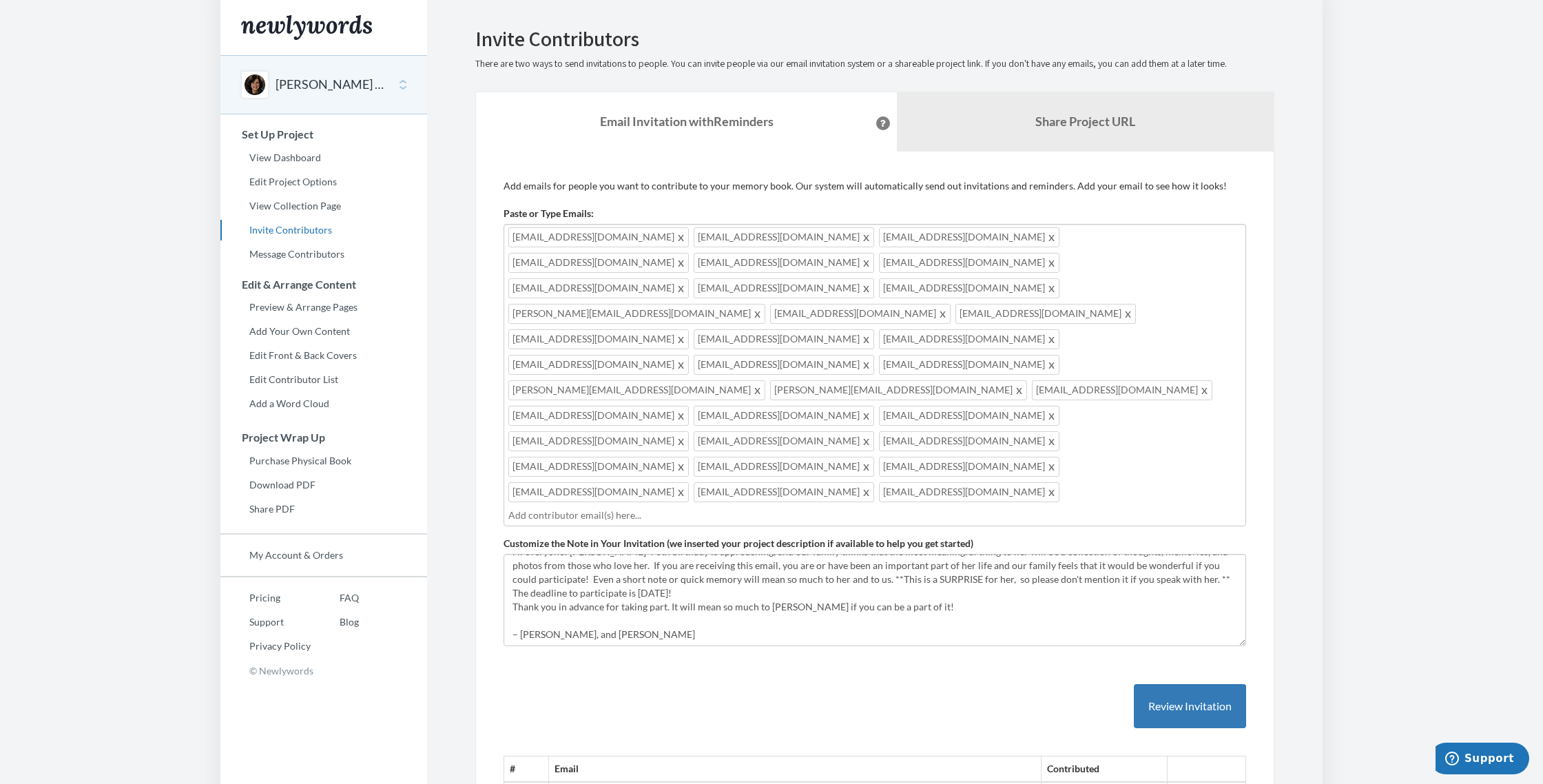
click at [1000, 362] on div "meskin5@aol.com jmeskin@mcgowanprograms.com lab5757@aol.com robertcbernstein@ao…" at bounding box center [874, 374] width 743 height 302
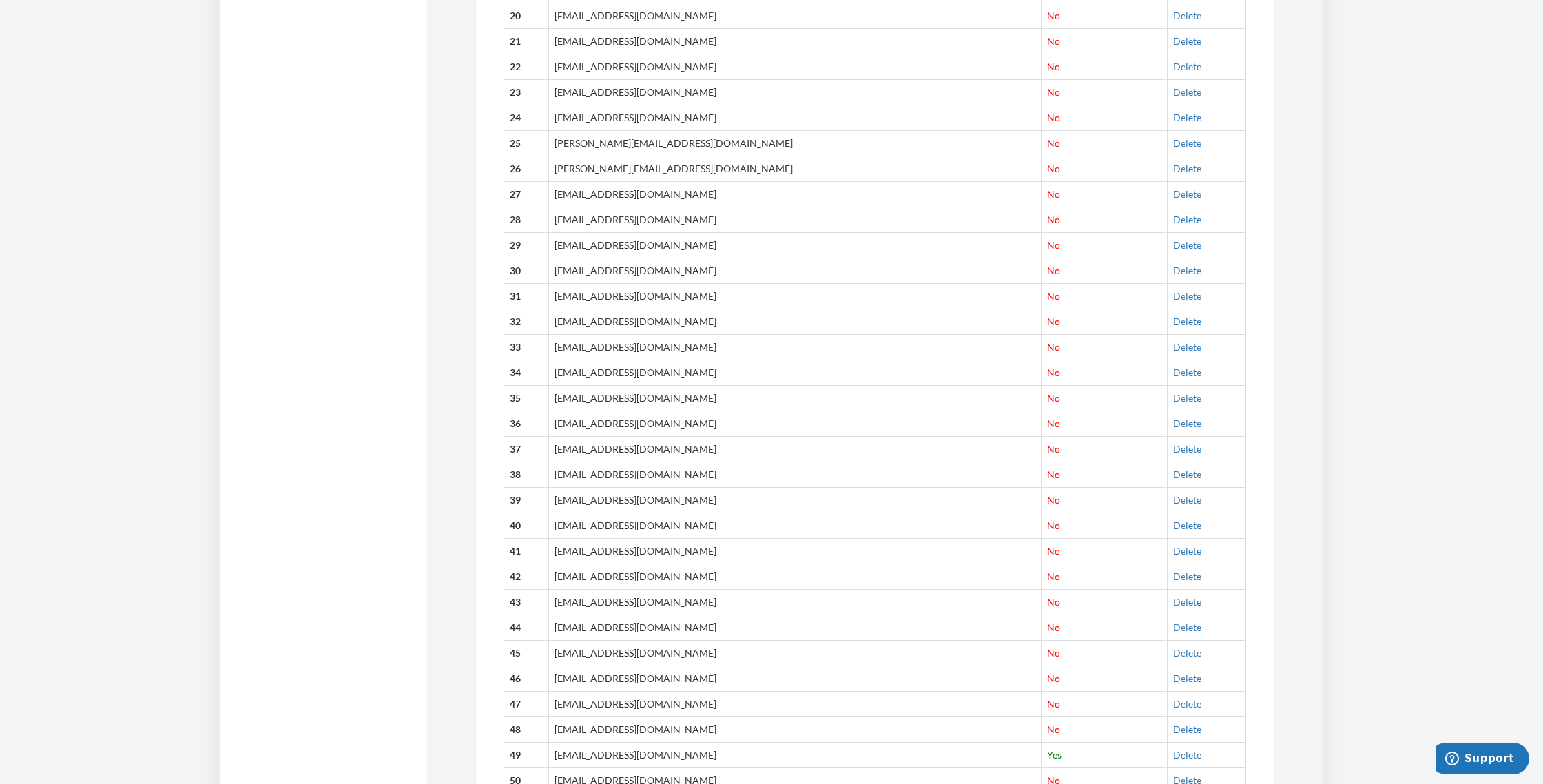
scroll to position [1284, 0]
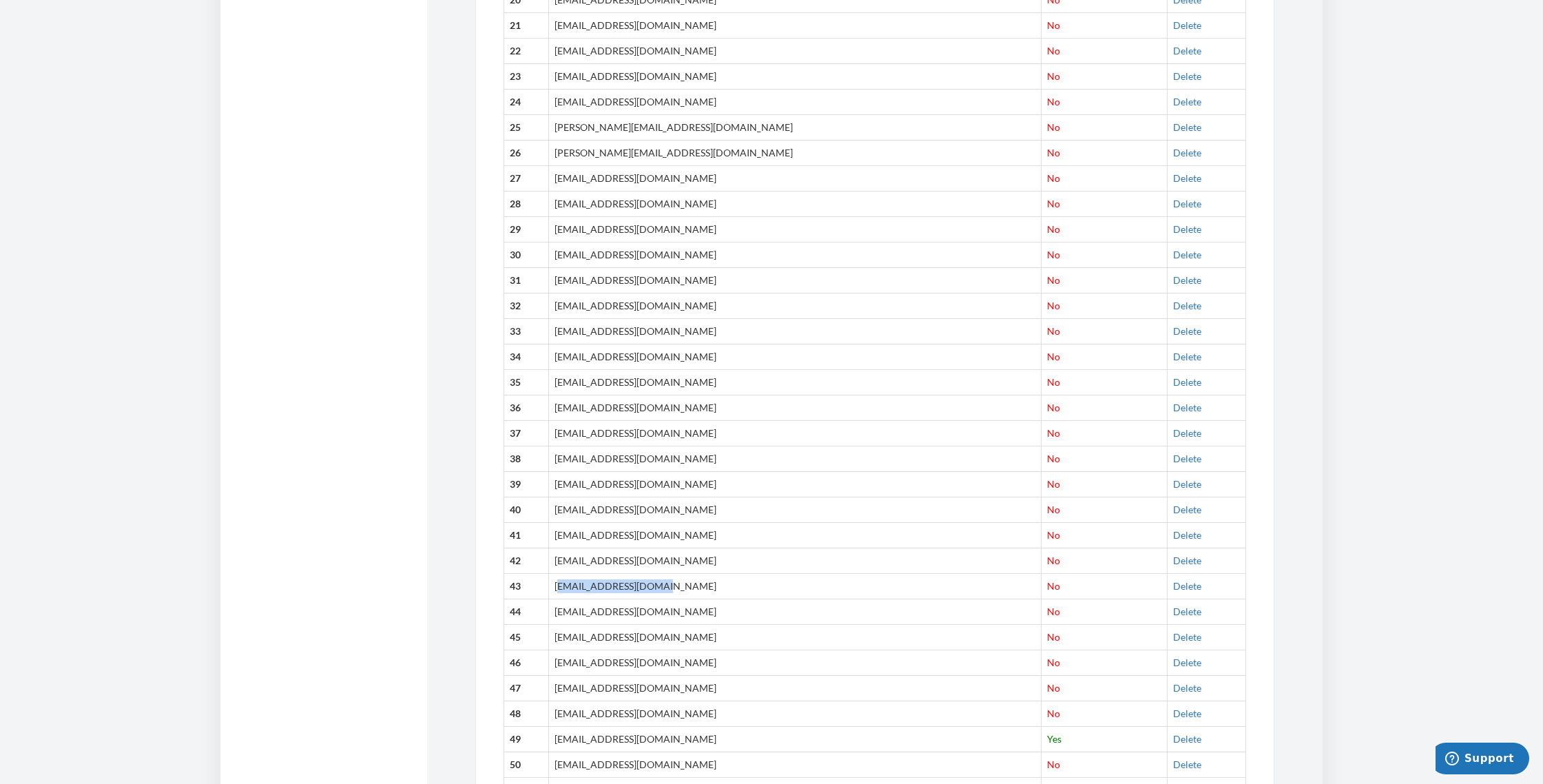
drag, startPoint x: 571, startPoint y: 450, endPoint x: 684, endPoint y: 456, distance: 113.2
click at [684, 573] on td "[EMAIL_ADDRESS][DOMAIN_NAME]" at bounding box center [794, 586] width 493 height 25
click at [568, 576] on td "[EMAIL_ADDRESS][DOMAIN_NAME]" at bounding box center [794, 588] width 493 height 25
drag, startPoint x: 568, startPoint y: 452, endPoint x: 658, endPoint y: 458, distance: 90.2
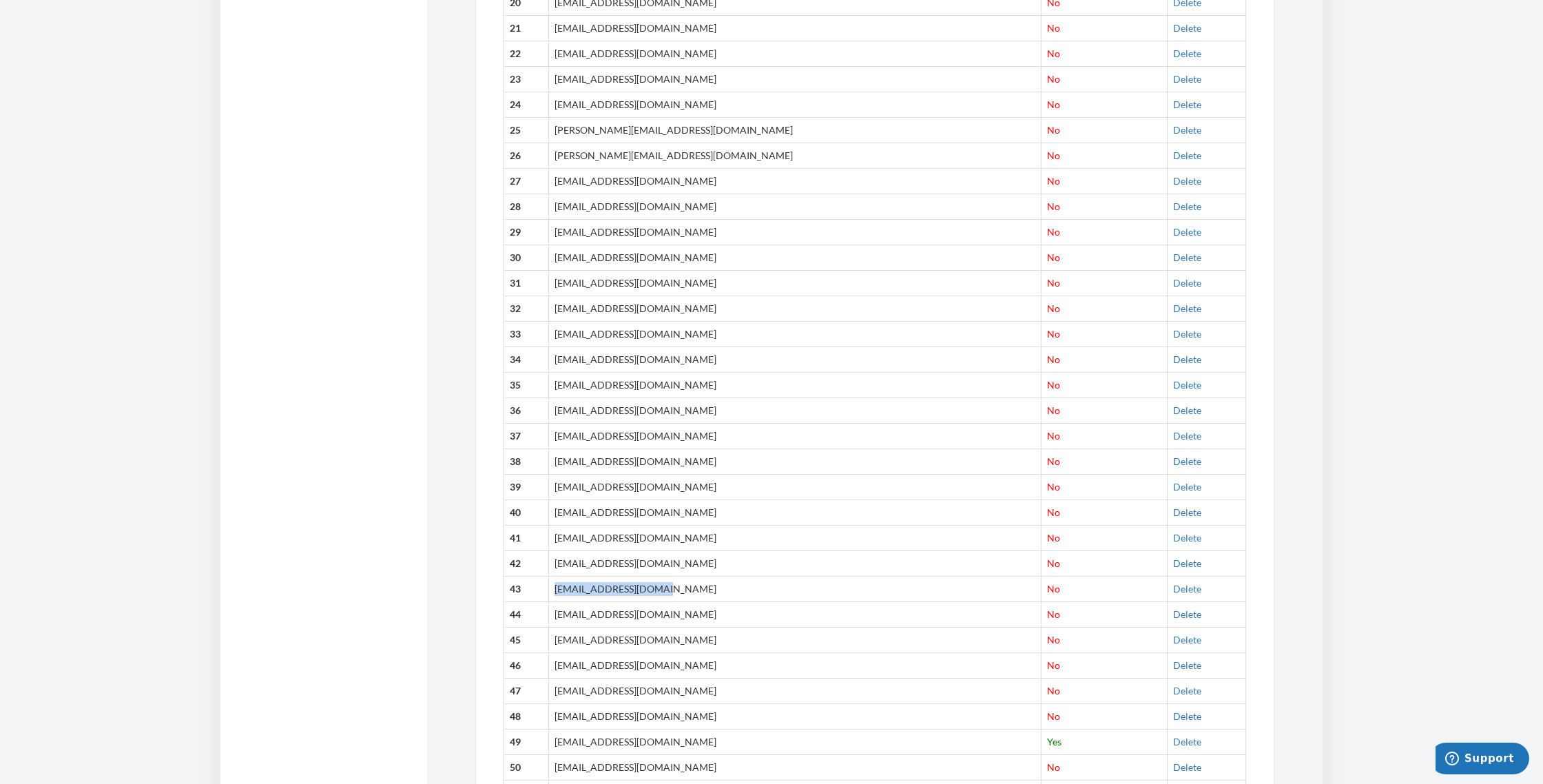
click at [679, 576] on td "[EMAIL_ADDRESS][DOMAIN_NAME]" at bounding box center [794, 588] width 493 height 25
copy td "[EMAIL_ADDRESS][DOMAIN_NAME]"
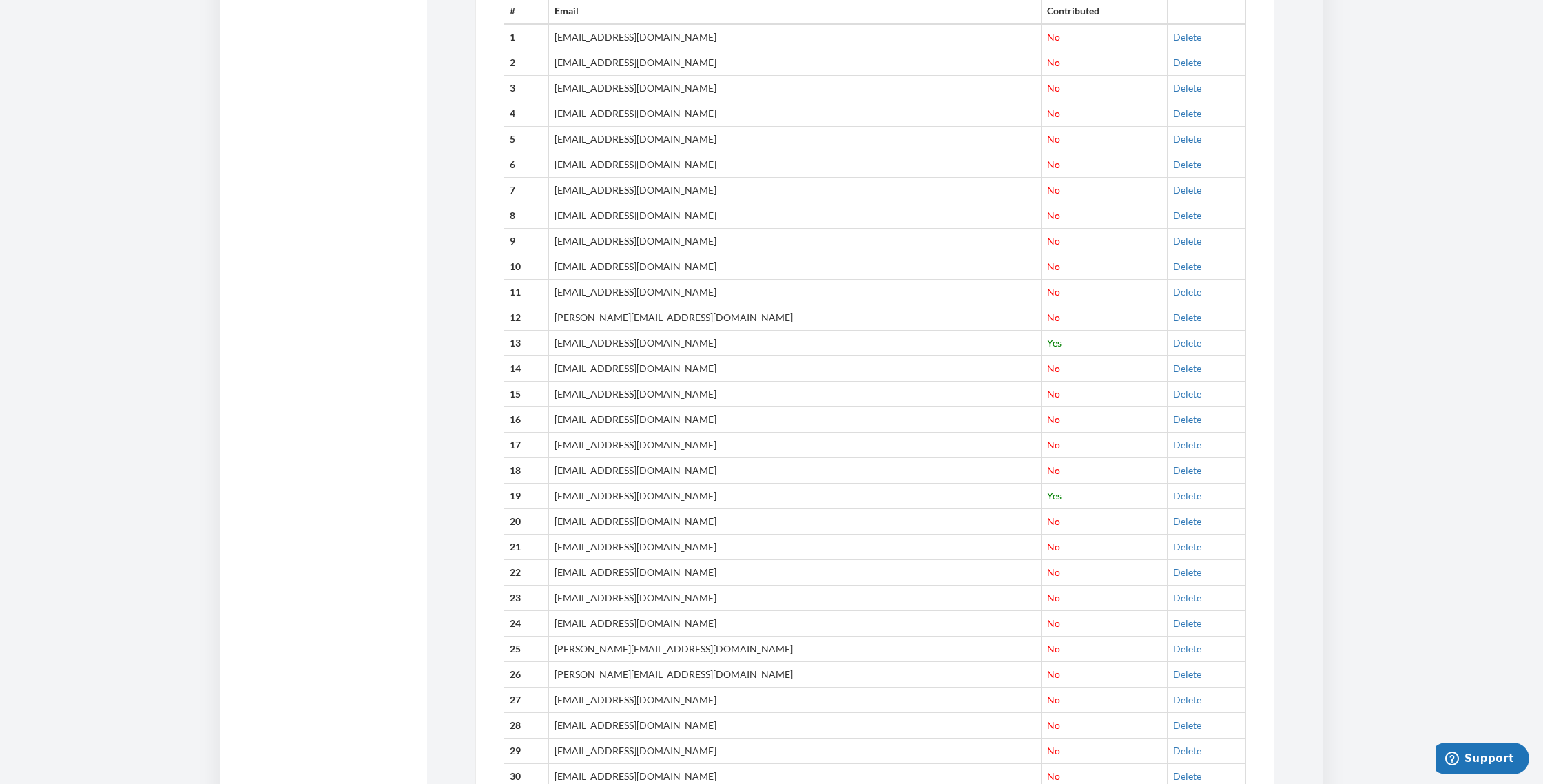
scroll to position [0, 0]
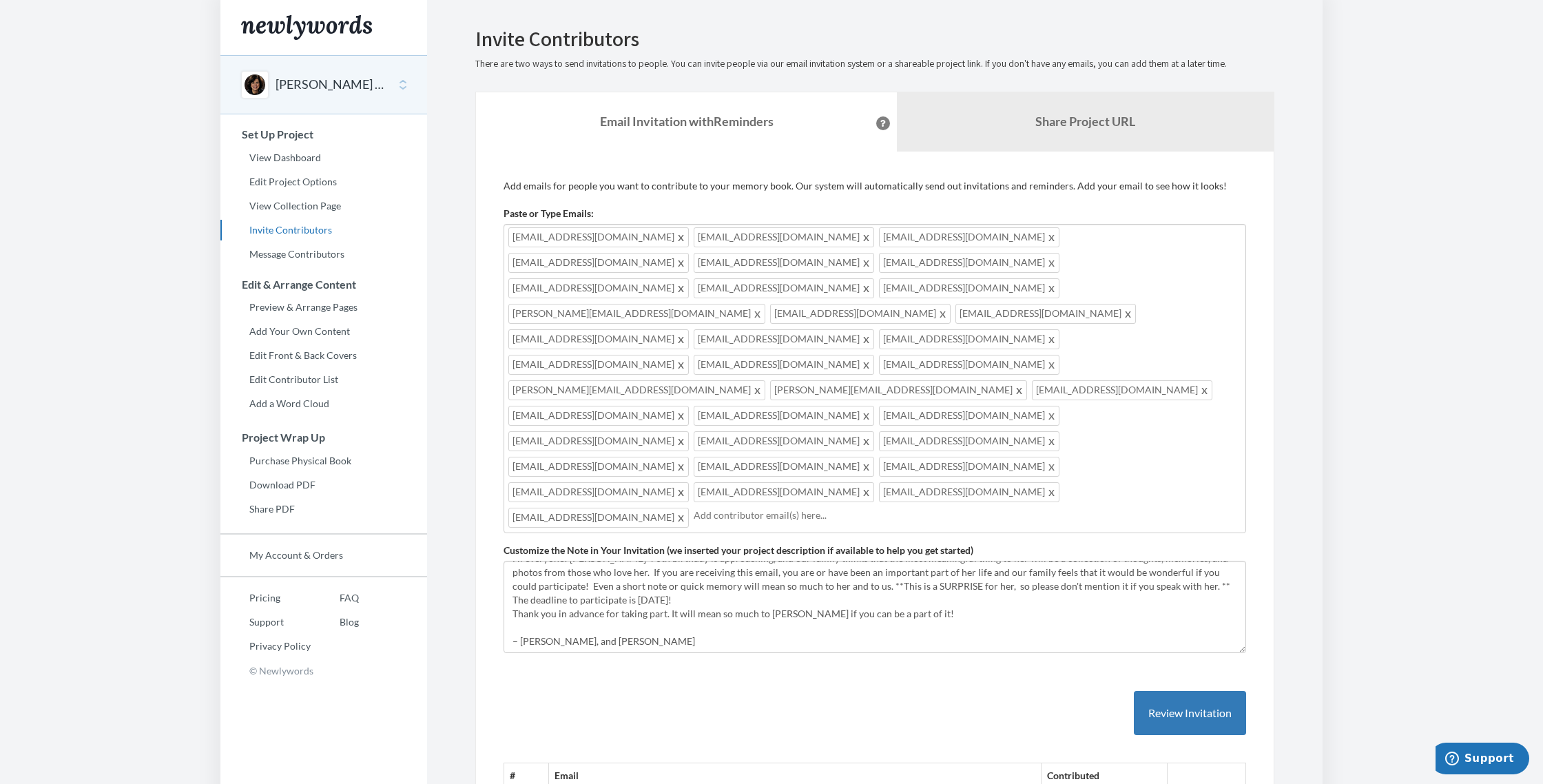
click at [694, 507] on input "text" at bounding box center [967, 514] width 548 height 15
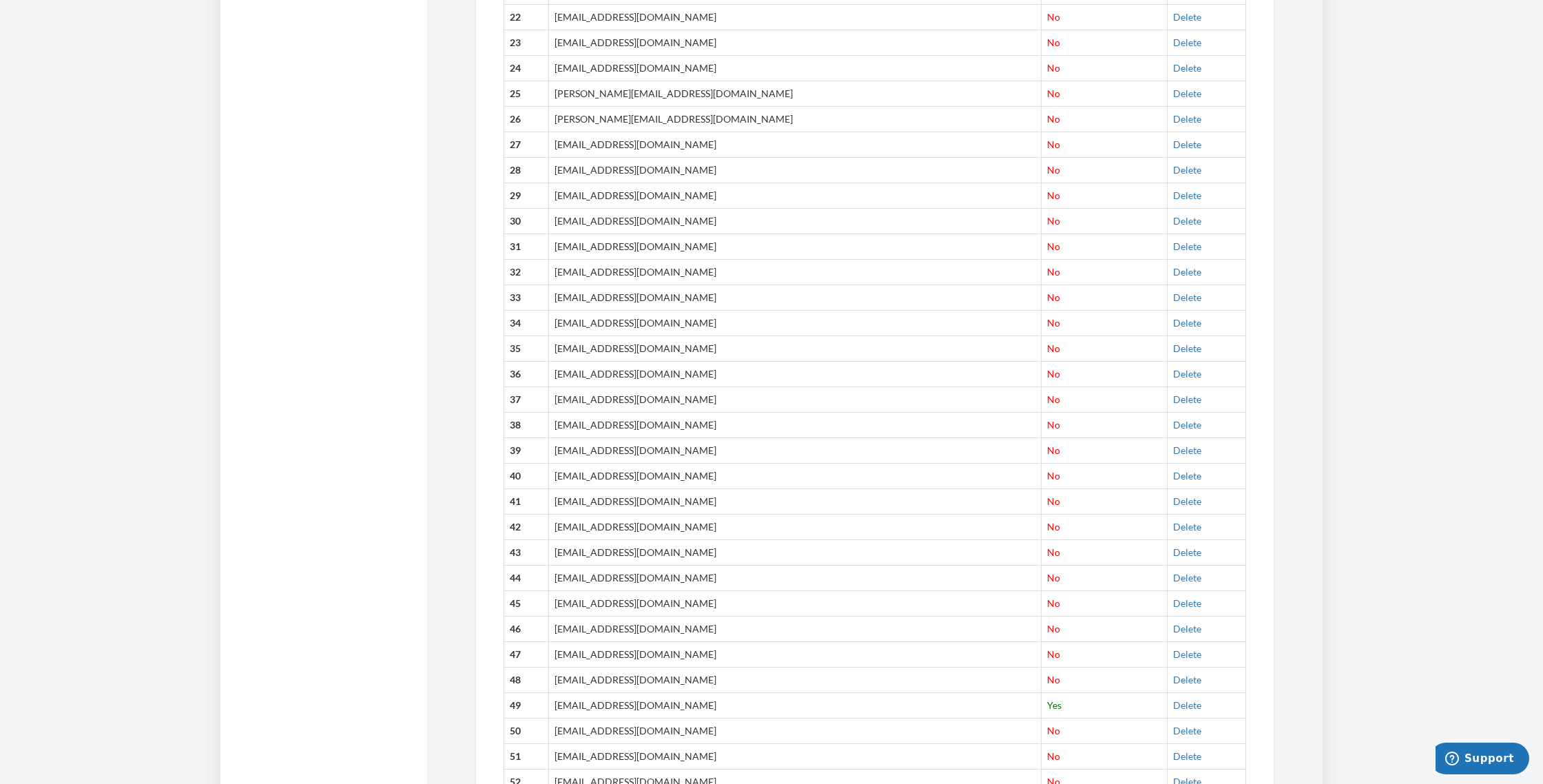
scroll to position [1320, 0]
drag, startPoint x: 570, startPoint y: 440, endPoint x: 711, endPoint y: 443, distance: 141.0
click at [711, 564] on td "[EMAIL_ADDRESS][DOMAIN_NAME]" at bounding box center [794, 576] width 493 height 25
copy td "[EMAIL_ADDRESS][DOMAIN_NAME]"
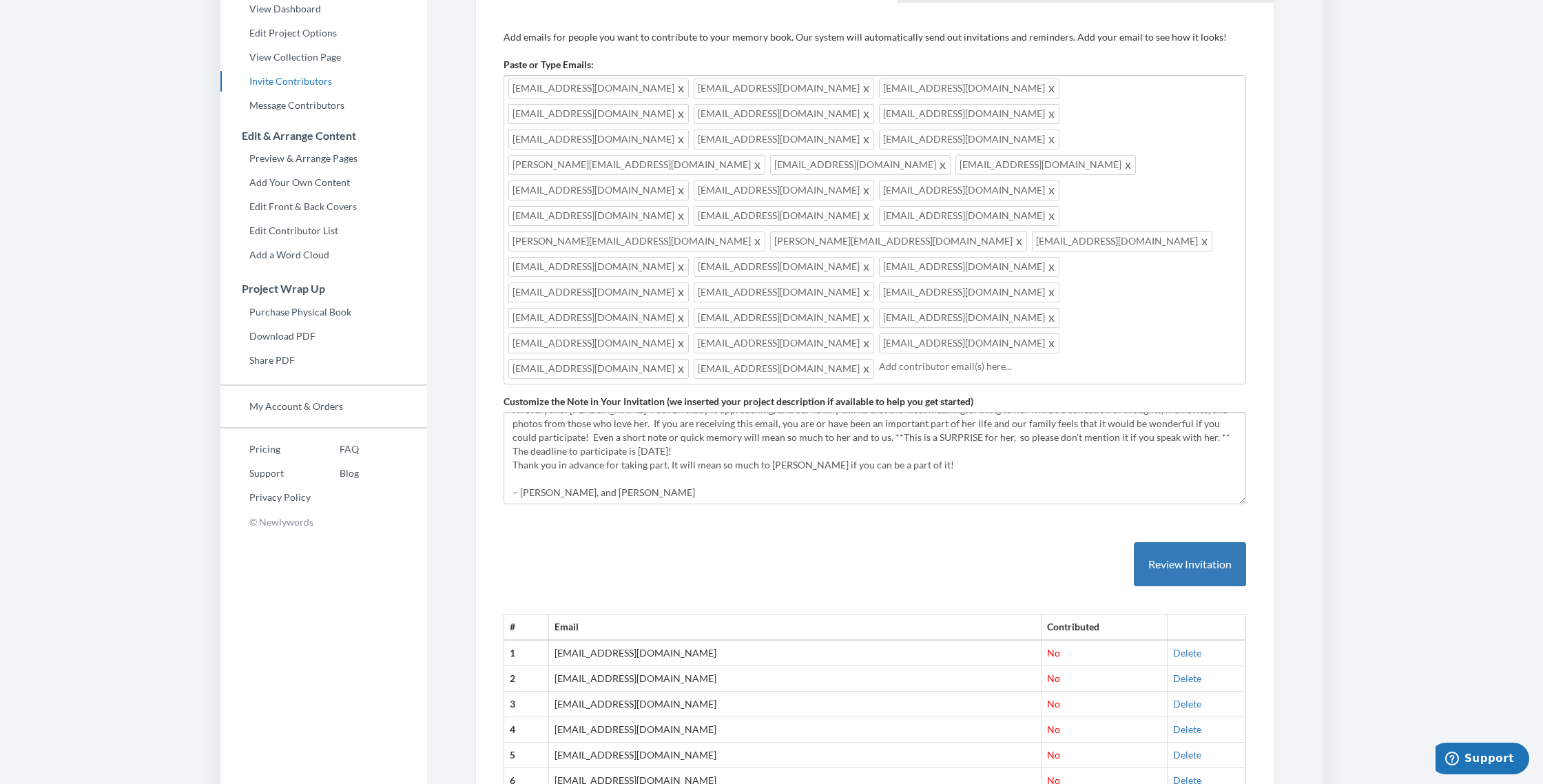
scroll to position [0, 0]
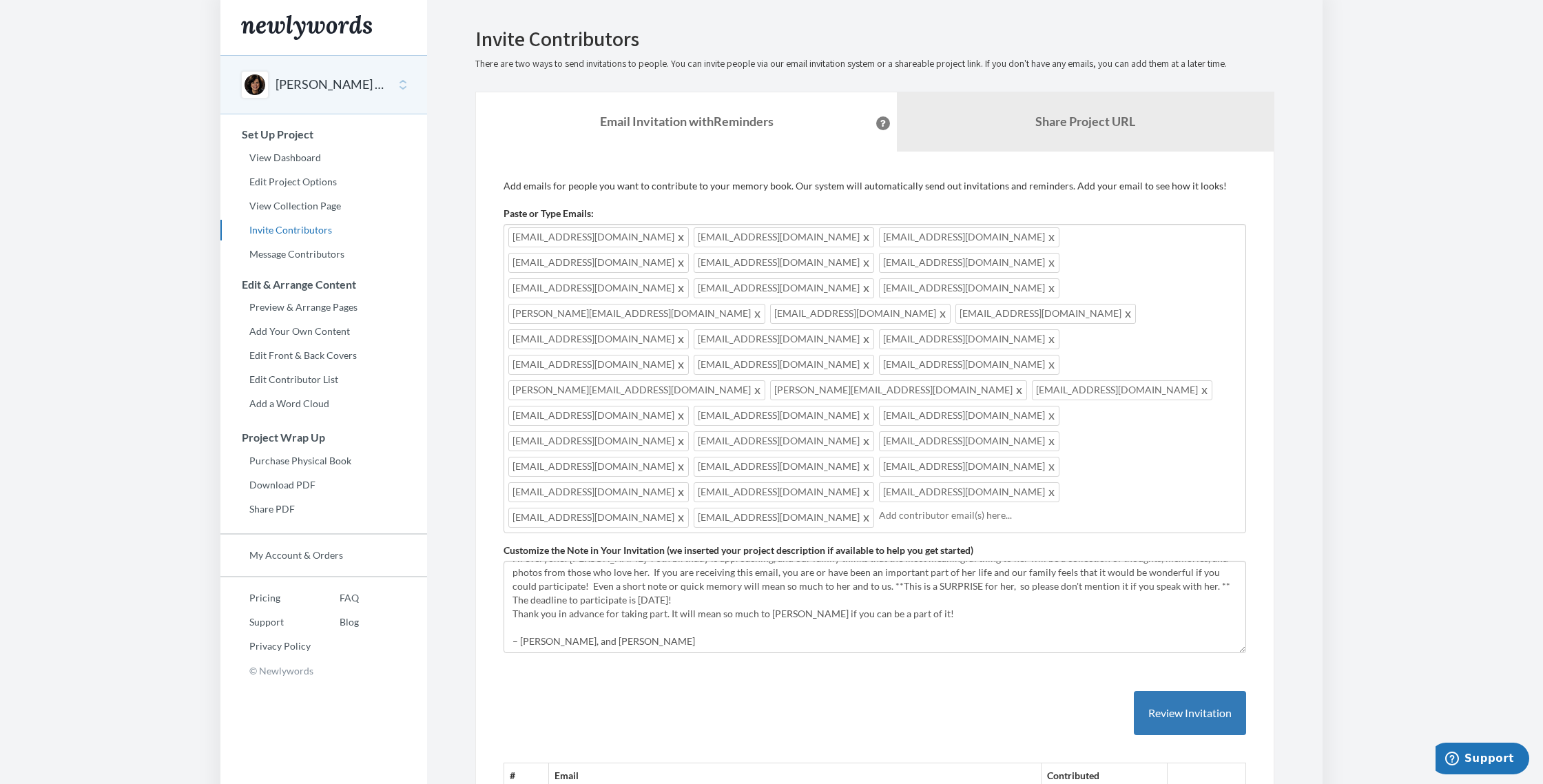
click at [879, 507] on input "text" at bounding box center [1059, 514] width 362 height 15
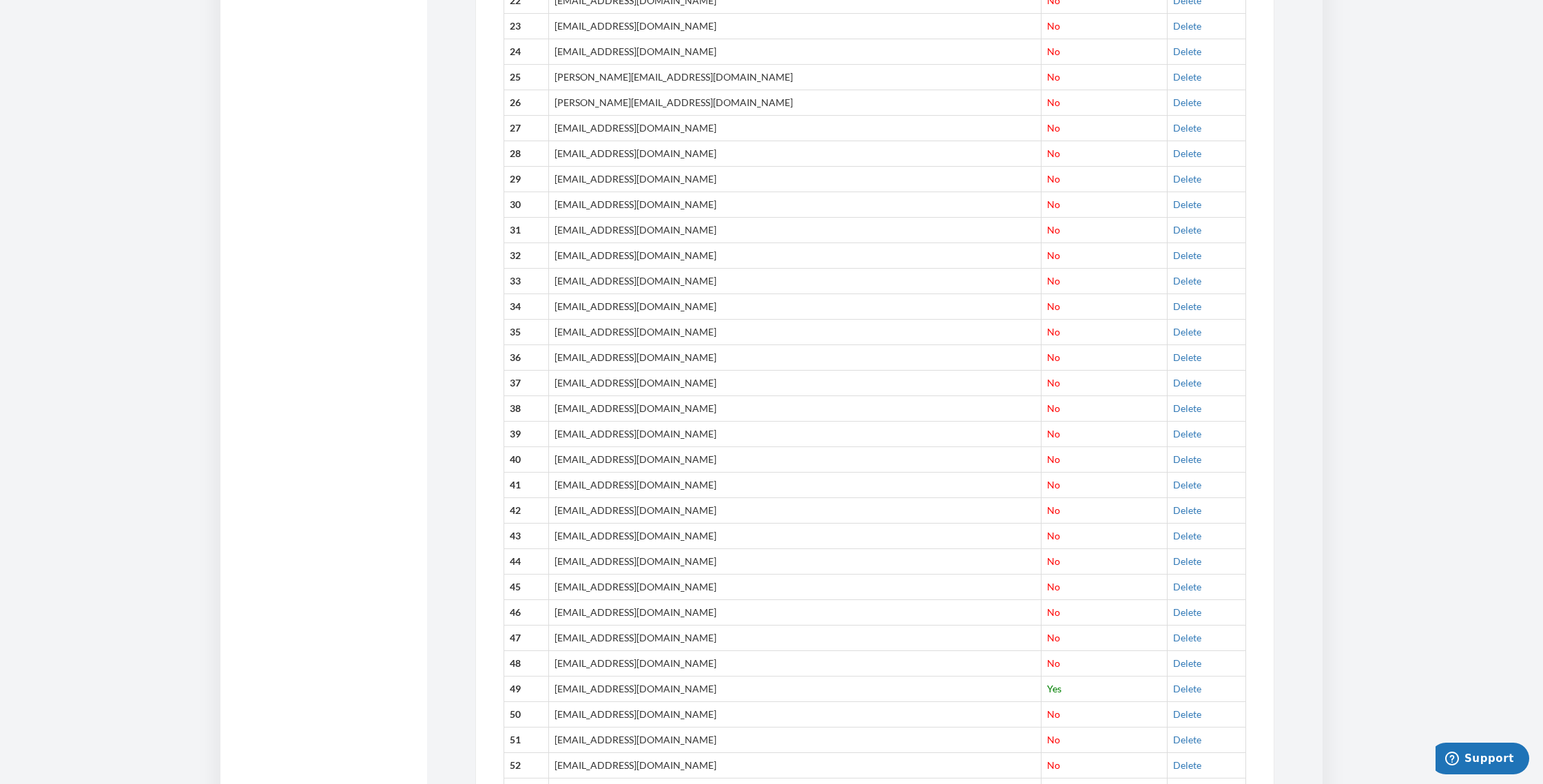
scroll to position [1376, 0]
drag, startPoint x: 661, startPoint y: 415, endPoint x: 559, endPoint y: 417, distance: 102.0
click at [559, 552] on tr "45 mdch80@hotmail.com No Delete" at bounding box center [875, 565] width 742 height 25
copy tr "[EMAIL_ADDRESS][DOMAIN_NAME]"
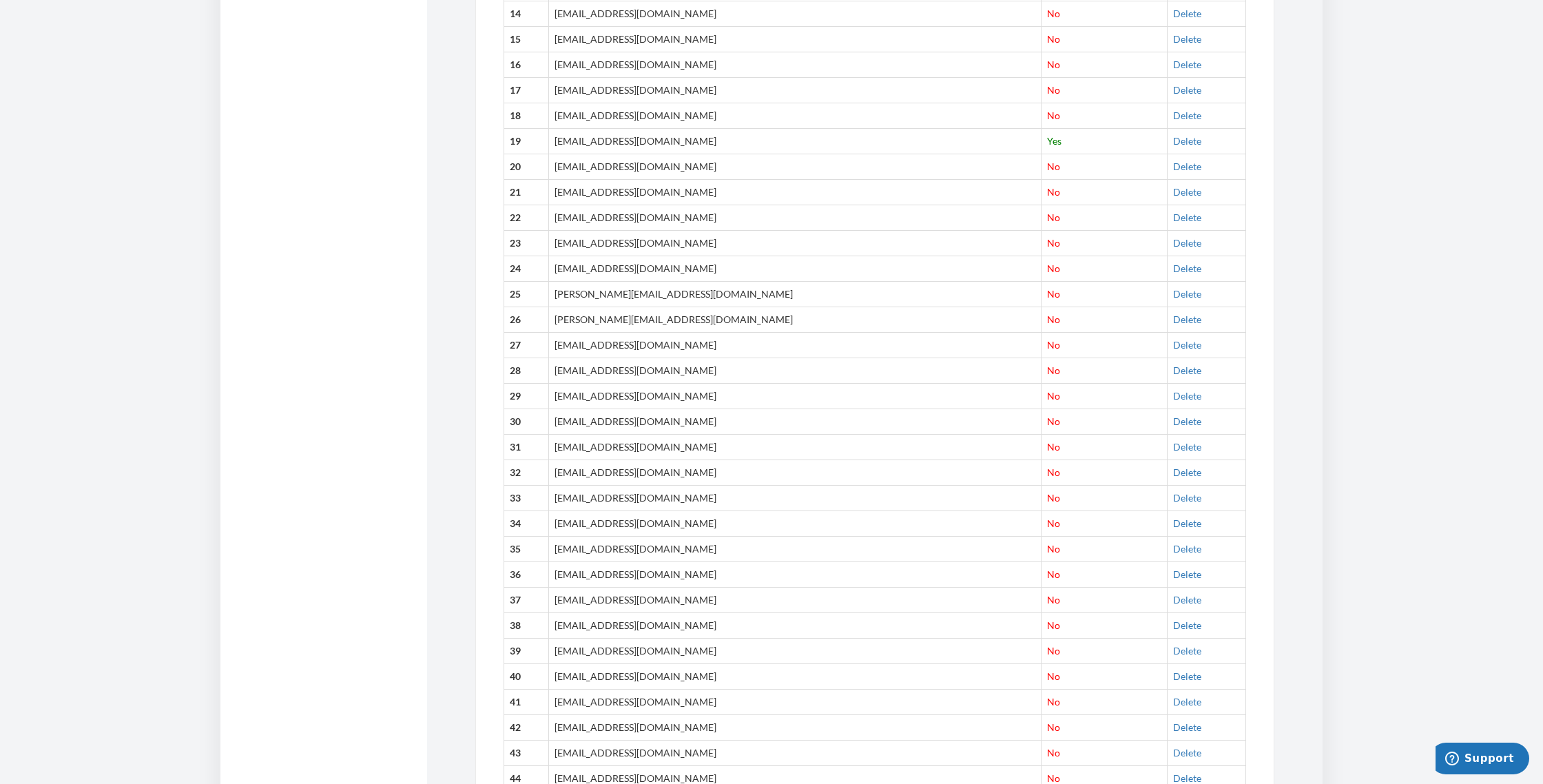
scroll to position [0, 0]
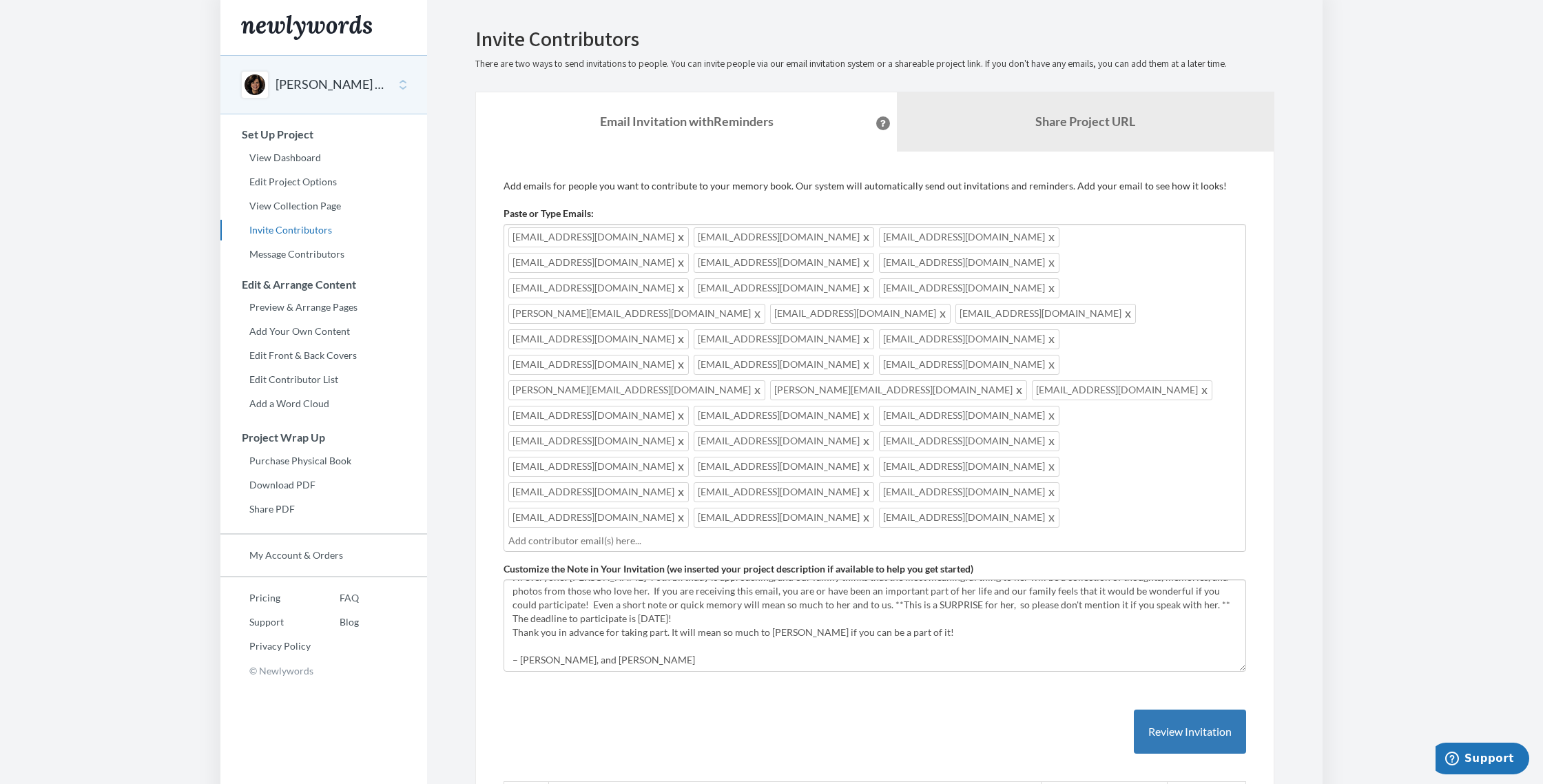
click at [686, 533] on input "text" at bounding box center [874, 540] width 733 height 15
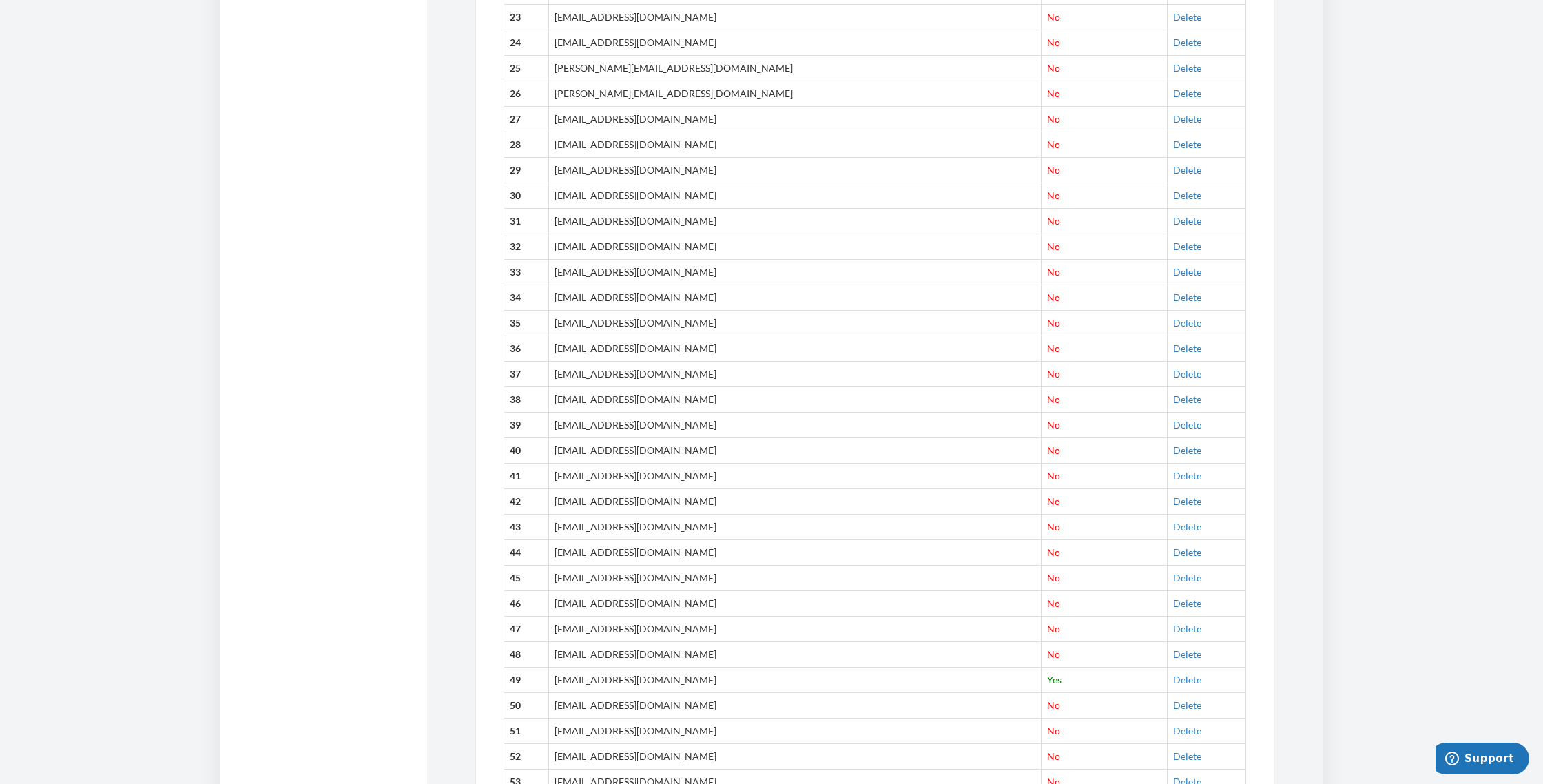
scroll to position [1371, 0]
drag, startPoint x: 568, startPoint y: 447, endPoint x: 652, endPoint y: 451, distance: 84.1
click at [679, 589] on td "[EMAIL_ADDRESS][DOMAIN_NAME]" at bounding box center [794, 602] width 493 height 25
copy td "[EMAIL_ADDRESS][DOMAIN_NAME]"
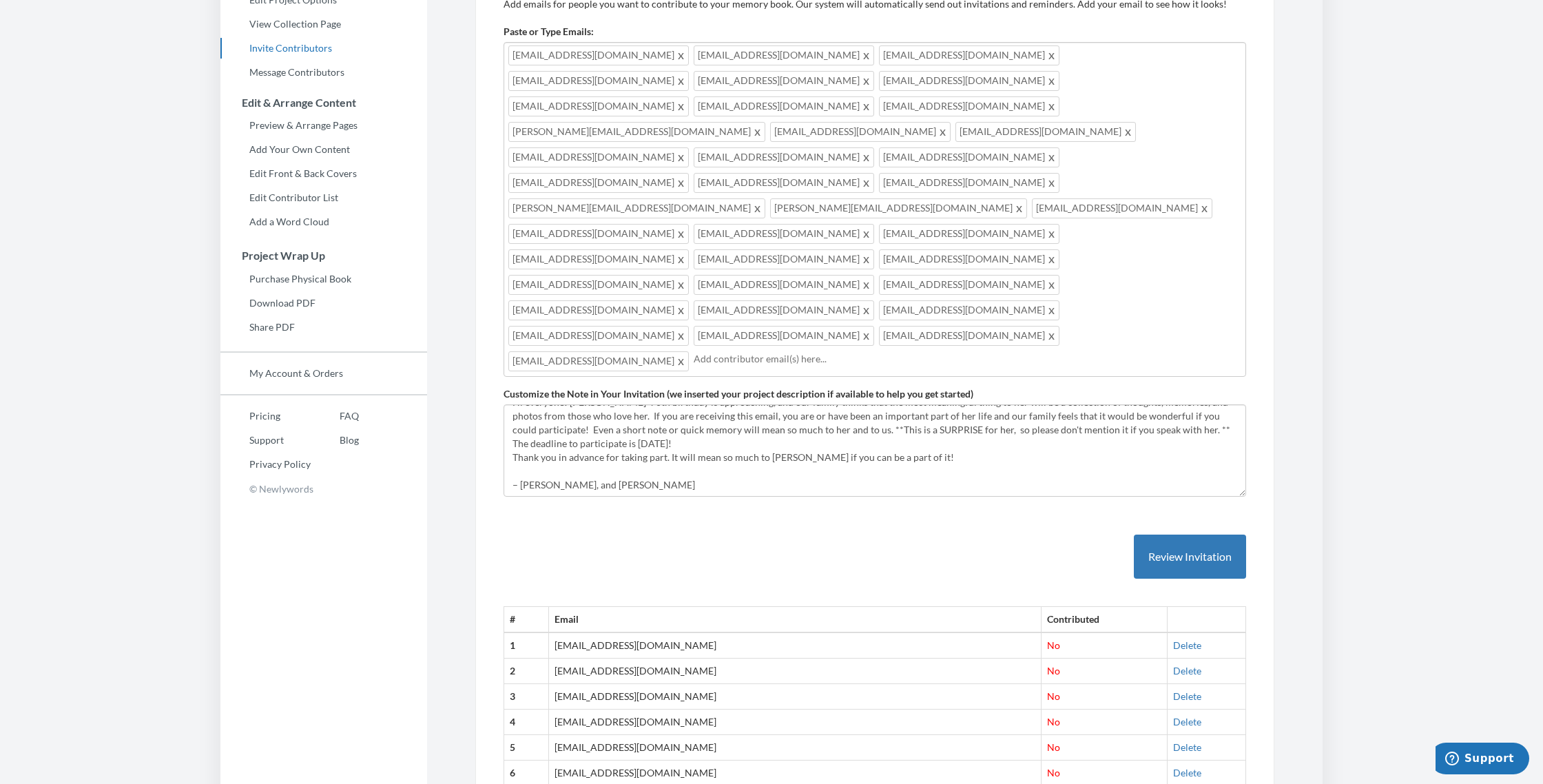
scroll to position [0, 0]
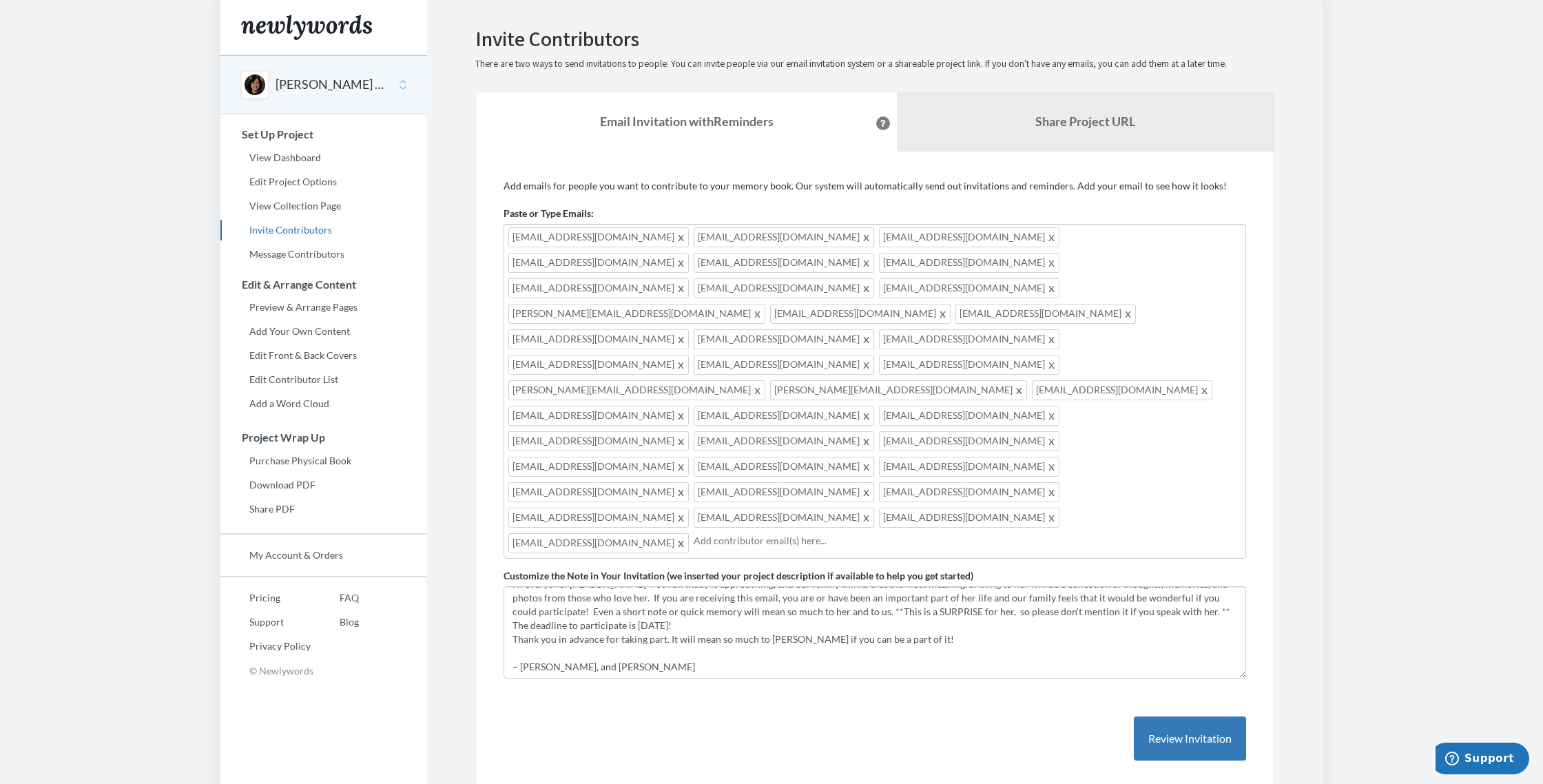
click at [827, 533] on input "text" at bounding box center [967, 540] width 548 height 15
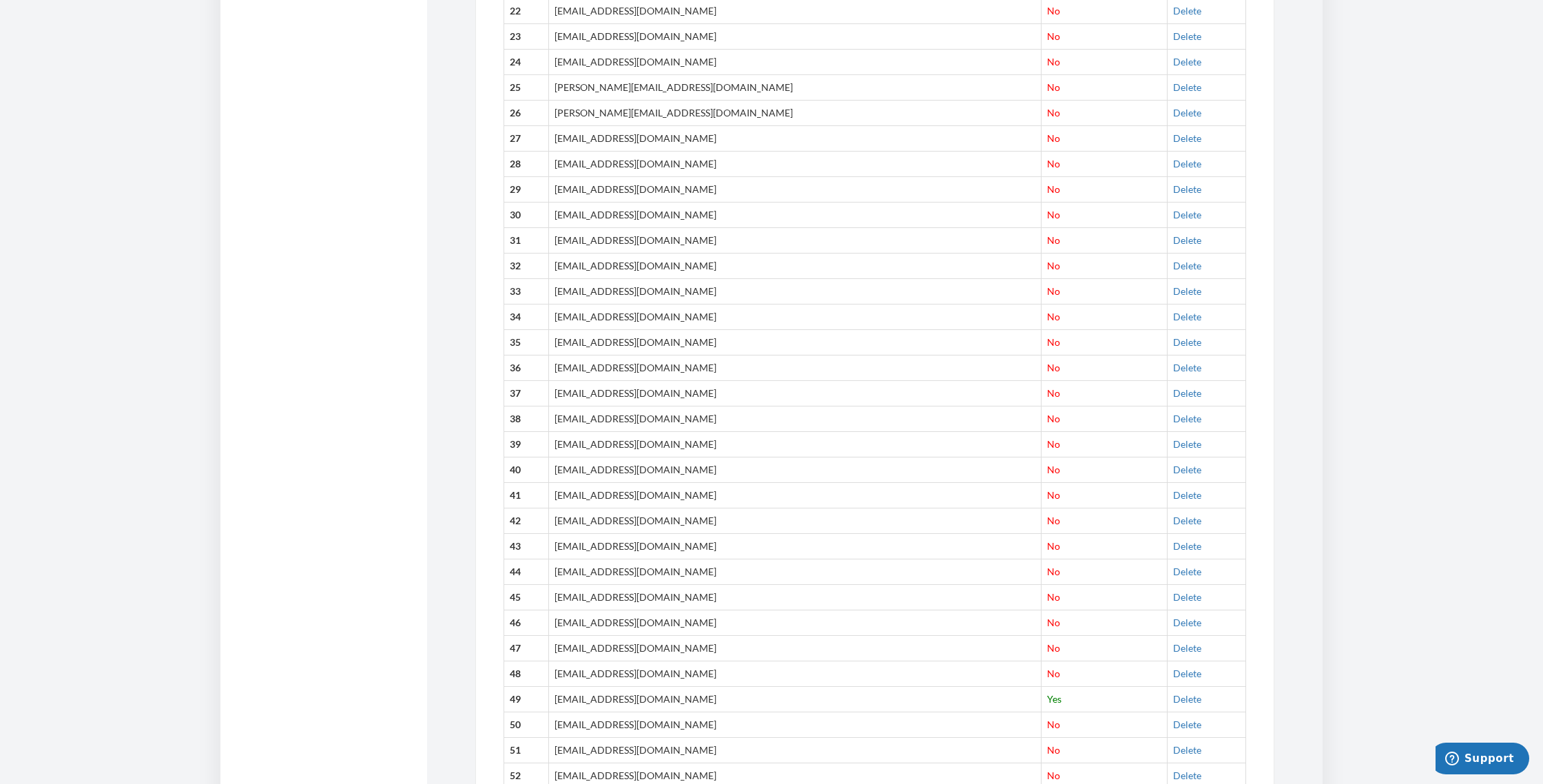
scroll to position [1352, 0]
drag, startPoint x: 569, startPoint y: 490, endPoint x: 708, endPoint y: 494, distance: 139.1
click at [708, 633] on td "[EMAIL_ADDRESS][DOMAIN_NAME]" at bounding box center [794, 646] width 493 height 25
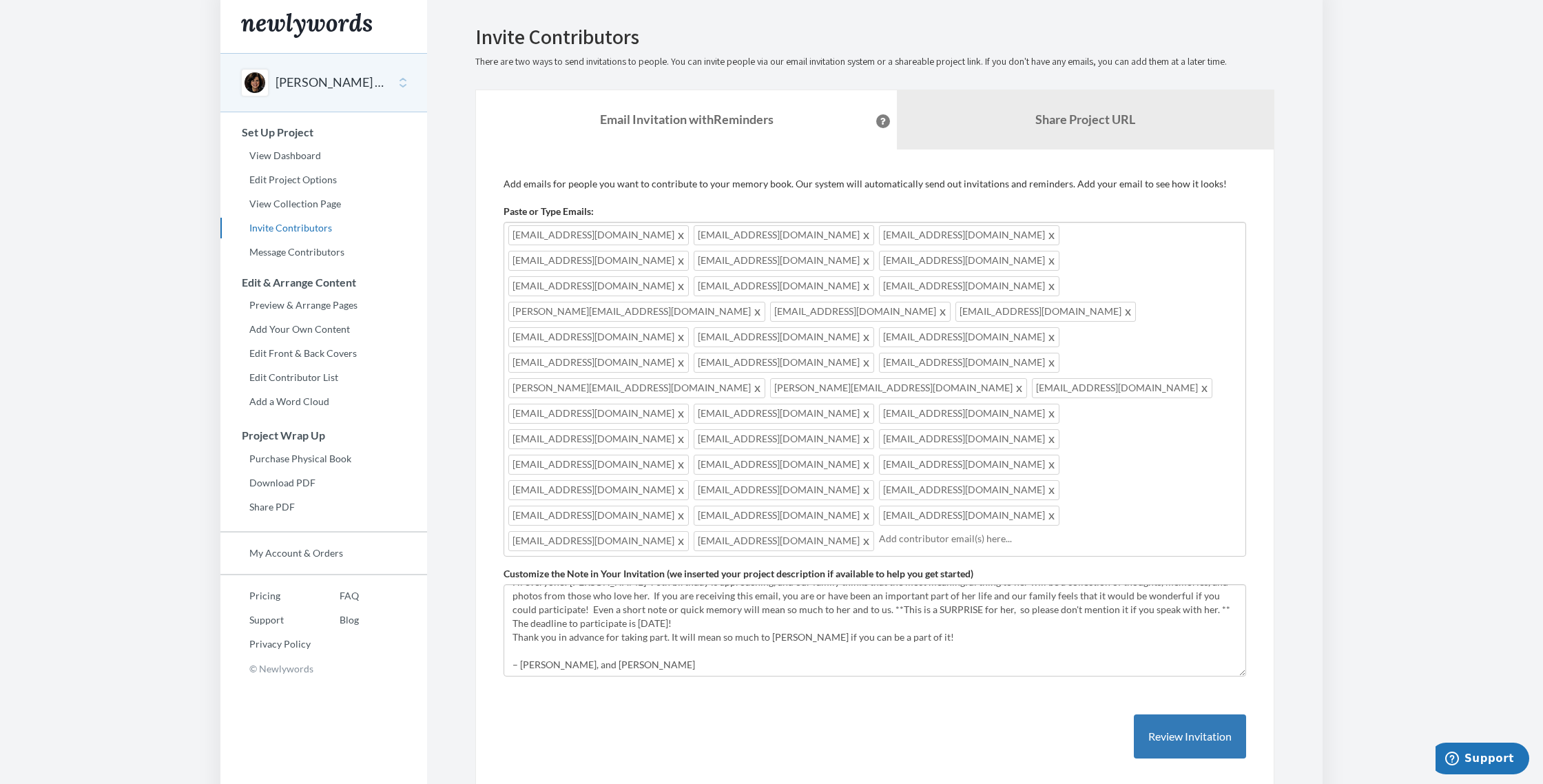
scroll to position [0, 0]
click at [898, 533] on input "text" at bounding box center [1059, 540] width 362 height 15
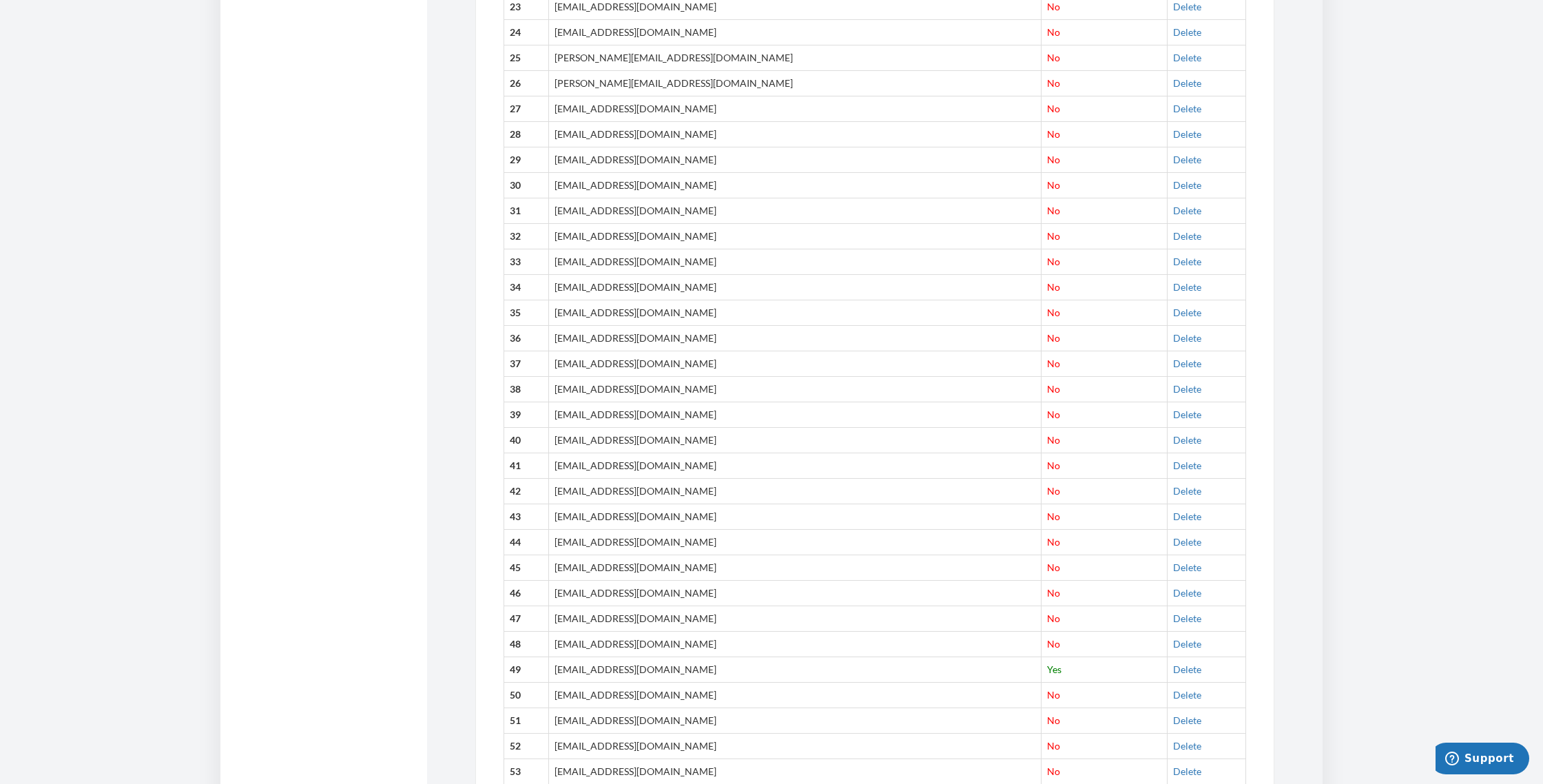
scroll to position [1407, 0]
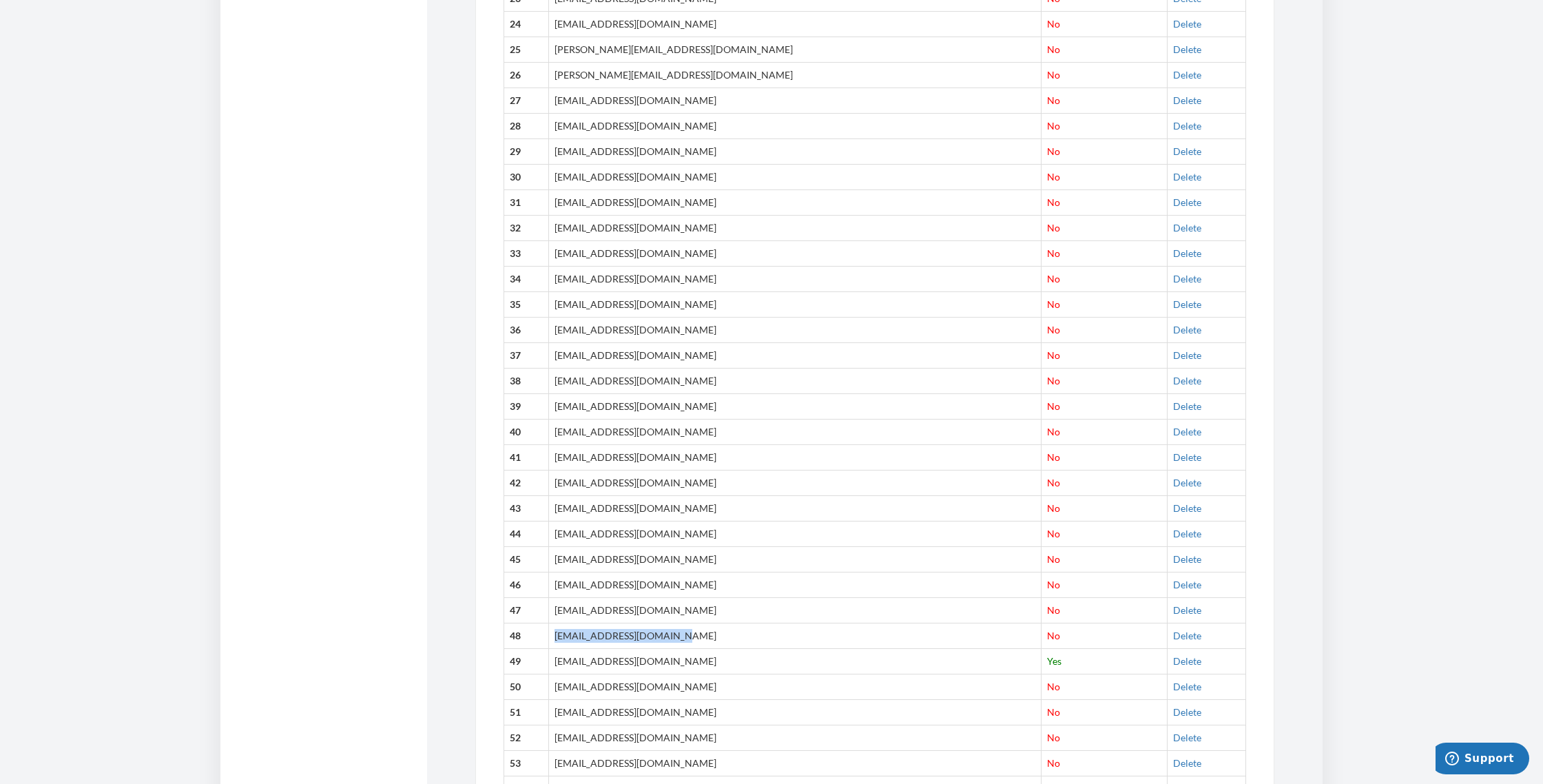
drag, startPoint x: 569, startPoint y: 480, endPoint x: 730, endPoint y: 488, distance: 161.2
click at [730, 623] on td "[EMAIL_ADDRESS][DOMAIN_NAME]" at bounding box center [794, 635] width 493 height 25
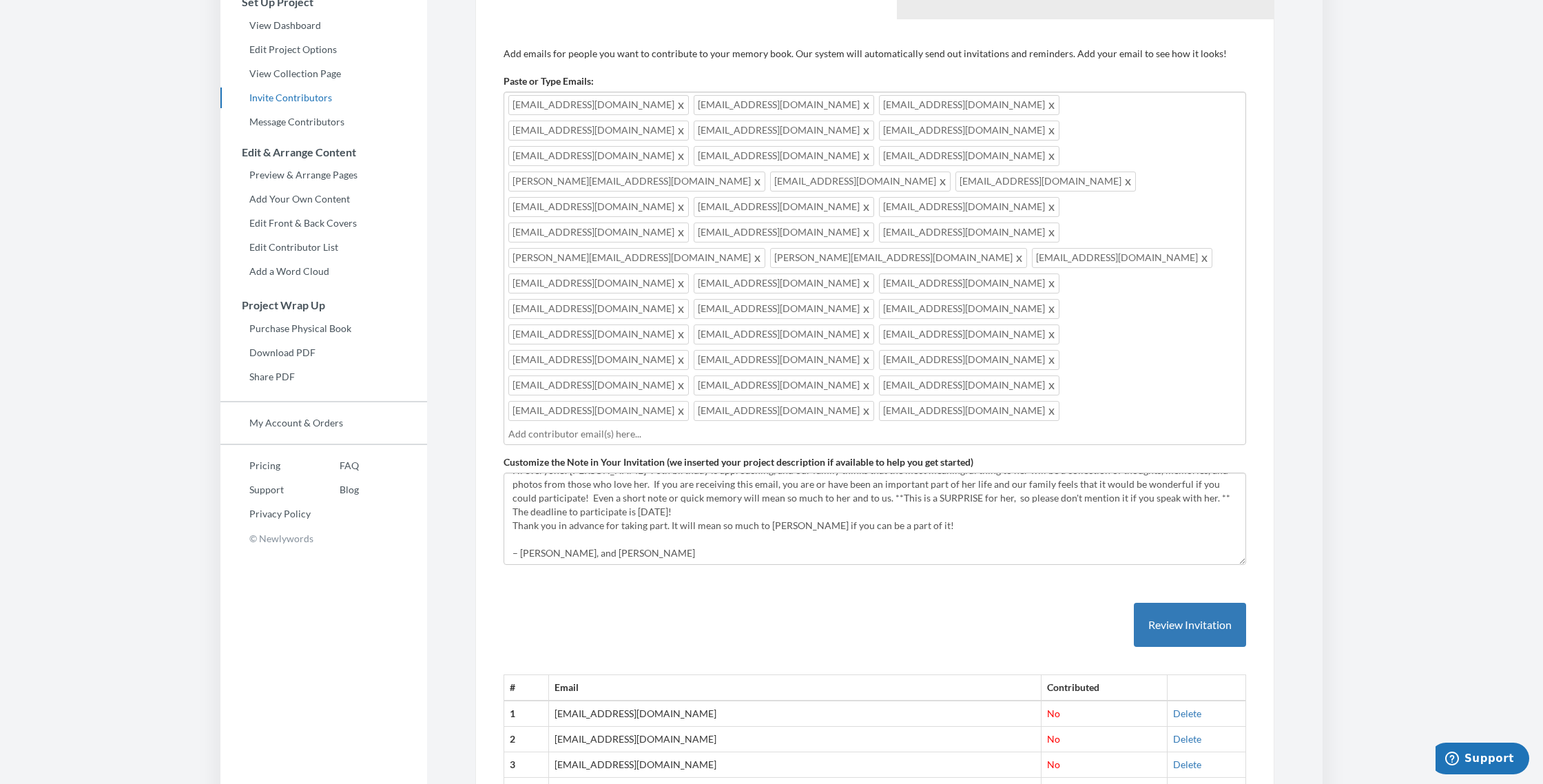
scroll to position [106, 0]
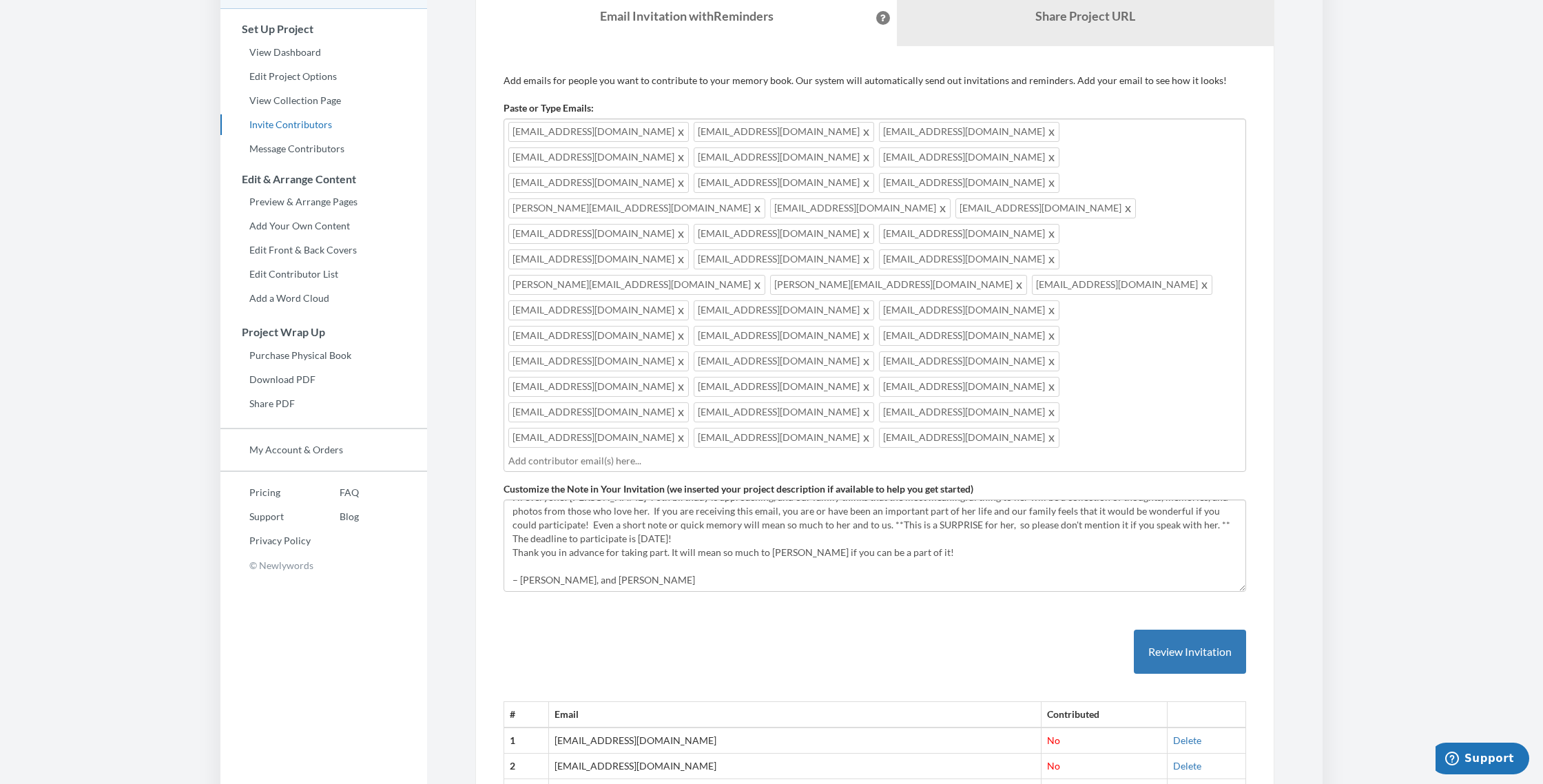
click at [580, 453] on input "text" at bounding box center [874, 460] width 733 height 15
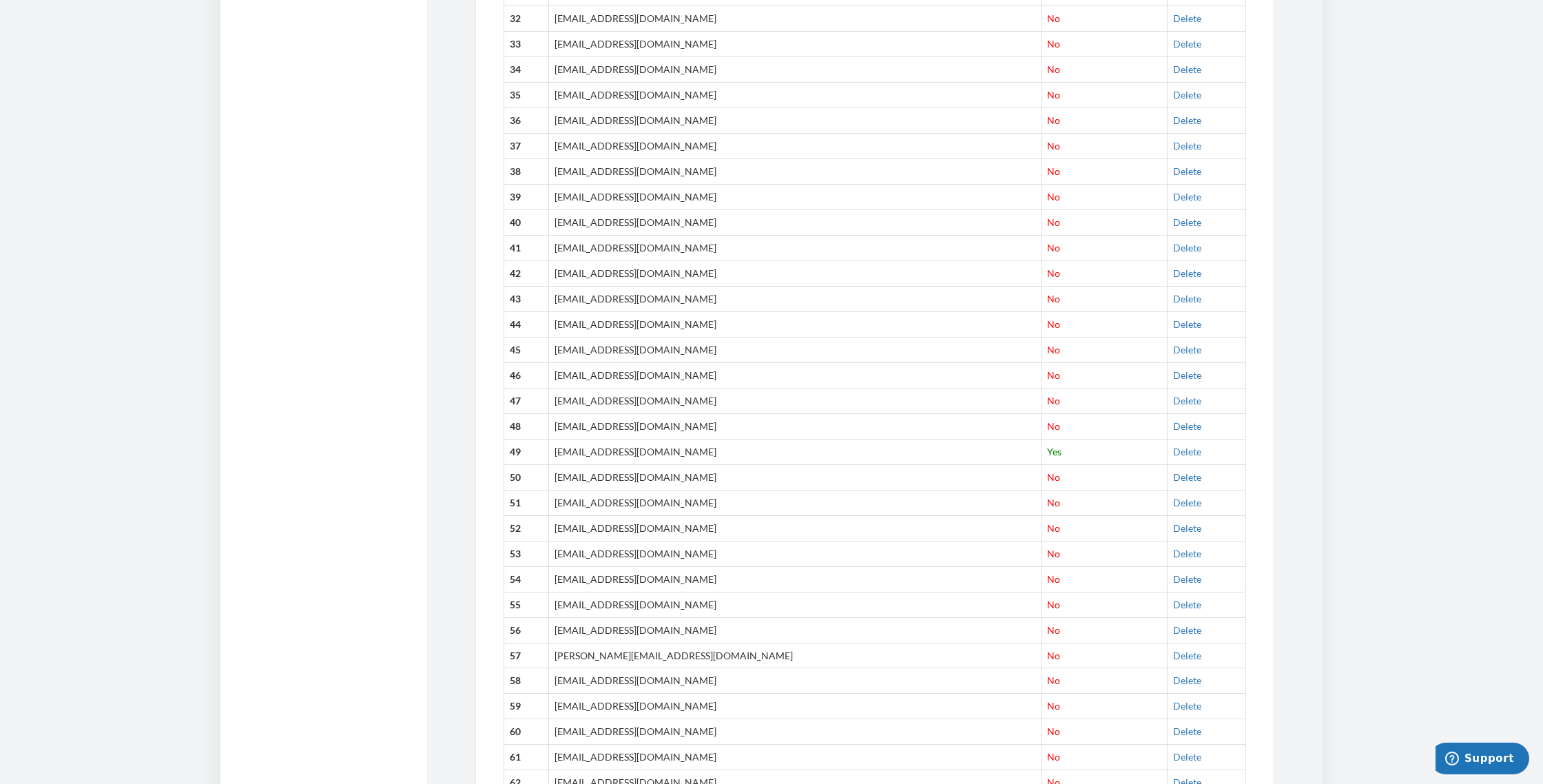
scroll to position [1627, 0]
drag, startPoint x: 569, startPoint y: 313, endPoint x: 655, endPoint y: 316, distance: 86.1
click at [655, 461] on td "[EMAIL_ADDRESS][DOMAIN_NAME]" at bounding box center [794, 474] width 493 height 25
drag, startPoint x: 570, startPoint y: 364, endPoint x: 679, endPoint y: 372, distance: 109.3
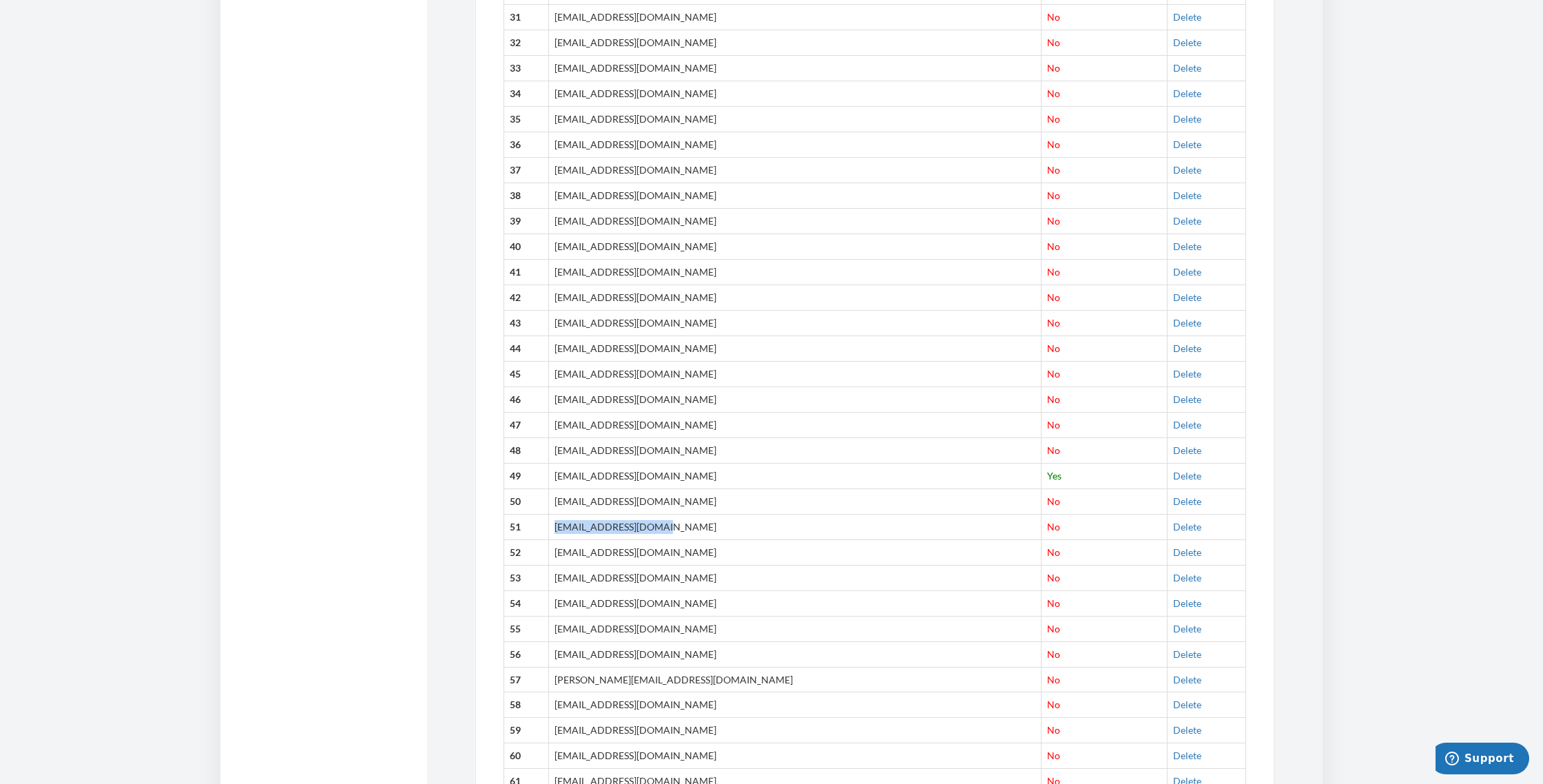
click at [679, 513] on td "[EMAIL_ADDRESS][PERSON_NAME][DOMAIN_NAME]" at bounding box center [794, 526] width 493 height 25
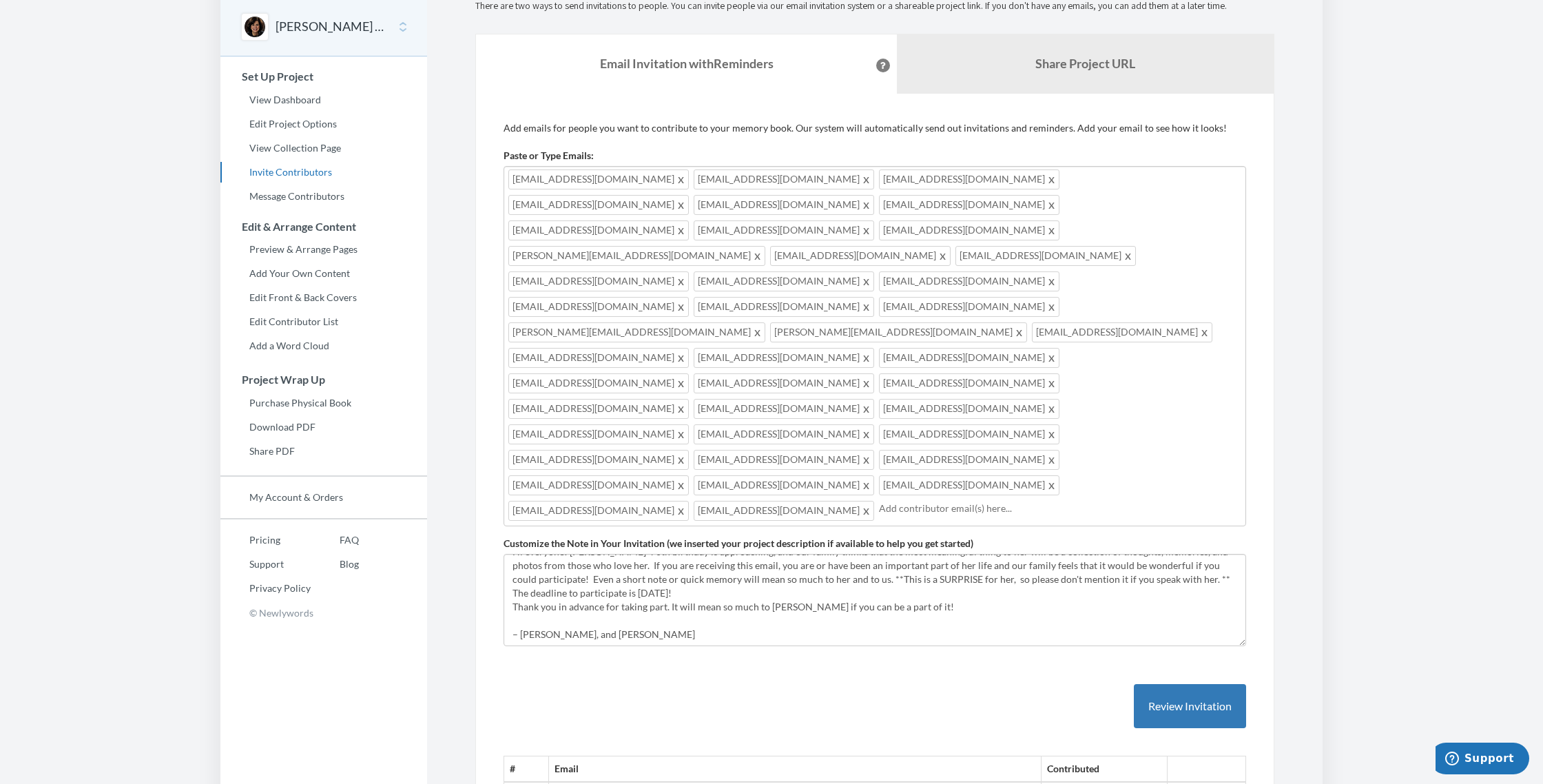
scroll to position [11, 0]
click at [879, 501] on input "text" at bounding box center [1059, 508] width 362 height 15
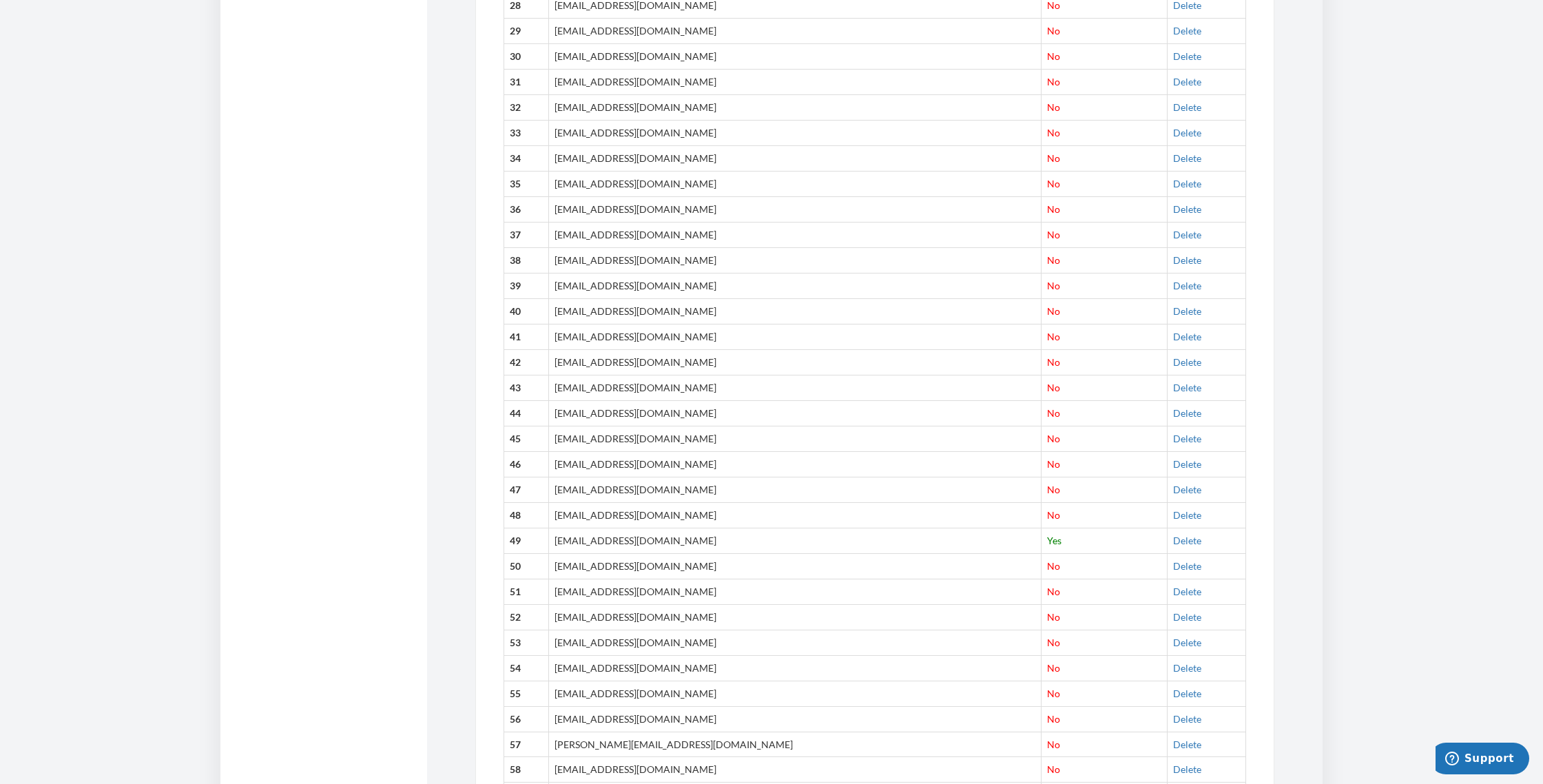
scroll to position [1554, 0]
drag, startPoint x: 674, startPoint y: 443, endPoint x: 535, endPoint y: 432, distance: 139.4
click at [535, 603] on tr "52 ilene.chinitz@gmail.com No Delete" at bounding box center [875, 615] width 742 height 25
click at [549, 603] on th "52" at bounding box center [527, 615] width 45 height 25
drag, startPoint x: 569, startPoint y: 440, endPoint x: 690, endPoint y: 447, distance: 121.2
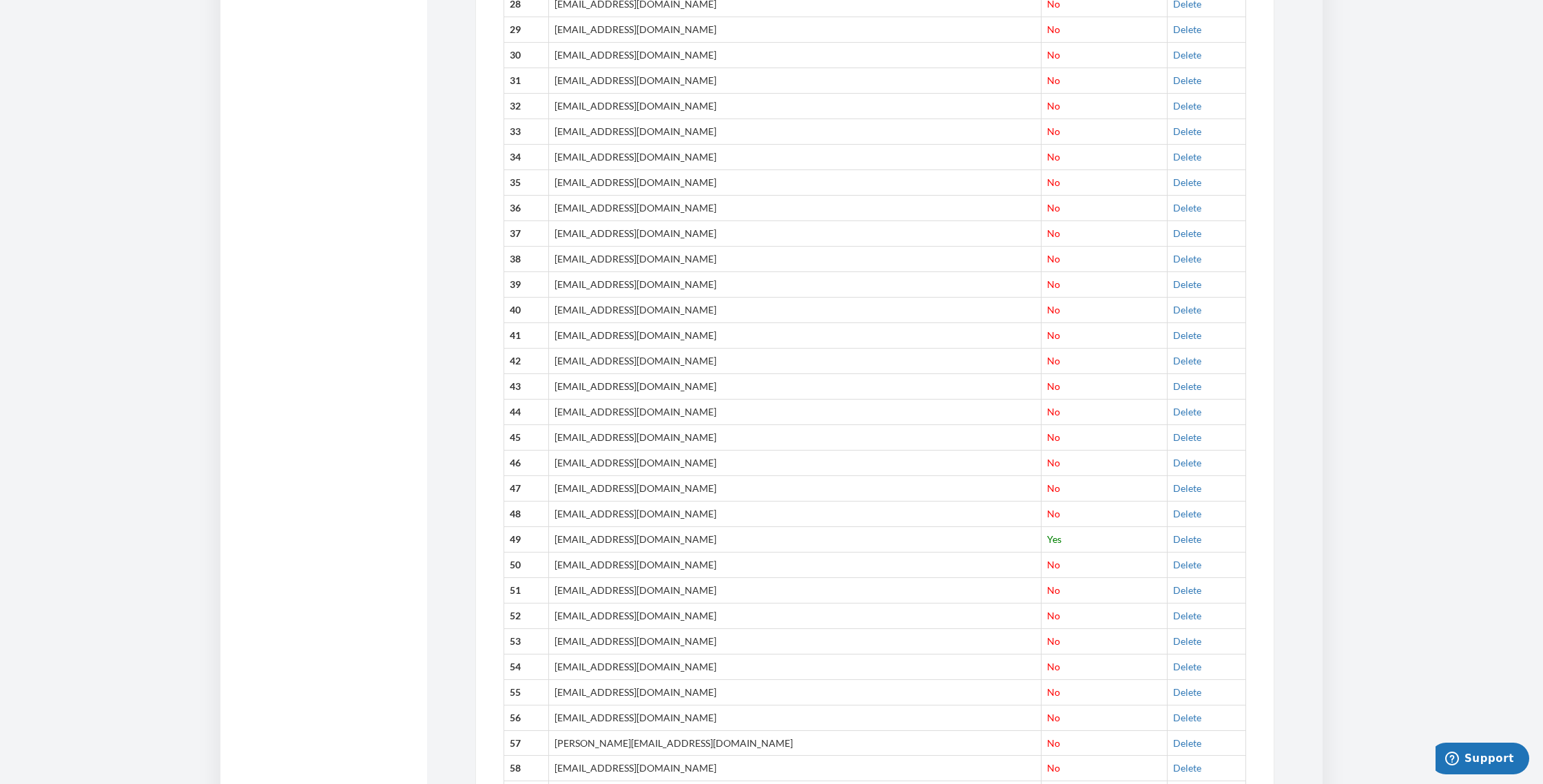
click at [696, 603] on td "[PERSON_NAME][EMAIL_ADDRESS][PERSON_NAME][DOMAIN_NAME]" at bounding box center [794, 615] width 493 height 25
click at [671, 603] on td "[PERSON_NAME][EMAIL_ADDRESS][PERSON_NAME][DOMAIN_NAME]" at bounding box center [794, 615] width 493 height 25
drag, startPoint x: 671, startPoint y: 441, endPoint x: 566, endPoint y: 440, distance: 105.0
click at [566, 603] on td "[PERSON_NAME][EMAIL_ADDRESS][PERSON_NAME][DOMAIN_NAME]" at bounding box center [794, 615] width 493 height 25
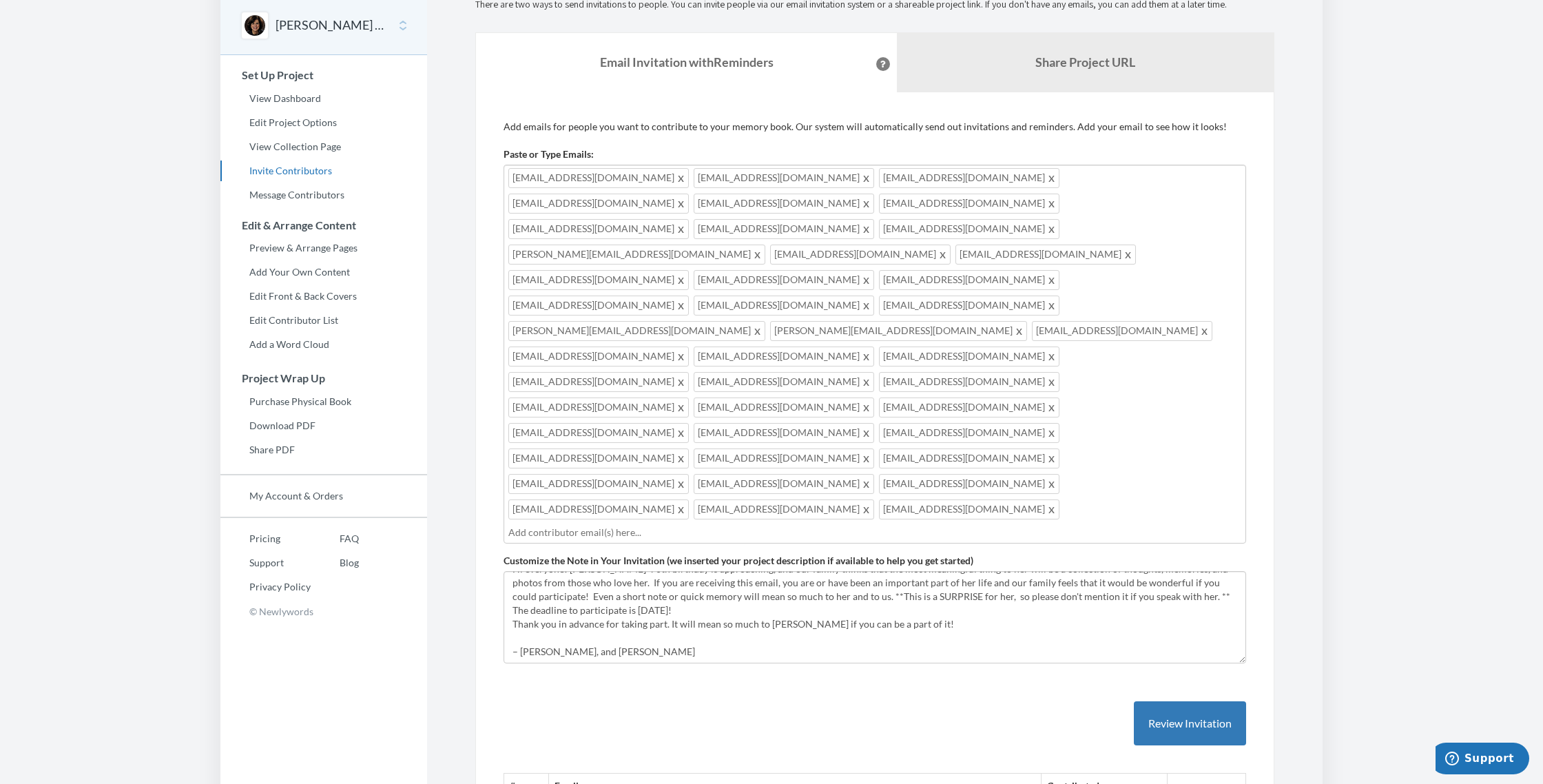
scroll to position [60, 0]
click at [659, 524] on input "text" at bounding box center [874, 531] width 733 height 15
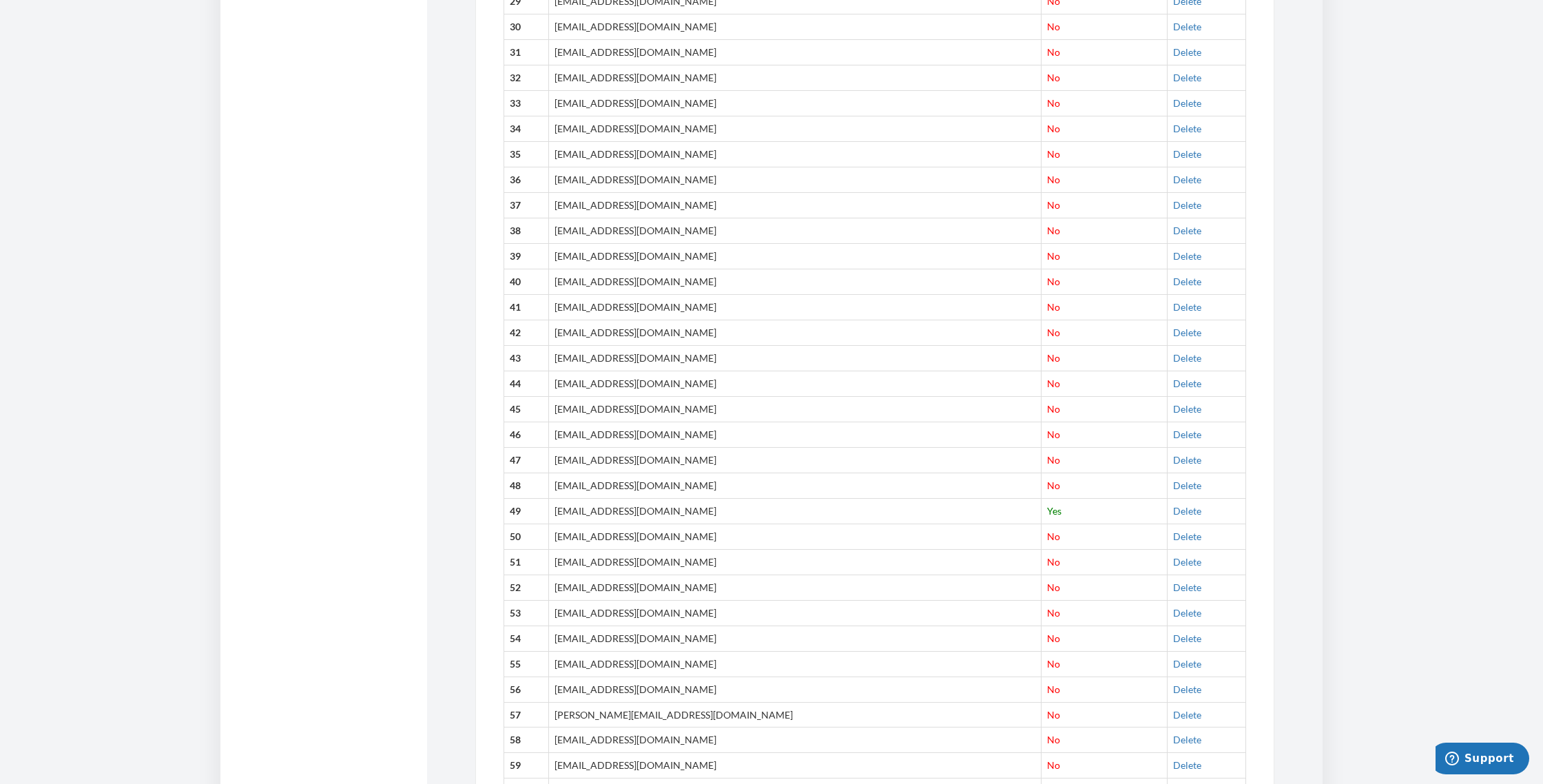
scroll to position [1627, 0]
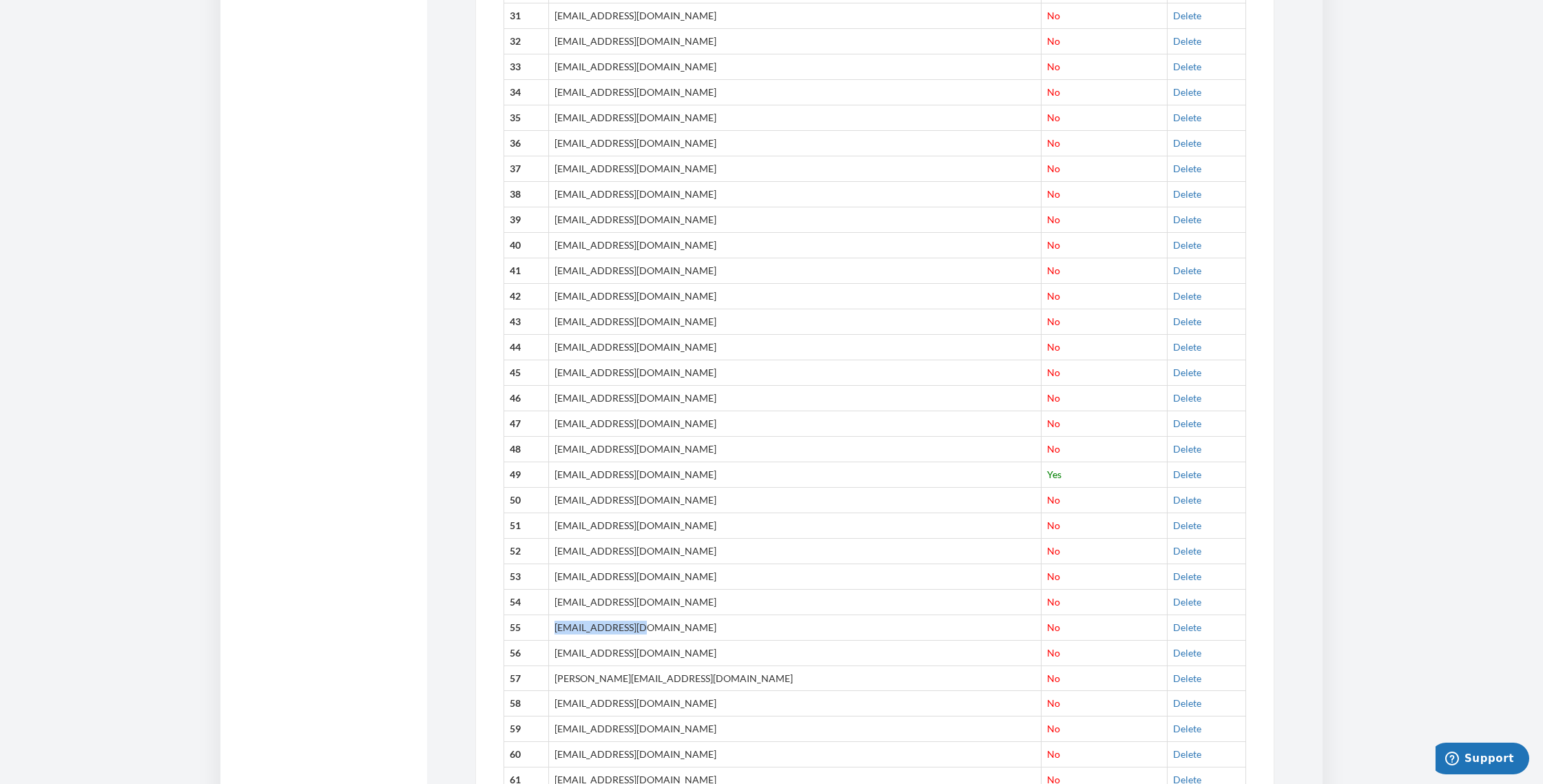
drag, startPoint x: 569, startPoint y: 447, endPoint x: 648, endPoint y: 448, distance: 79.0
click at [648, 614] on td "[EMAIL_ADDRESS][DOMAIN_NAME]" at bounding box center [794, 627] width 493 height 25
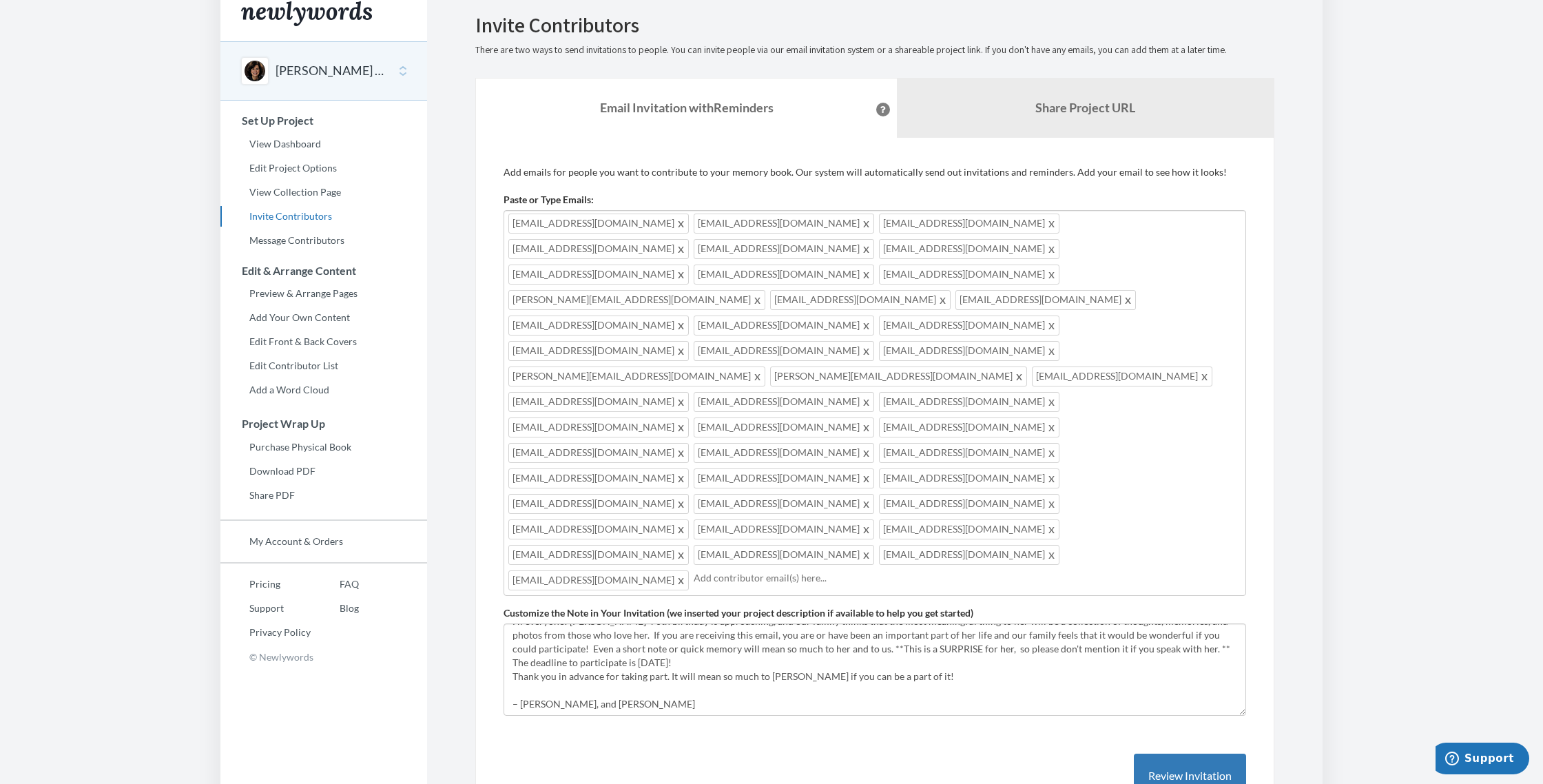
scroll to position [5, 0]
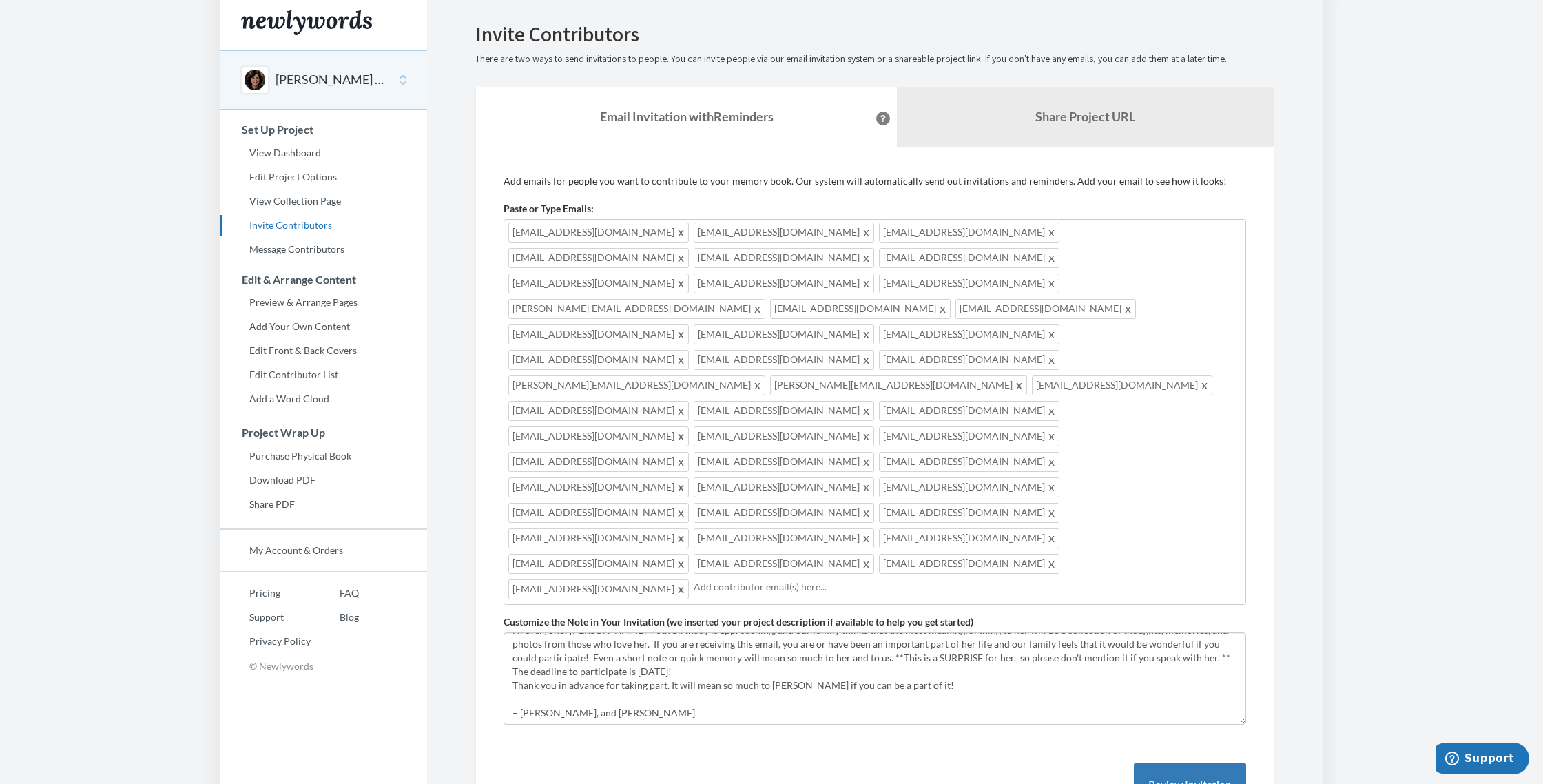
click at [793, 579] on input "text" at bounding box center [967, 586] width 548 height 15
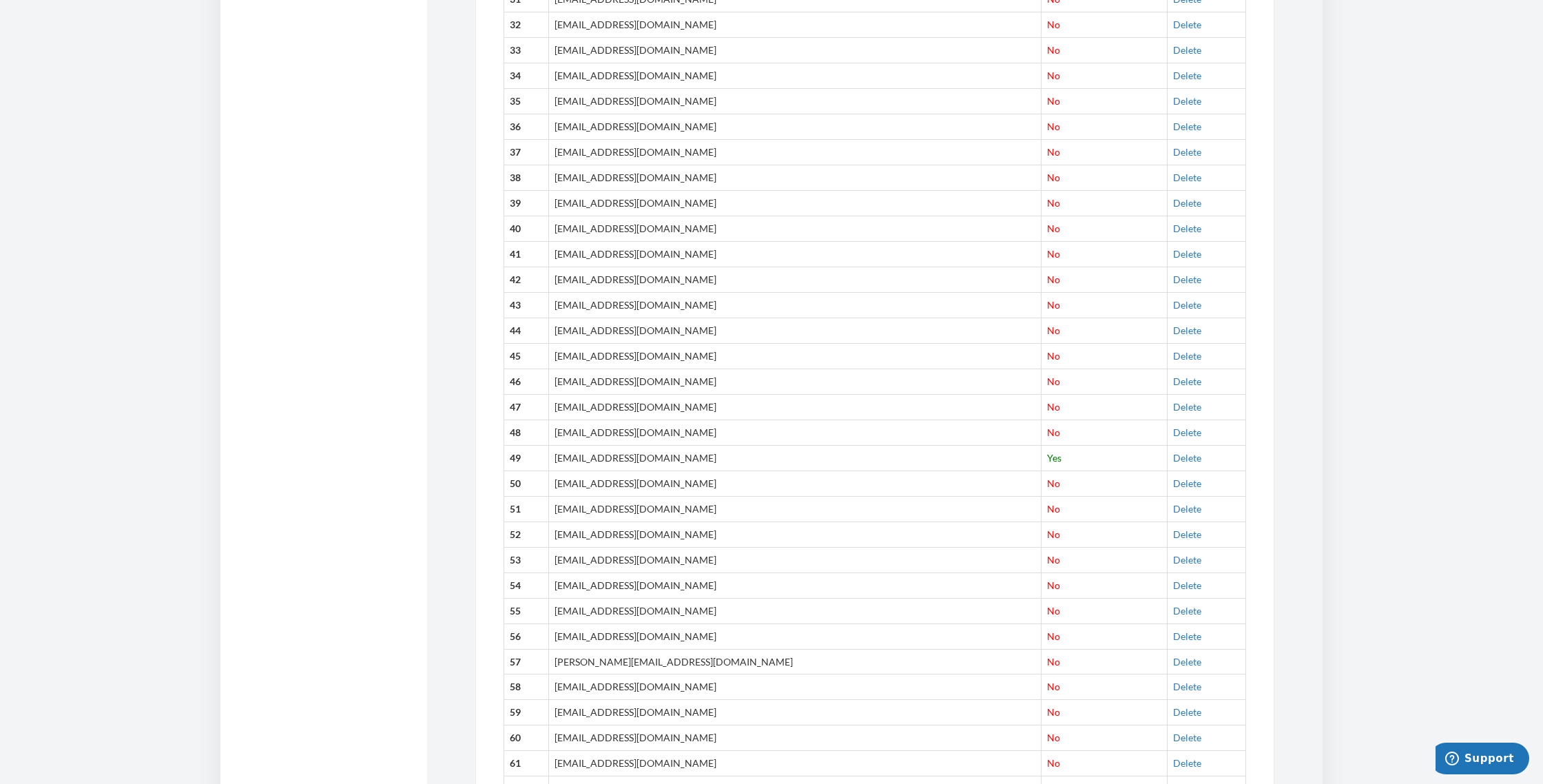
scroll to position [1648, 0]
drag, startPoint x: 568, startPoint y: 449, endPoint x: 697, endPoint y: 457, distance: 129.2
click at [725, 618] on td "[EMAIL_ADDRESS][DOMAIN_NAME]" at bounding box center [794, 631] width 493 height 25
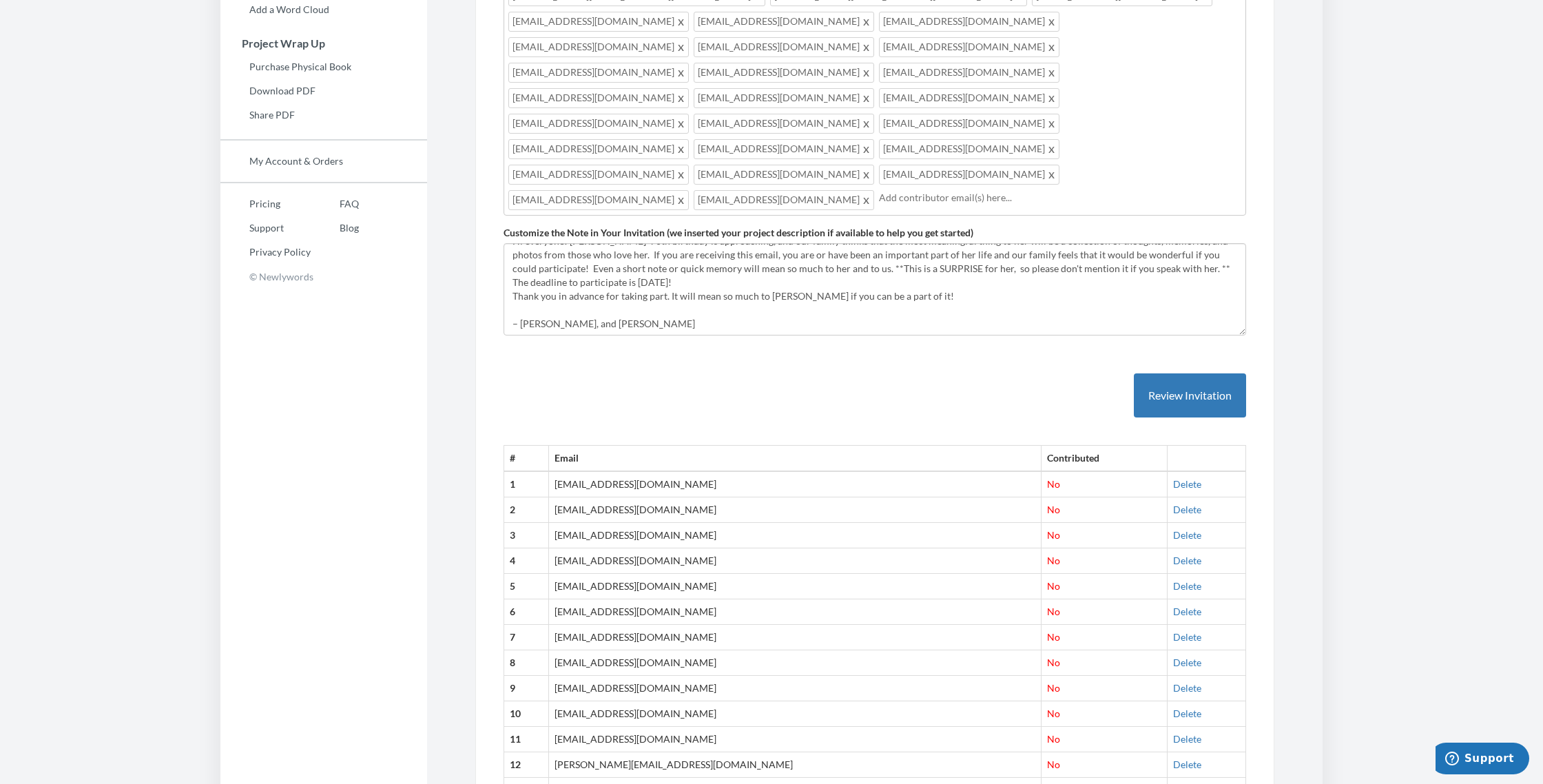
scroll to position [0, 0]
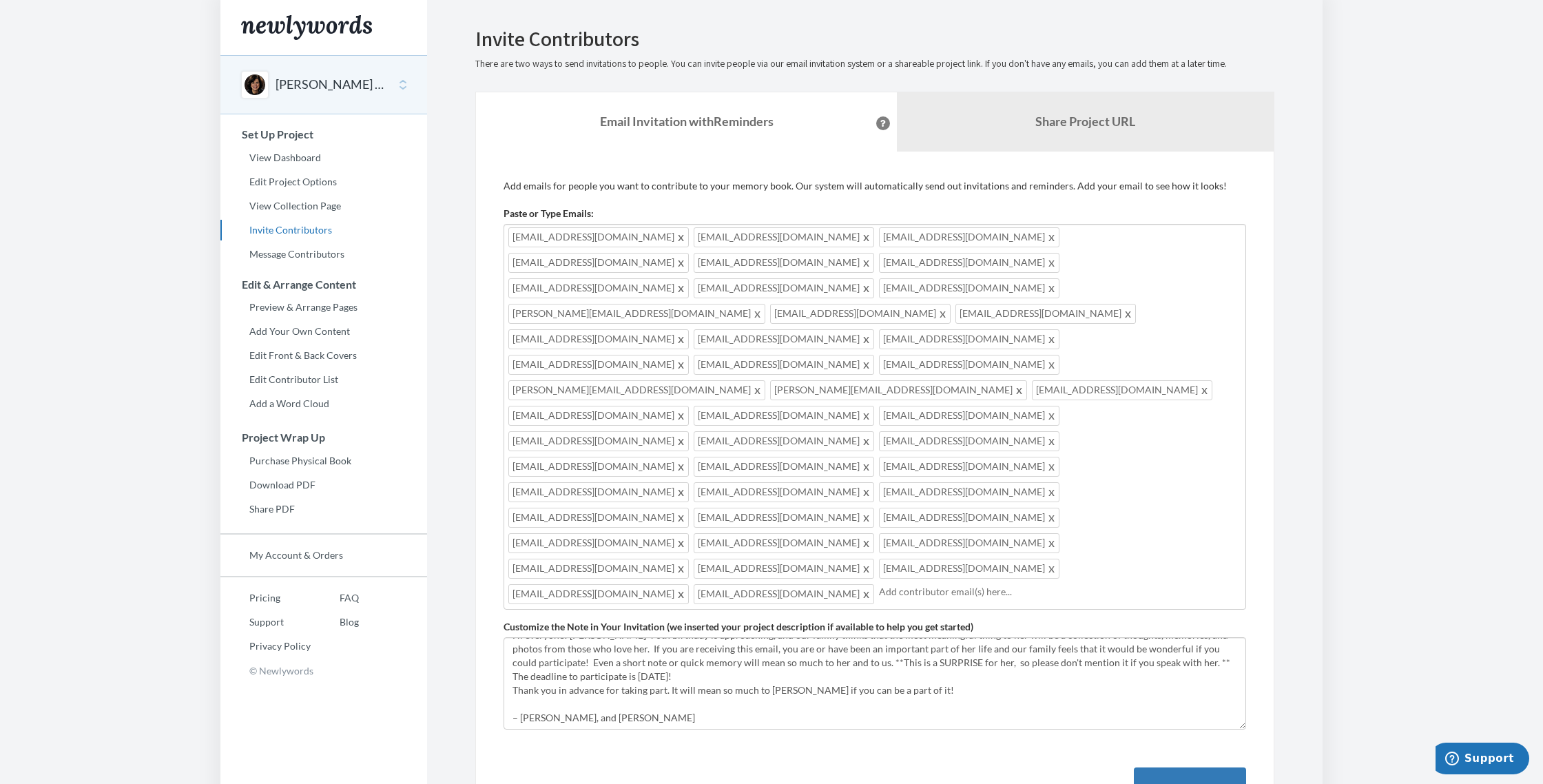
click at [882, 584] on input "text" at bounding box center [1059, 591] width 362 height 15
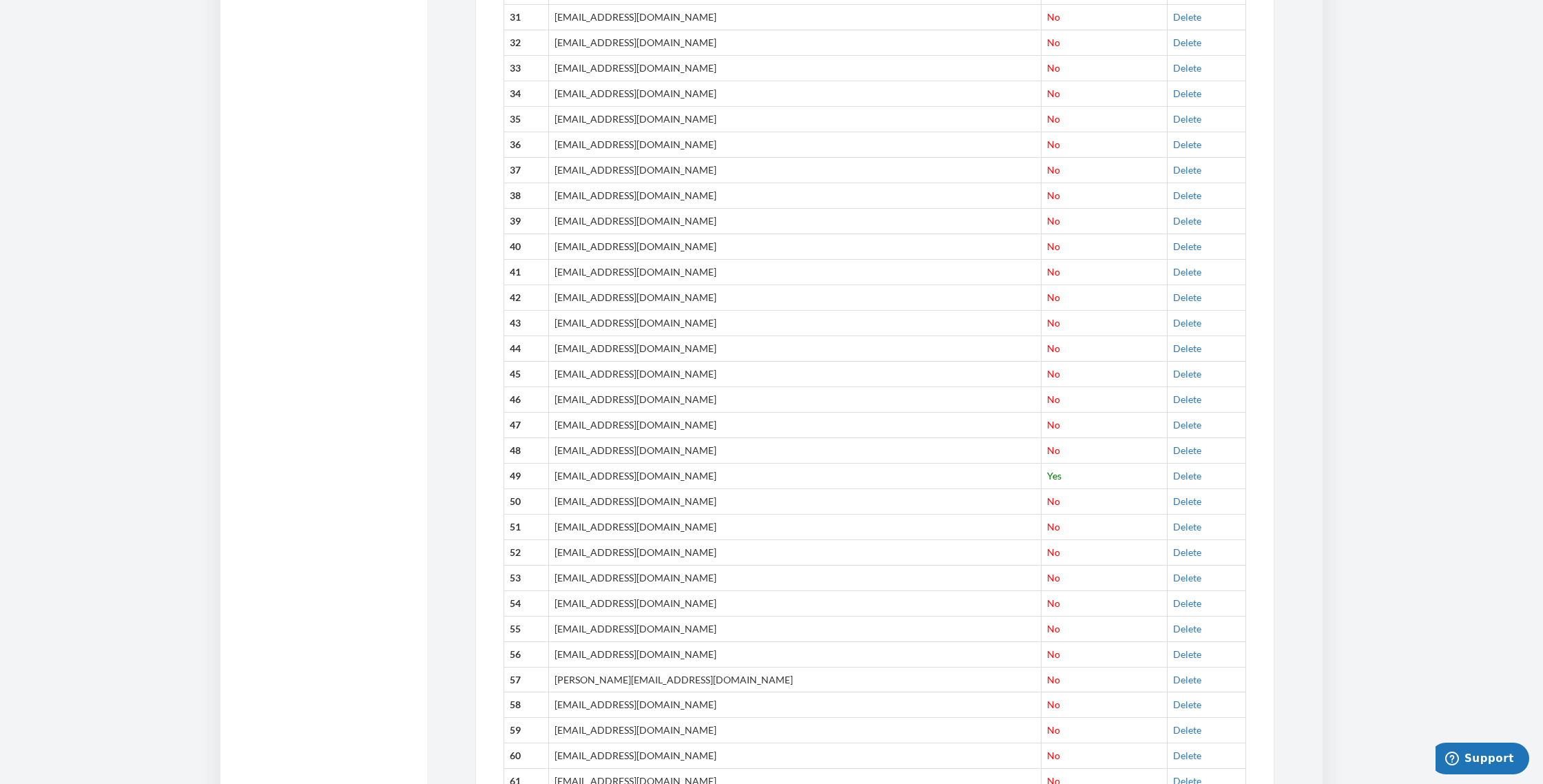
scroll to position [1645, 0]
drag, startPoint x: 569, startPoint y: 496, endPoint x: 728, endPoint y: 506, distance: 159.3
click at [728, 665] on td "[PERSON_NAME][EMAIL_ADDRESS][DOMAIN_NAME]" at bounding box center [794, 678] width 493 height 25
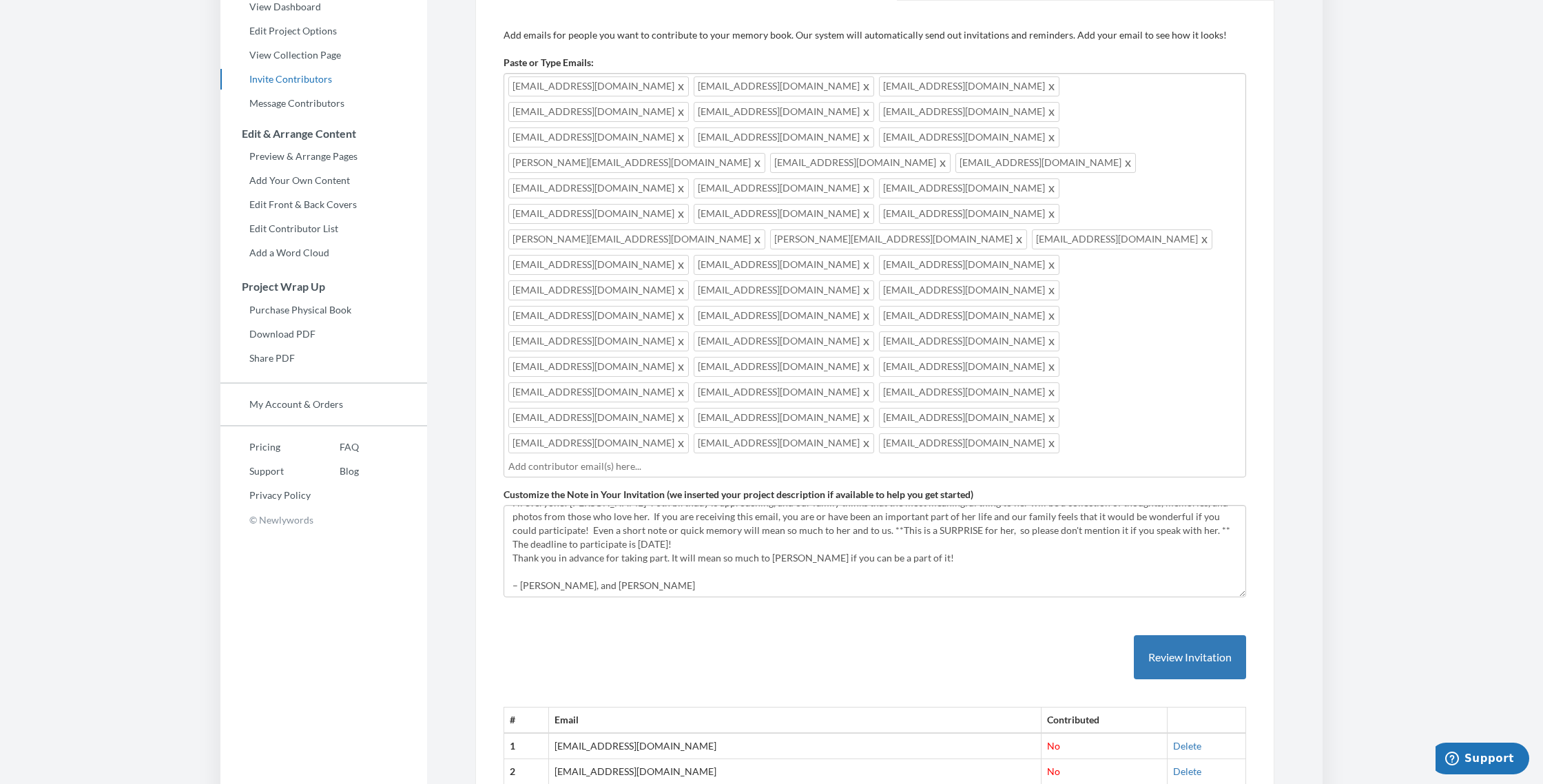
scroll to position [0, 0]
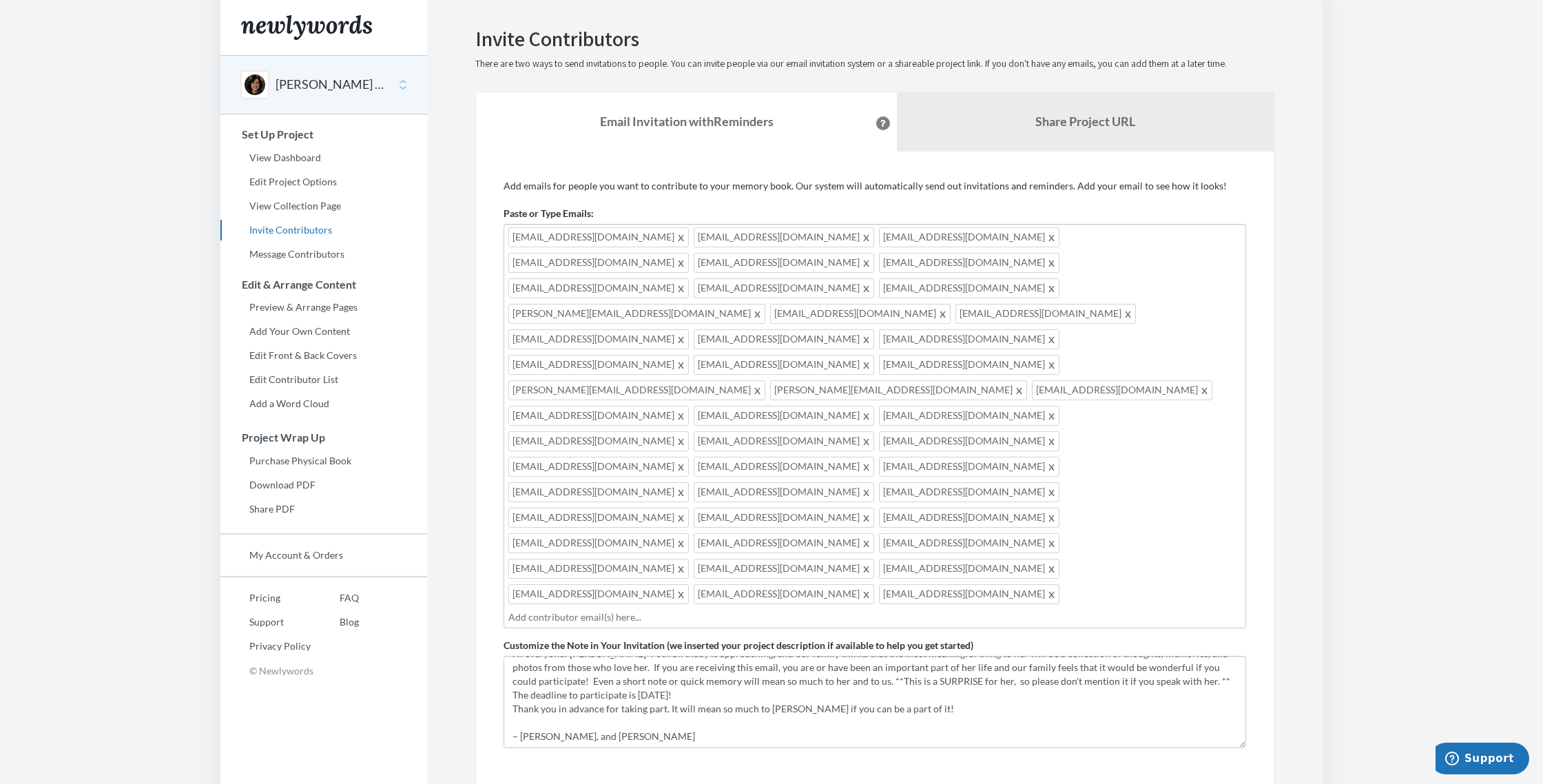
click at [585, 609] on input "text" at bounding box center [874, 616] width 733 height 15
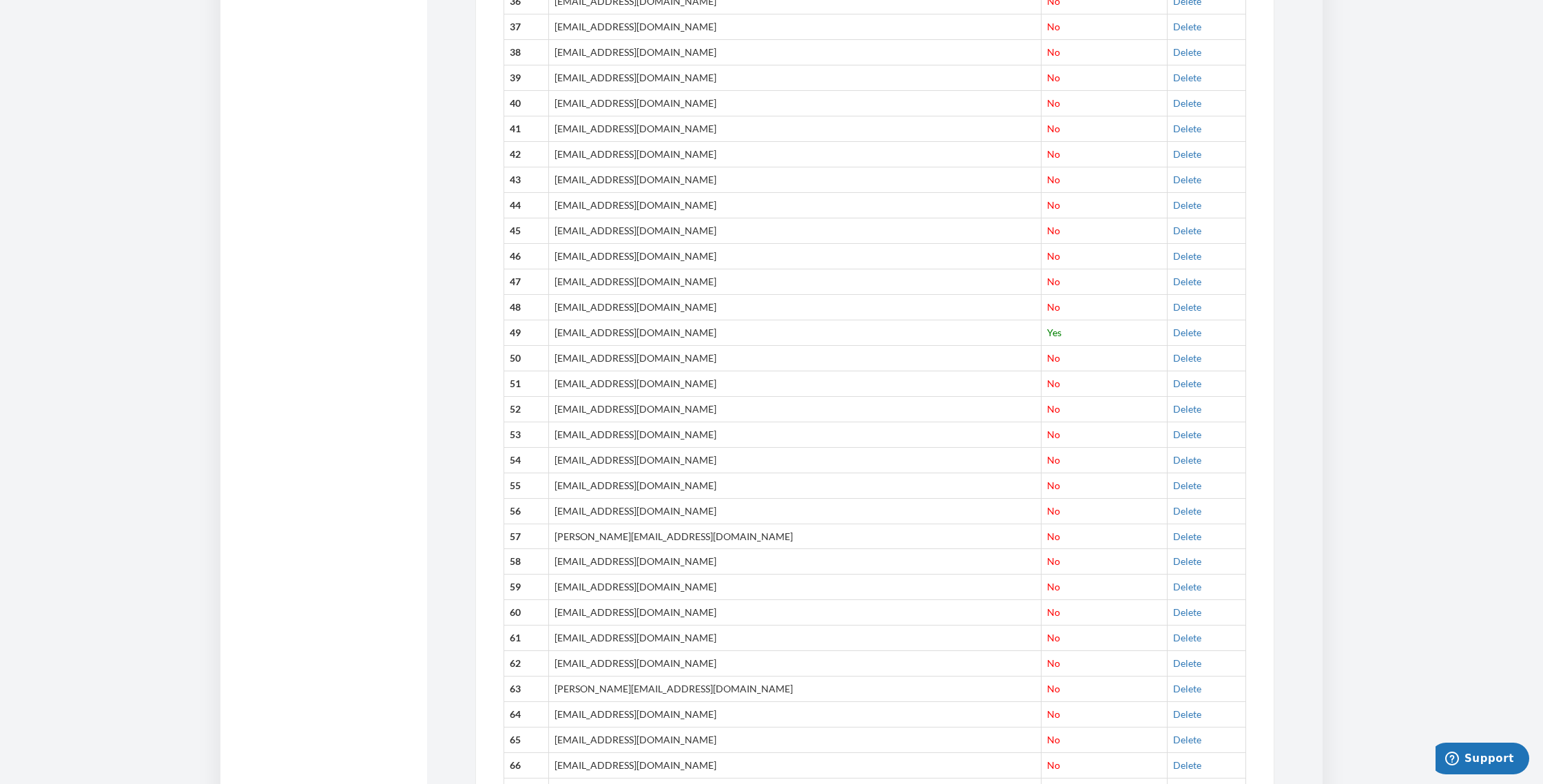
scroll to position [1793, 0]
drag, startPoint x: 568, startPoint y: 373, endPoint x: 685, endPoint y: 375, distance: 117.0
click at [685, 549] on td "[EMAIL_ADDRESS][DOMAIN_NAME]" at bounding box center [794, 562] width 493 height 25
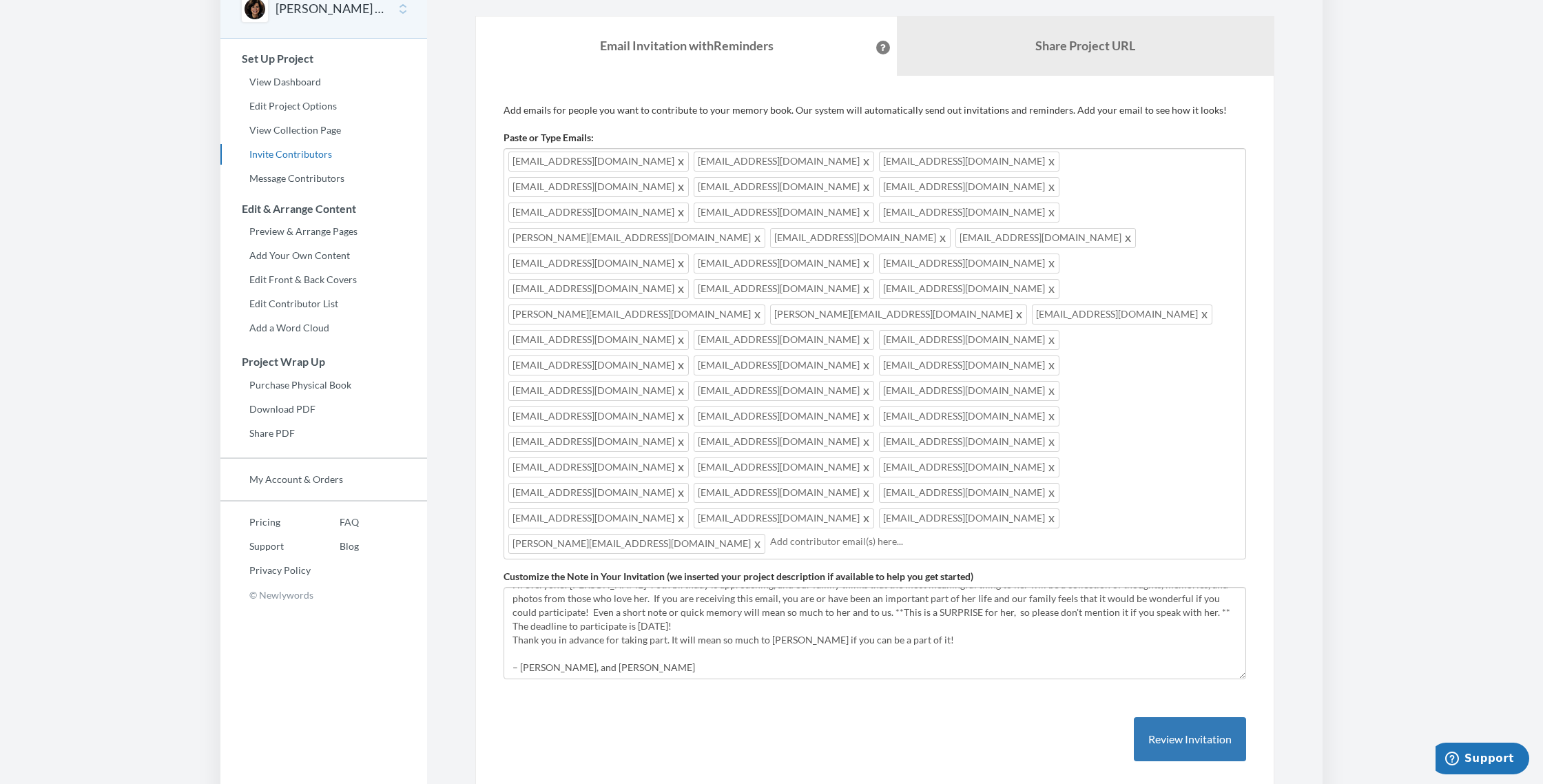
scroll to position [0, 0]
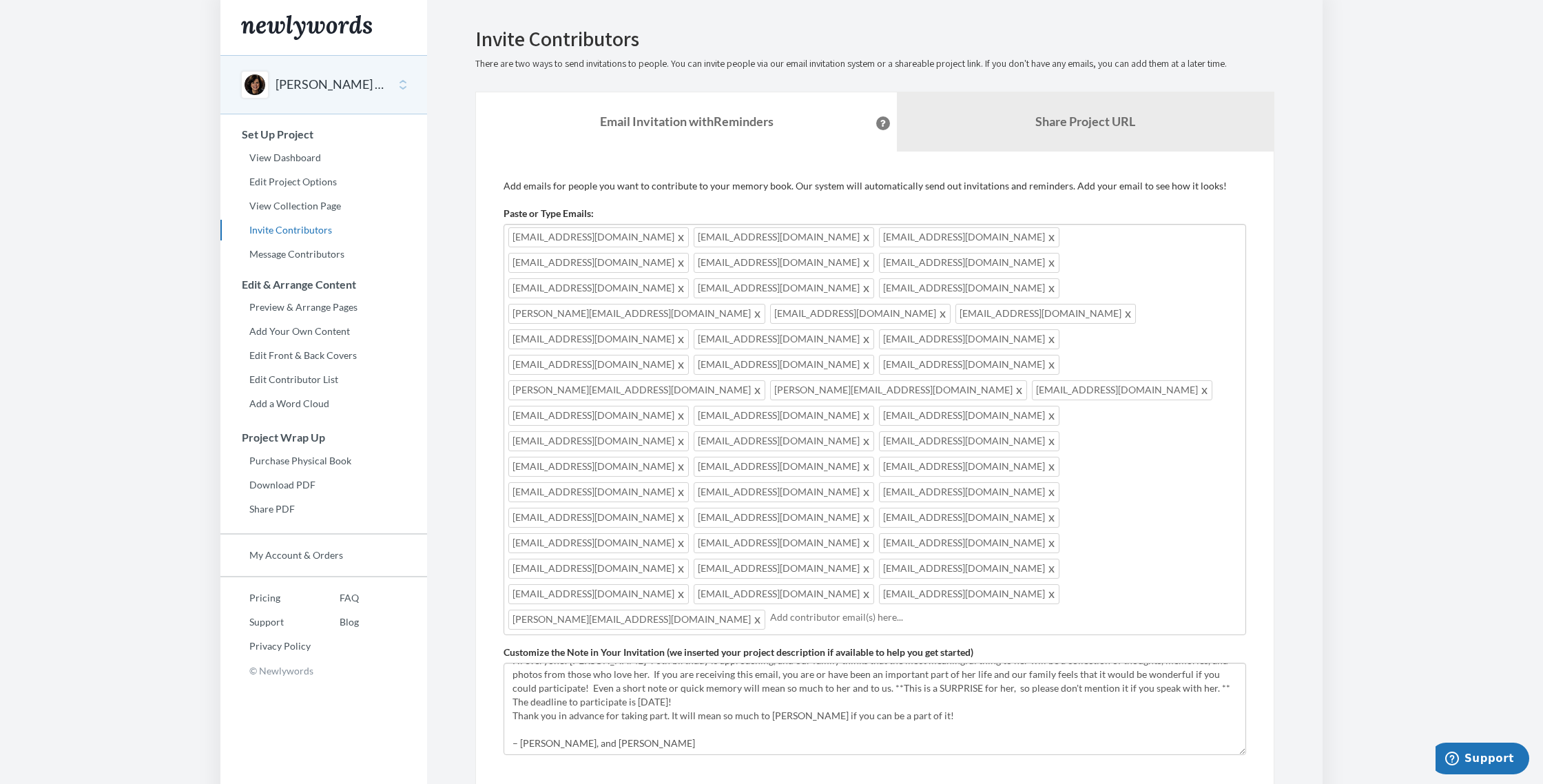
click at [770, 609] on input "text" at bounding box center [1005, 616] width 471 height 15
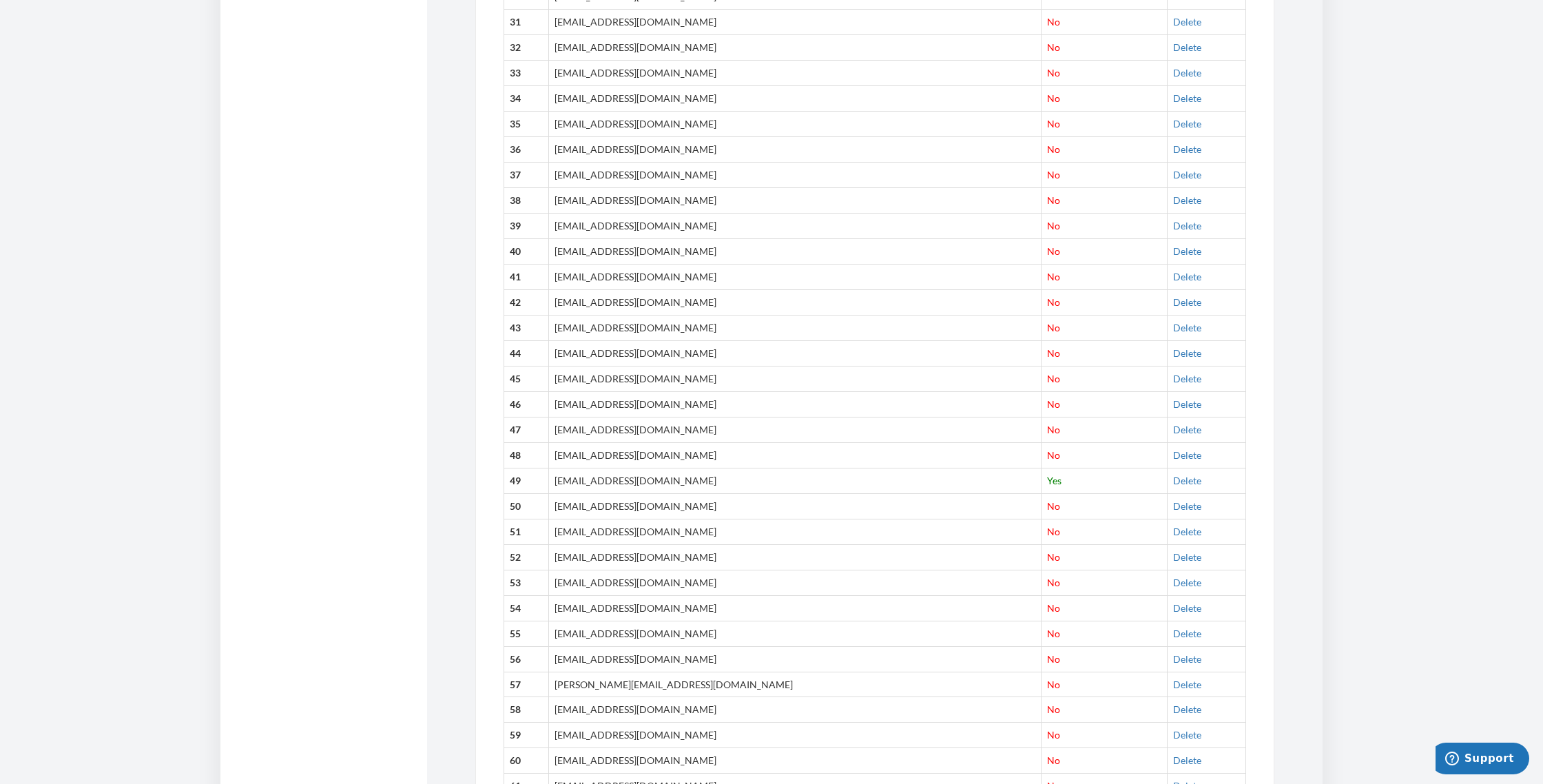
scroll to position [1675, 0]
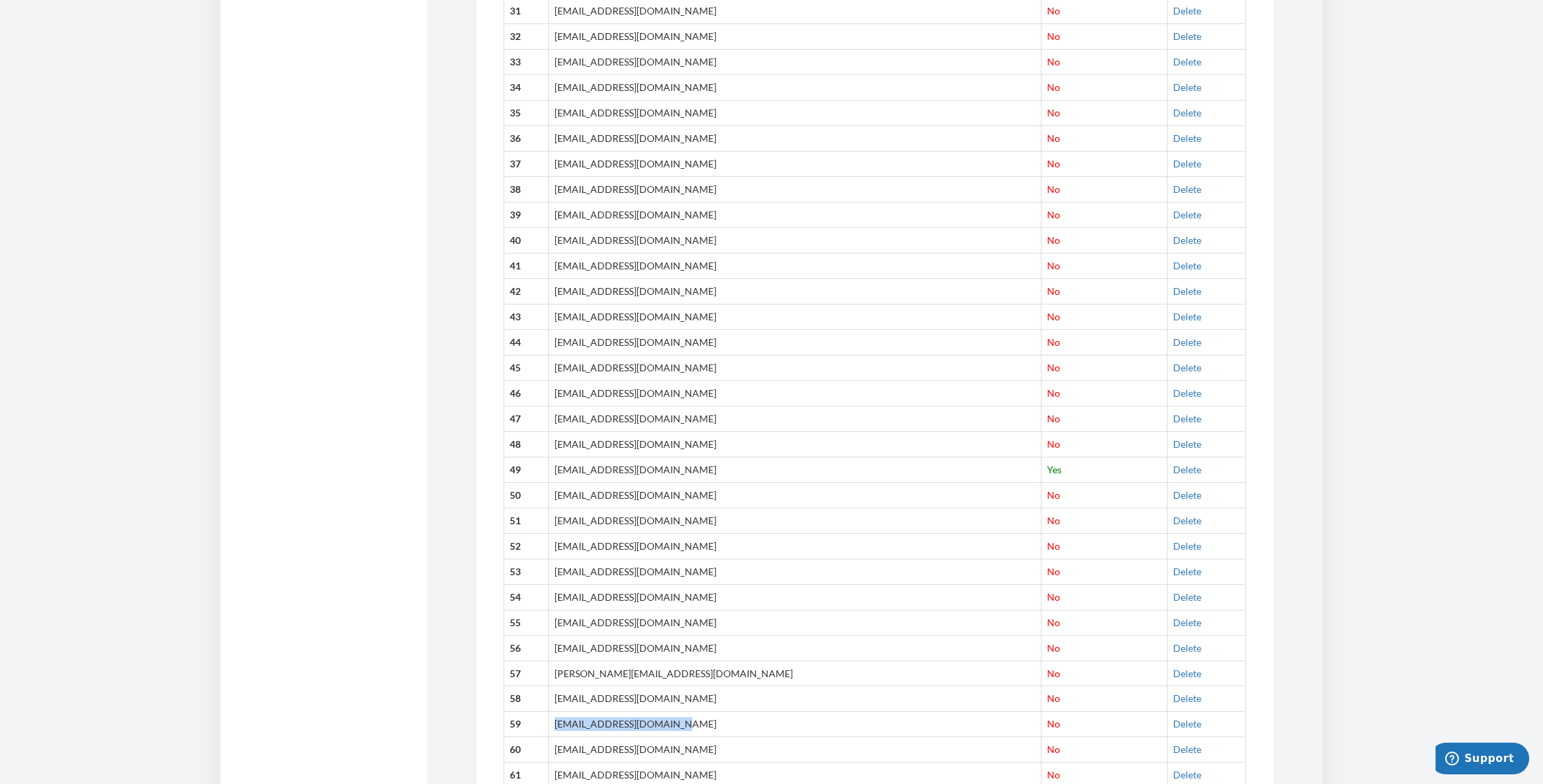
drag, startPoint x: 571, startPoint y: 525, endPoint x: 682, endPoint y: 528, distance: 111.0
click at [682, 711] on td "[EMAIL_ADDRESS][DOMAIN_NAME]" at bounding box center [794, 724] width 493 height 25
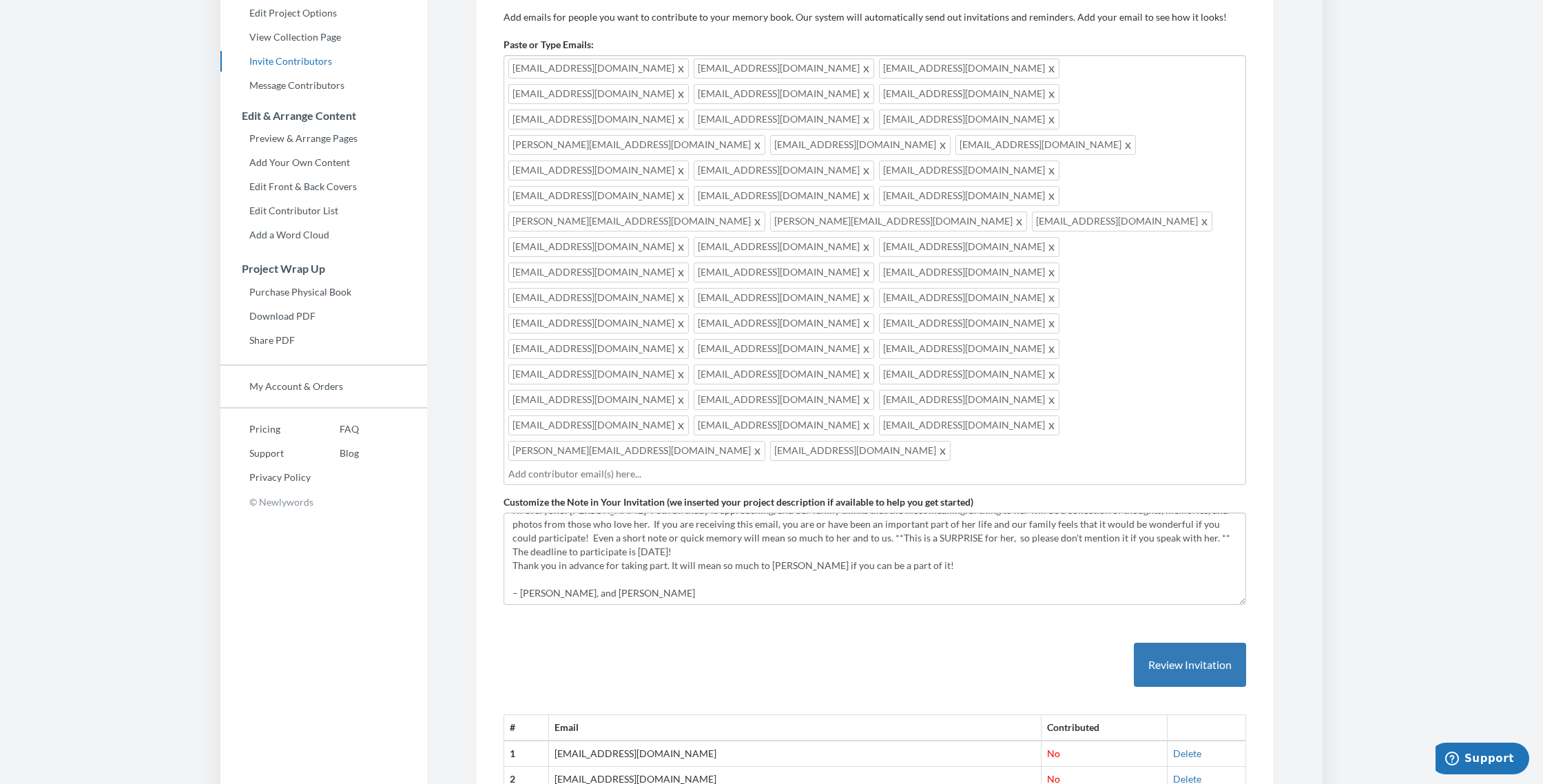
scroll to position [0, 0]
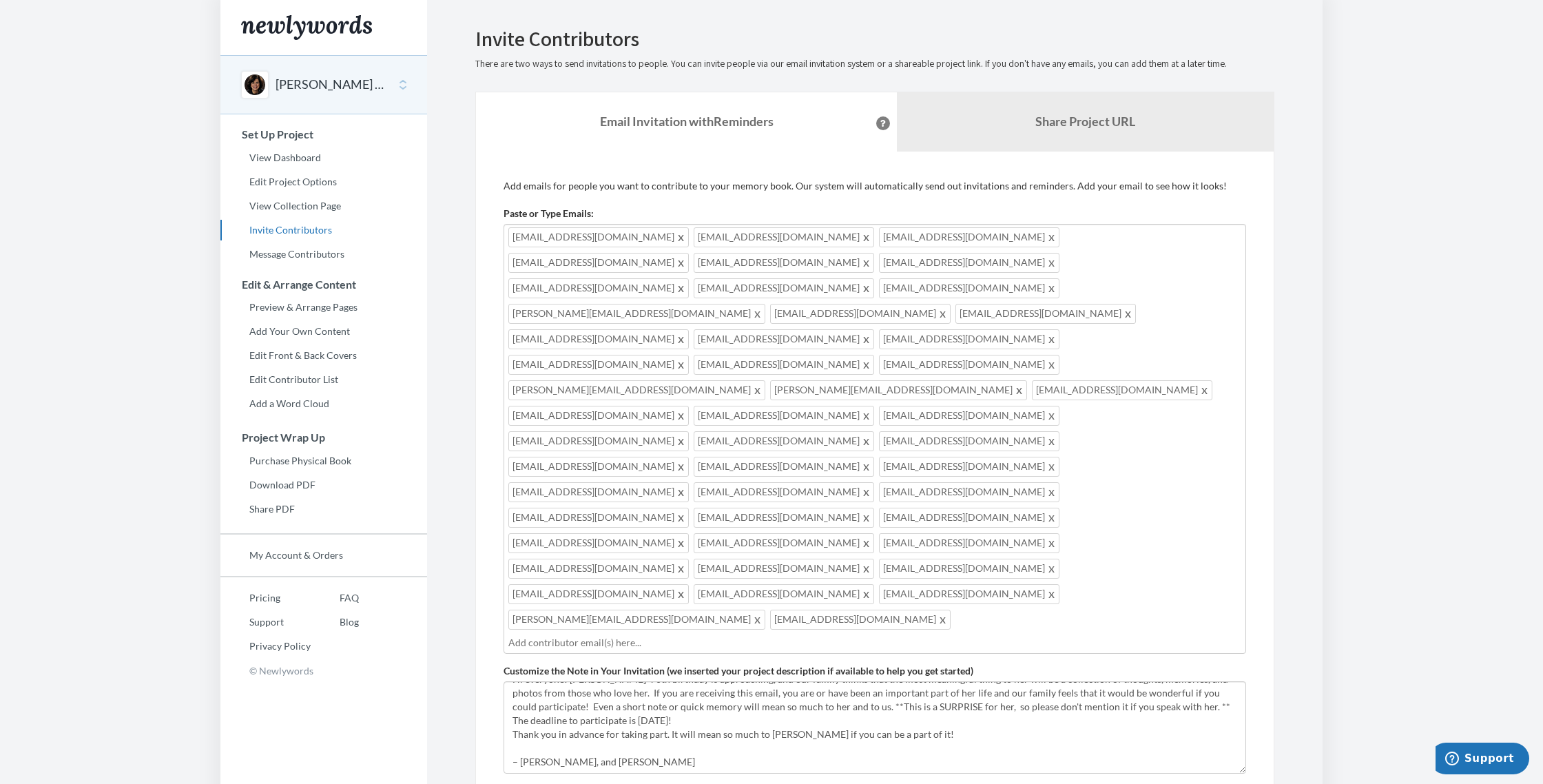
click at [667, 635] on input "text" at bounding box center [874, 642] width 733 height 15
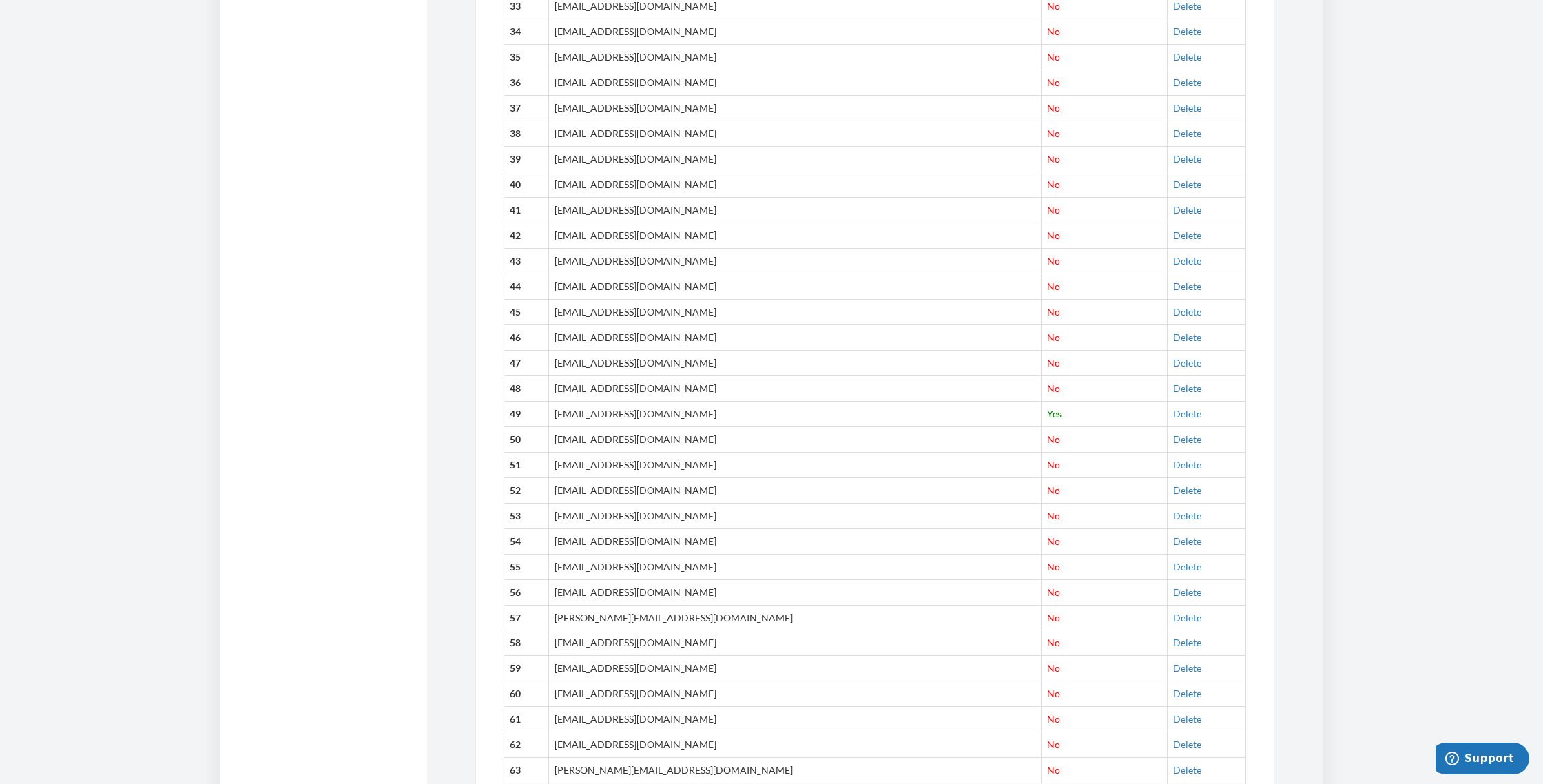
scroll to position [1745, 0]
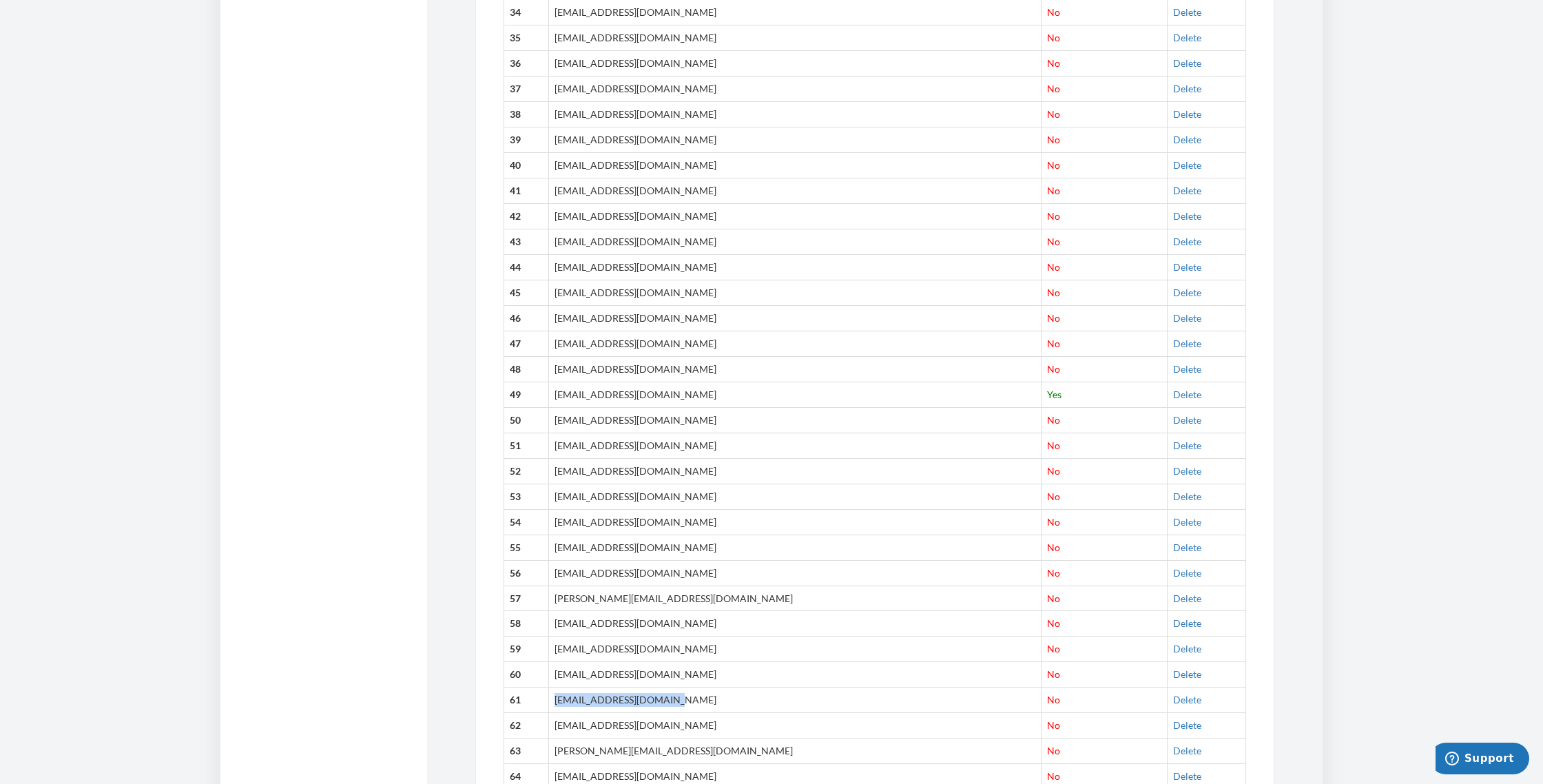
drag, startPoint x: 569, startPoint y: 506, endPoint x: 682, endPoint y: 507, distance: 113.0
click at [682, 687] on td "[EMAIL_ADDRESS][DOMAIN_NAME]" at bounding box center [794, 700] width 493 height 25
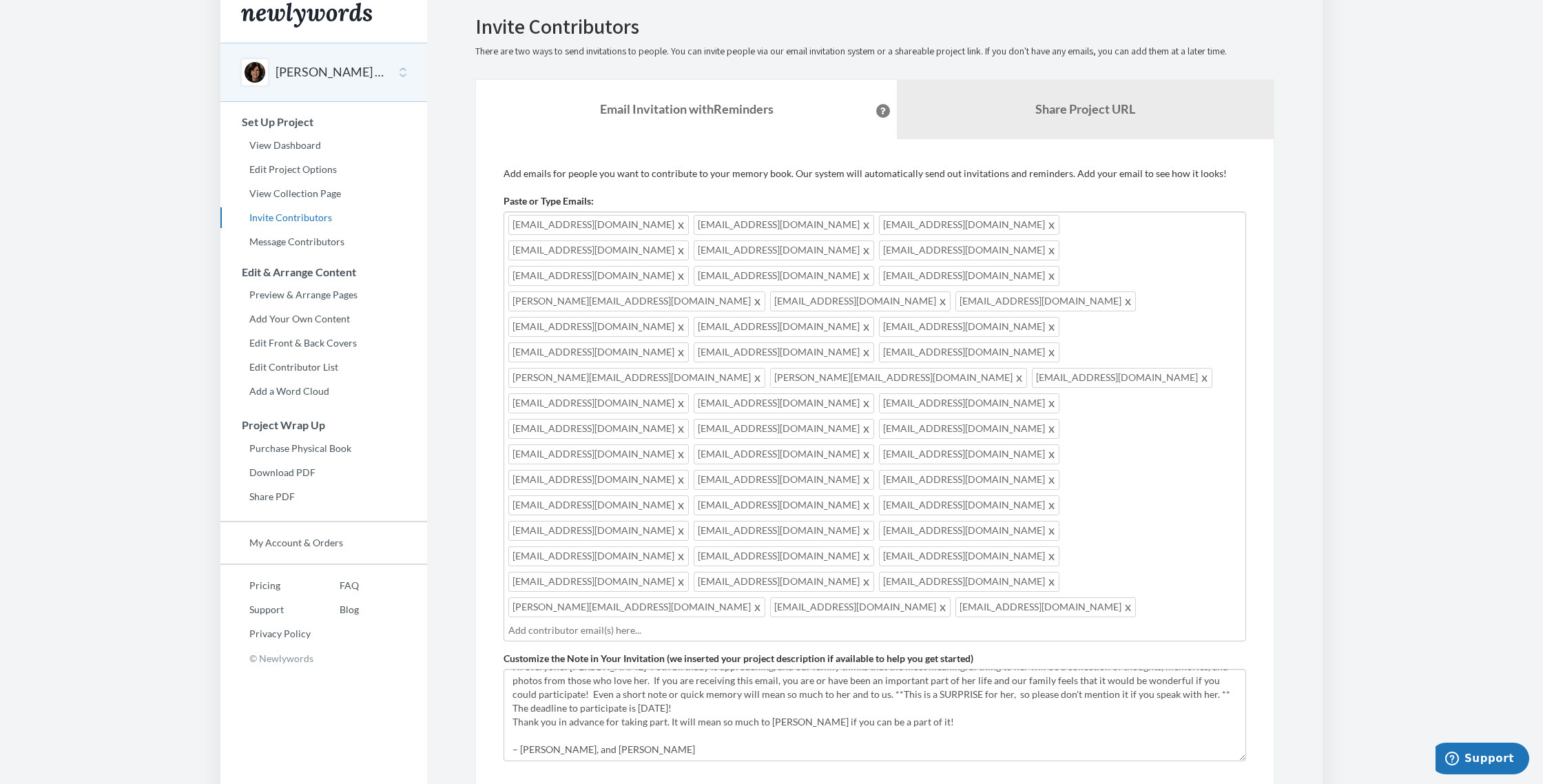
scroll to position [0, 0]
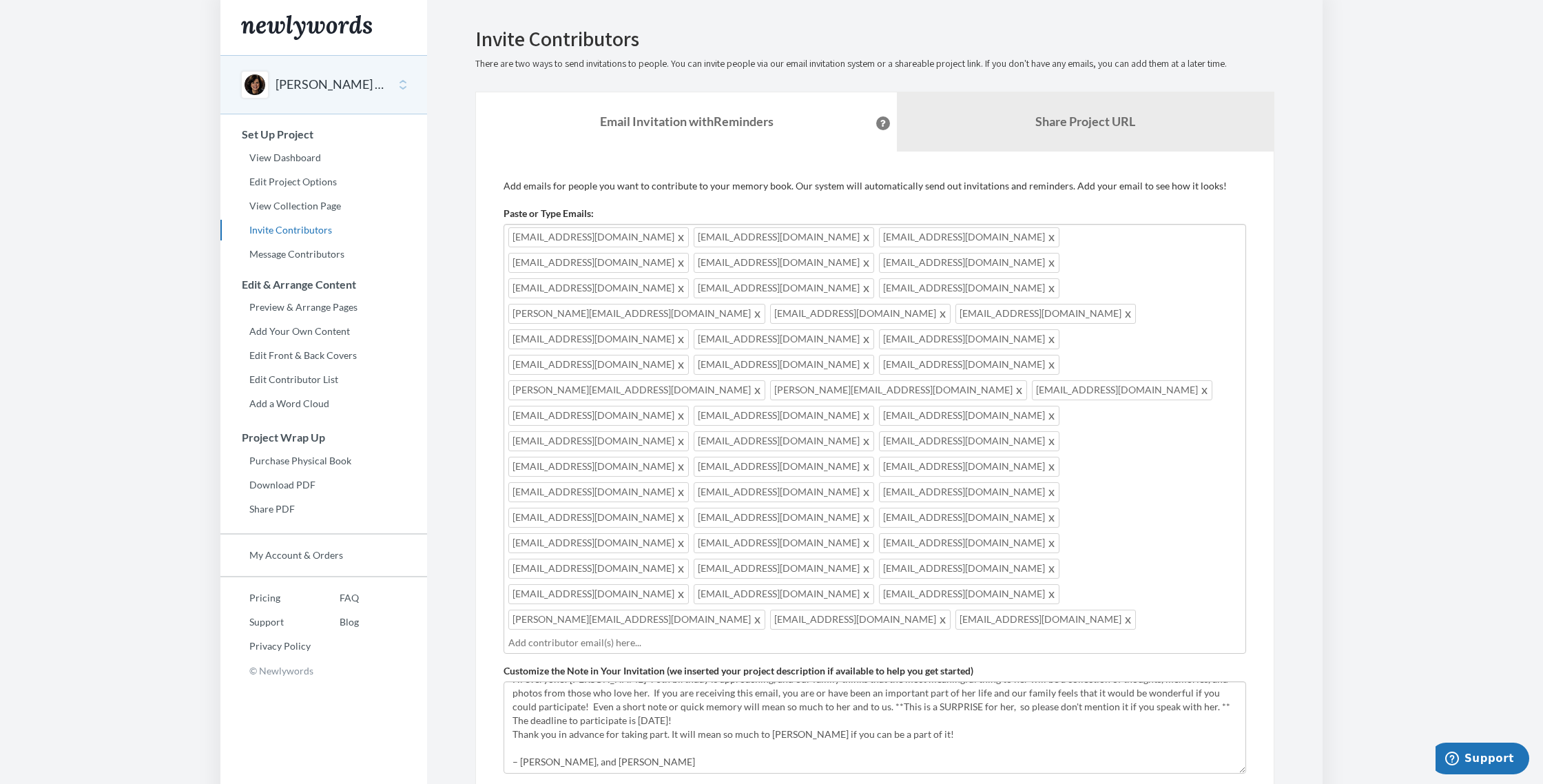
click at [806, 635] on input "text" at bounding box center [874, 642] width 733 height 15
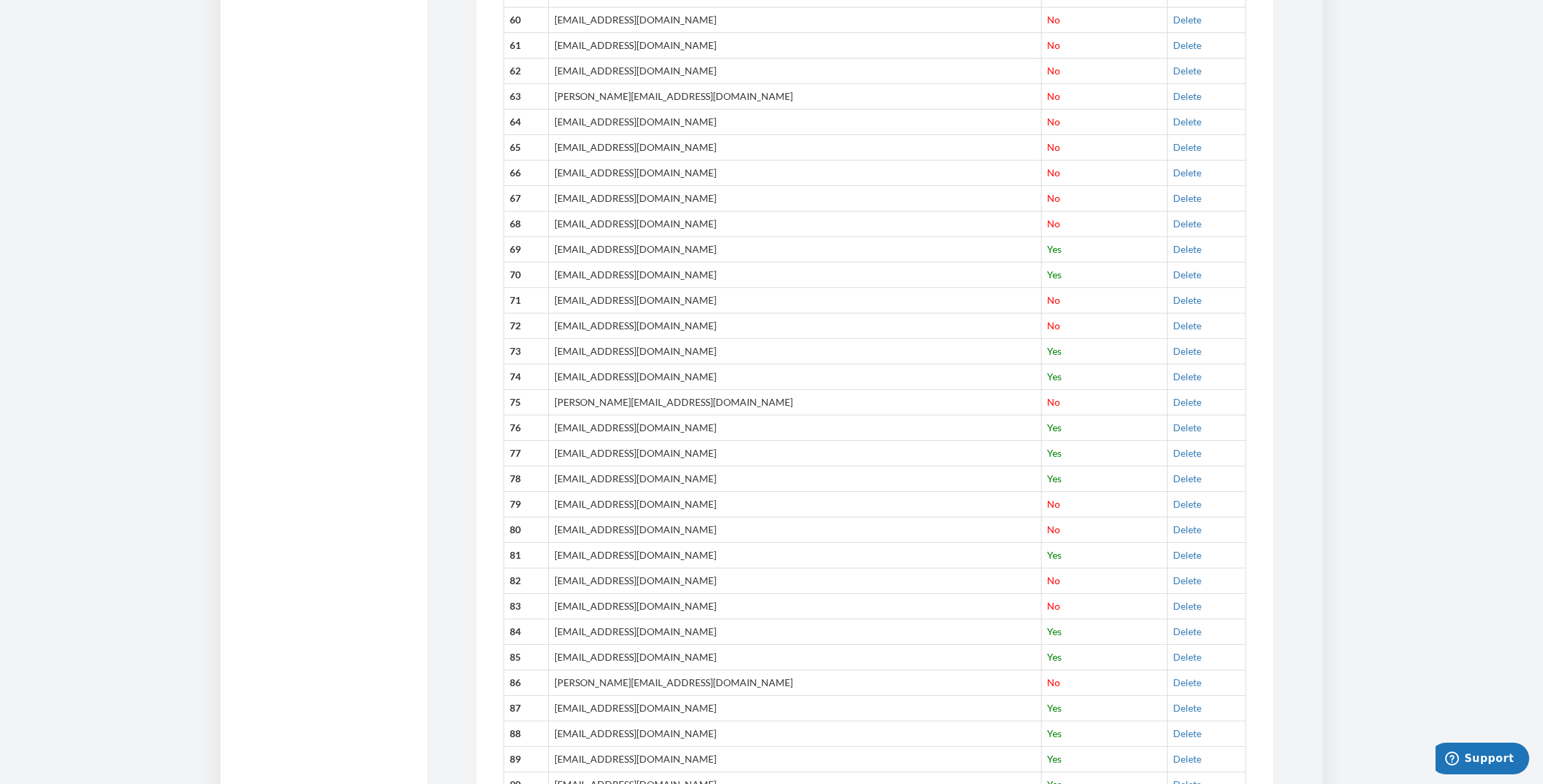
scroll to position [2411, 0]
drag, startPoint x: 569, startPoint y: 477, endPoint x: 685, endPoint y: 484, distance: 116.2
click at [692, 670] on td "[PERSON_NAME][EMAIL_ADDRESS][DOMAIN_NAME]" at bounding box center [794, 683] width 493 height 25
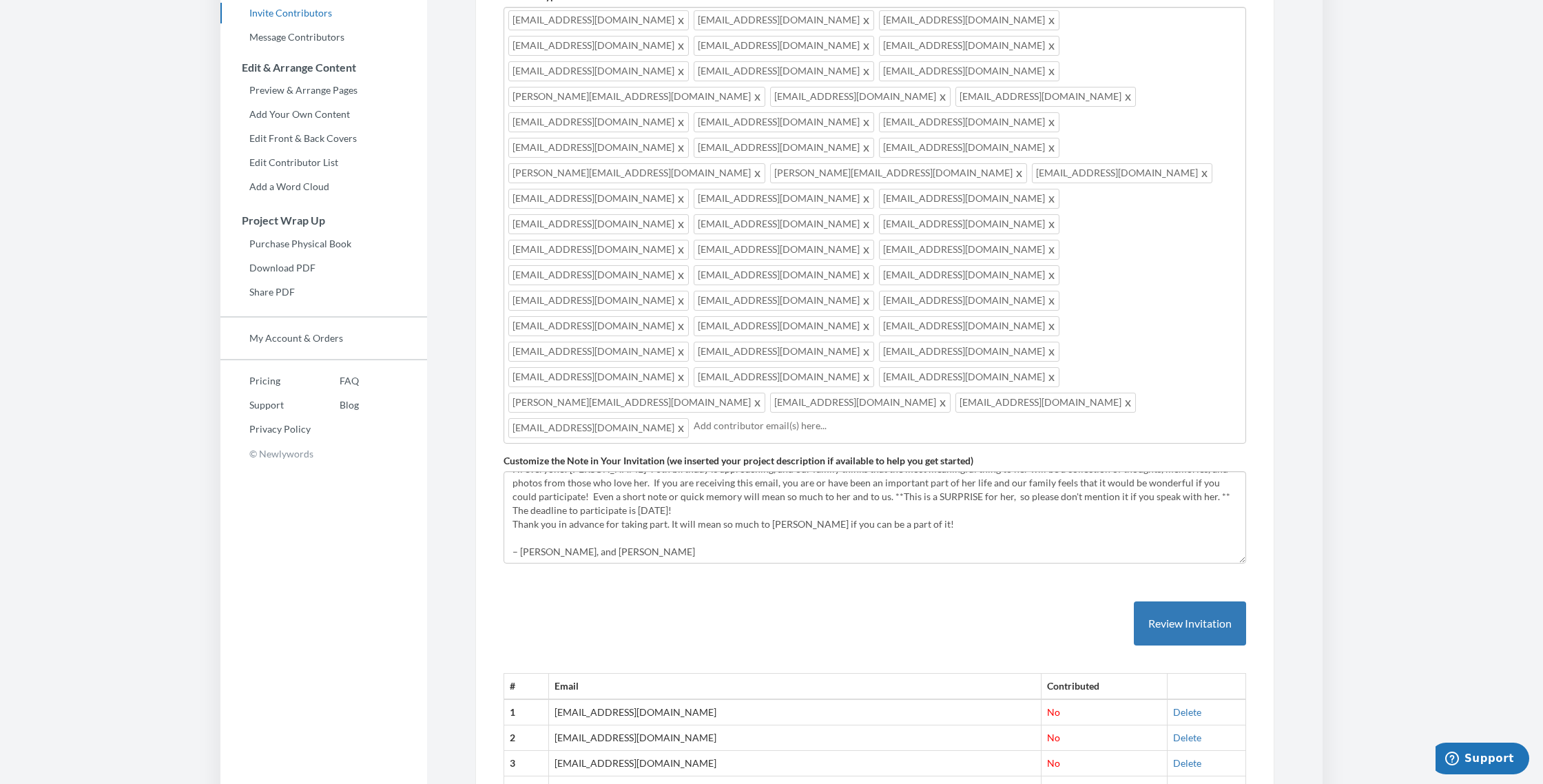
scroll to position [218, 0]
click at [934, 417] on input "text" at bounding box center [967, 424] width 548 height 15
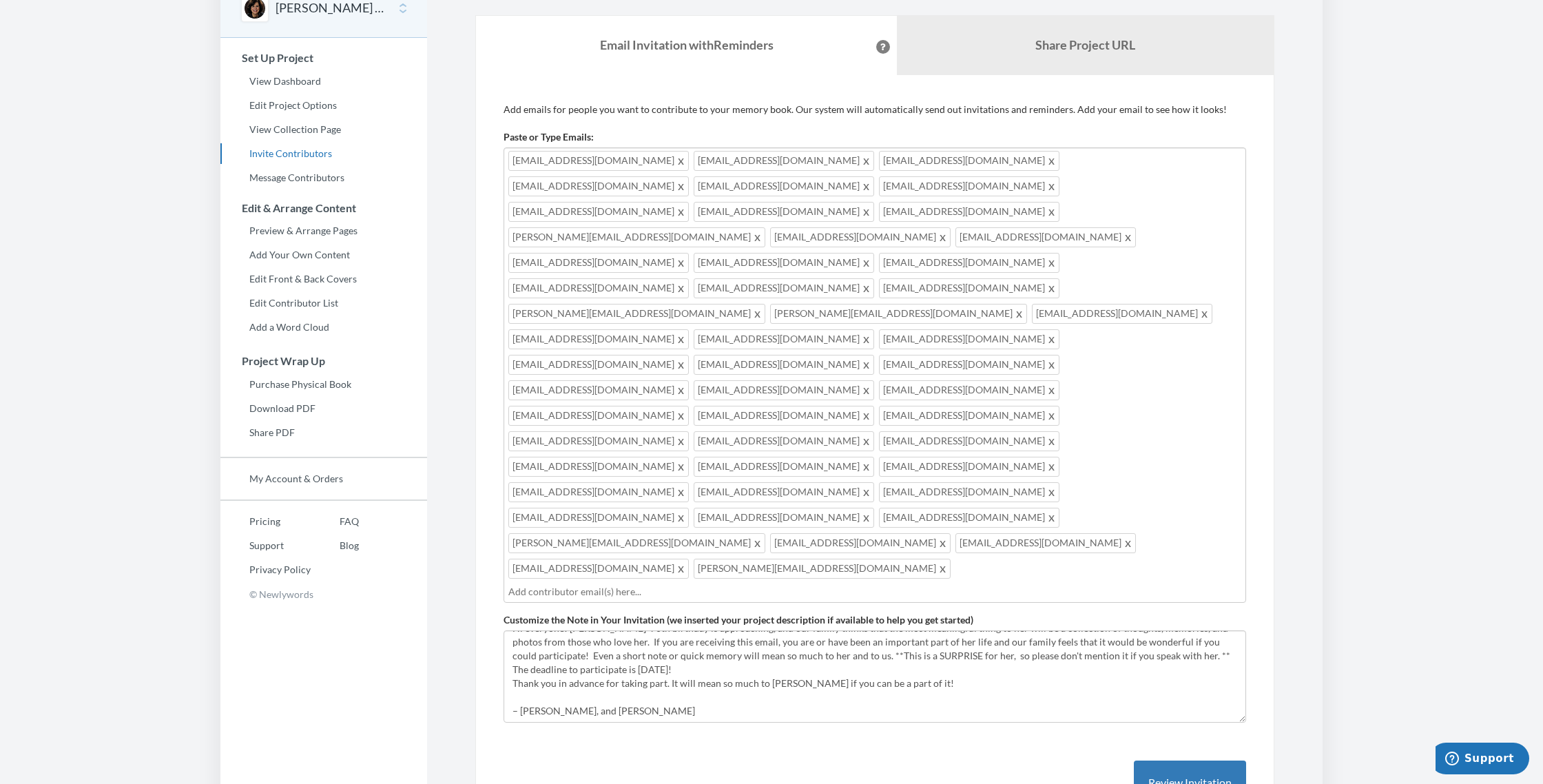
scroll to position [73, 0]
click at [1185, 763] on button "Review Invitation" at bounding box center [1189, 786] width 112 height 45
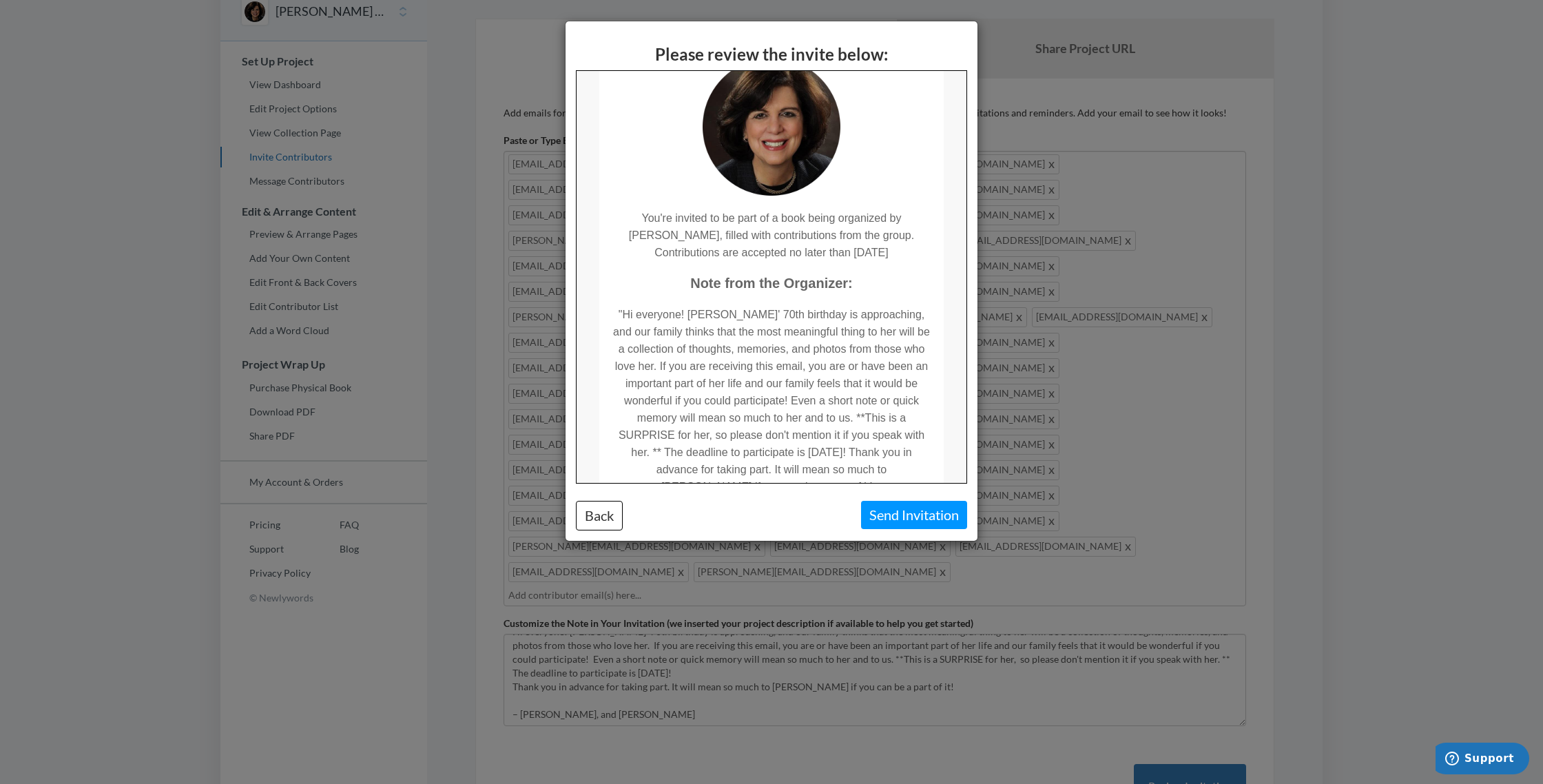
scroll to position [94, 0]
click at [926, 516] on button "Send Invitation" at bounding box center [914, 514] width 106 height 28
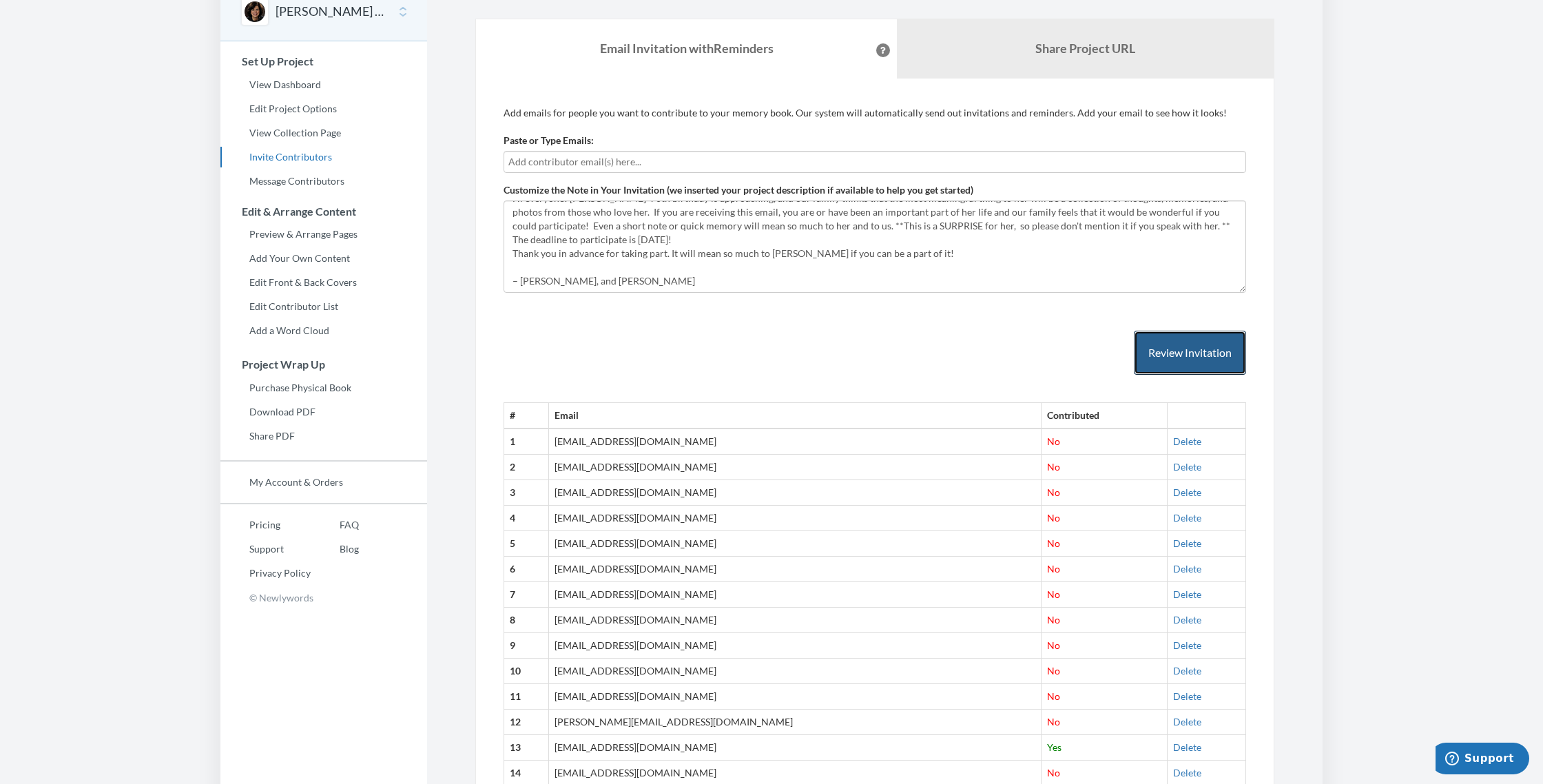
scroll to position [0, 0]
